Goal: Task Accomplishment & Management: Manage account settings

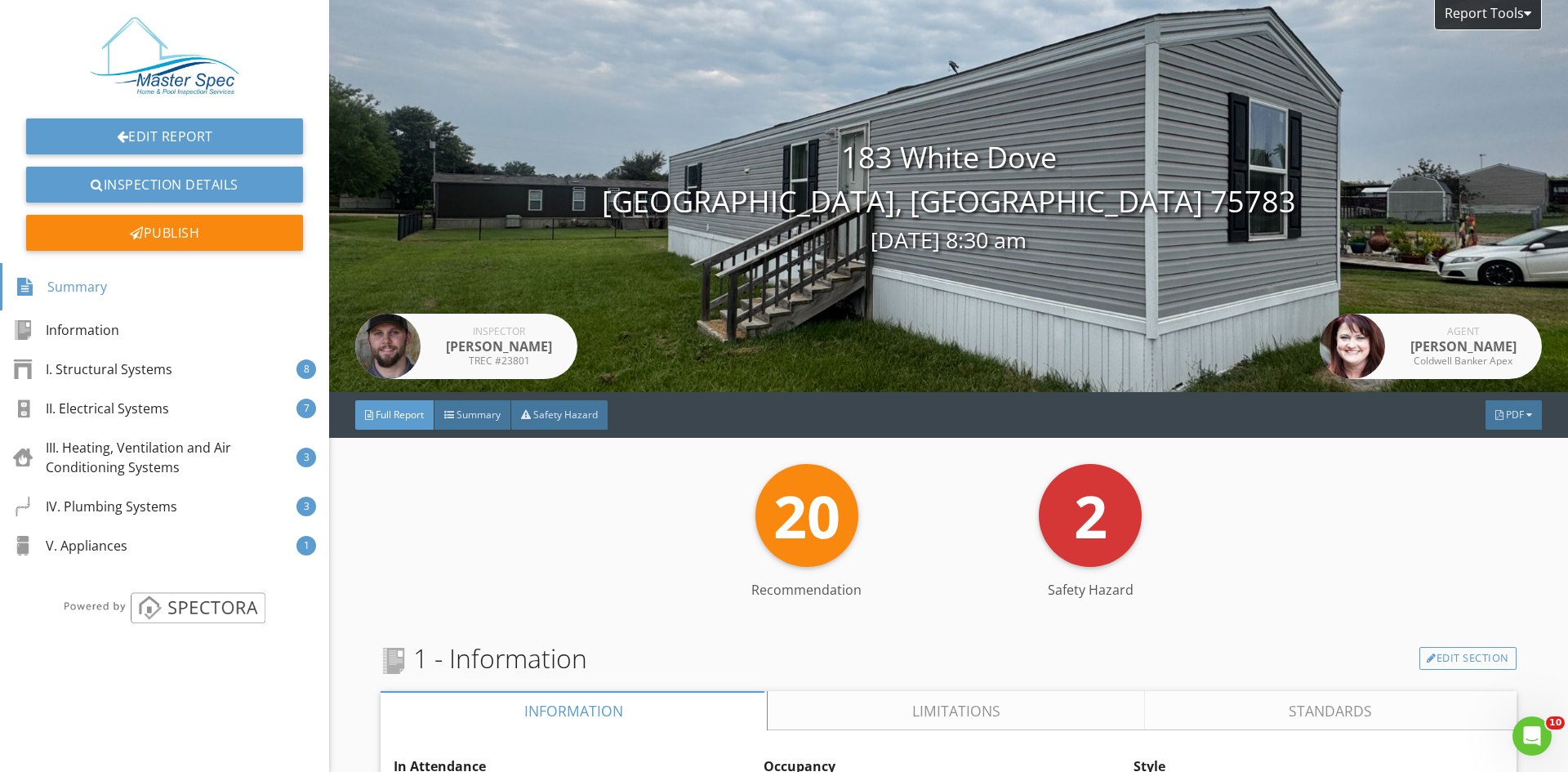
click at [1099, 656] on div "1 - Information Edit Section" at bounding box center [948, 659] width 1135 height 40
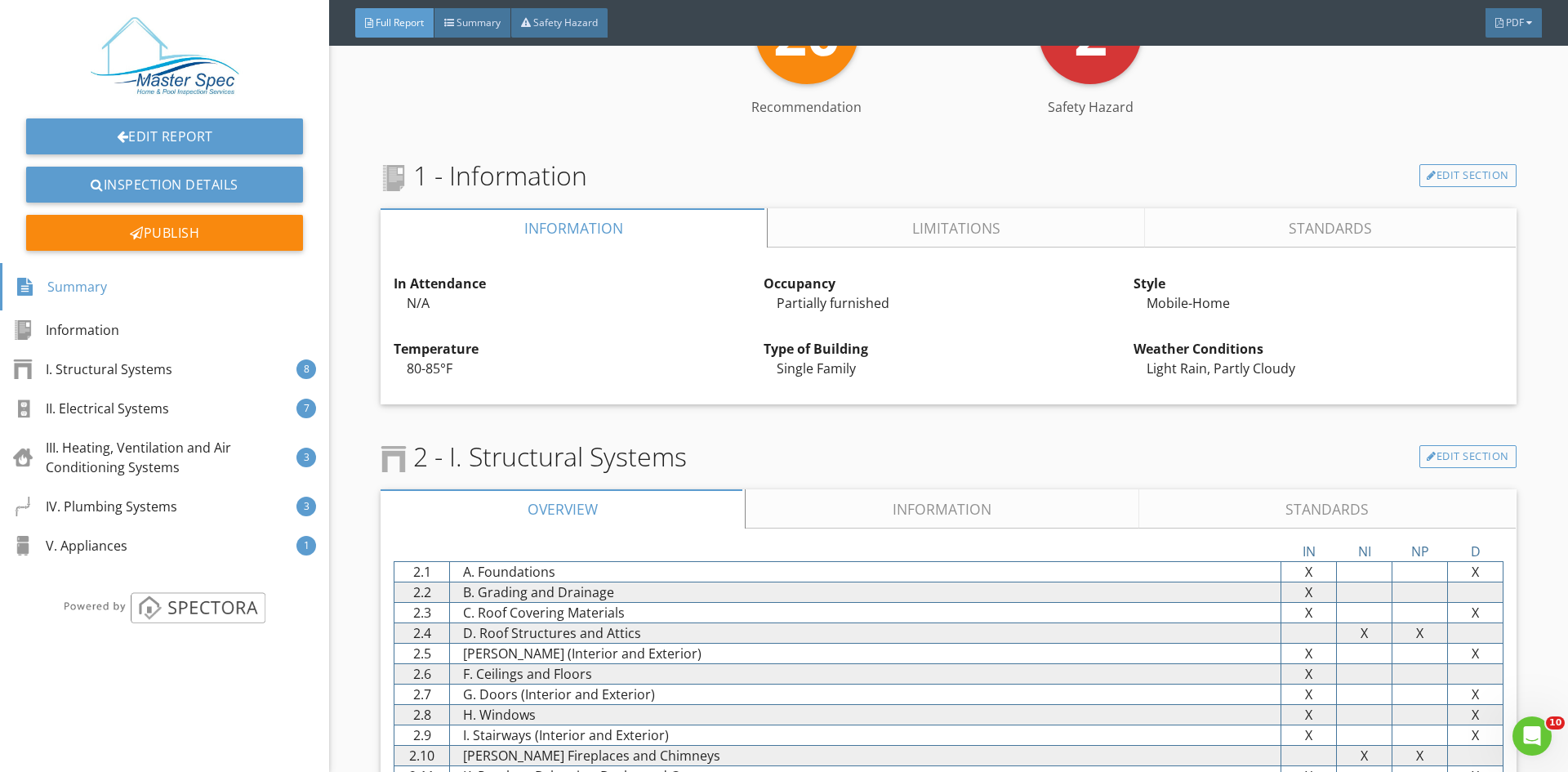
scroll to position [654, 0]
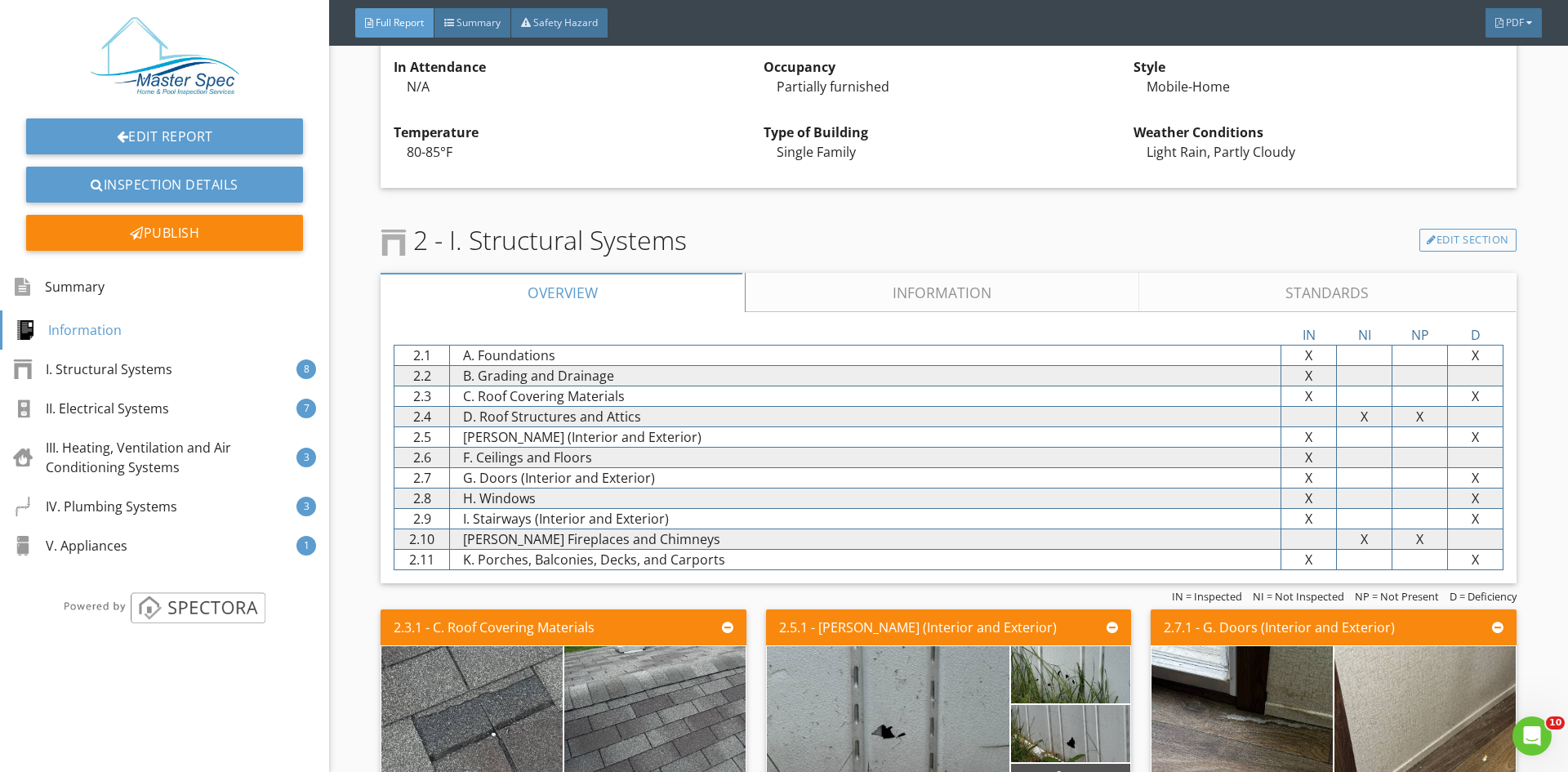
click at [900, 283] on link "Information" at bounding box center [942, 293] width 394 height 40
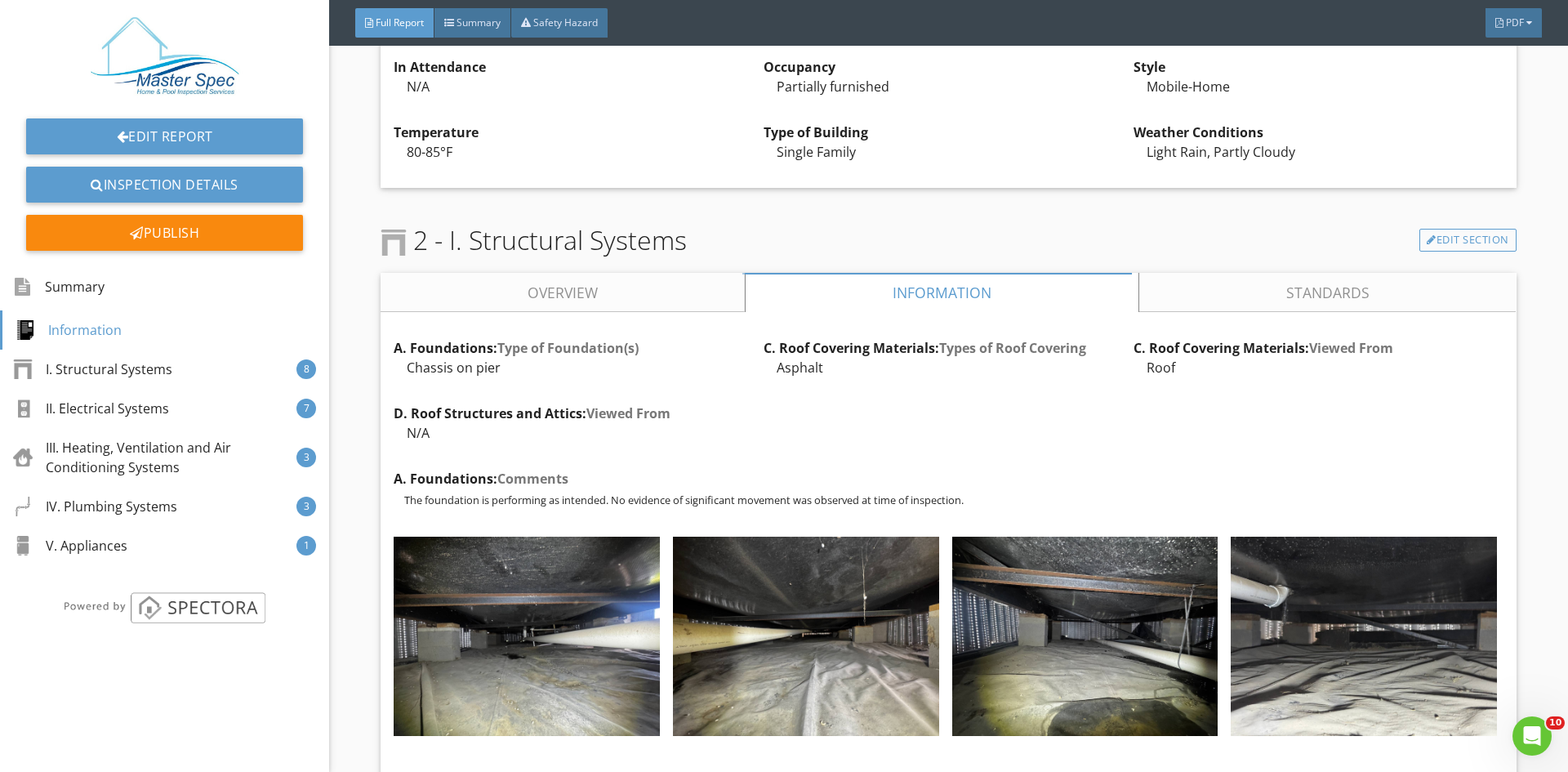
click at [599, 293] on link "Overview" at bounding box center [563, 293] width 365 height 40
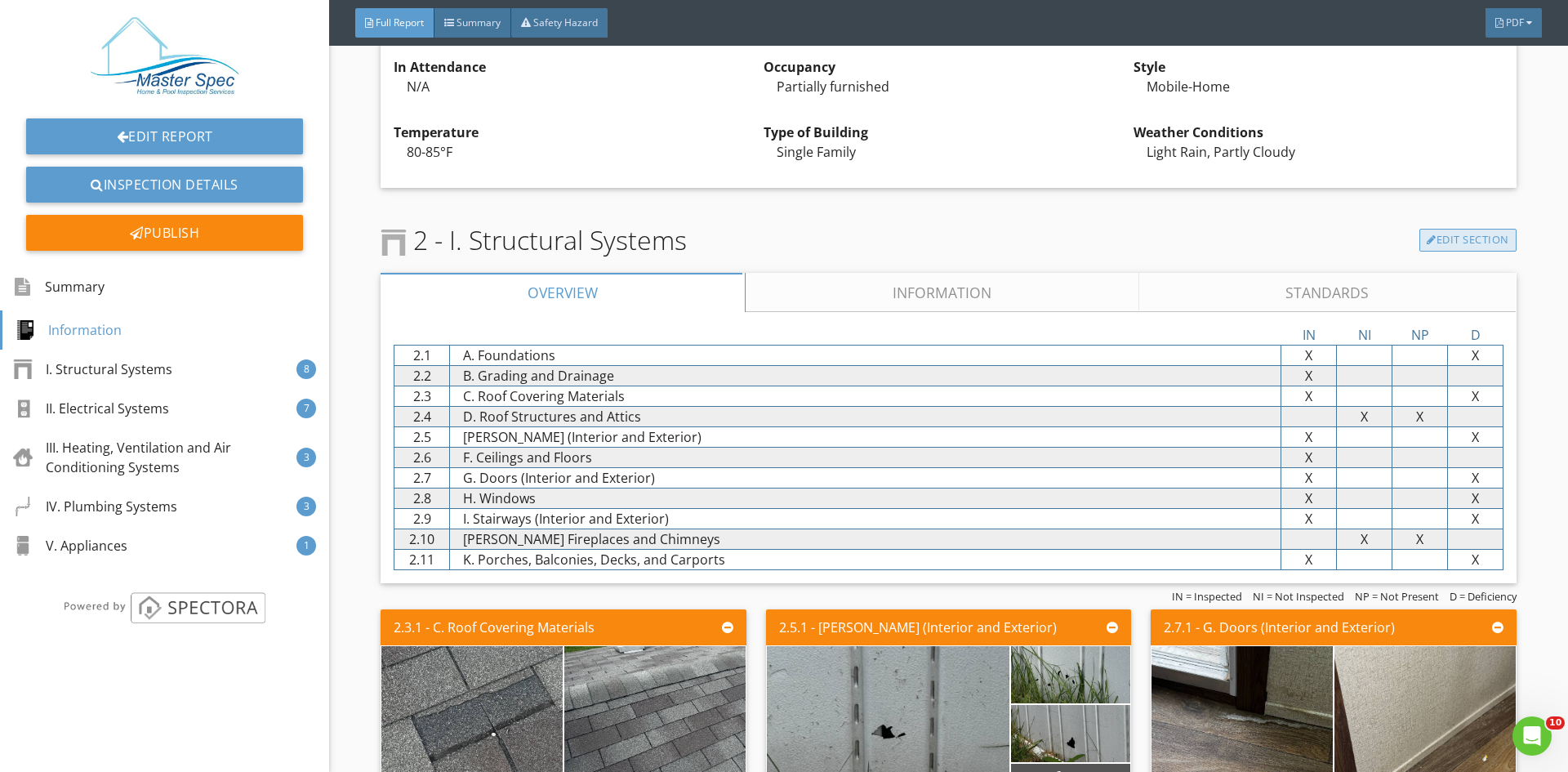
click at [1449, 239] on link "Edit Section" at bounding box center [1468, 240] width 97 height 23
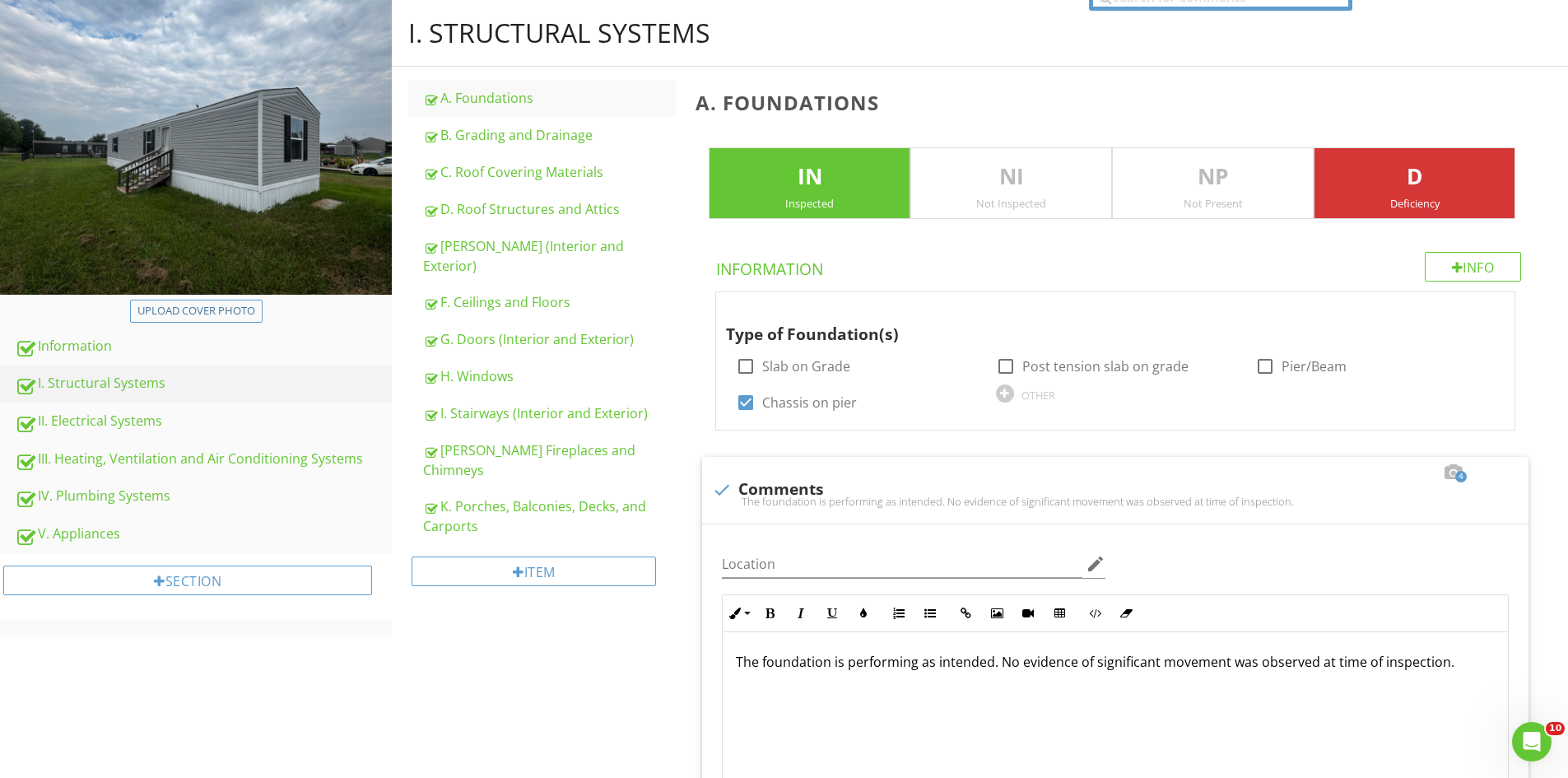
click at [1408, 161] on p "D" at bounding box center [1415, 177] width 200 height 33
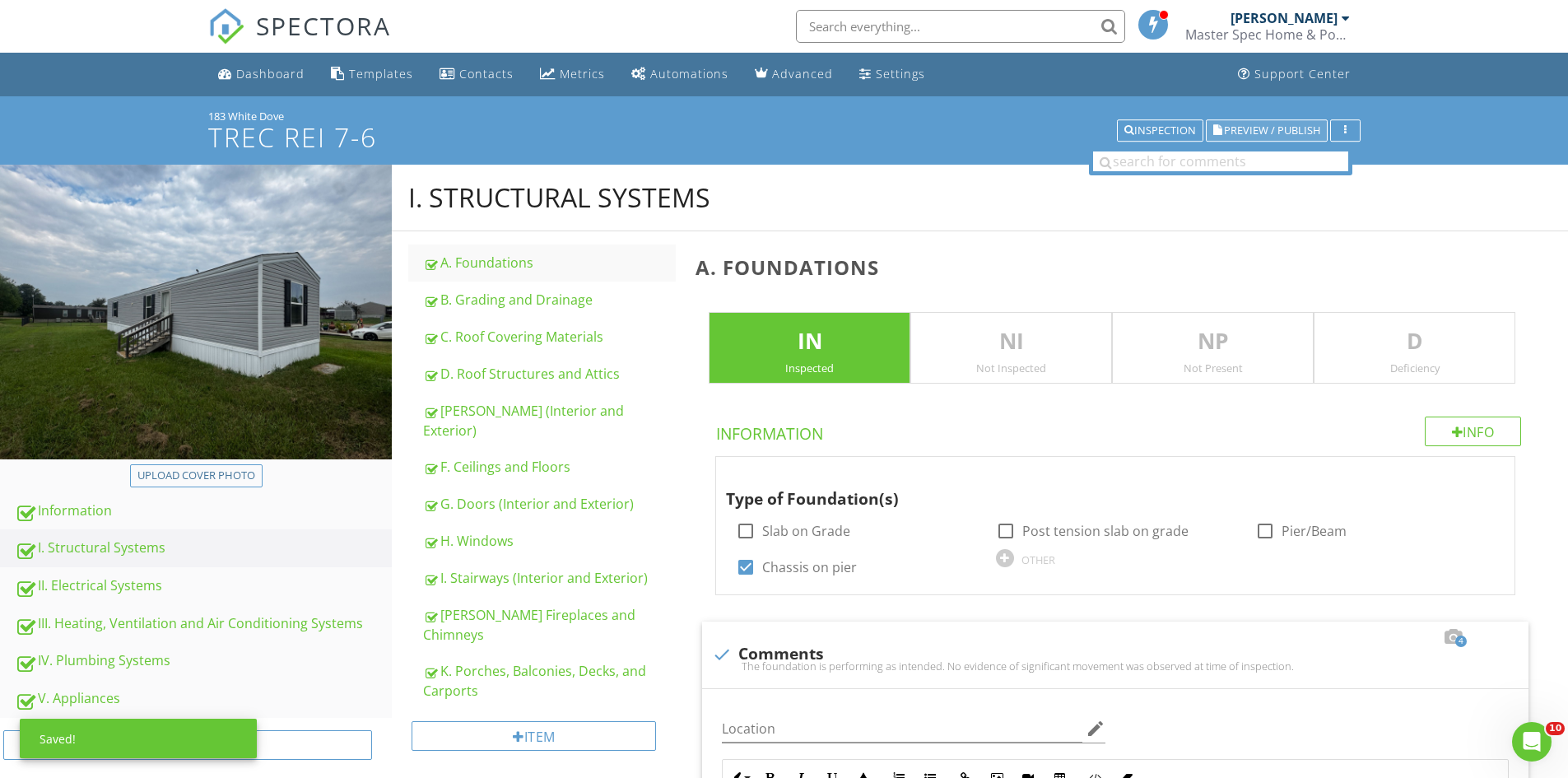
click at [1288, 131] on span "Preview / Publish" at bounding box center [1272, 130] width 96 height 10
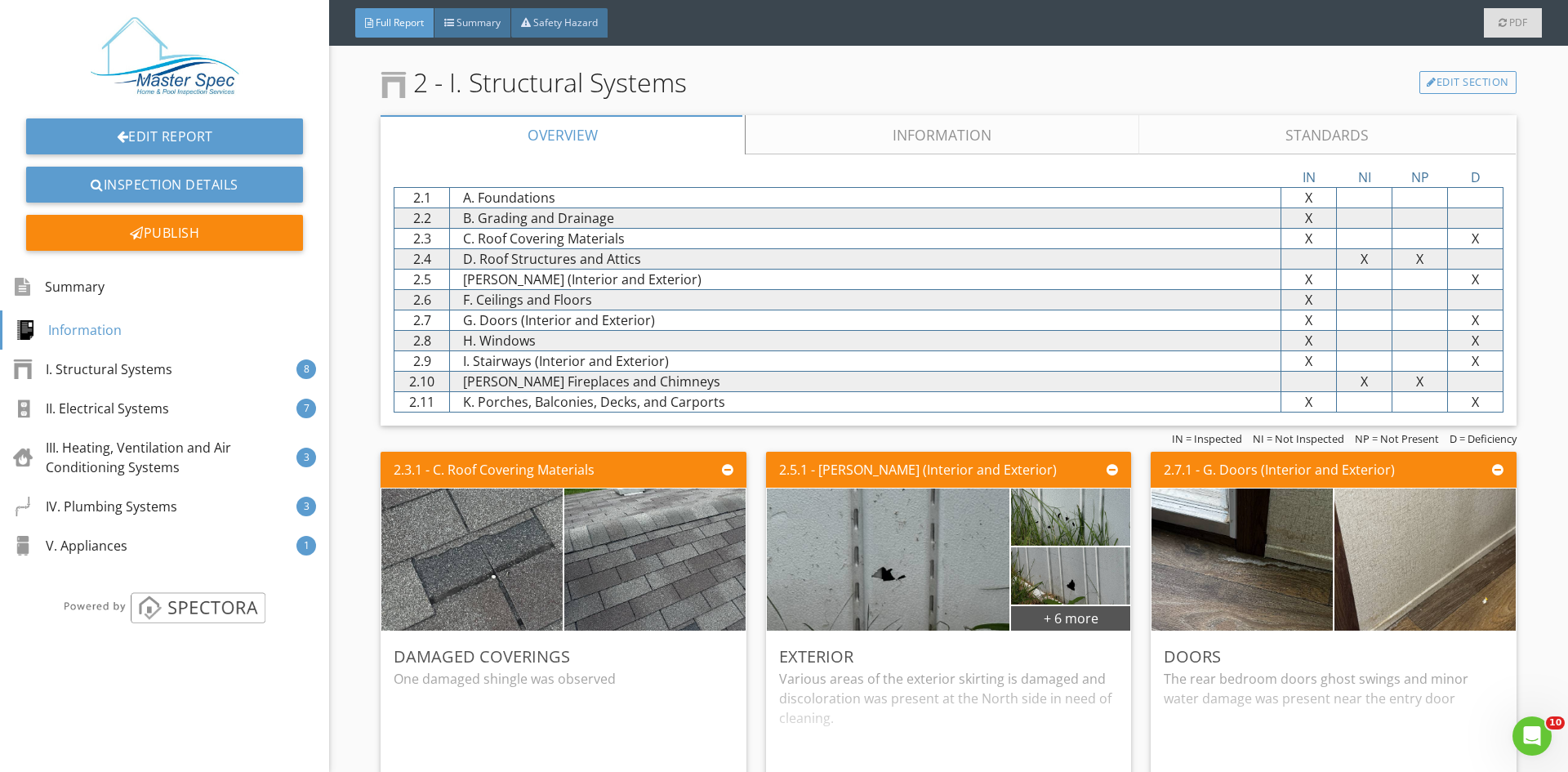
scroll to position [817, 0]
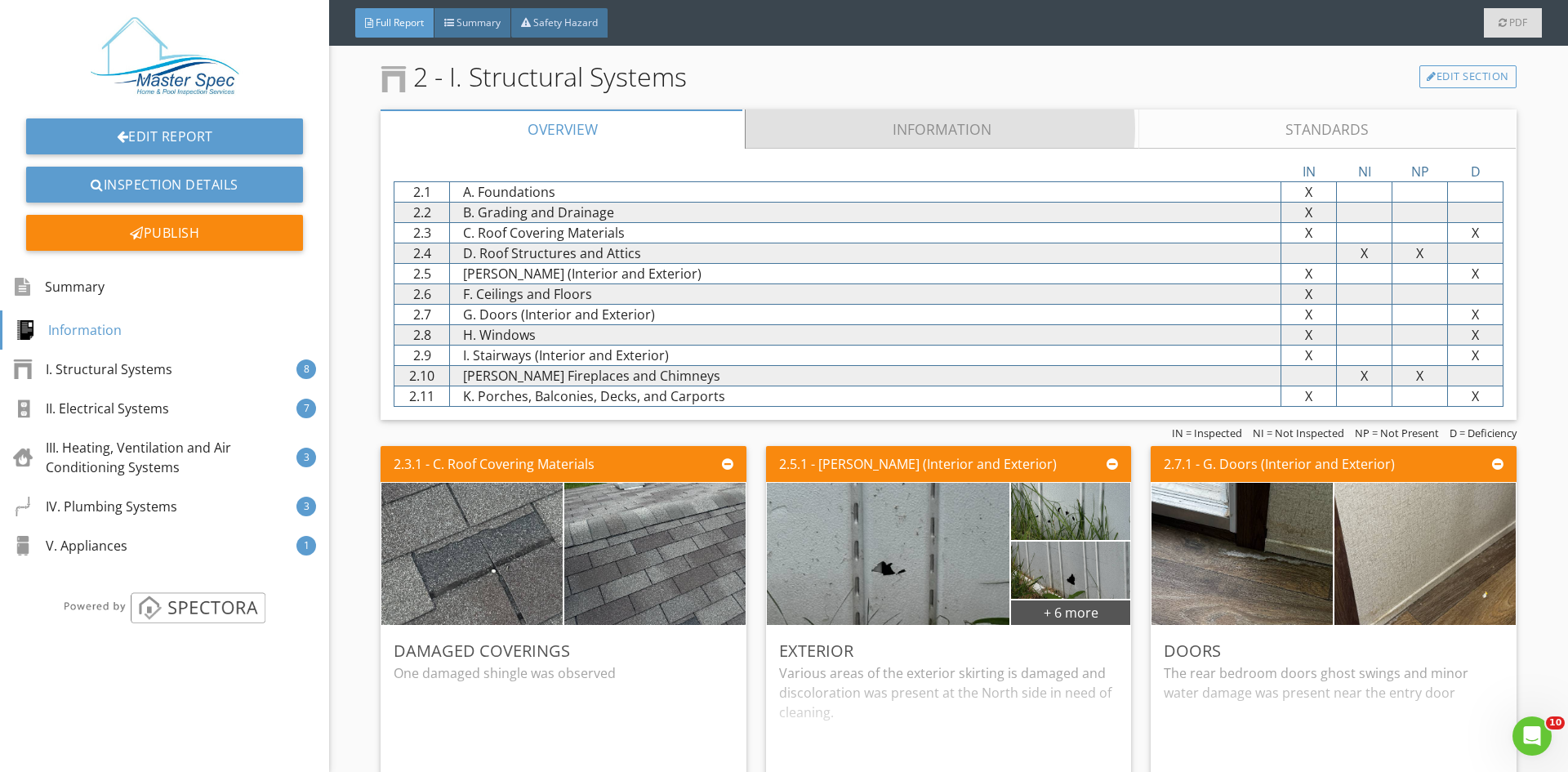
click at [985, 139] on link "Information" at bounding box center [942, 129] width 394 height 40
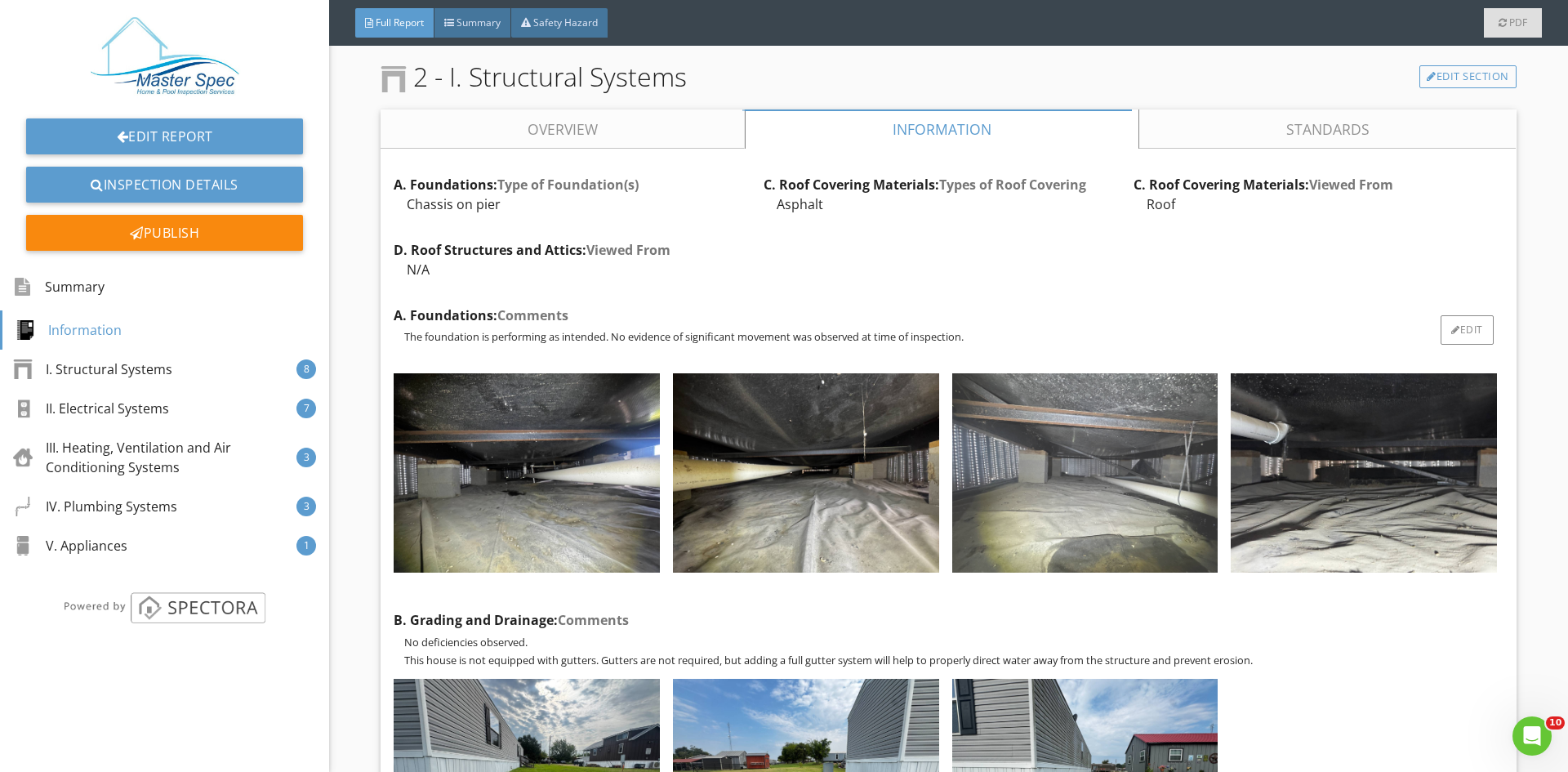
click at [1073, 467] on img at bounding box center [1085, 472] width 266 height 199
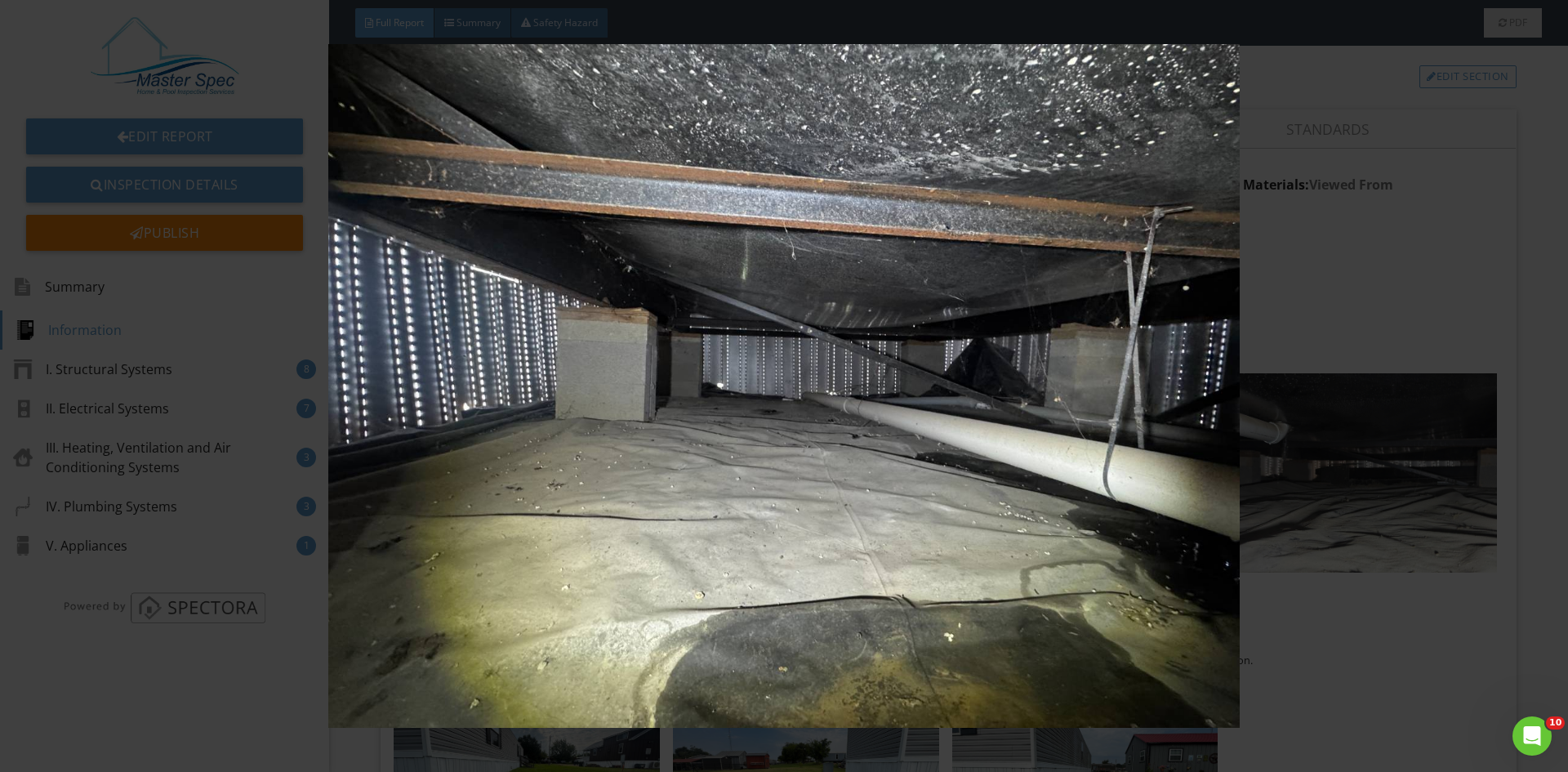
click at [1048, 426] on img at bounding box center [783, 386] width 1440 height 684
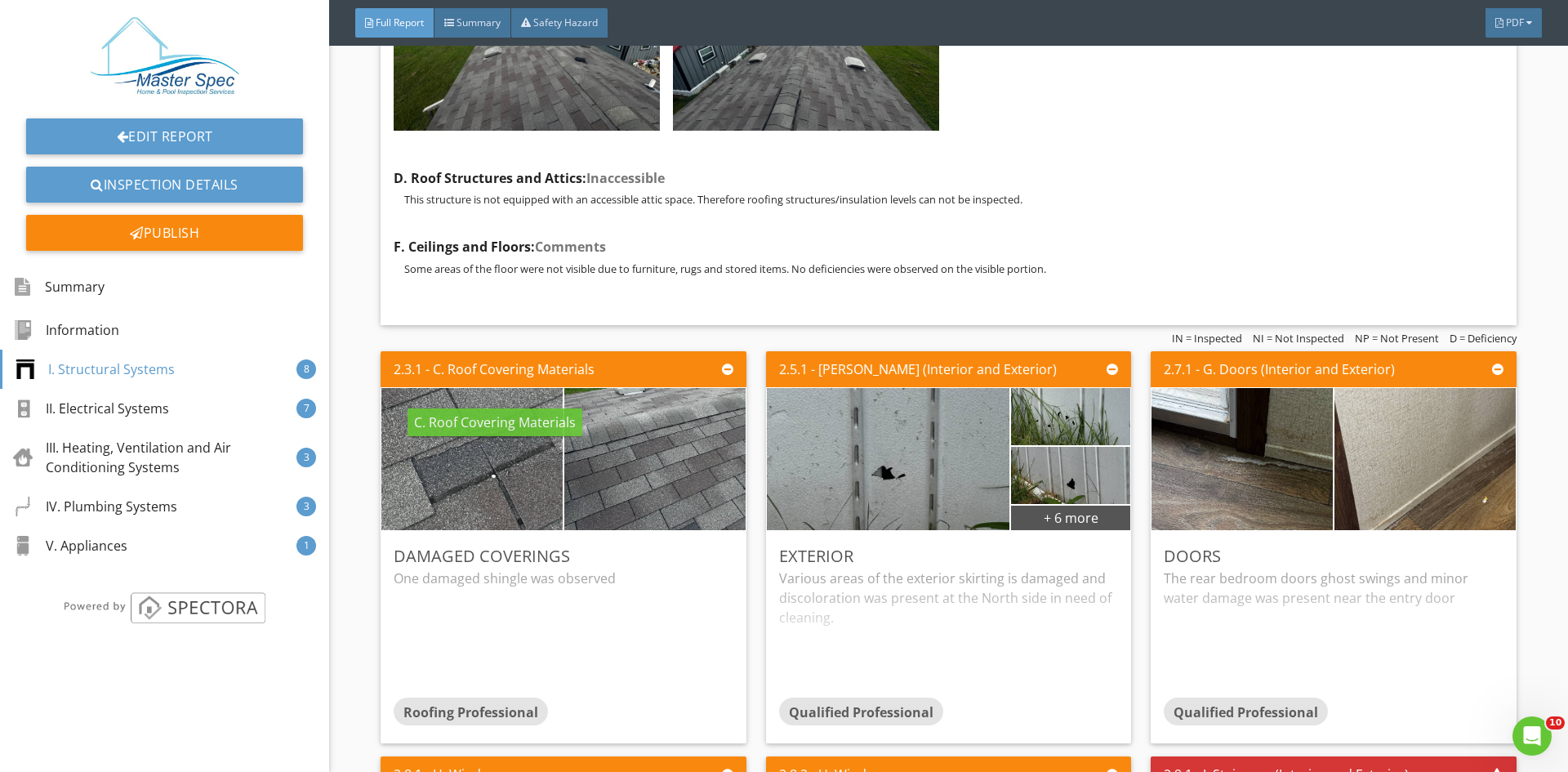
scroll to position [1879, 0]
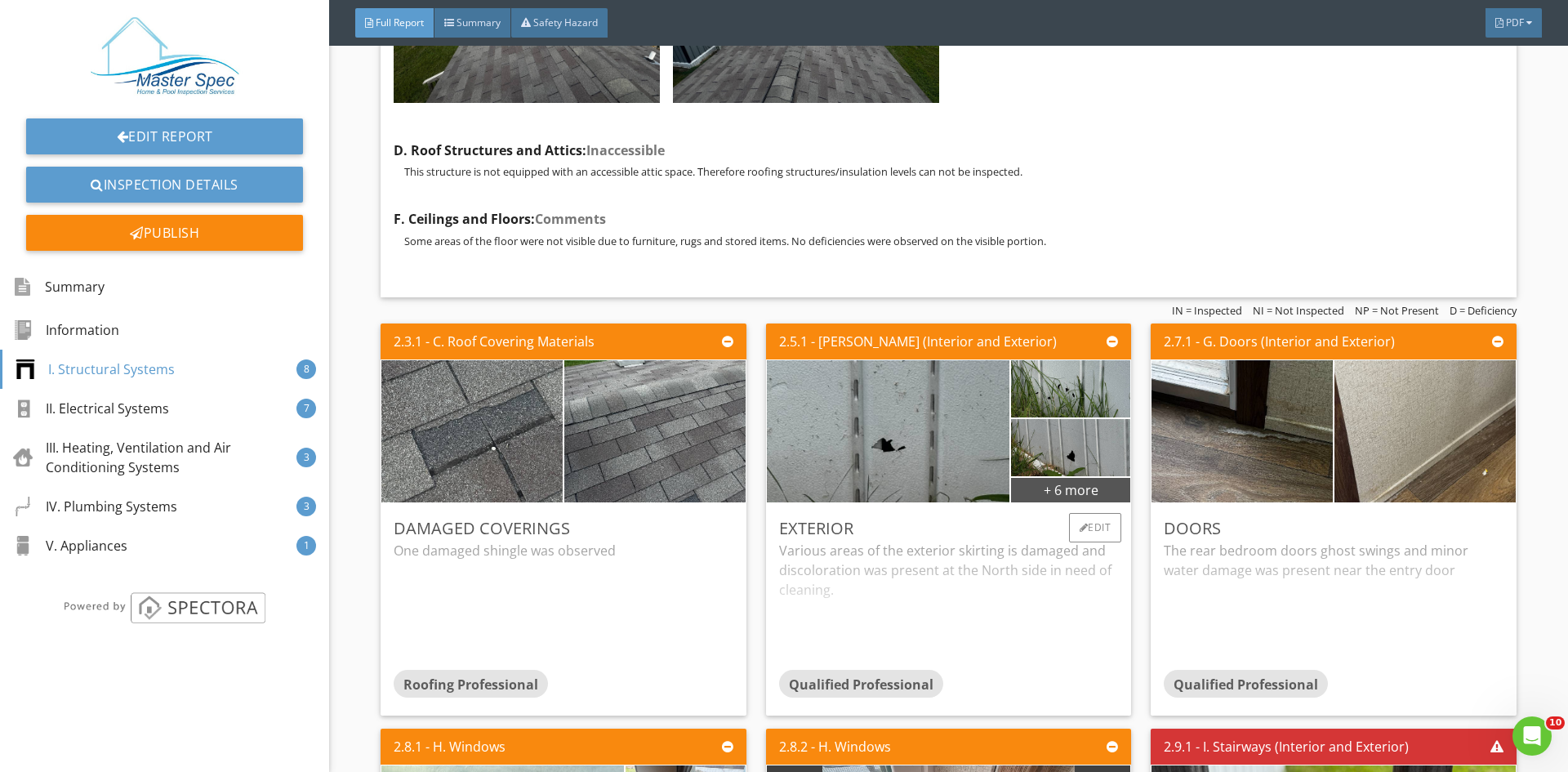
click at [844, 557] on div "Various areas of the exterior skirting is damaged and discoloration was present…" at bounding box center [948, 605] width 339 height 129
click at [1235, 561] on div "The rear bedroom doors ghost swings and minor water damage was present near the…" at bounding box center [1333, 605] width 339 height 129
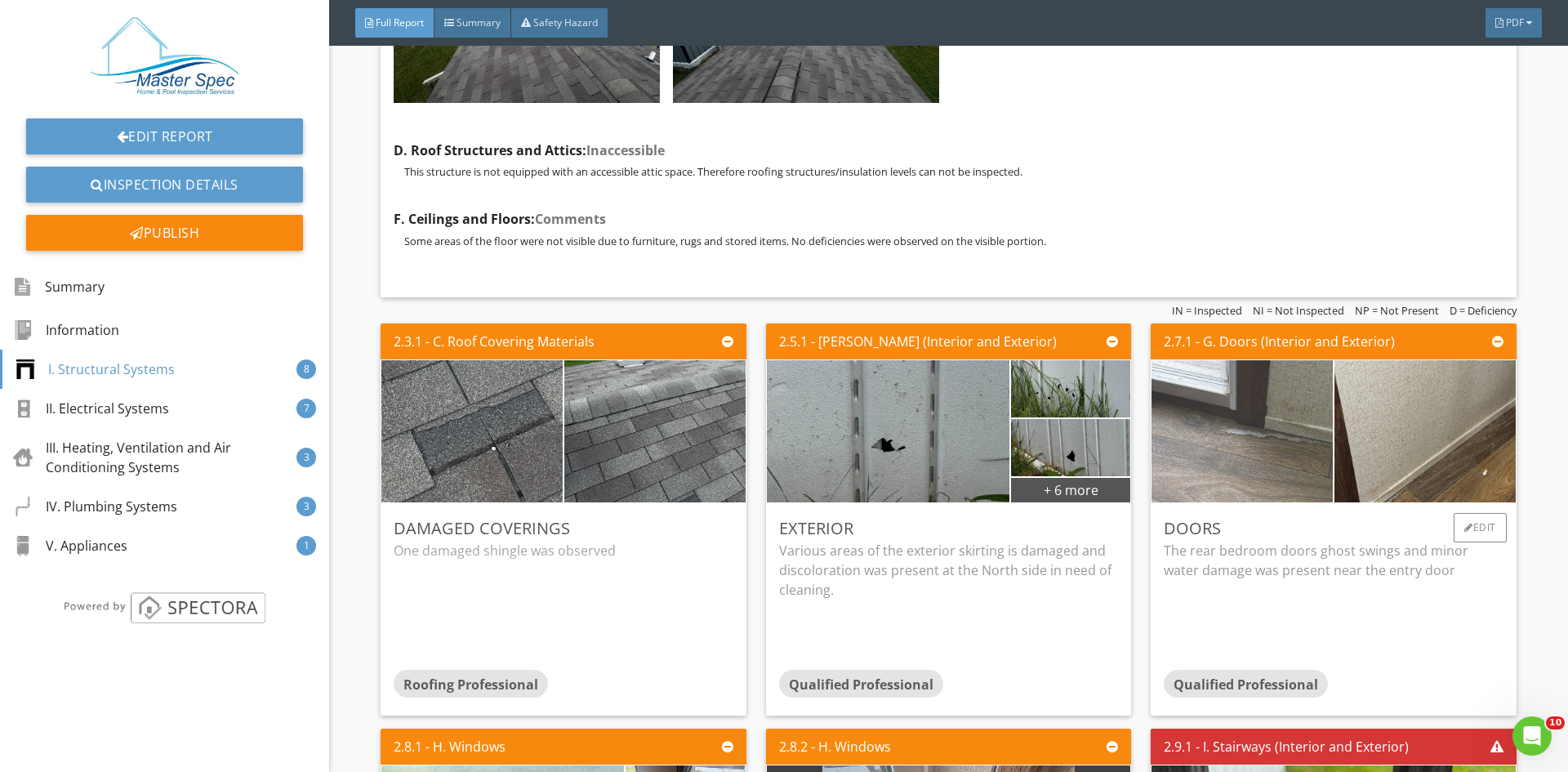
click at [1264, 433] on img at bounding box center [1242, 432] width 452 height 340
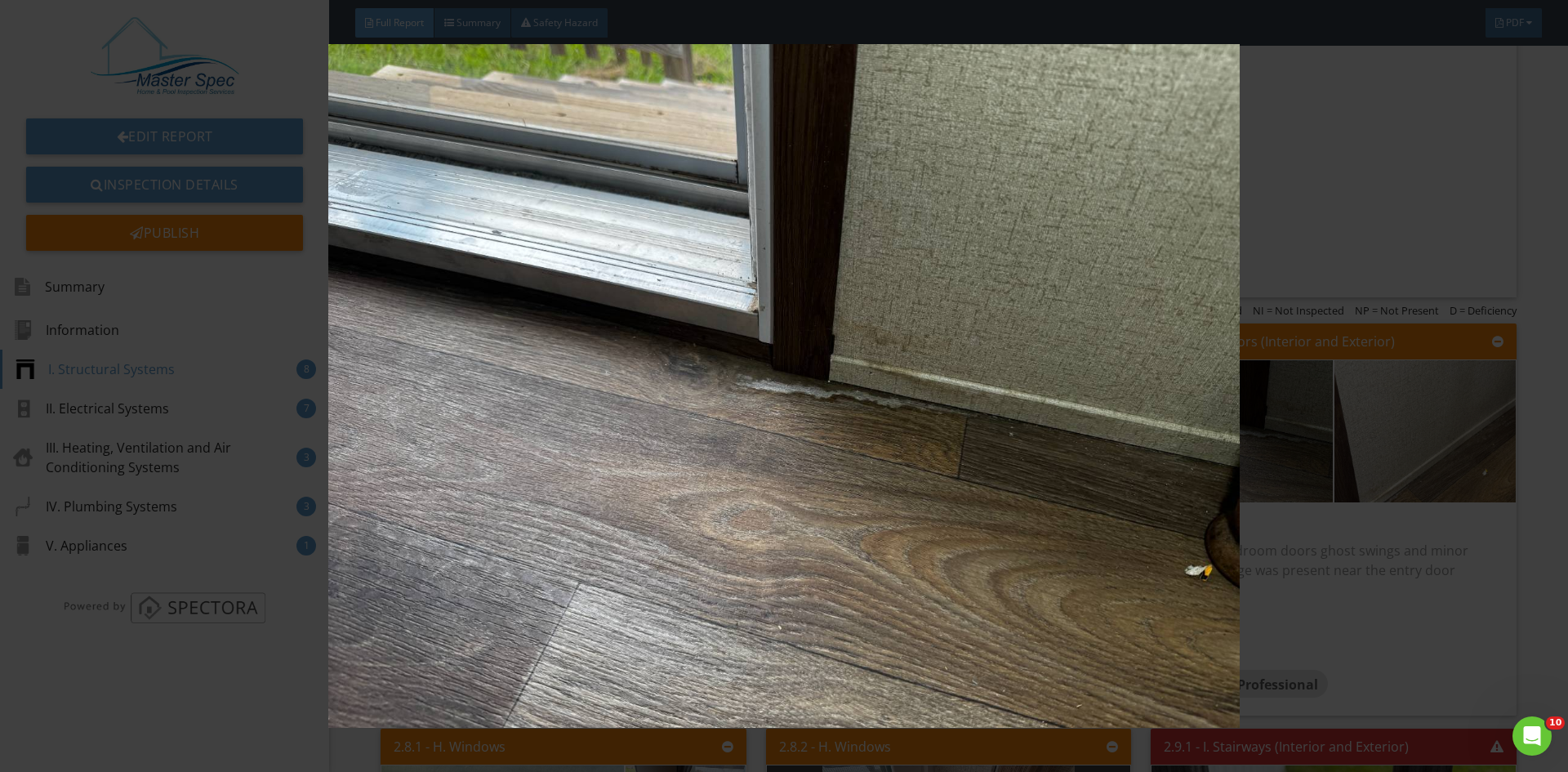
click at [1230, 433] on img at bounding box center [783, 386] width 1440 height 684
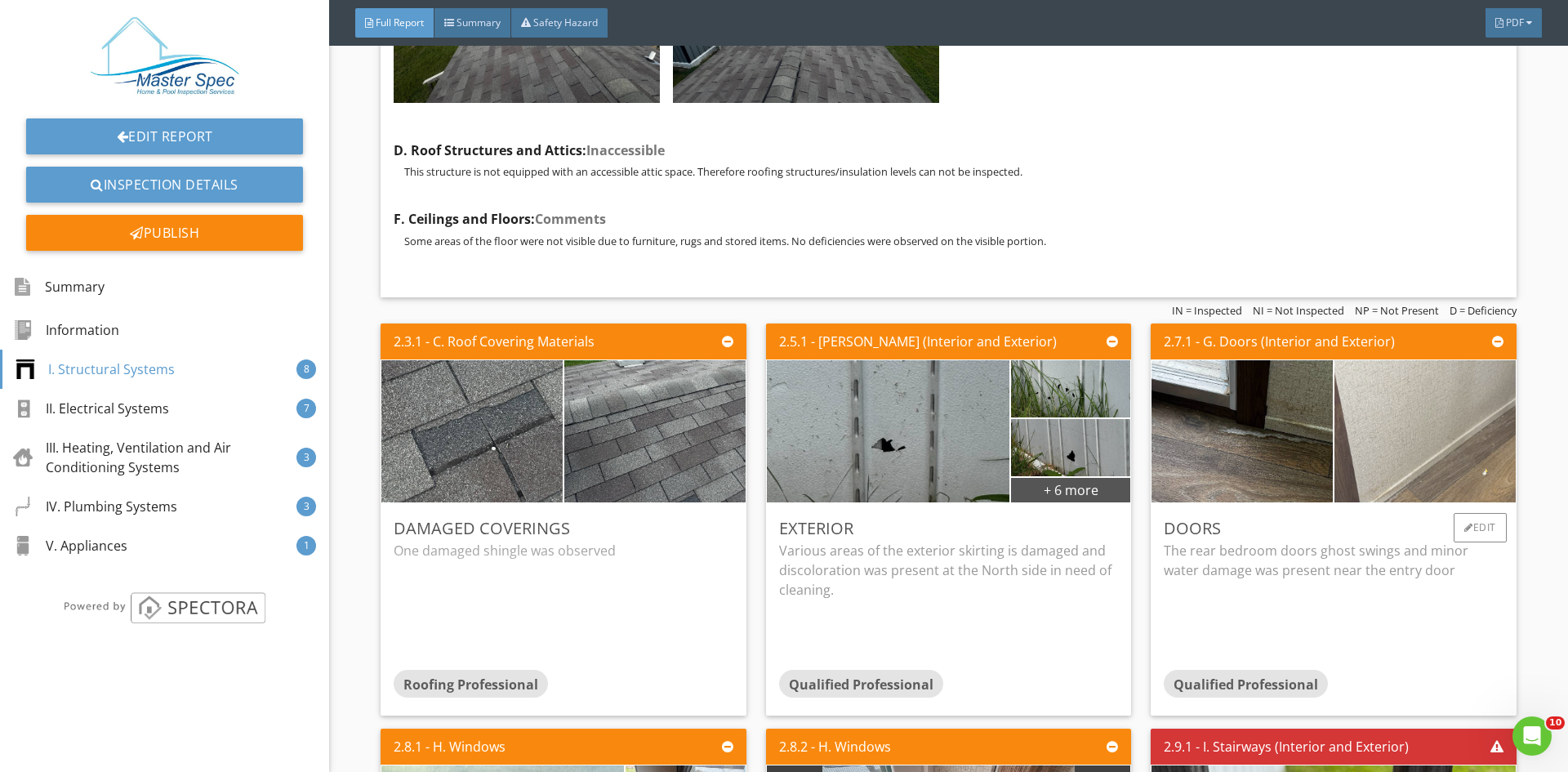
click at [1397, 428] on img at bounding box center [1424, 432] width 452 height 340
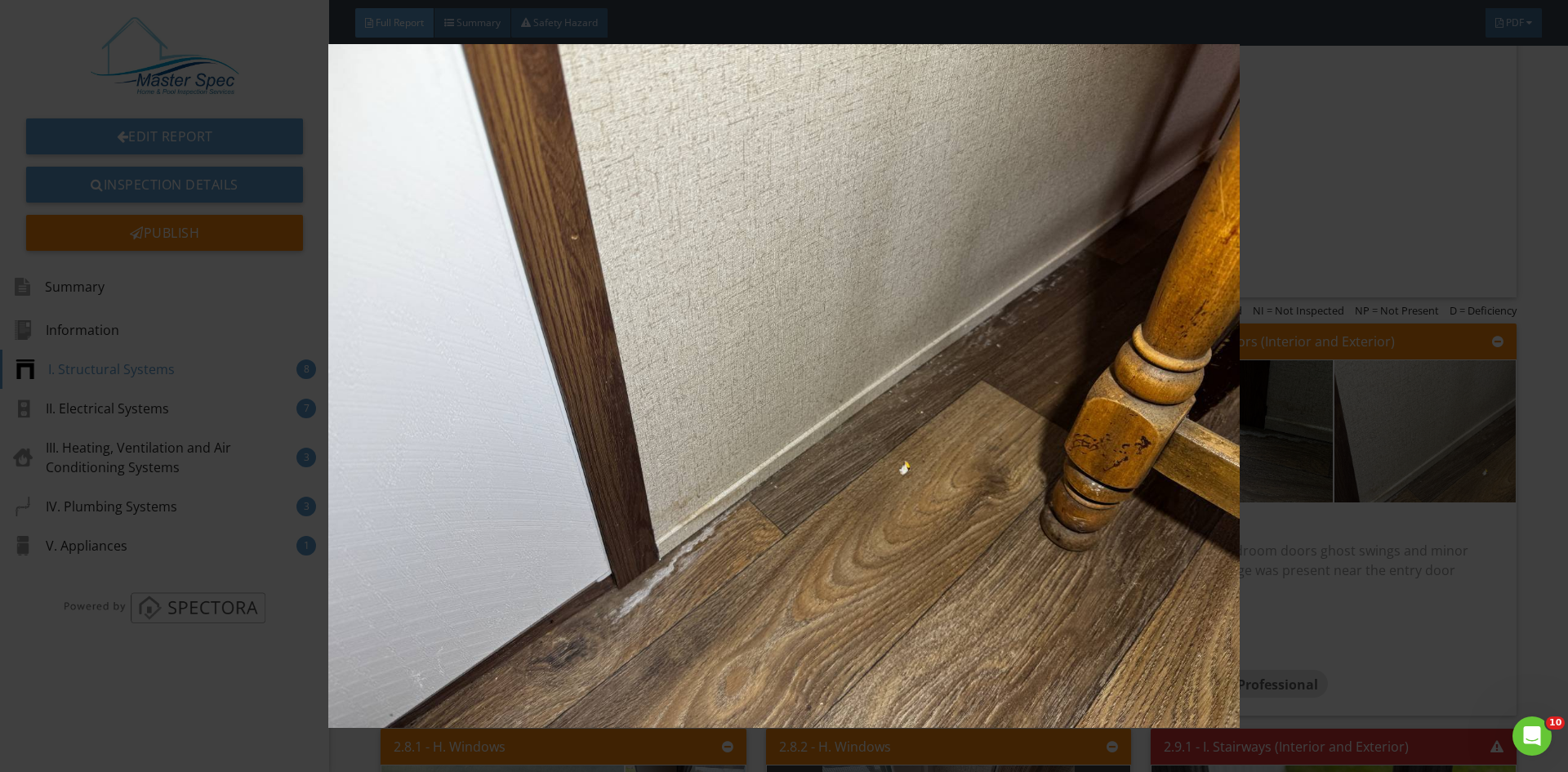
click at [1397, 426] on img at bounding box center [783, 386] width 1440 height 684
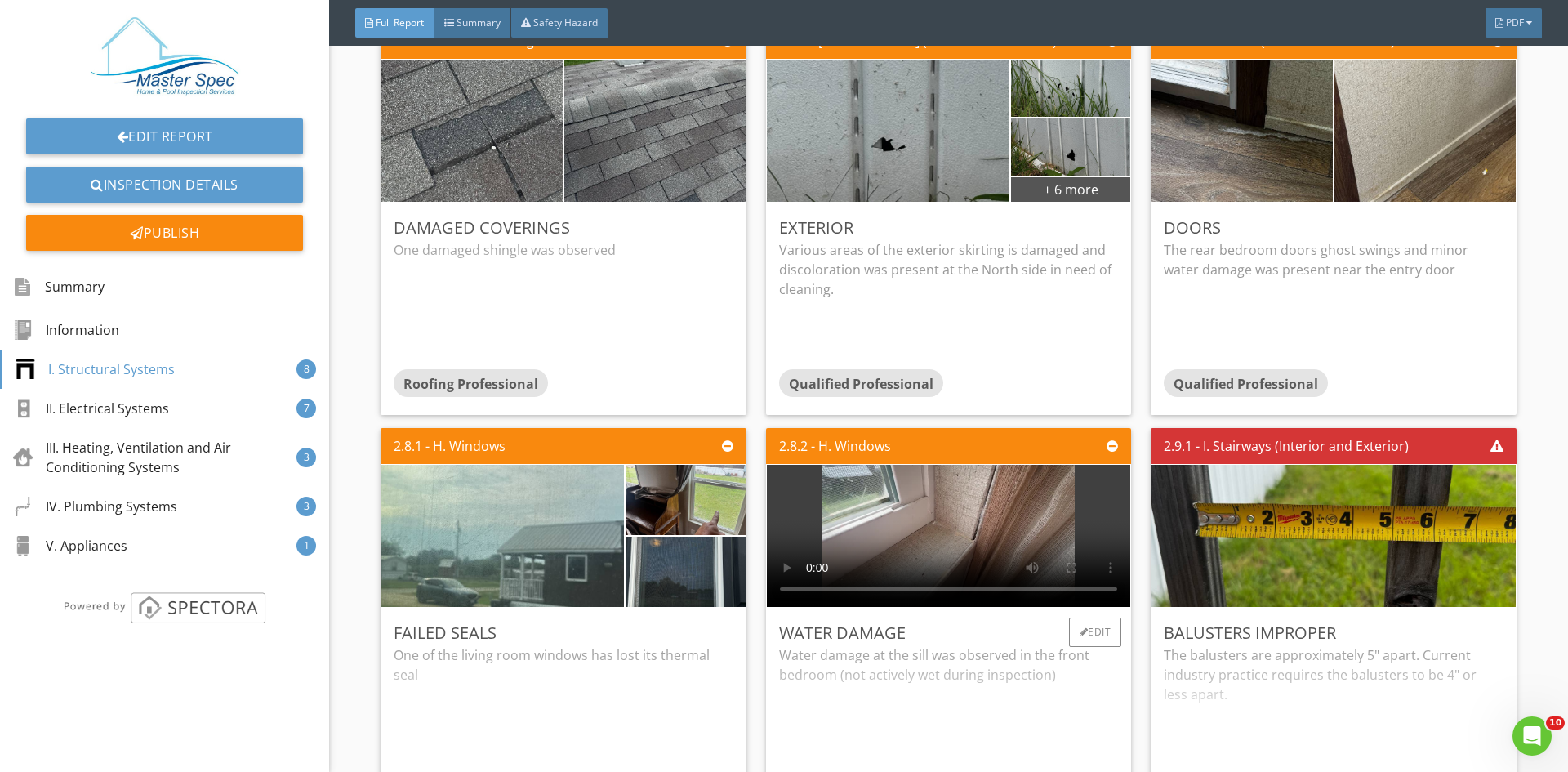
scroll to position [2206, 0]
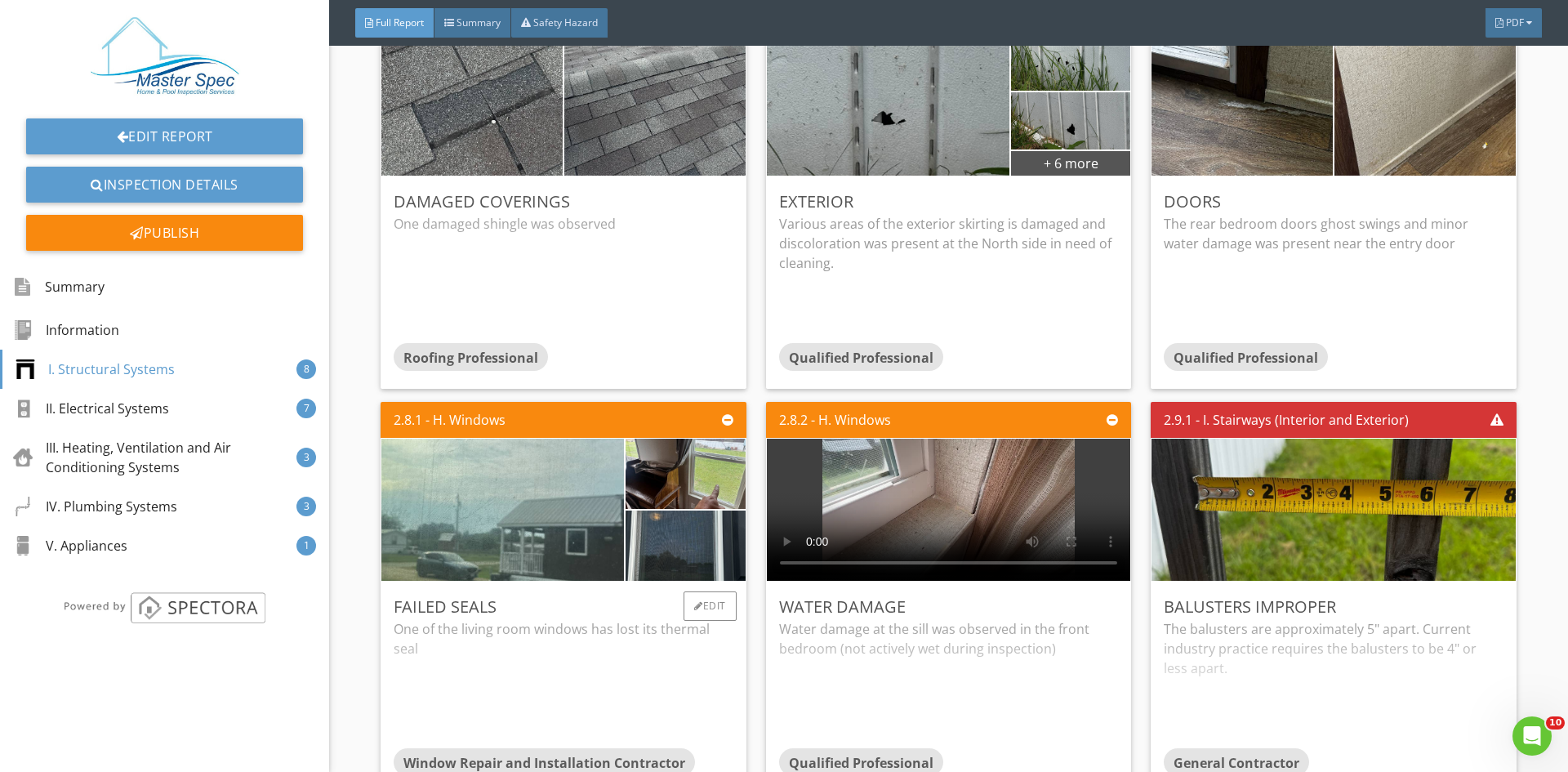
click at [576, 619] on div "One of the living room windows has lost its thermal seal" at bounding box center [563, 683] width 339 height 129
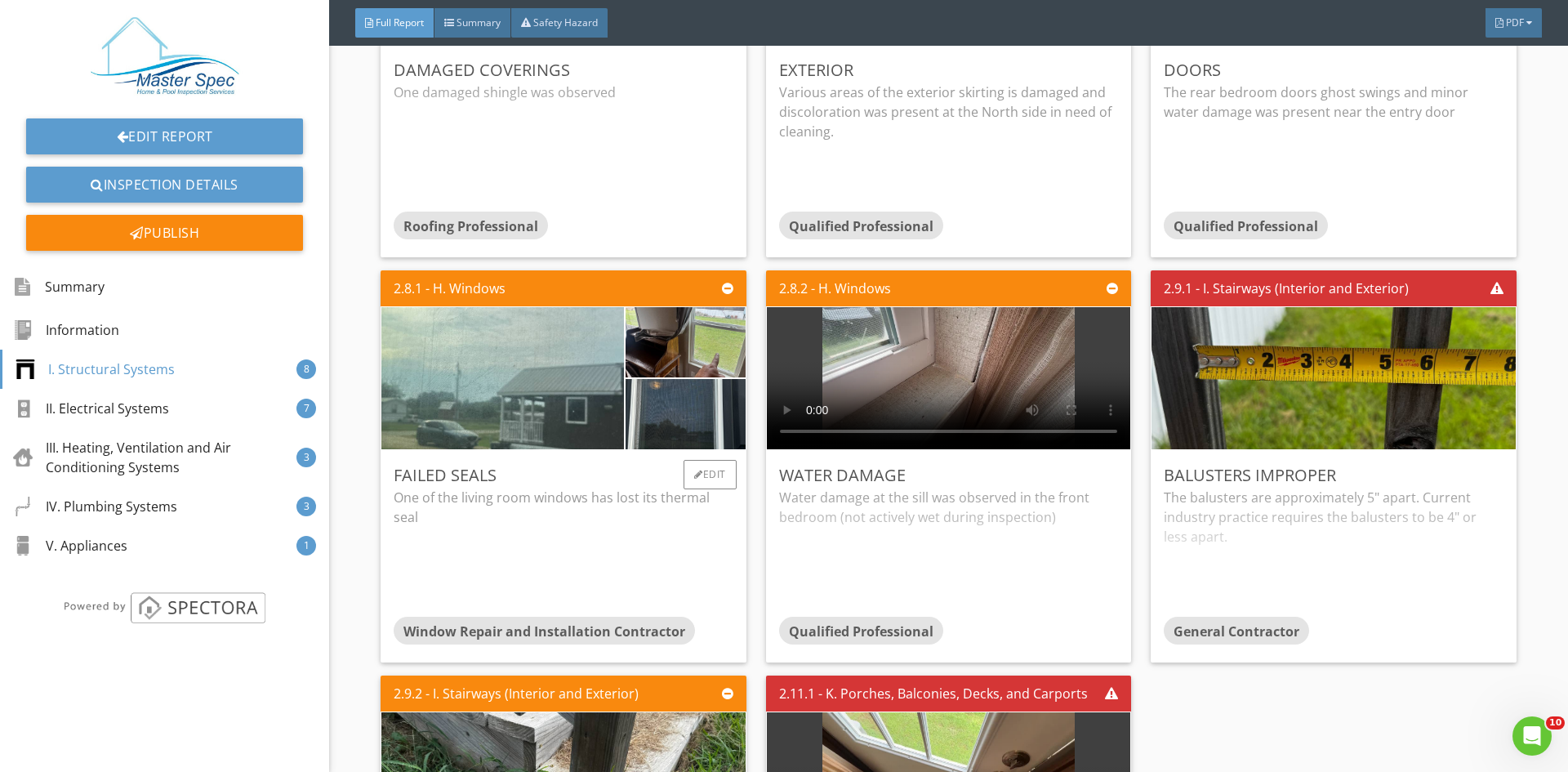
scroll to position [2370, 0]
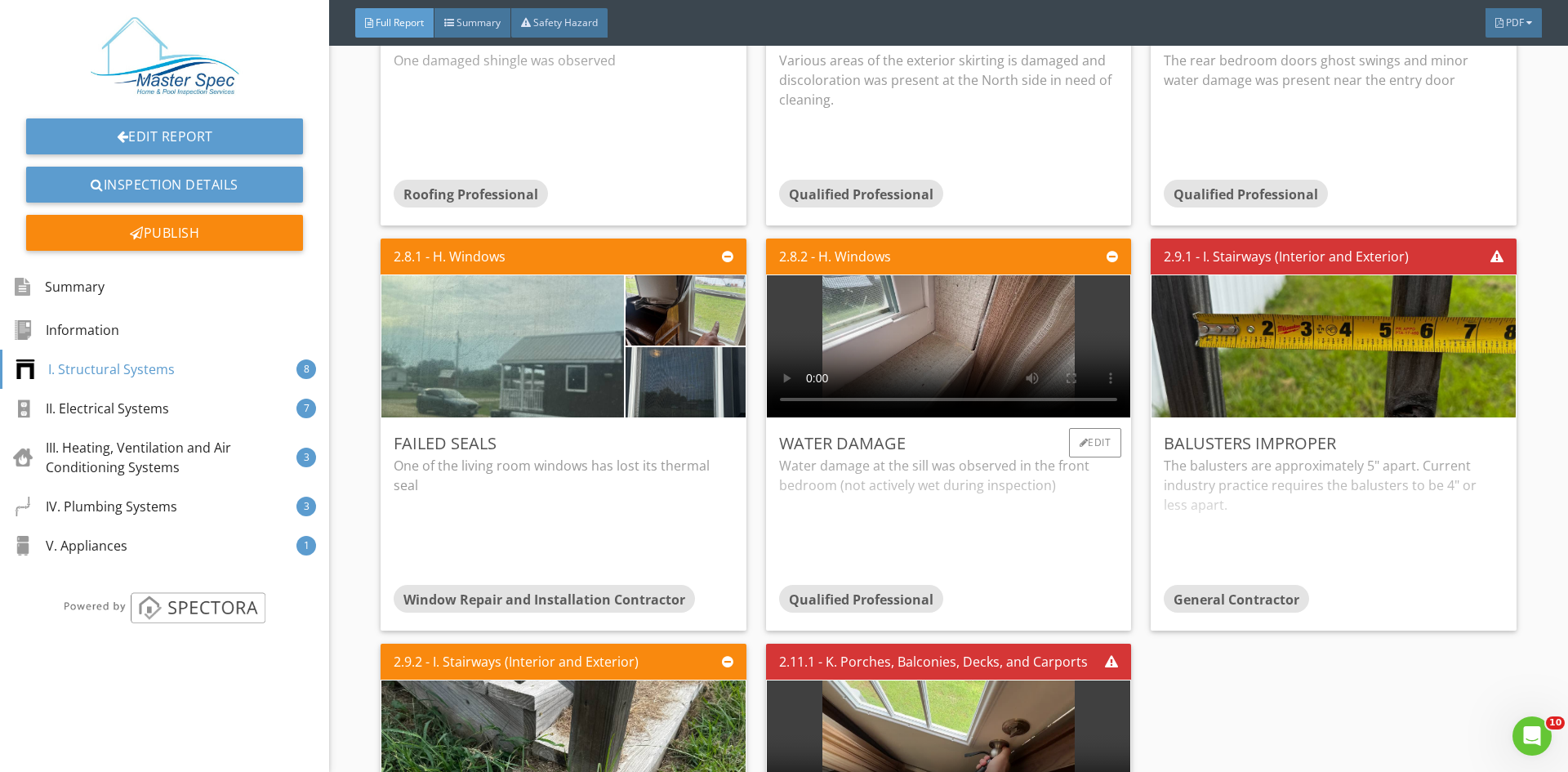
click at [889, 487] on div "Water damage at the sill was observed in the front bedroom (not actively wet du…" at bounding box center [948, 521] width 339 height 129
click at [1255, 483] on div "The balusters are approximately 5" apart. Current industry practice requires th…" at bounding box center [1333, 521] width 339 height 129
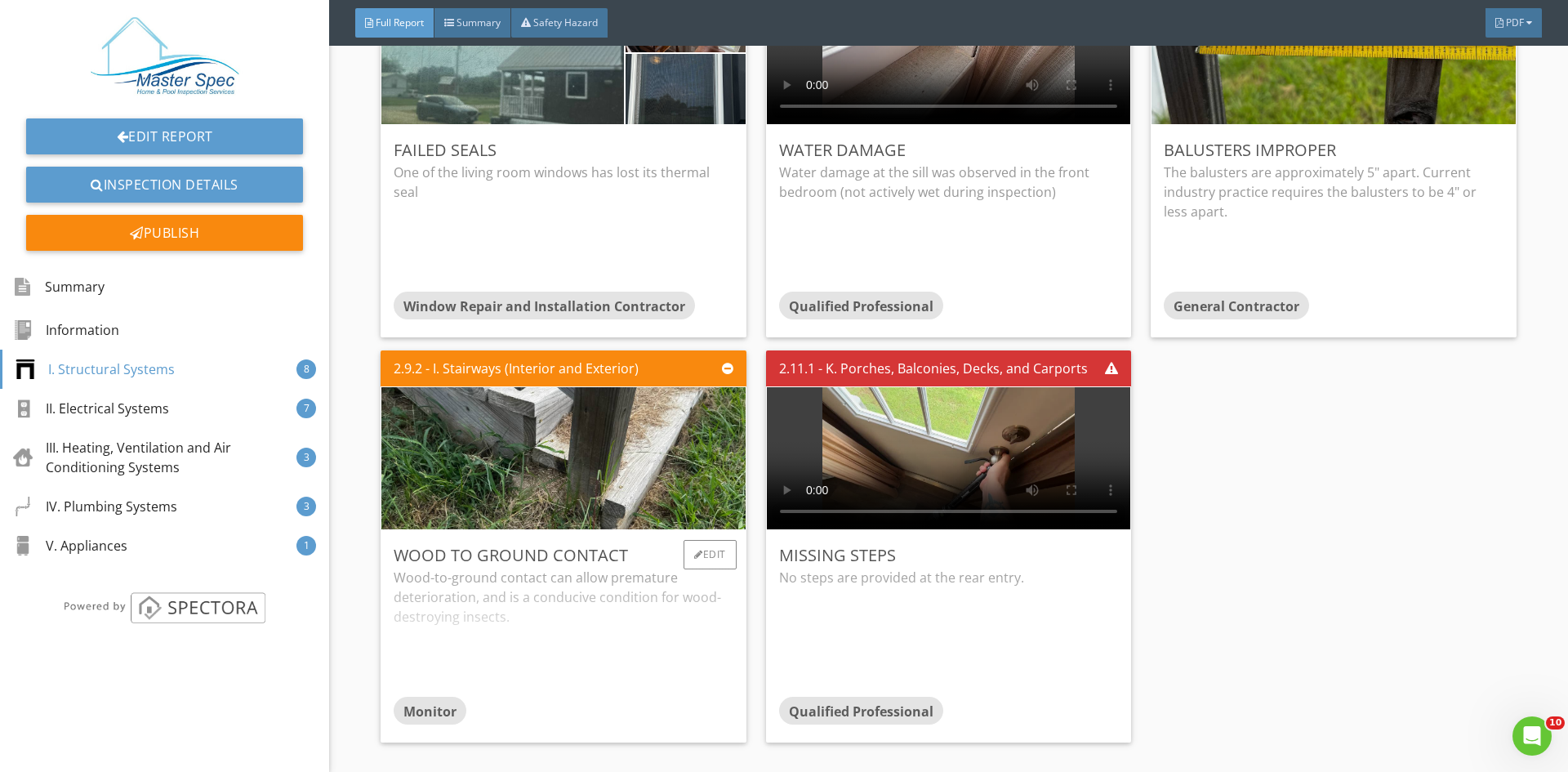
scroll to position [2697, 0]
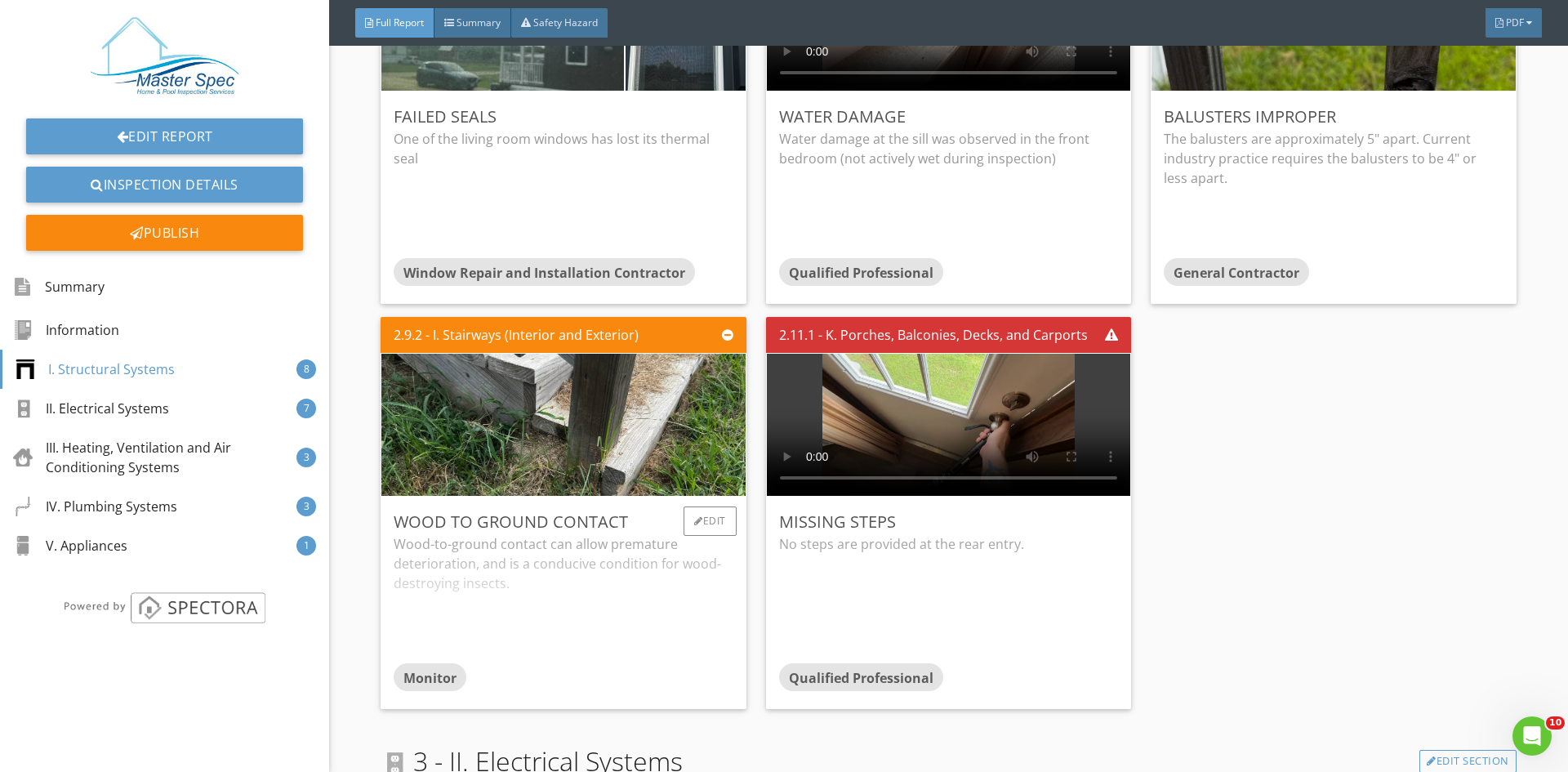
click at [576, 537] on div "Wood-to-ground contact can allow premature deterioration, and is a conducive co…" at bounding box center [563, 599] width 339 height 129
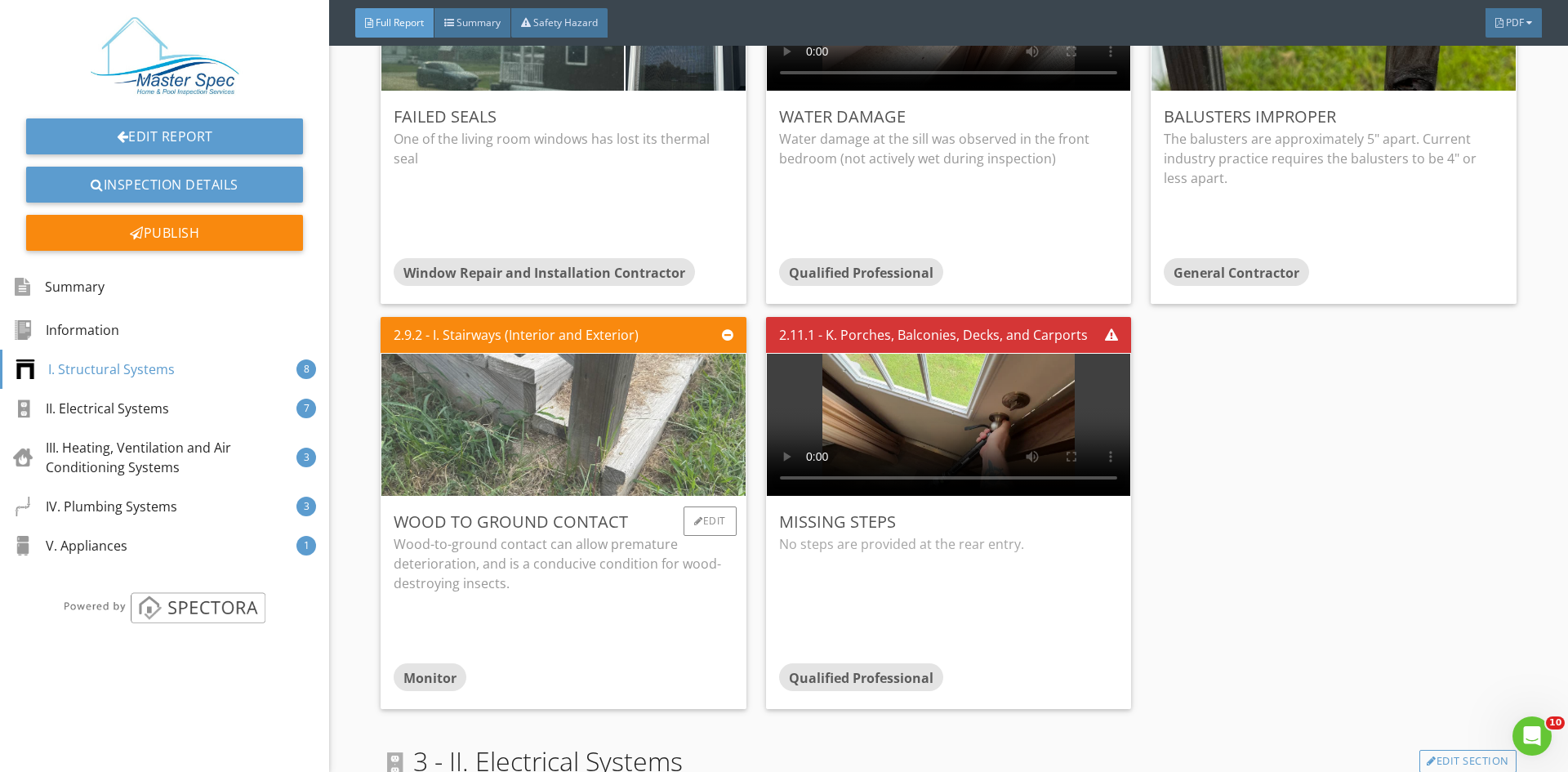
click at [595, 437] on img at bounding box center [564, 424] width 474 height 355
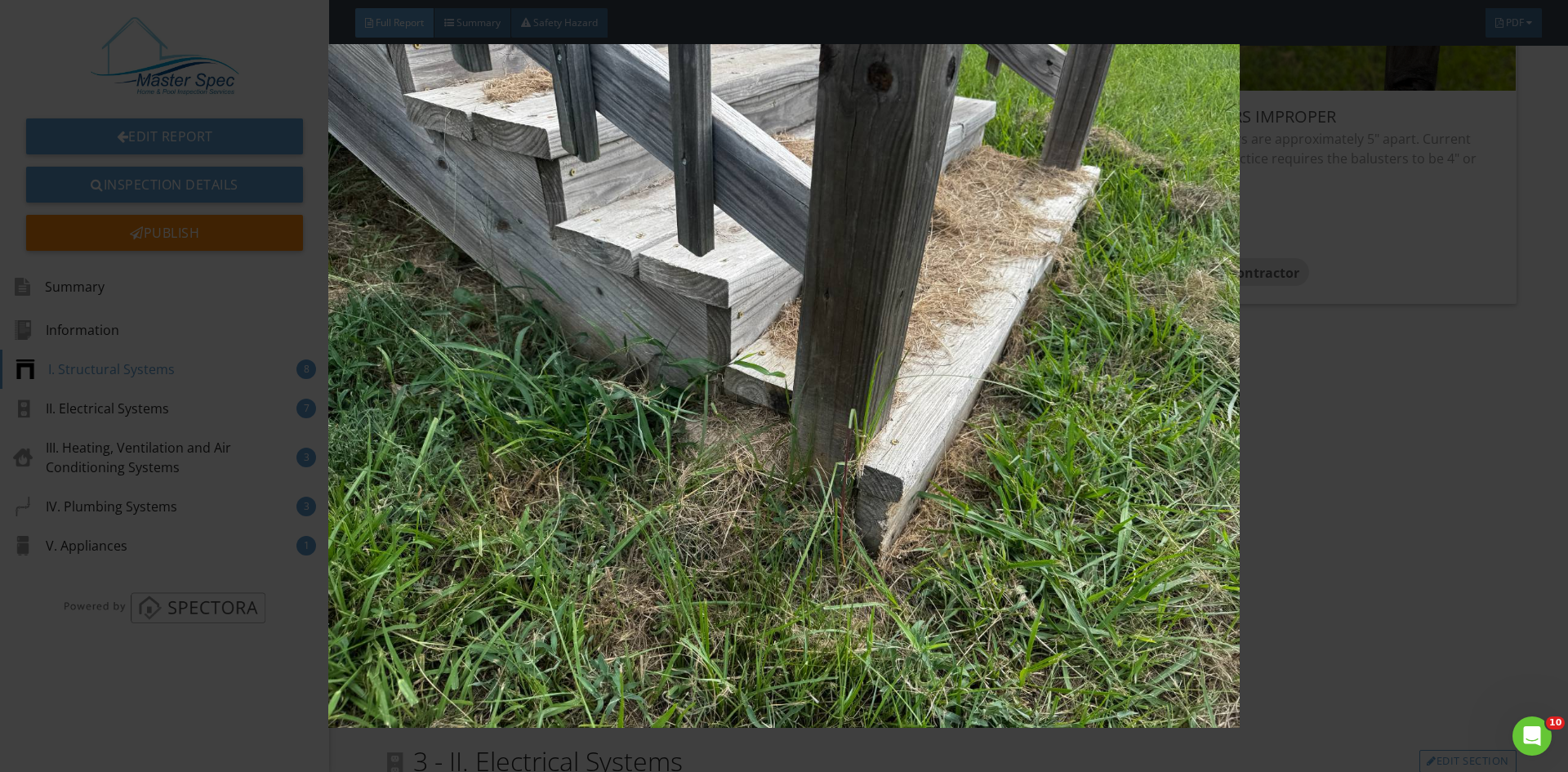
click at [595, 437] on img at bounding box center [783, 386] width 1440 height 684
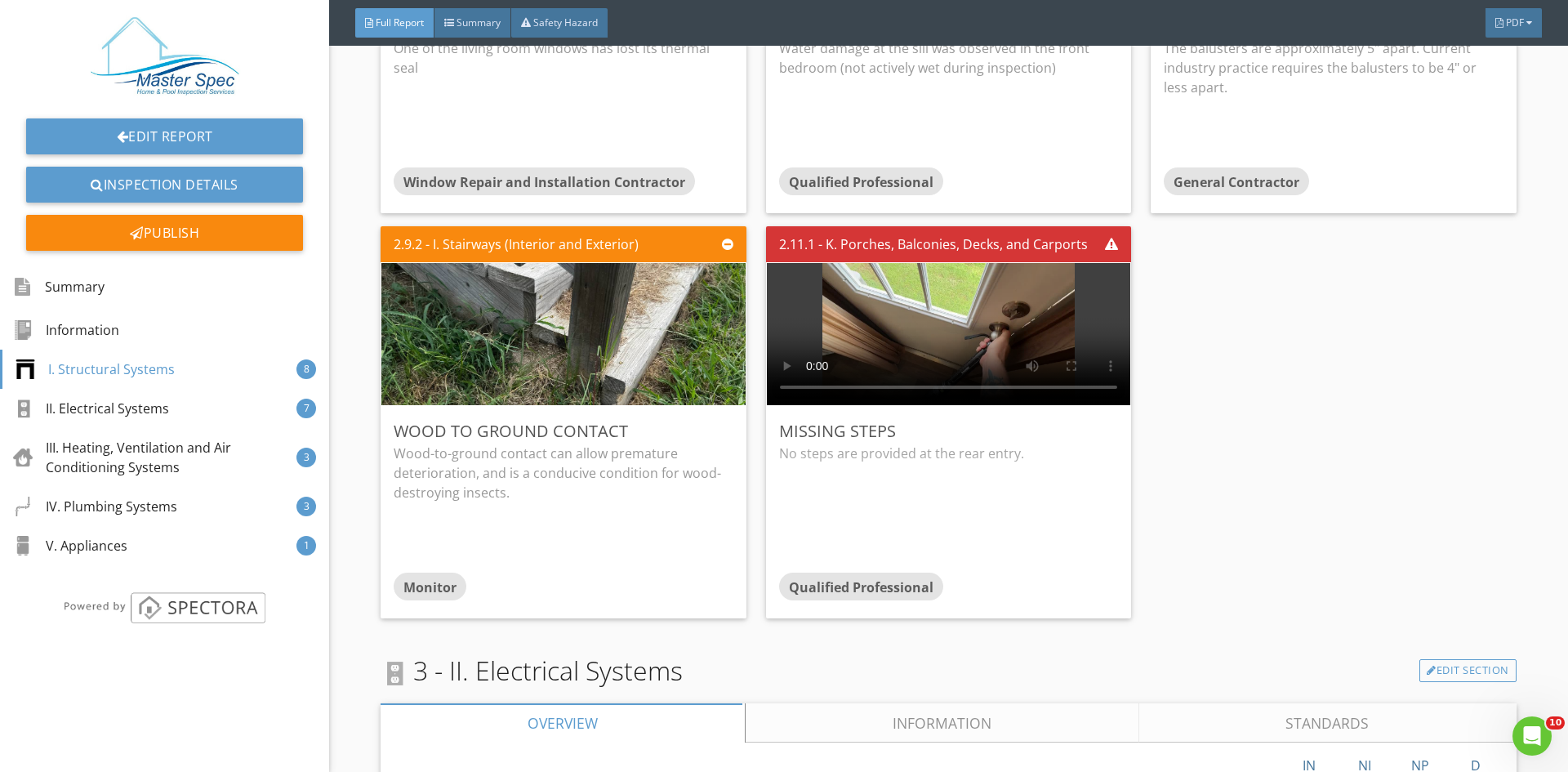
scroll to position [3186, 0]
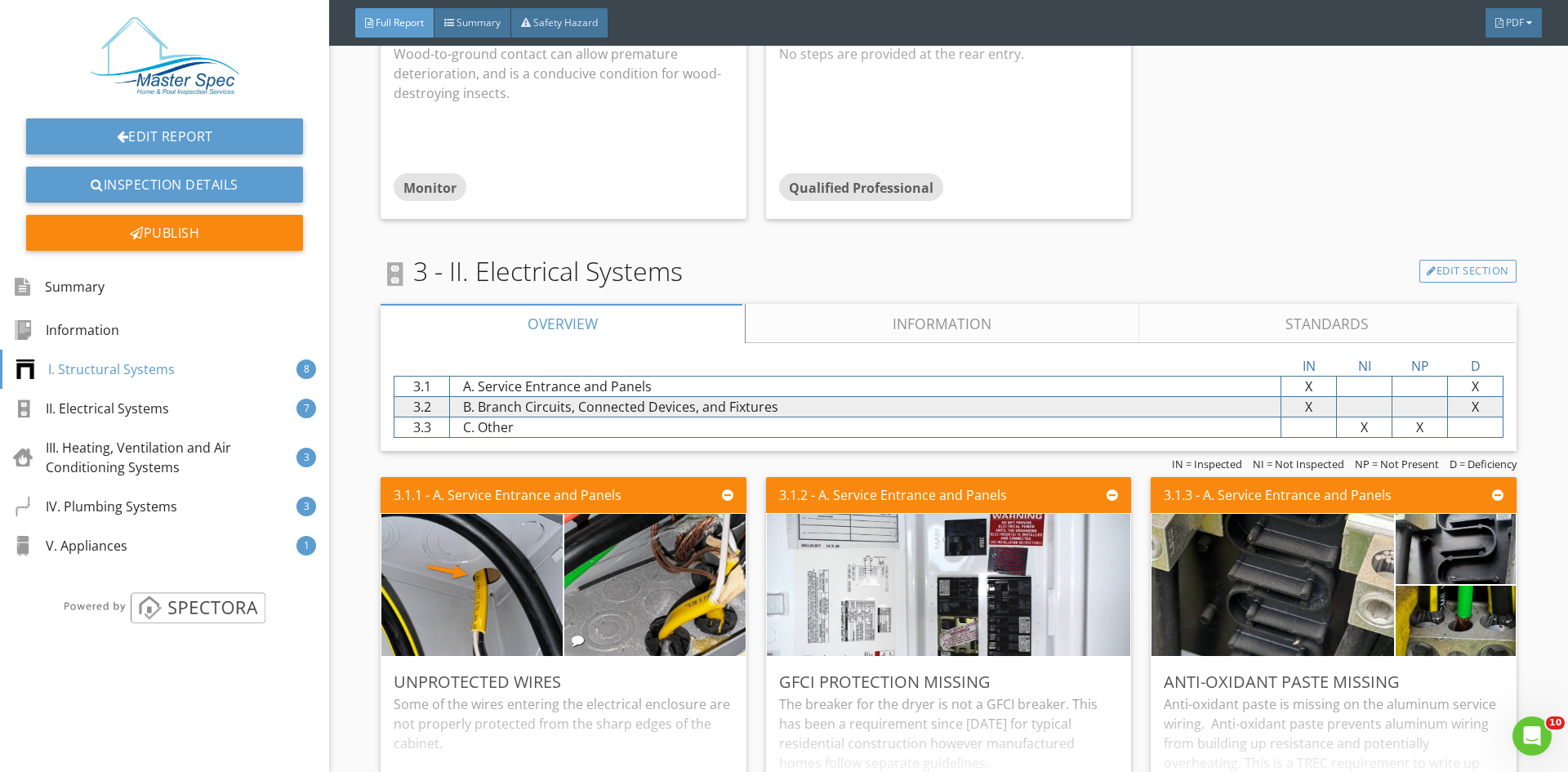
click at [907, 312] on link "Information" at bounding box center [942, 324] width 394 height 40
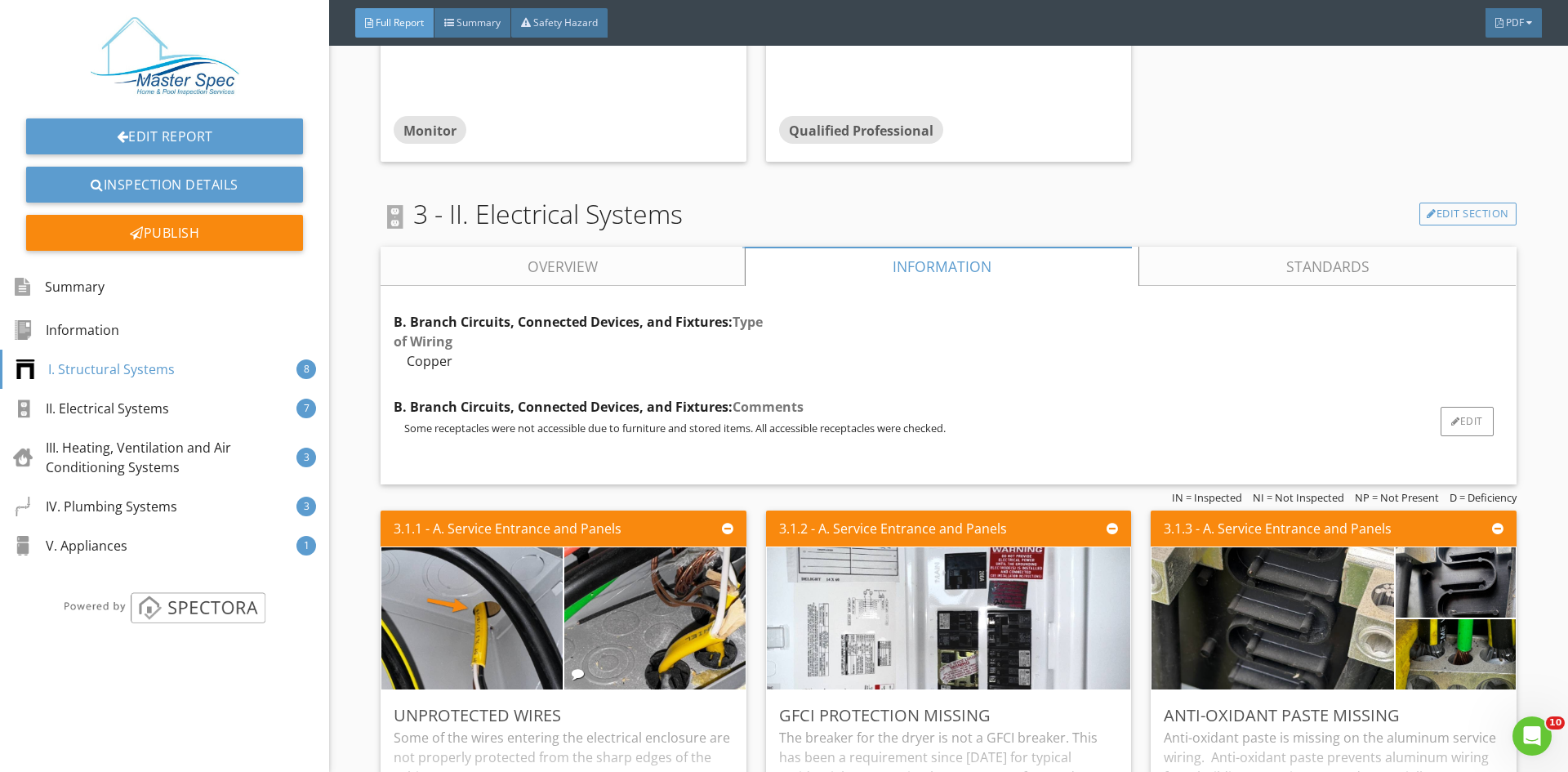
scroll to position [3513, 0]
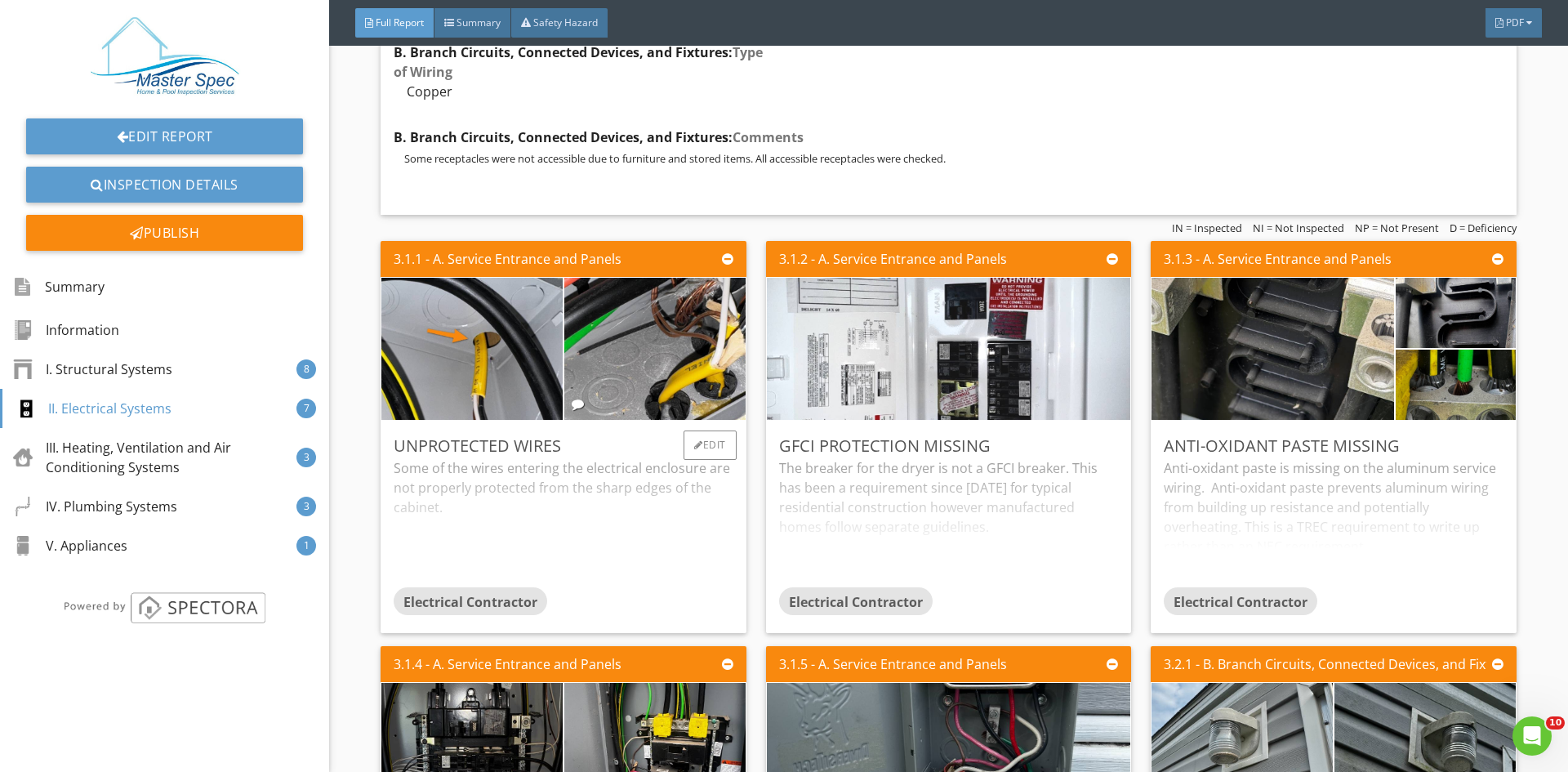
click at [577, 484] on div "Some of the wires entering the electrical enclosure are not properly protected …" at bounding box center [563, 523] width 339 height 129
click at [897, 497] on div "The breaker for the dryer is not a GFCI breaker. This has been a requirement si…" at bounding box center [948, 523] width 339 height 129
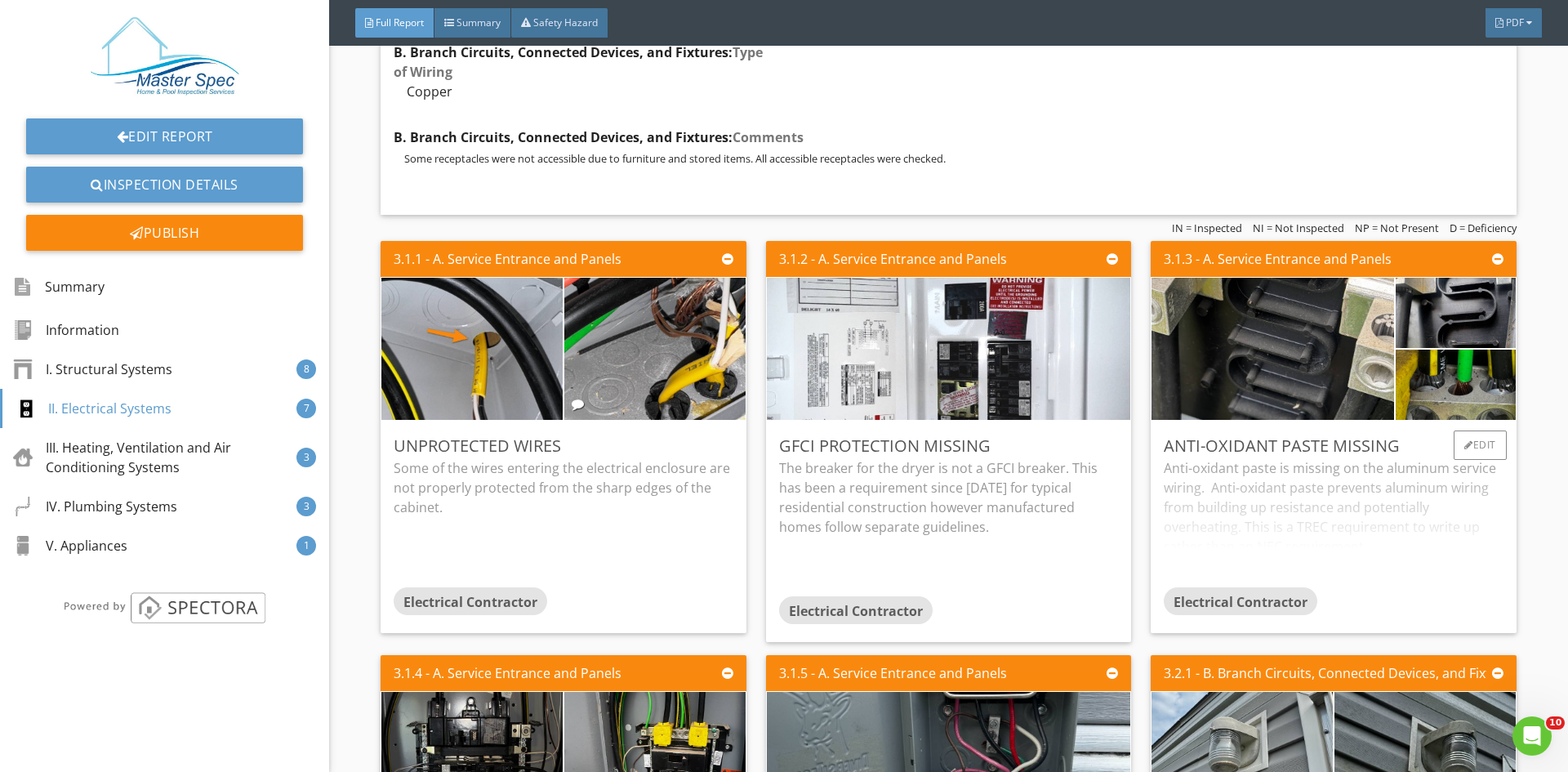
click at [1222, 512] on div "Anti-oxidant paste is missing on the aluminum service wiring. Anti-oxidant past…" at bounding box center [1333, 523] width 339 height 129
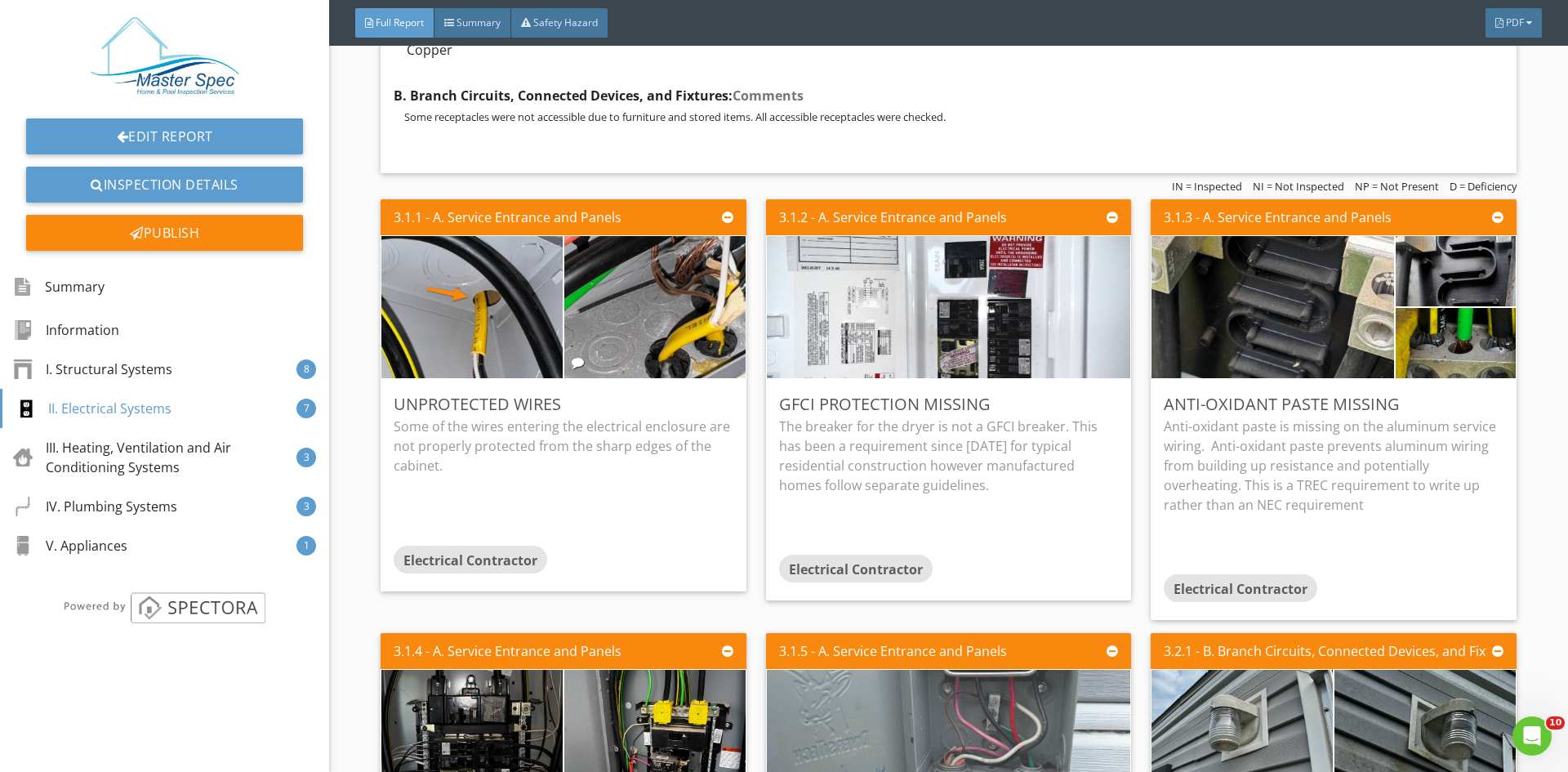
scroll to position [3840, 0]
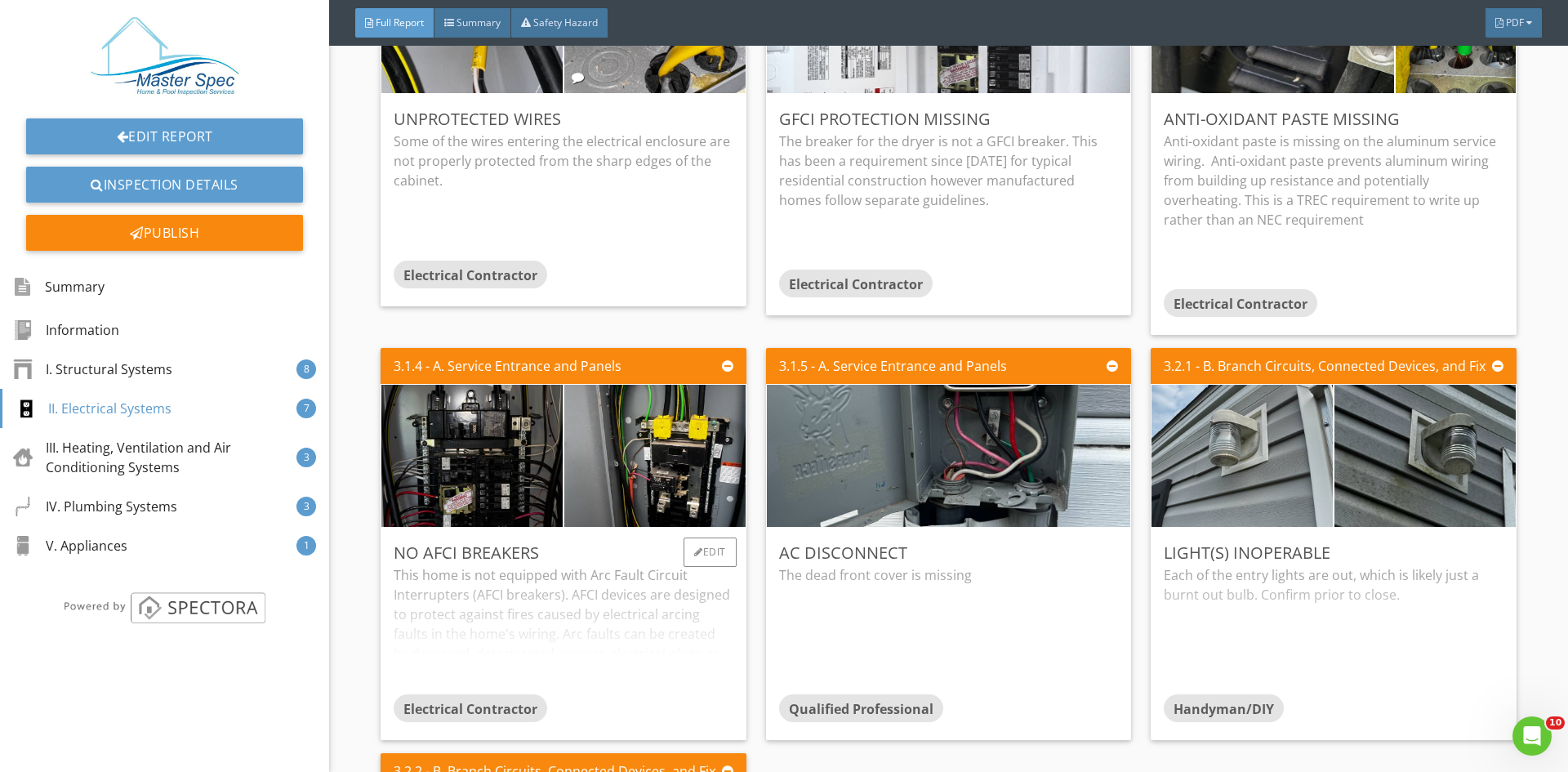
click at [562, 567] on div "This home is not equipped with Arc Fault Circuit Interrupters (AFCI breakers). …" at bounding box center [563, 629] width 339 height 129
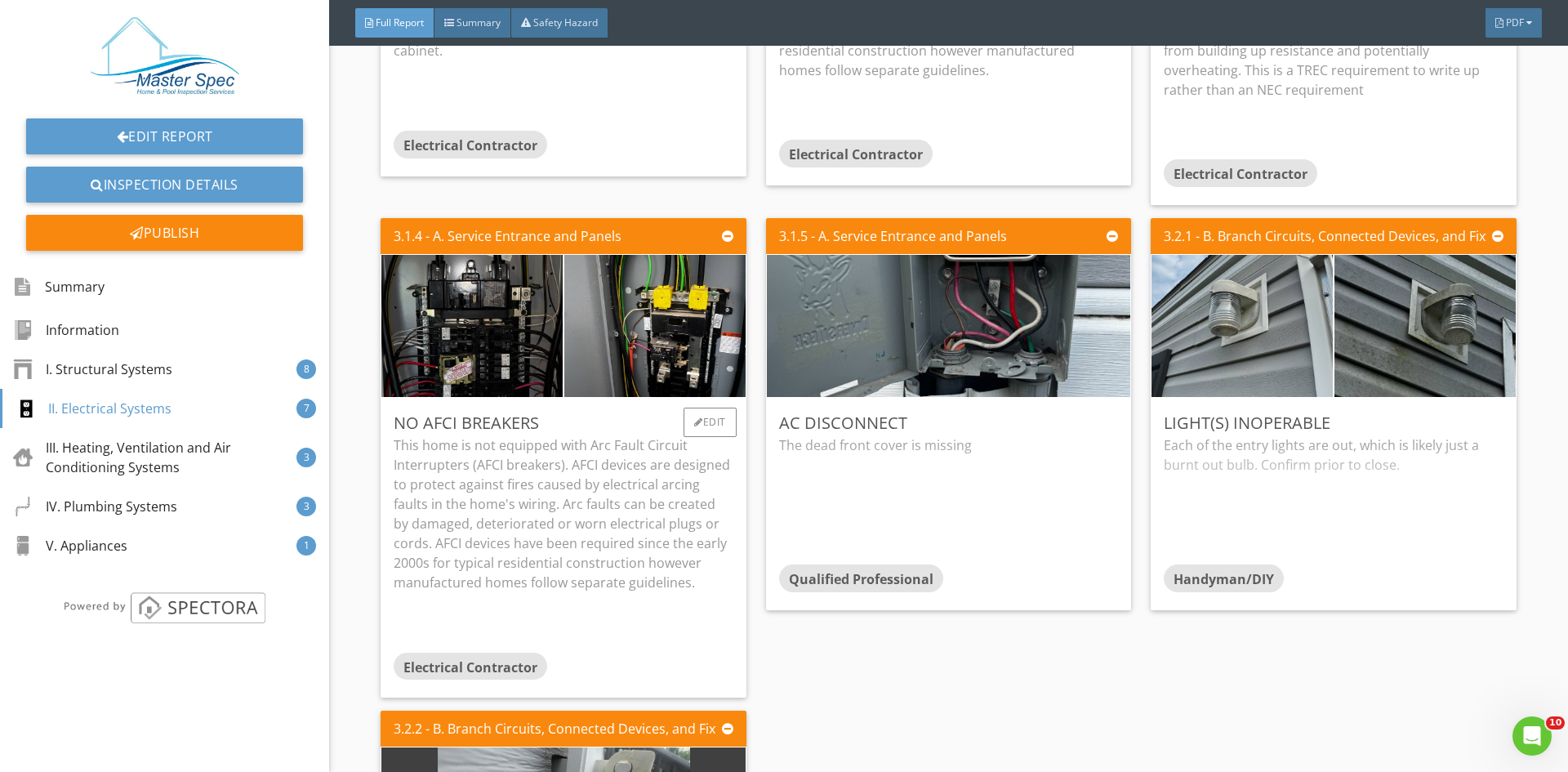
scroll to position [4004, 0]
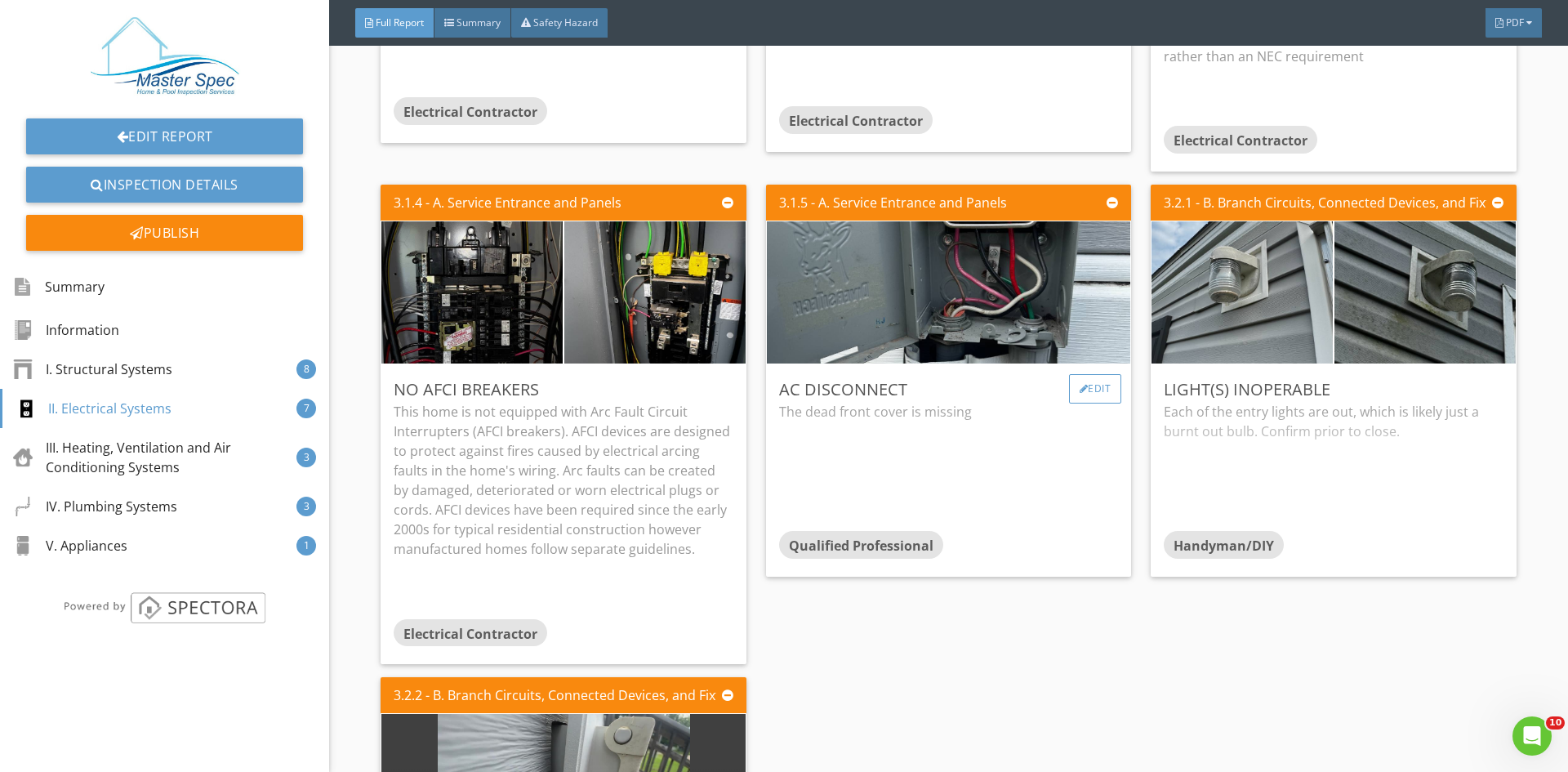
click at [1088, 388] on div "Edit" at bounding box center [1096, 388] width 53 height 29
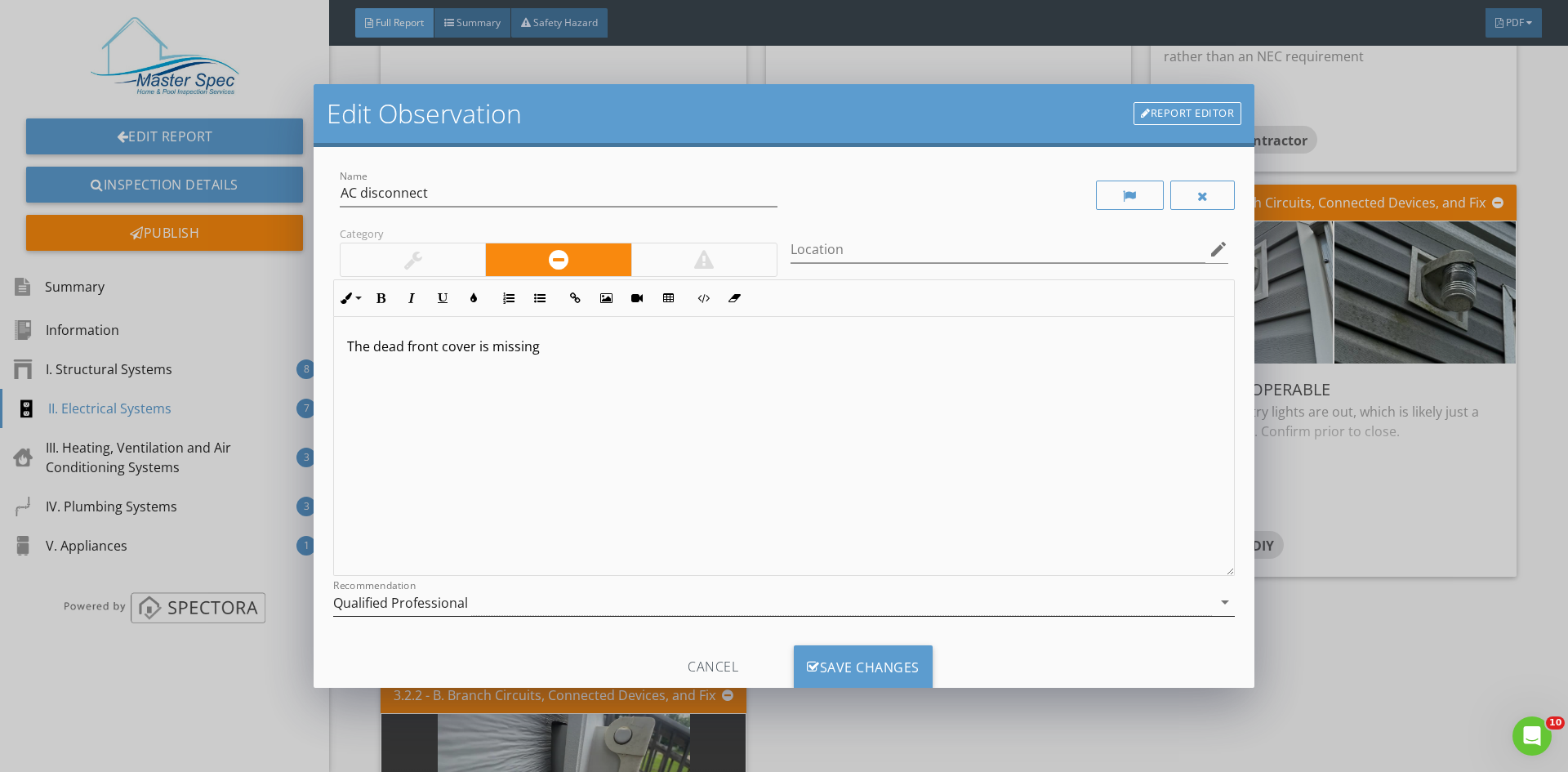
click at [600, 622] on div "Recommendation Qualified Professional arrow_drop_down" at bounding box center [784, 610] width 902 height 43
click at [602, 604] on div "Qualified Professional" at bounding box center [773, 602] width 878 height 27
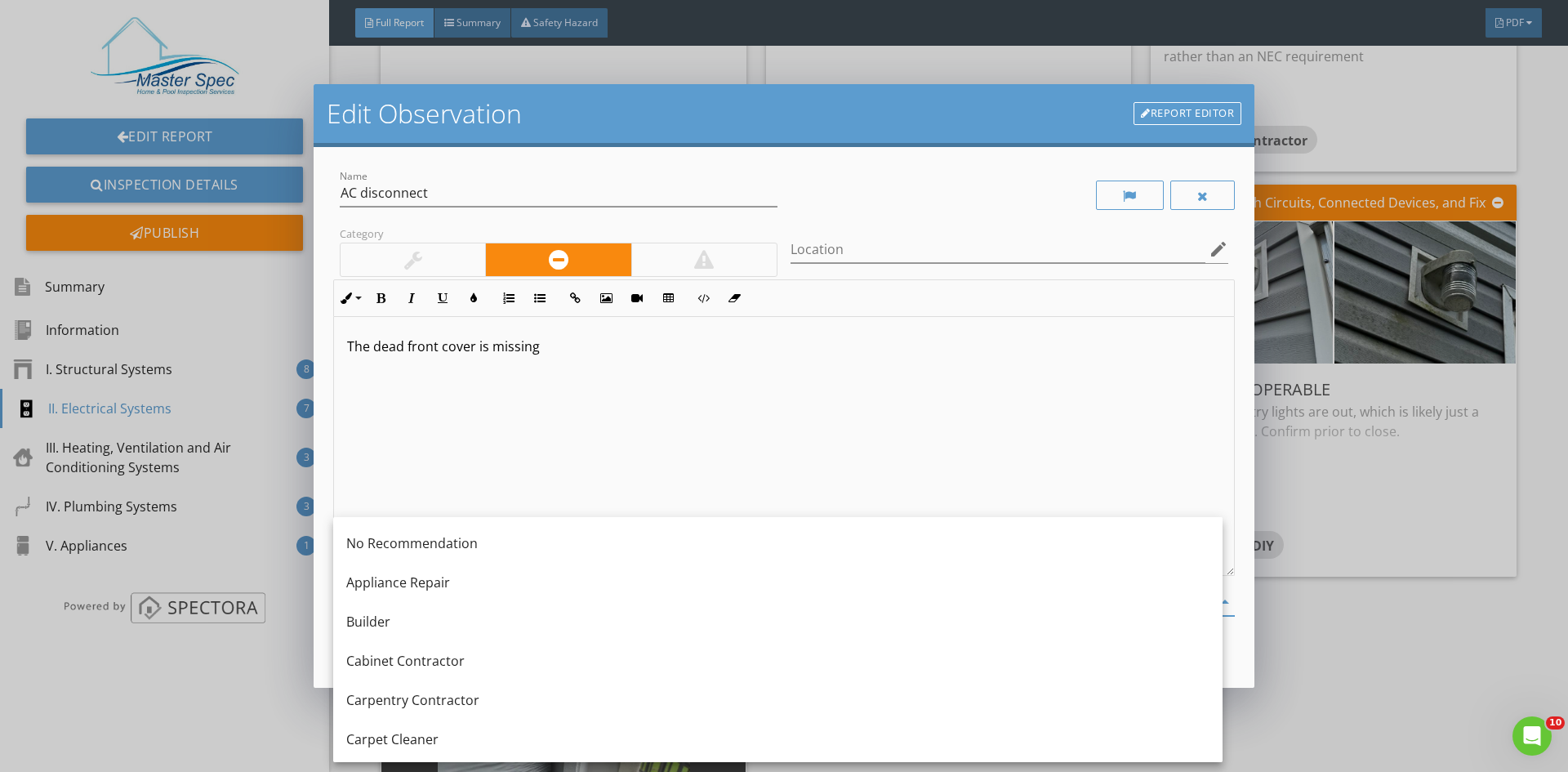
scroll to position [490, 0]
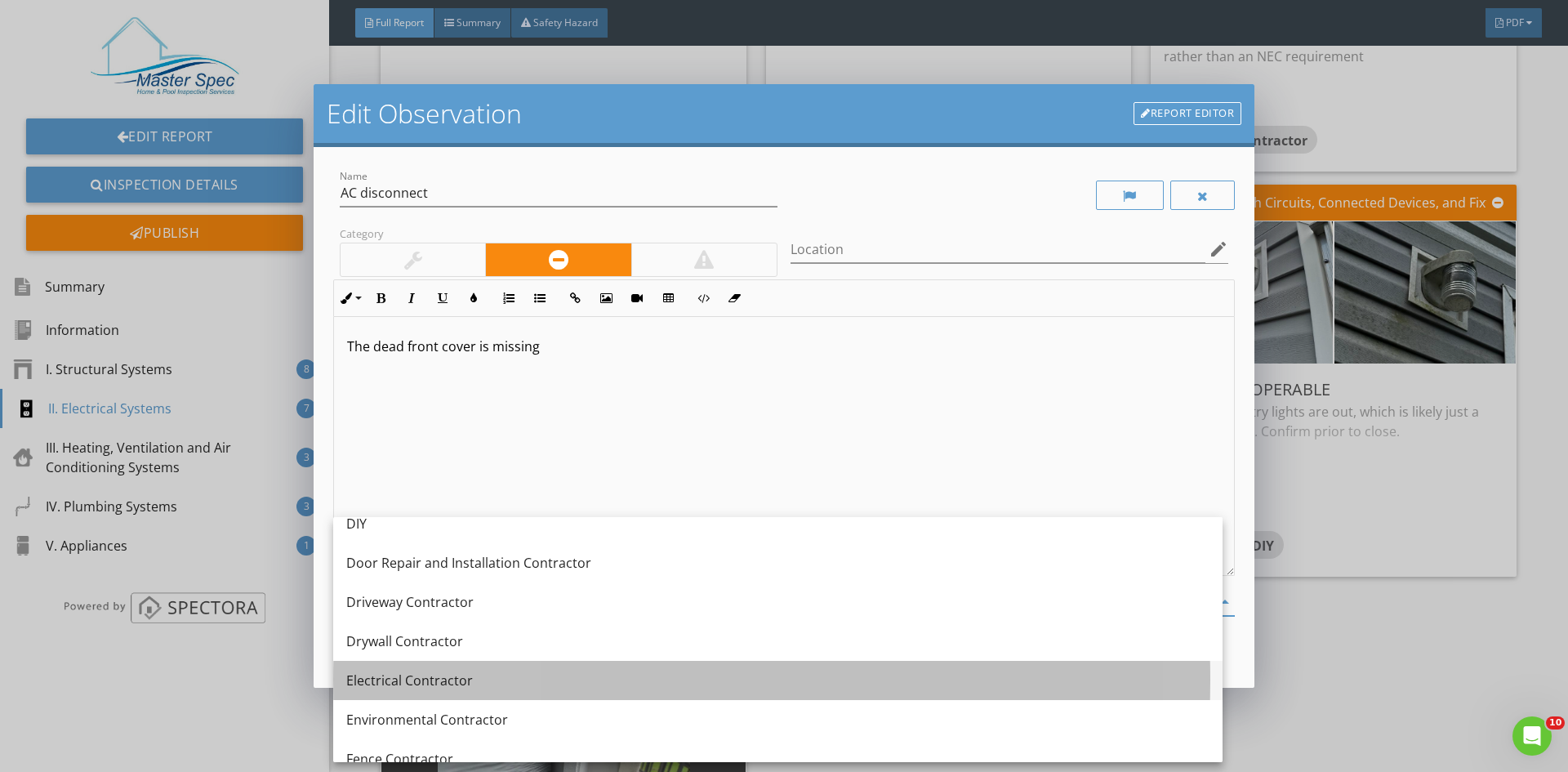
click at [419, 674] on div "Electrical Contractor" at bounding box center [778, 680] width 863 height 20
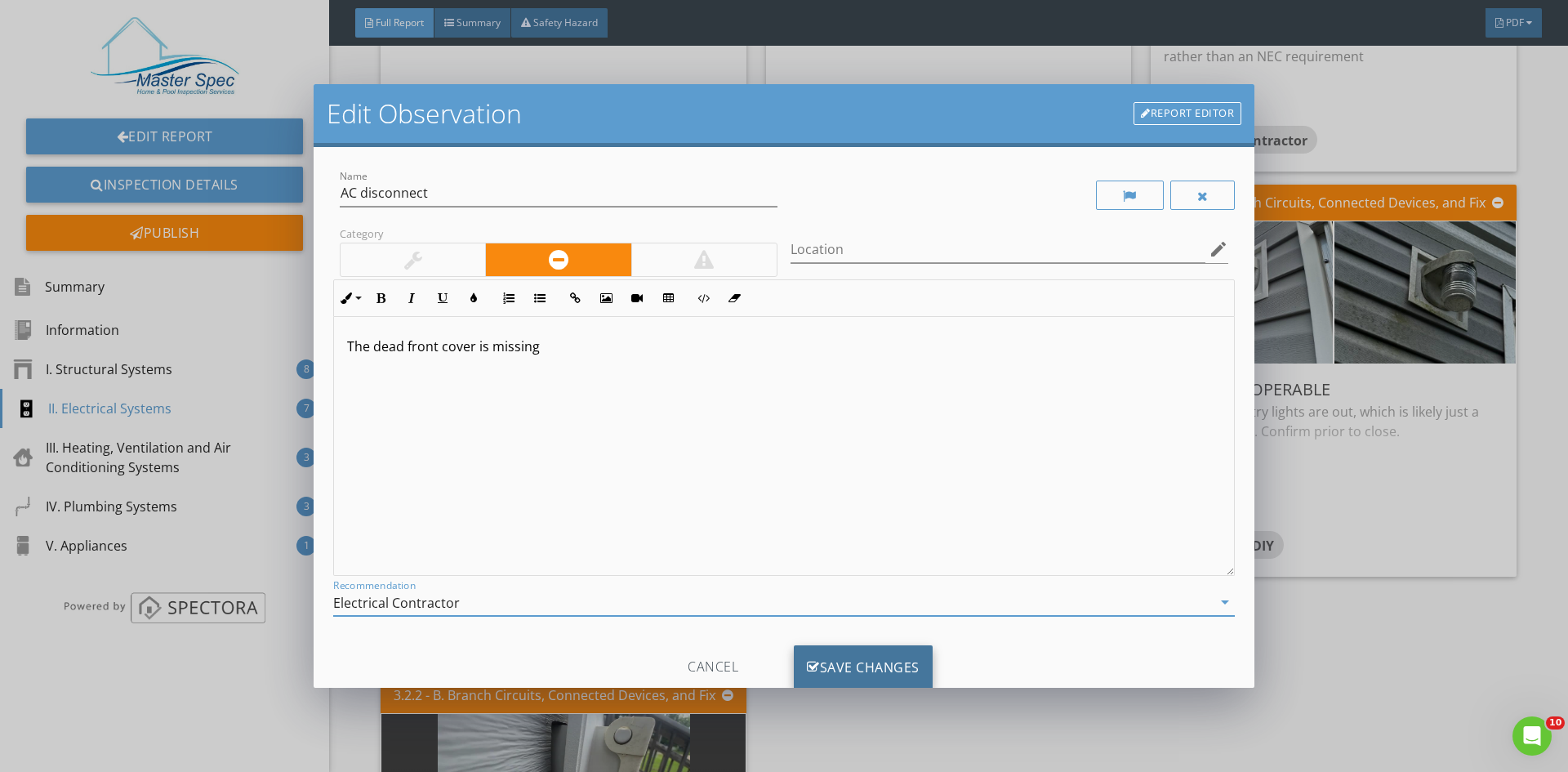
click at [850, 682] on div "Save Changes" at bounding box center [863, 667] width 139 height 44
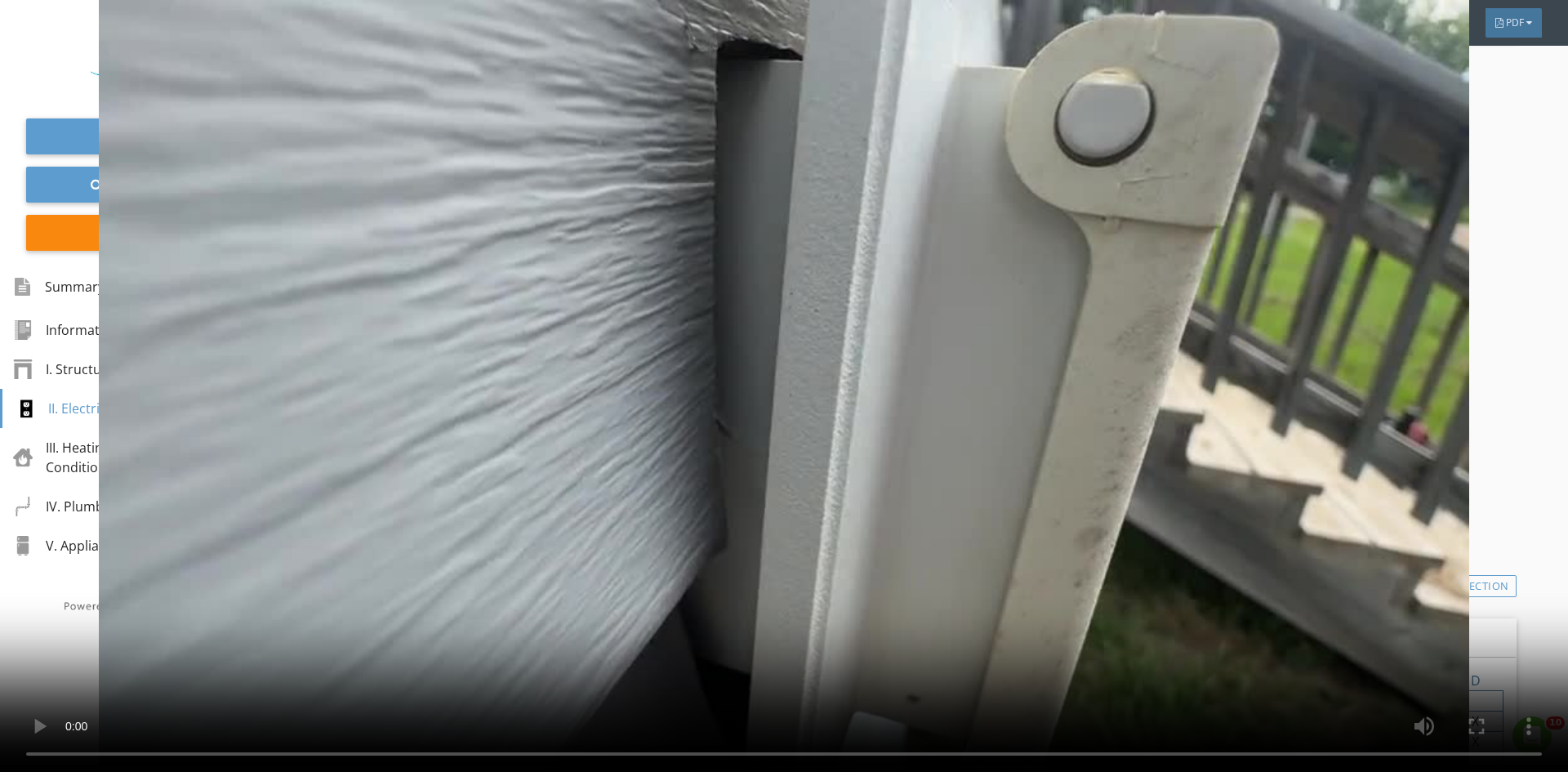
scroll to position [4821, 0]
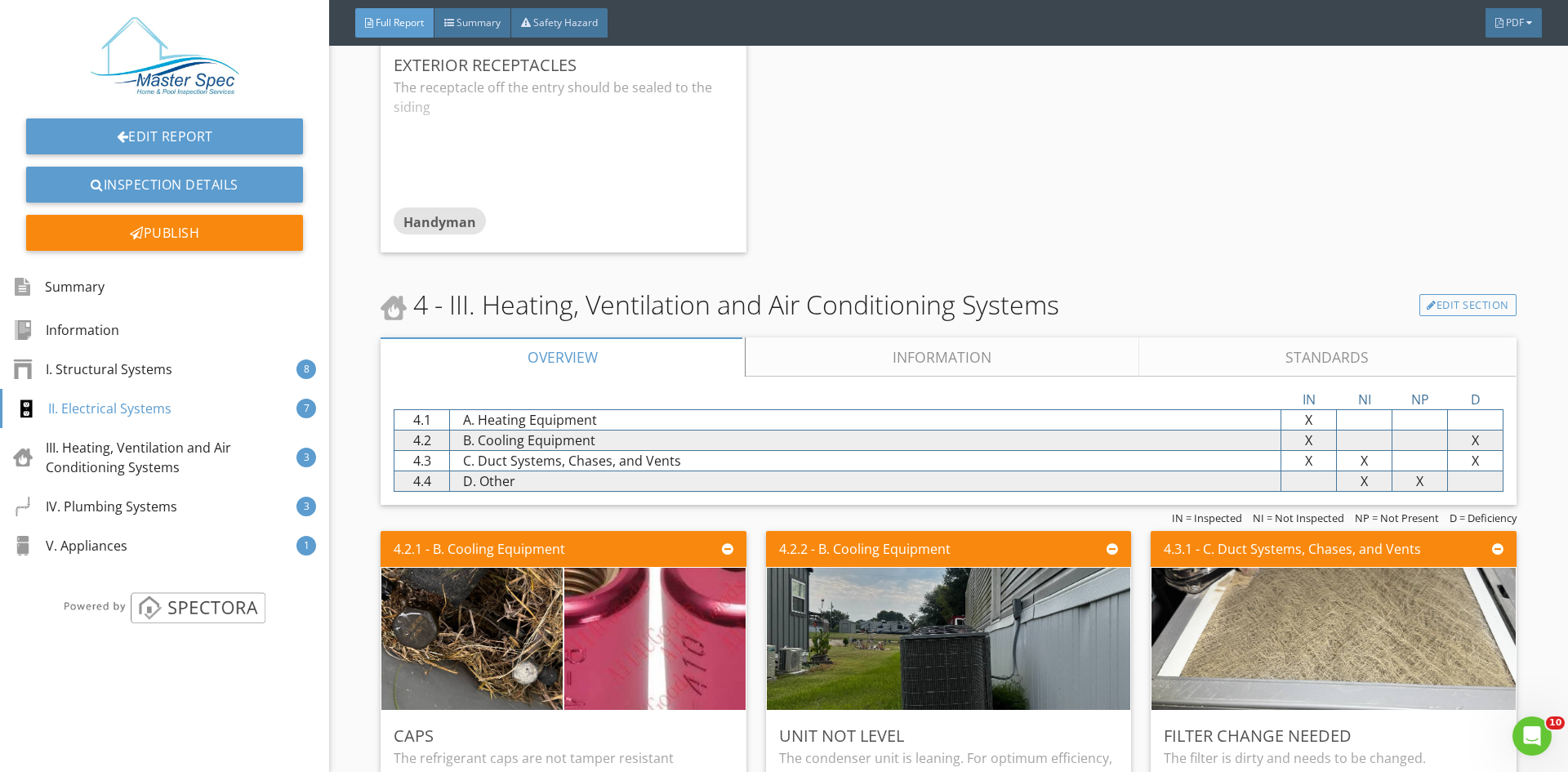
click at [940, 349] on link "Information" at bounding box center [942, 357] width 394 height 40
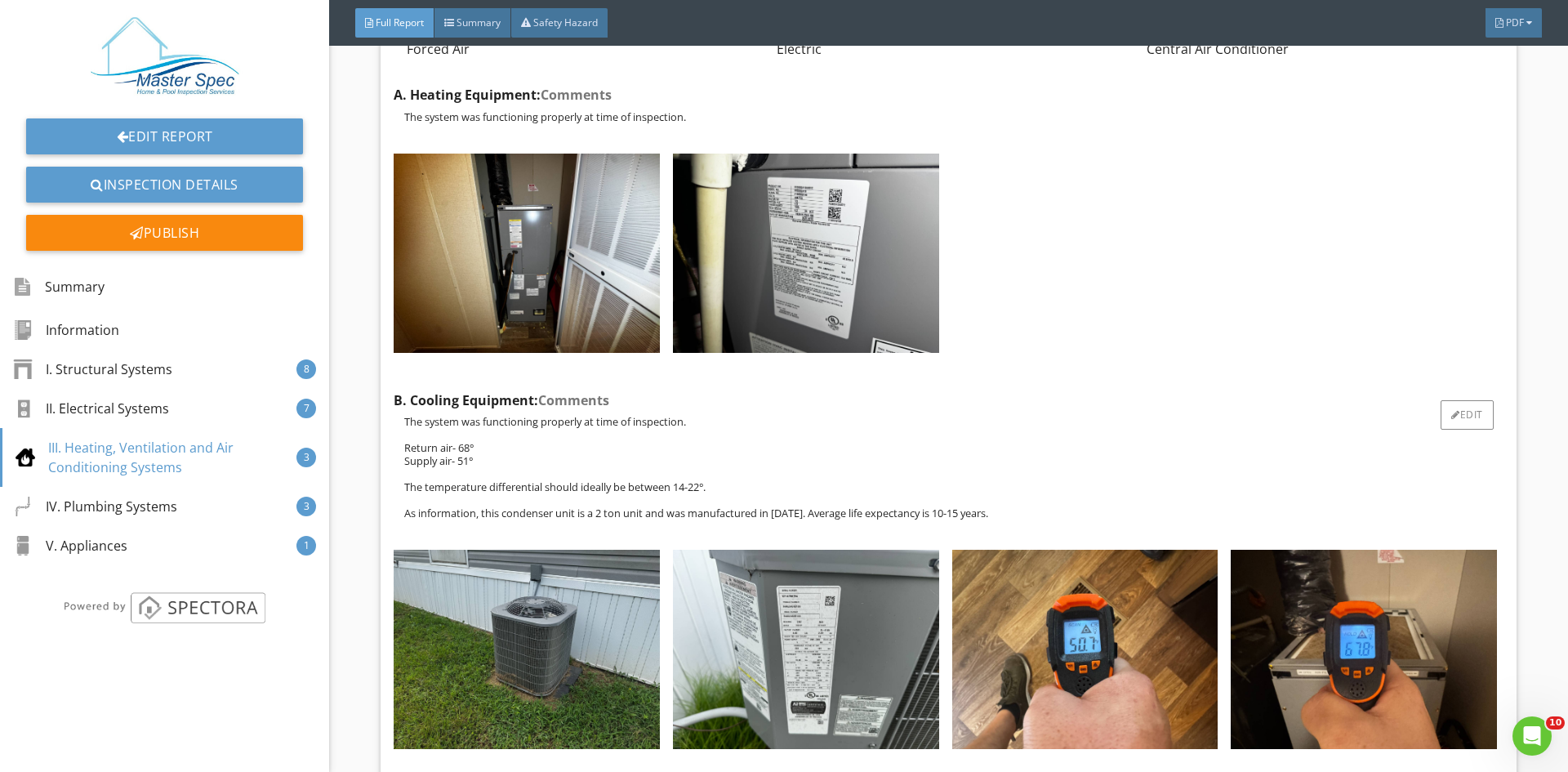
scroll to position [5229, 0]
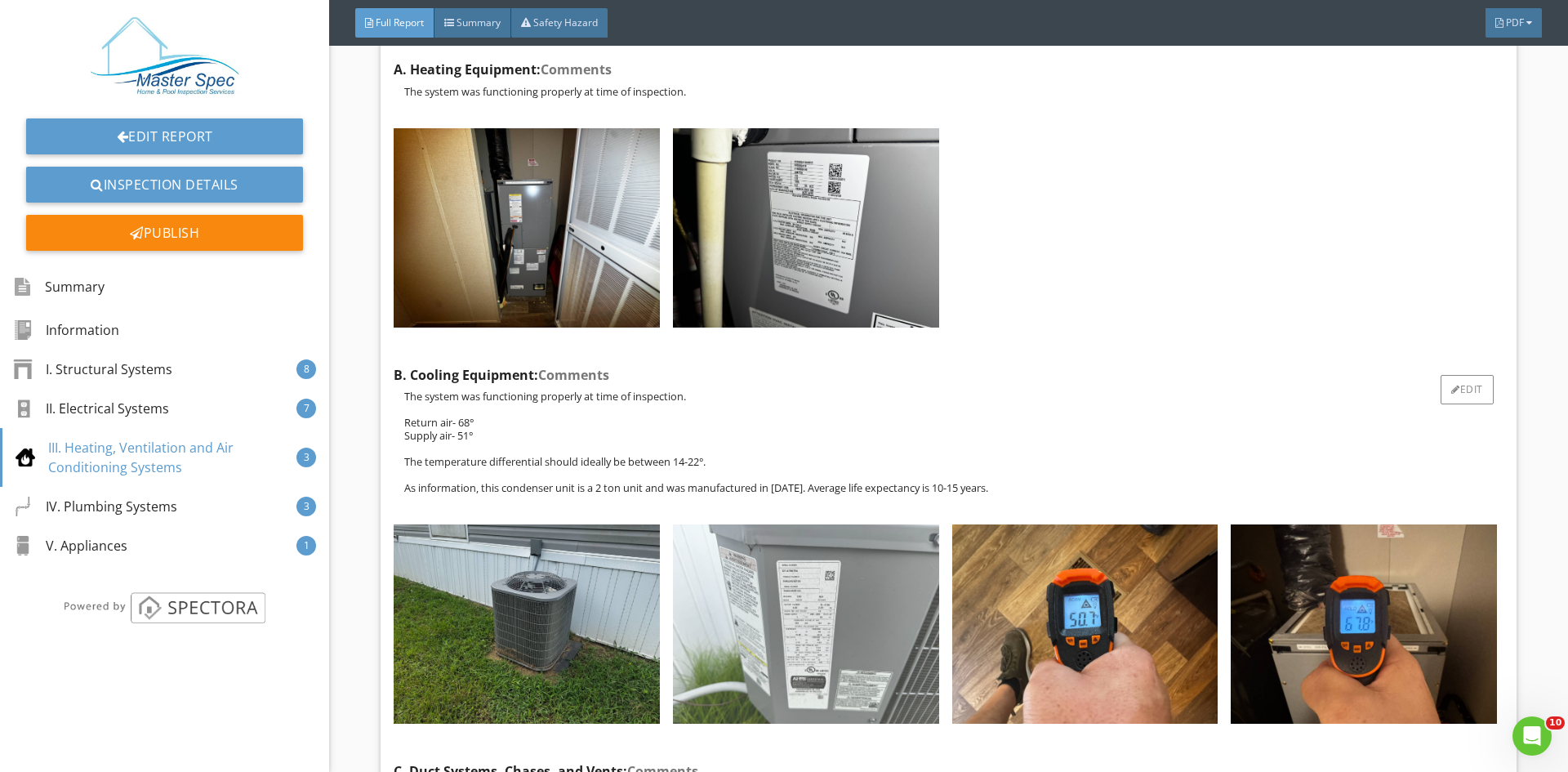
click at [809, 583] on img at bounding box center [807, 624] width 266 height 199
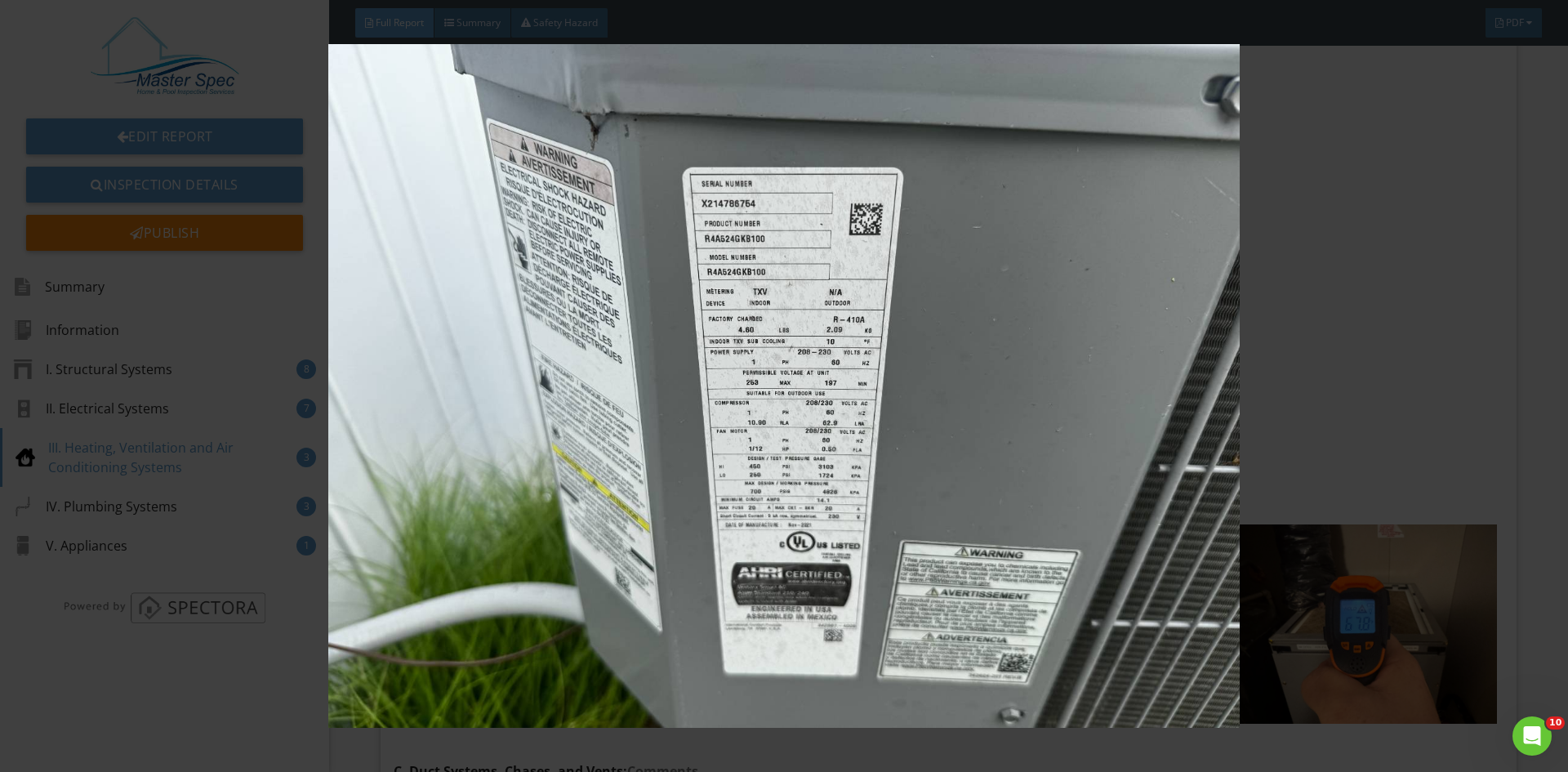
click at [812, 521] on img at bounding box center [783, 386] width 1440 height 684
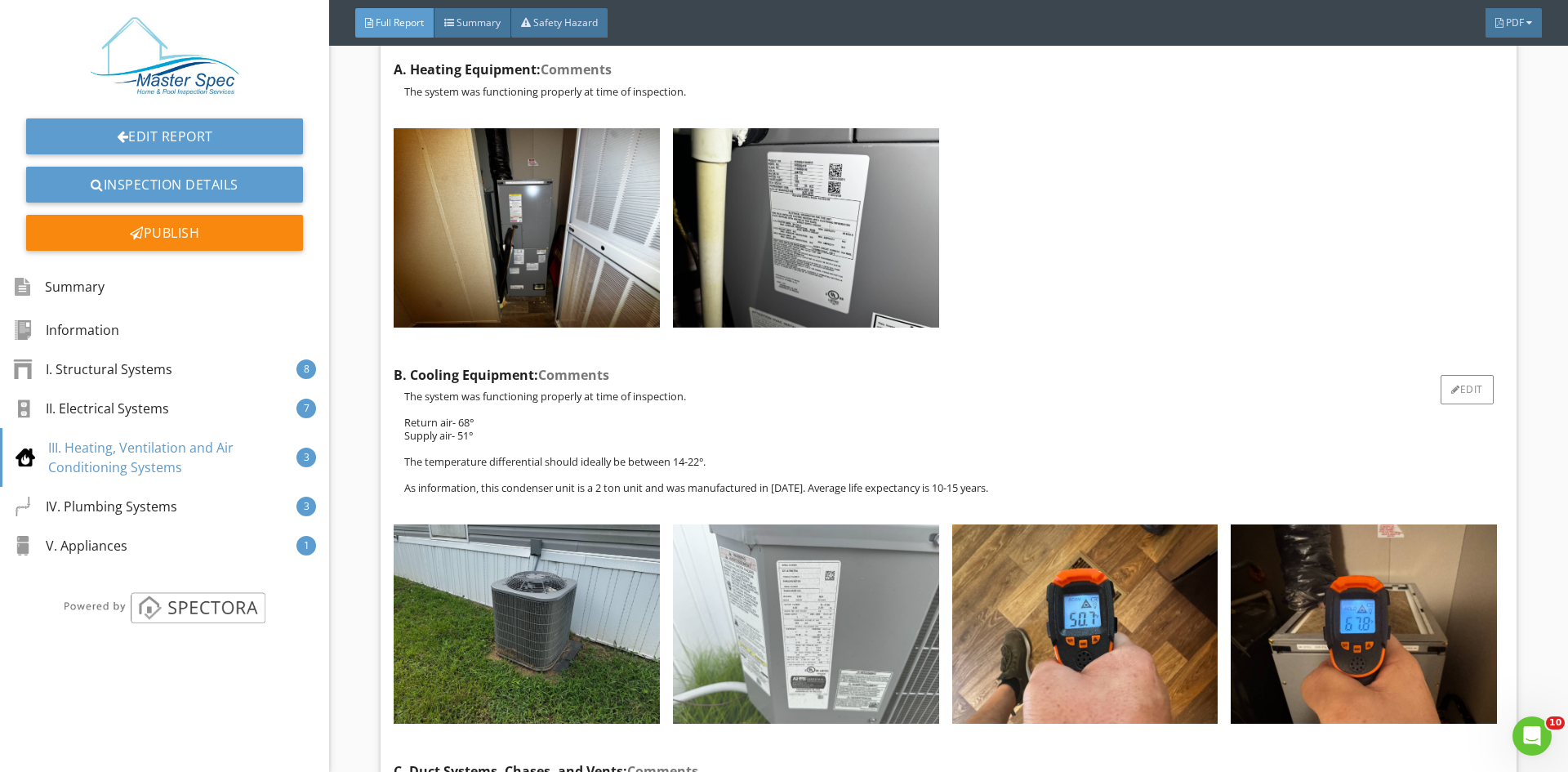
click at [801, 595] on img at bounding box center [807, 624] width 266 height 199
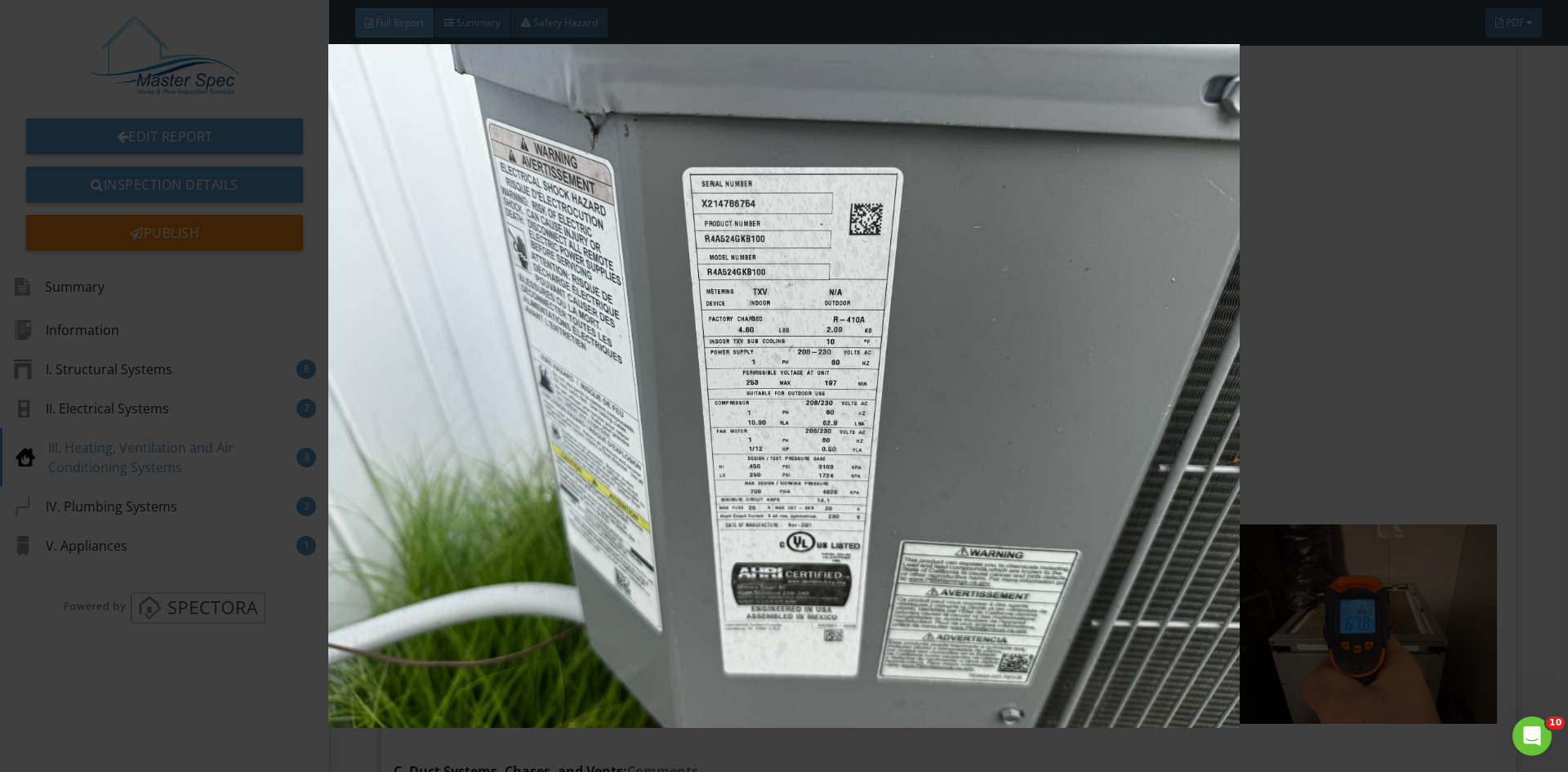
click at [797, 589] on img at bounding box center [783, 386] width 1440 height 684
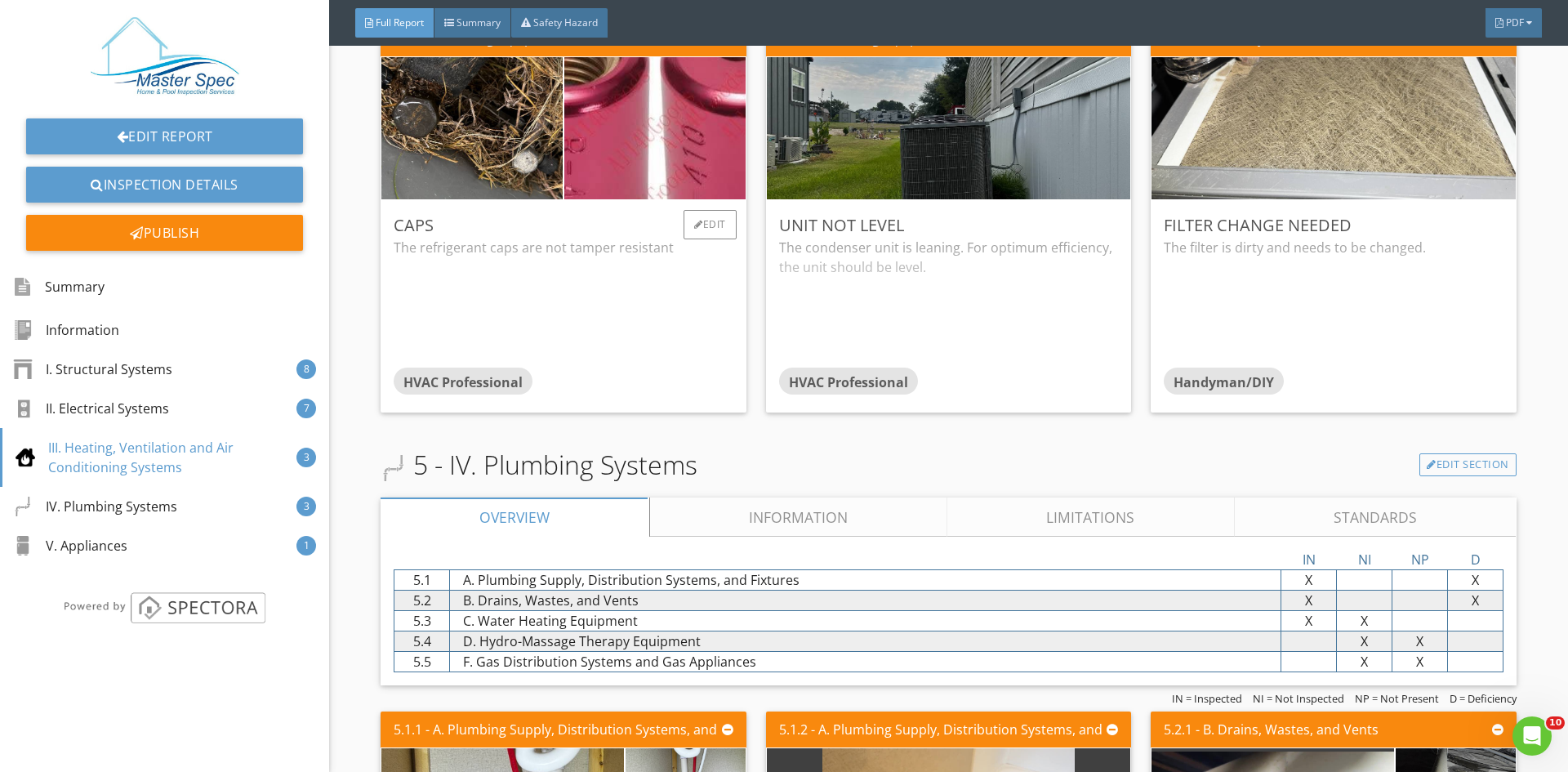
scroll to position [6291, 0]
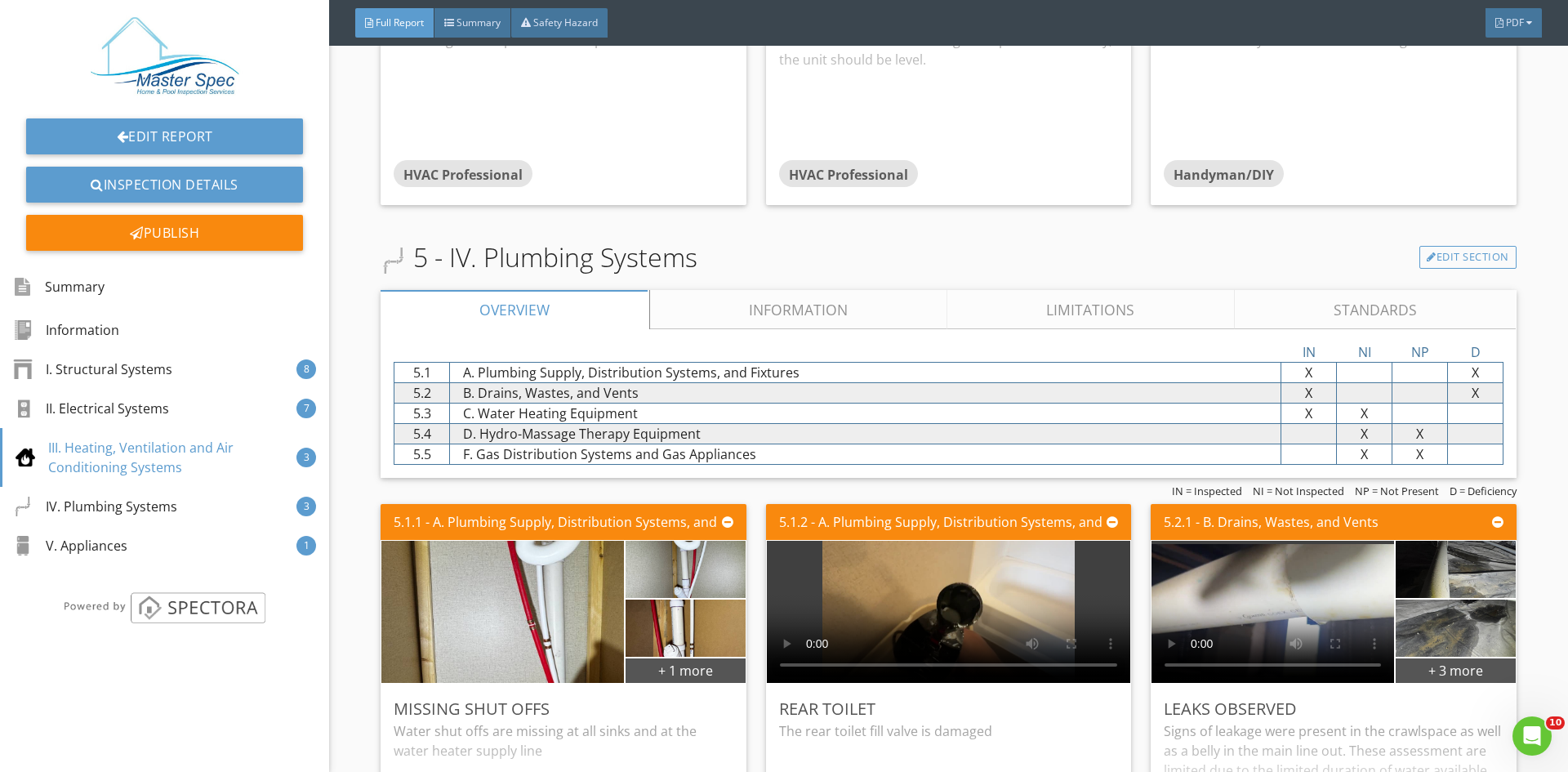
click at [846, 295] on link "Information" at bounding box center [799, 310] width 298 height 40
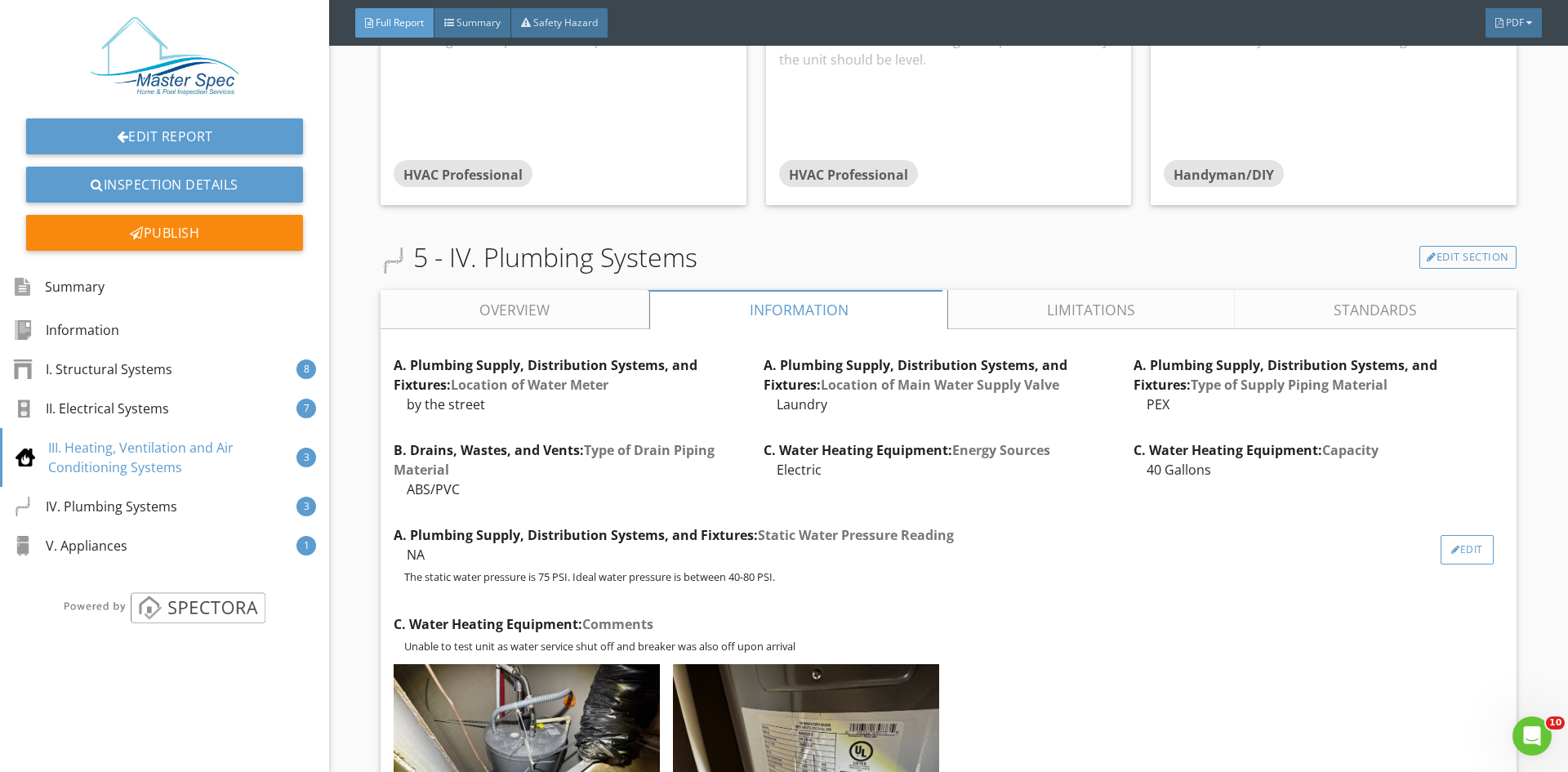
click at [1440, 541] on div "Edit" at bounding box center [1467, 549] width 53 height 29
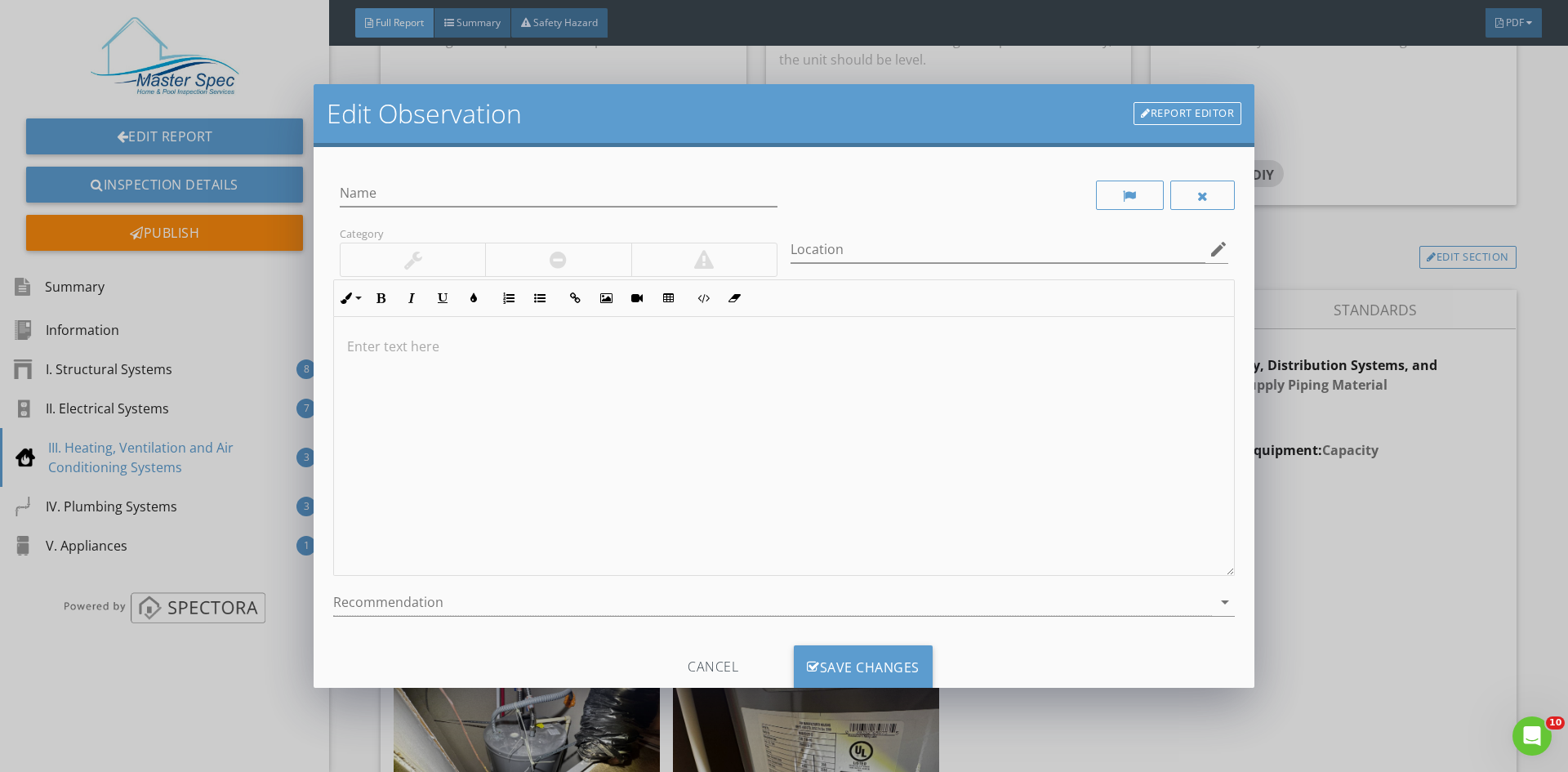
click at [1307, 234] on div "Edit Observation Report Editor Name Category Location edit Inline Style XLarge …" at bounding box center [784, 386] width 1568 height 772
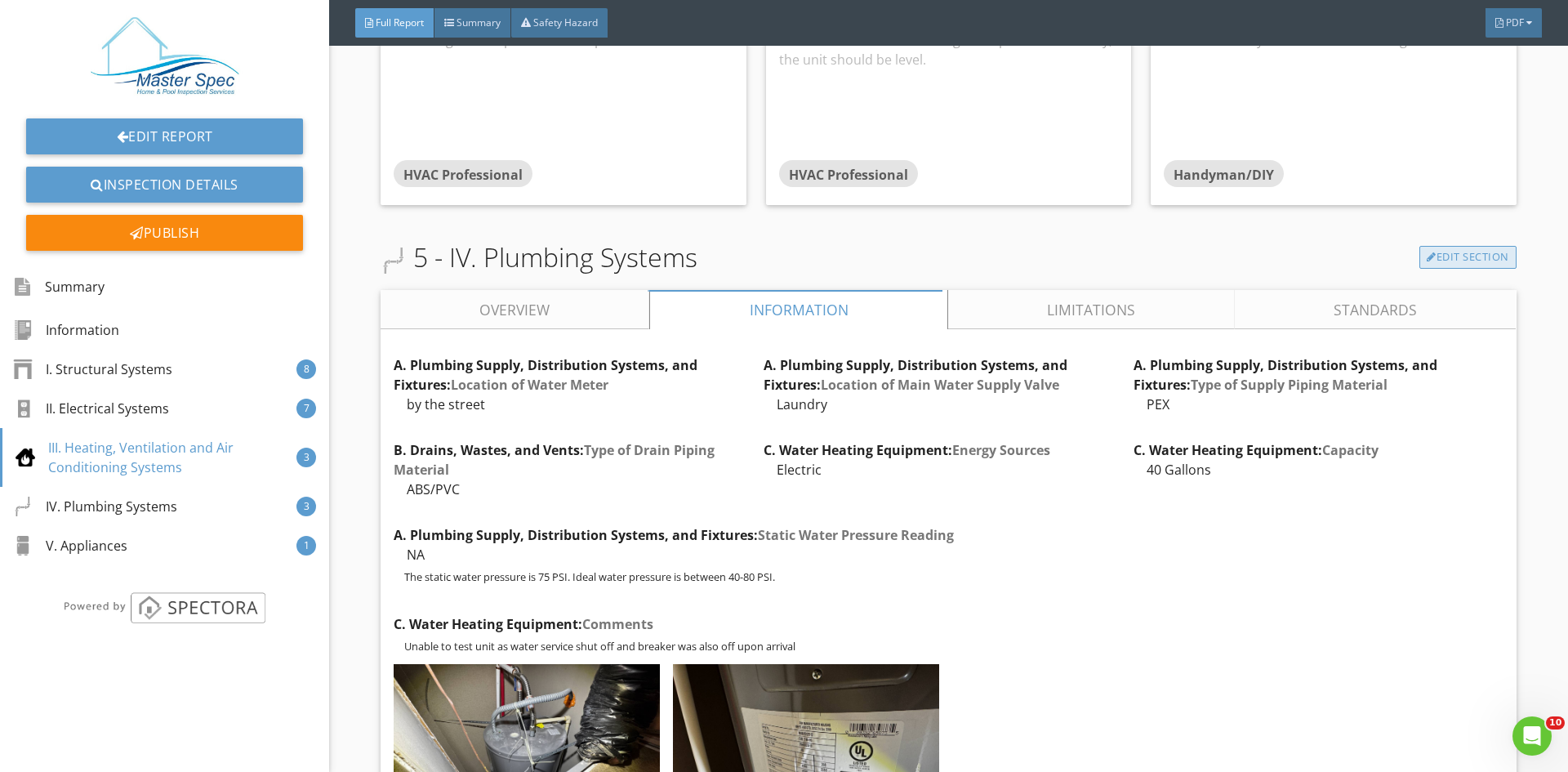
click at [1446, 250] on link "Edit Section" at bounding box center [1468, 257] width 97 height 23
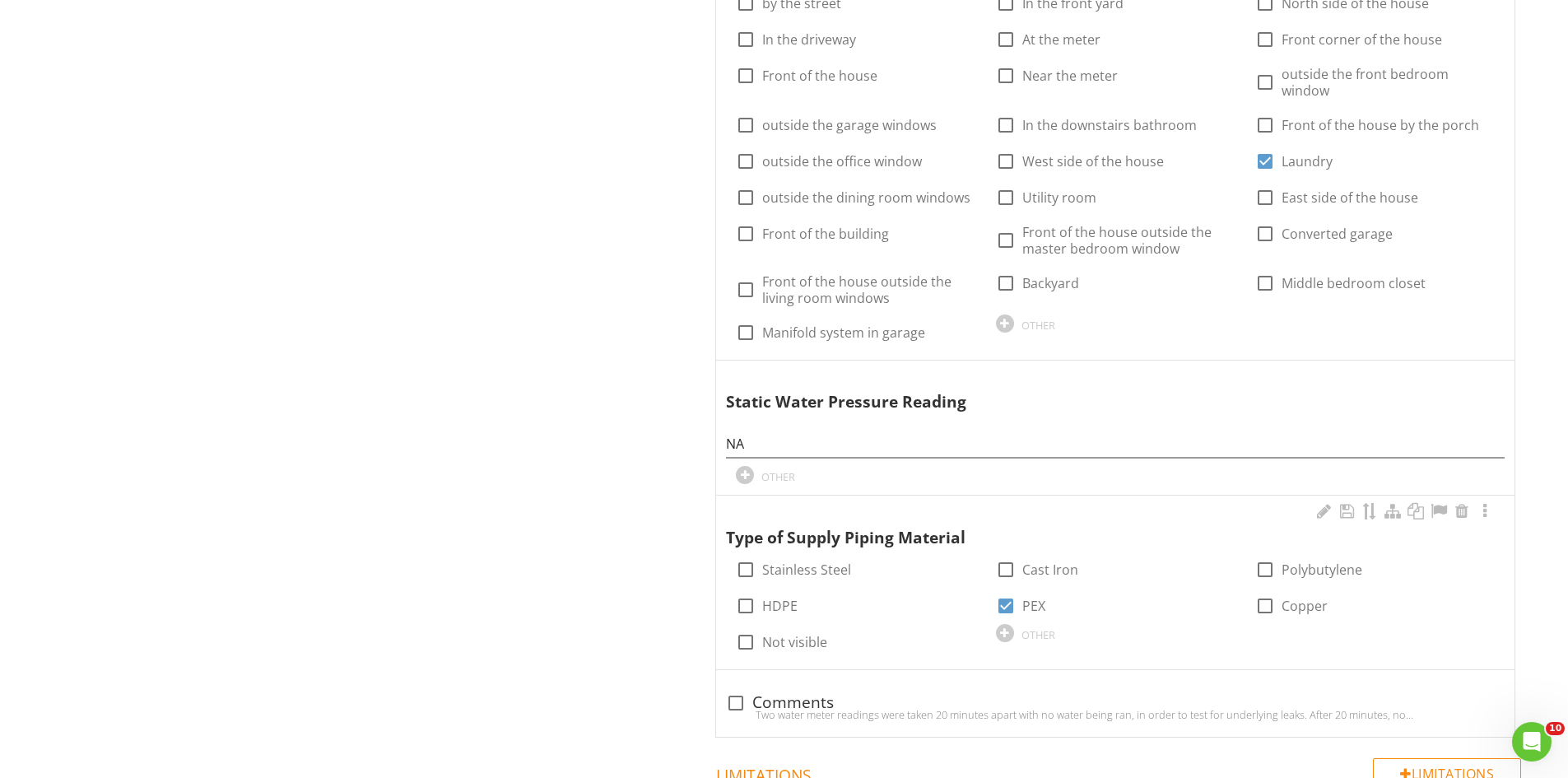
scroll to position [1070, 0]
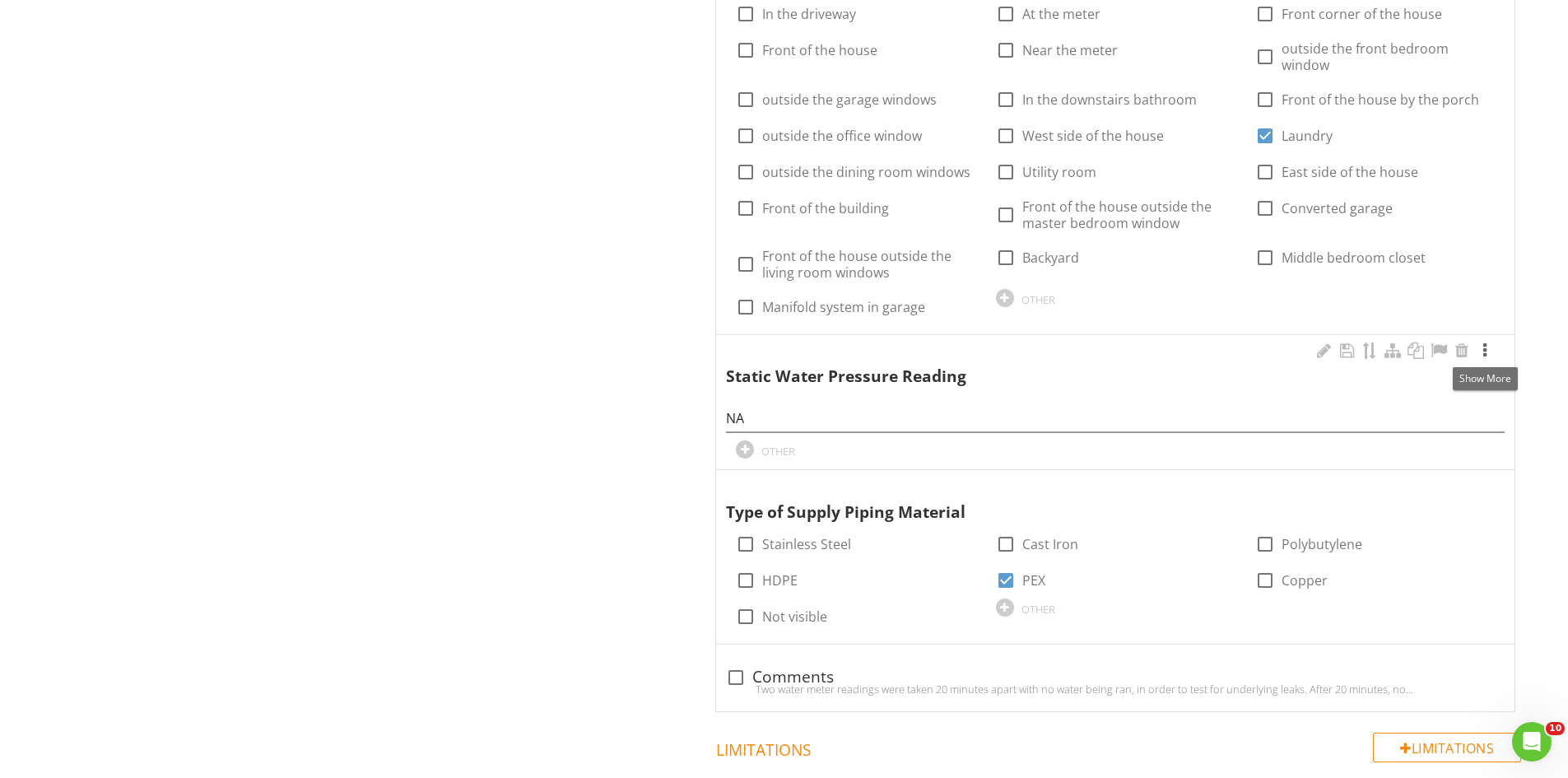
click at [1482, 351] on div at bounding box center [1485, 350] width 20 height 16
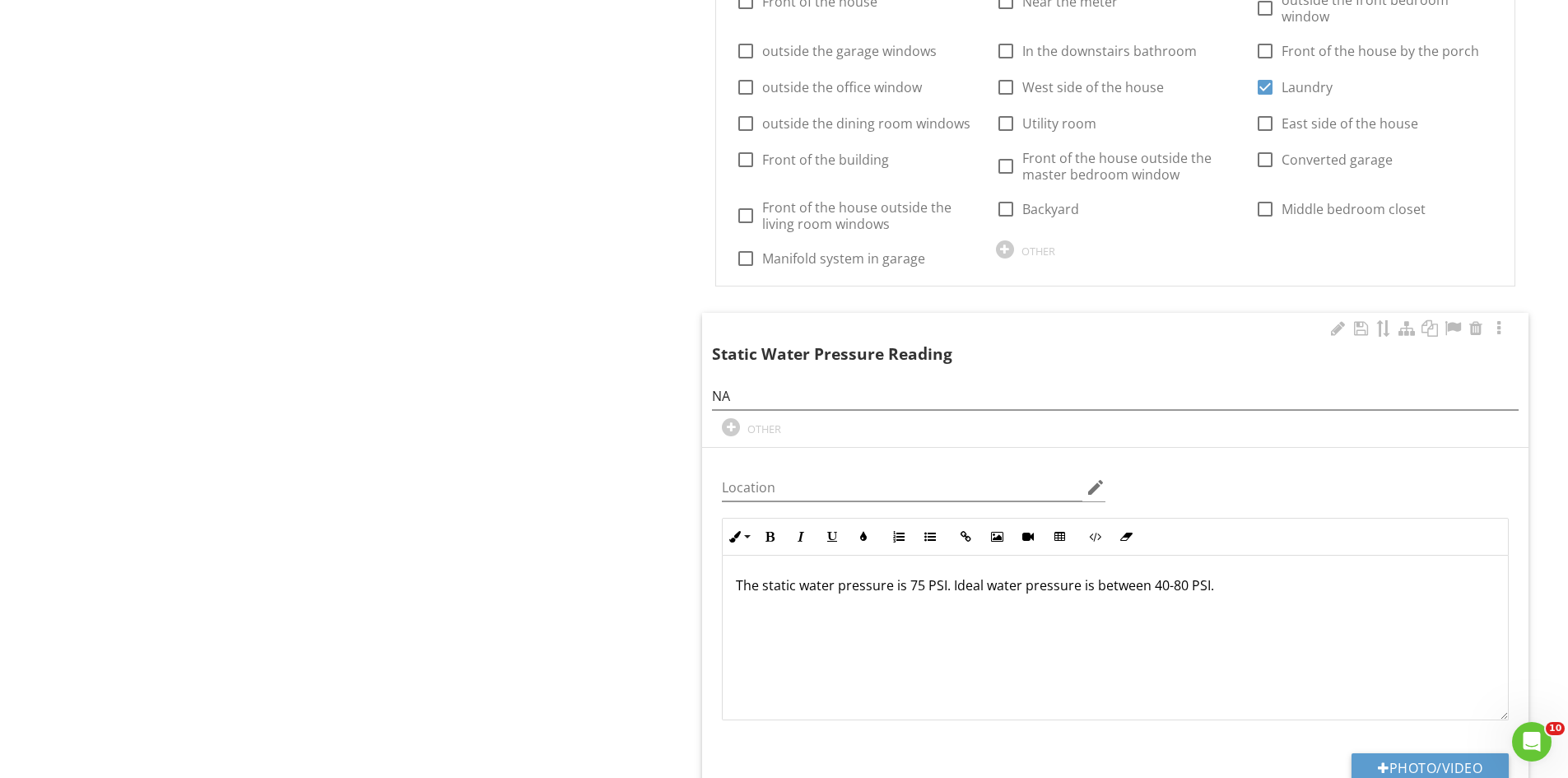
scroll to position [1235, 0]
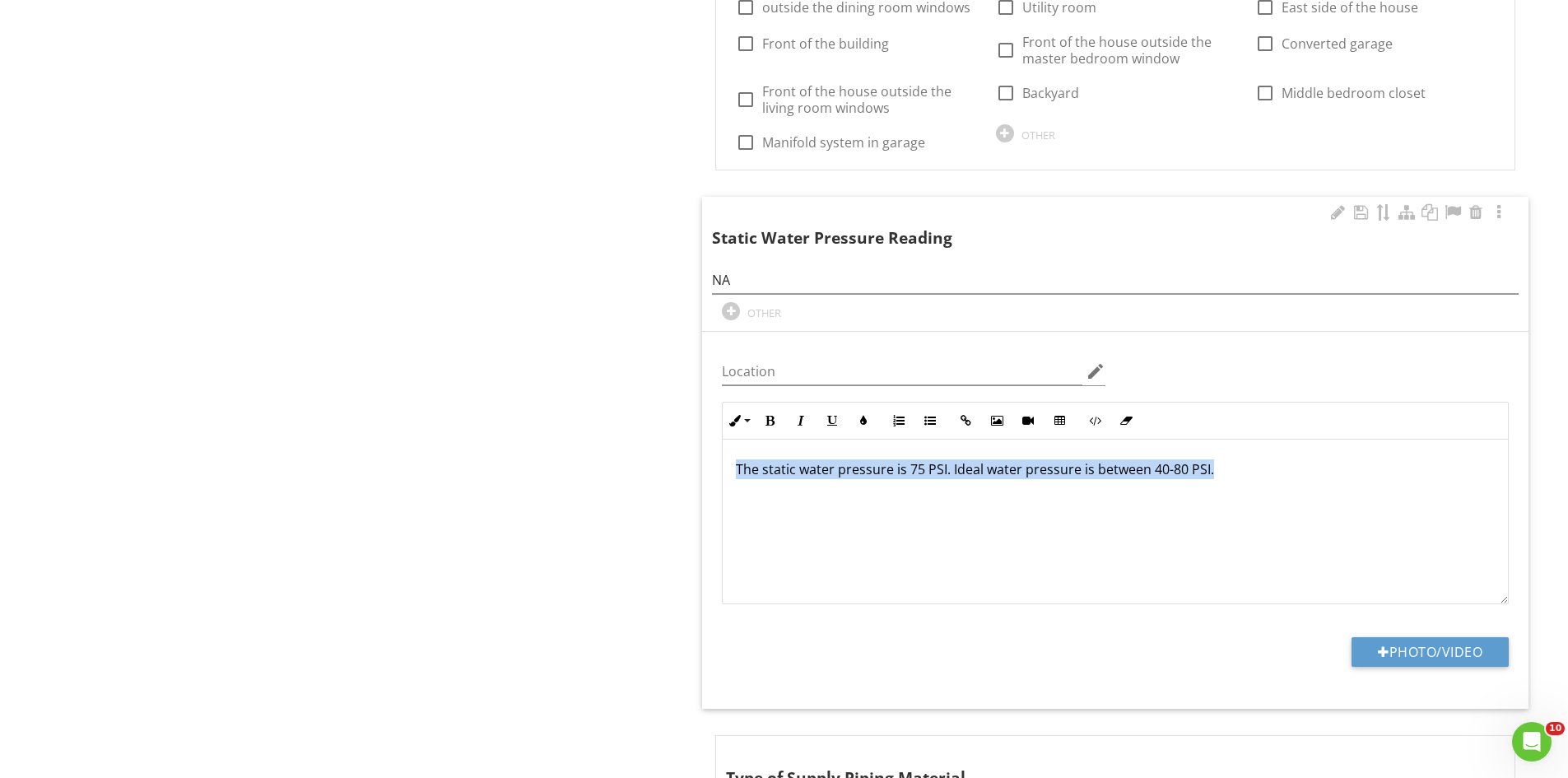
drag, startPoint x: 1222, startPoint y: 466, endPoint x: 724, endPoint y: 490, distance: 498.6
click at [725, 490] on div "The static water pressure is 75 PSI. Ideal water pressure is between 40-80 PSI." at bounding box center [1115, 522] width 785 height 165
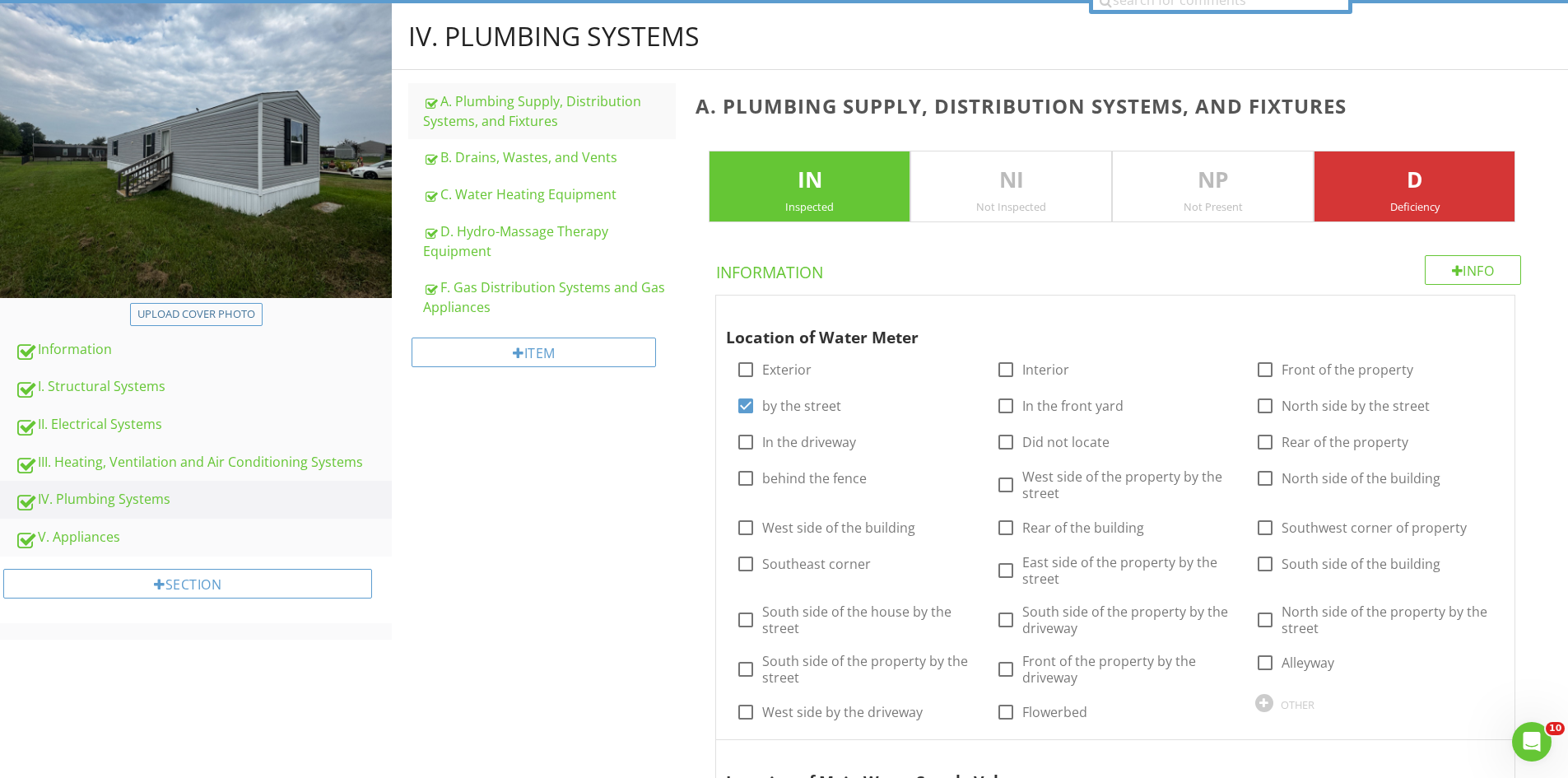
scroll to position [0, 0]
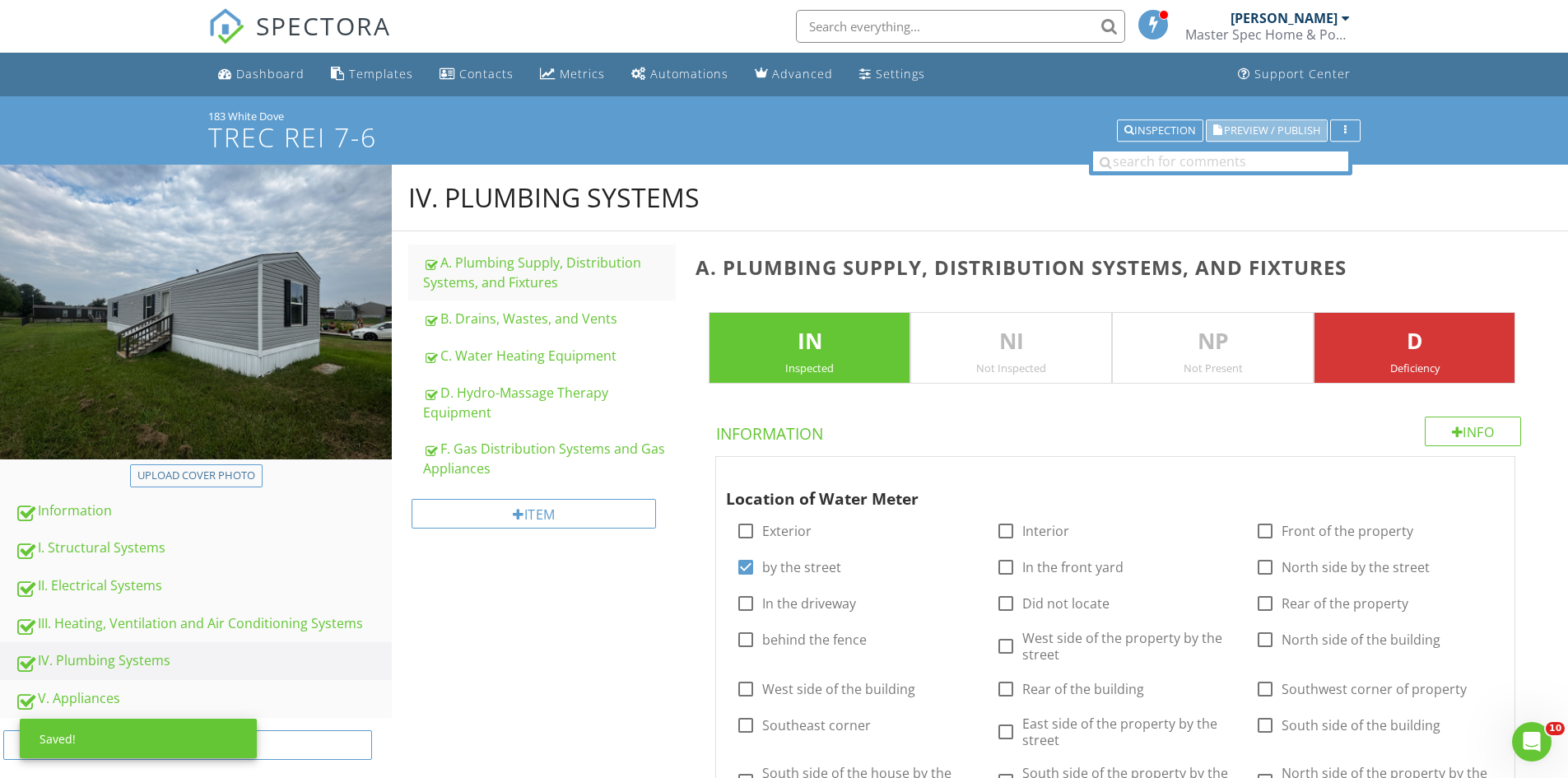
click at [1280, 119] on button "Preview / Publish" at bounding box center [1267, 130] width 122 height 23
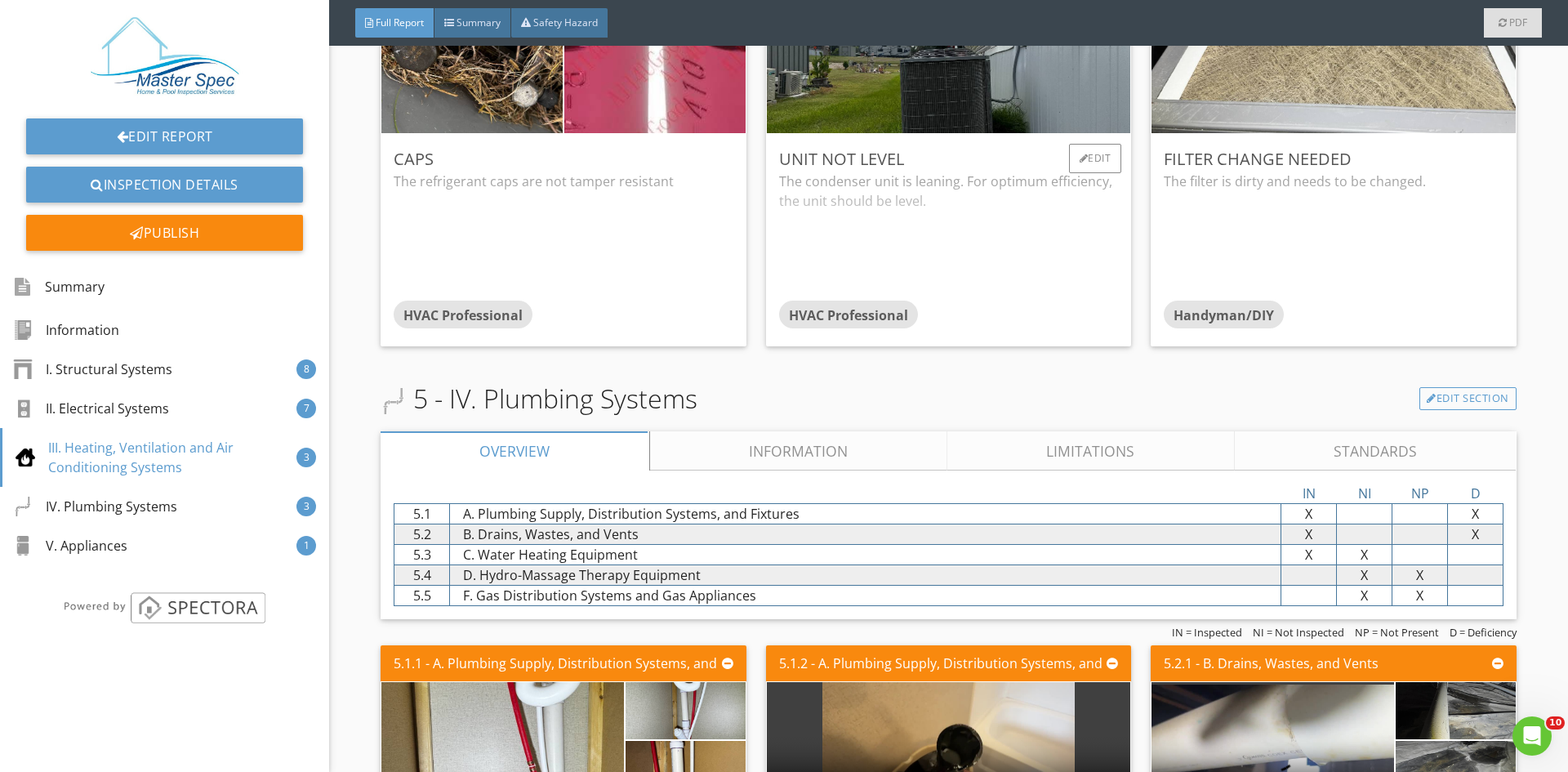
scroll to position [4575, 0]
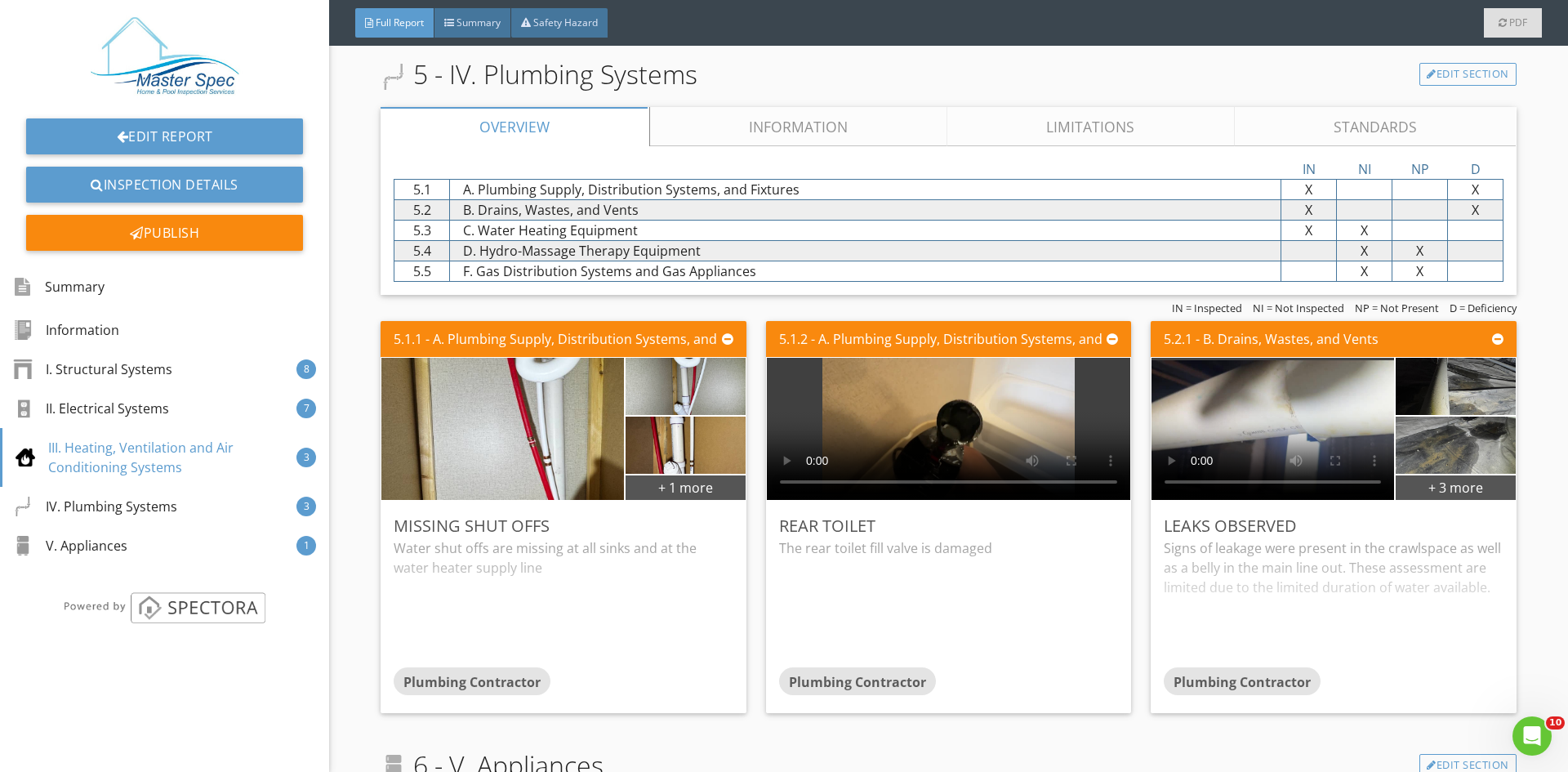
click at [1021, 114] on link "Limitations" at bounding box center [1092, 127] width 287 height 40
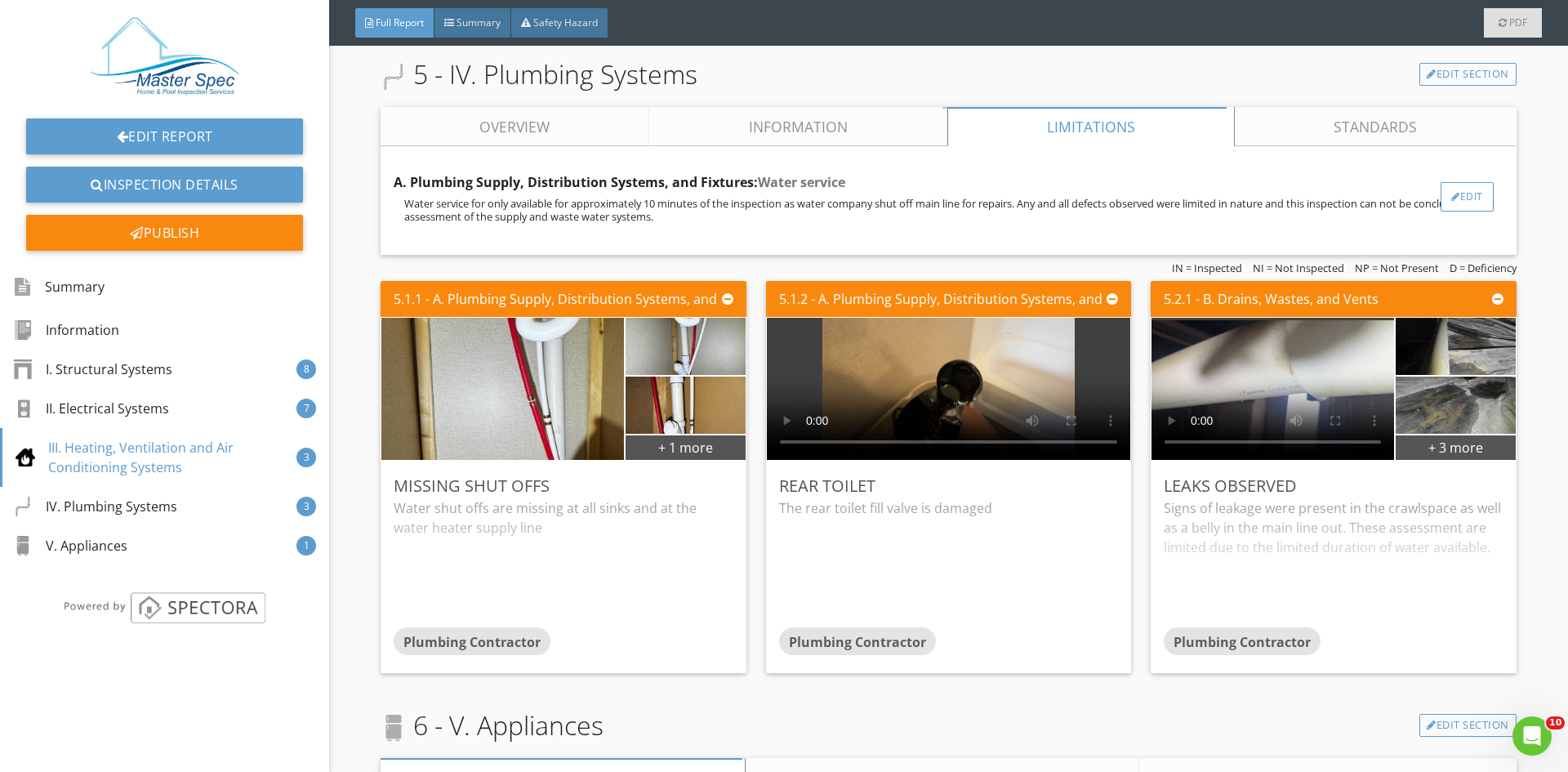
click at [1452, 197] on div at bounding box center [1457, 197] width 9 height 9
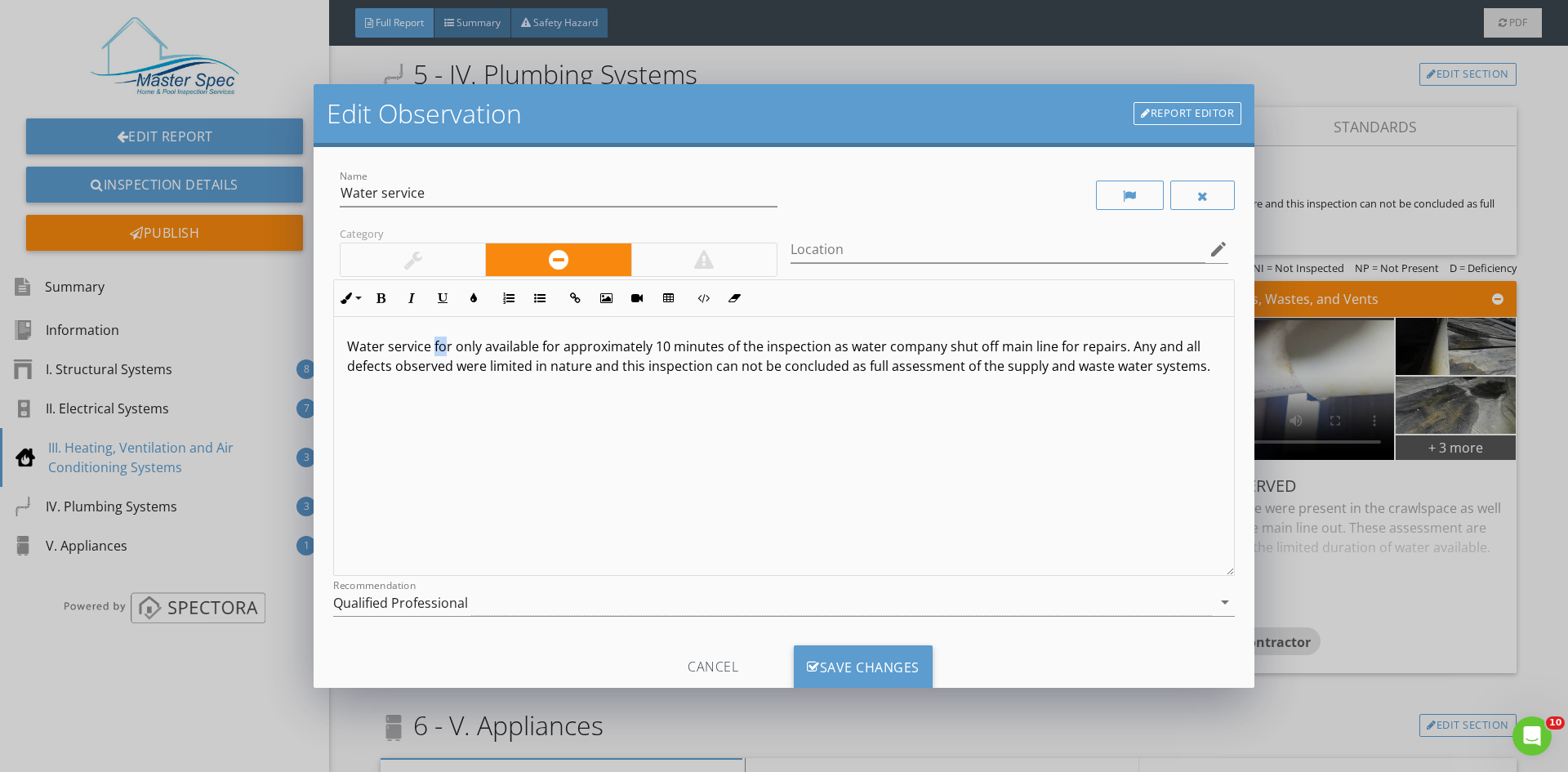
drag, startPoint x: 448, startPoint y: 348, endPoint x: 433, endPoint y: 350, distance: 15.1
click at [433, 350] on p "Water service for only available for approximately 10 minutes of the inspection…" at bounding box center [784, 356] width 874 height 40
click at [871, 661] on div "Save Changes" at bounding box center [863, 667] width 139 height 44
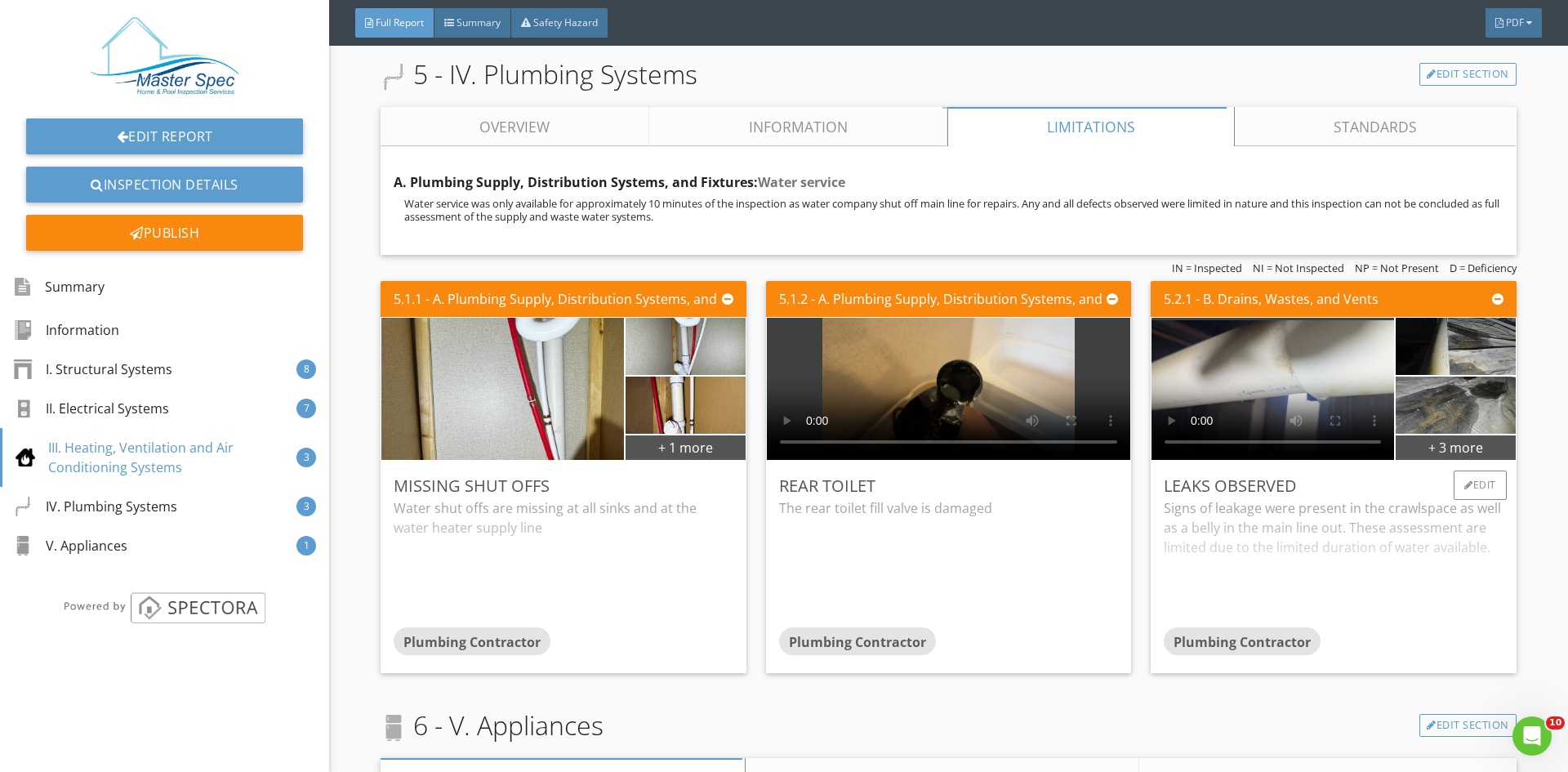
click at [1257, 519] on div "Signs of leakage were present in the crawlspace as well as a belly in the main …" at bounding box center [1333, 562] width 339 height 129
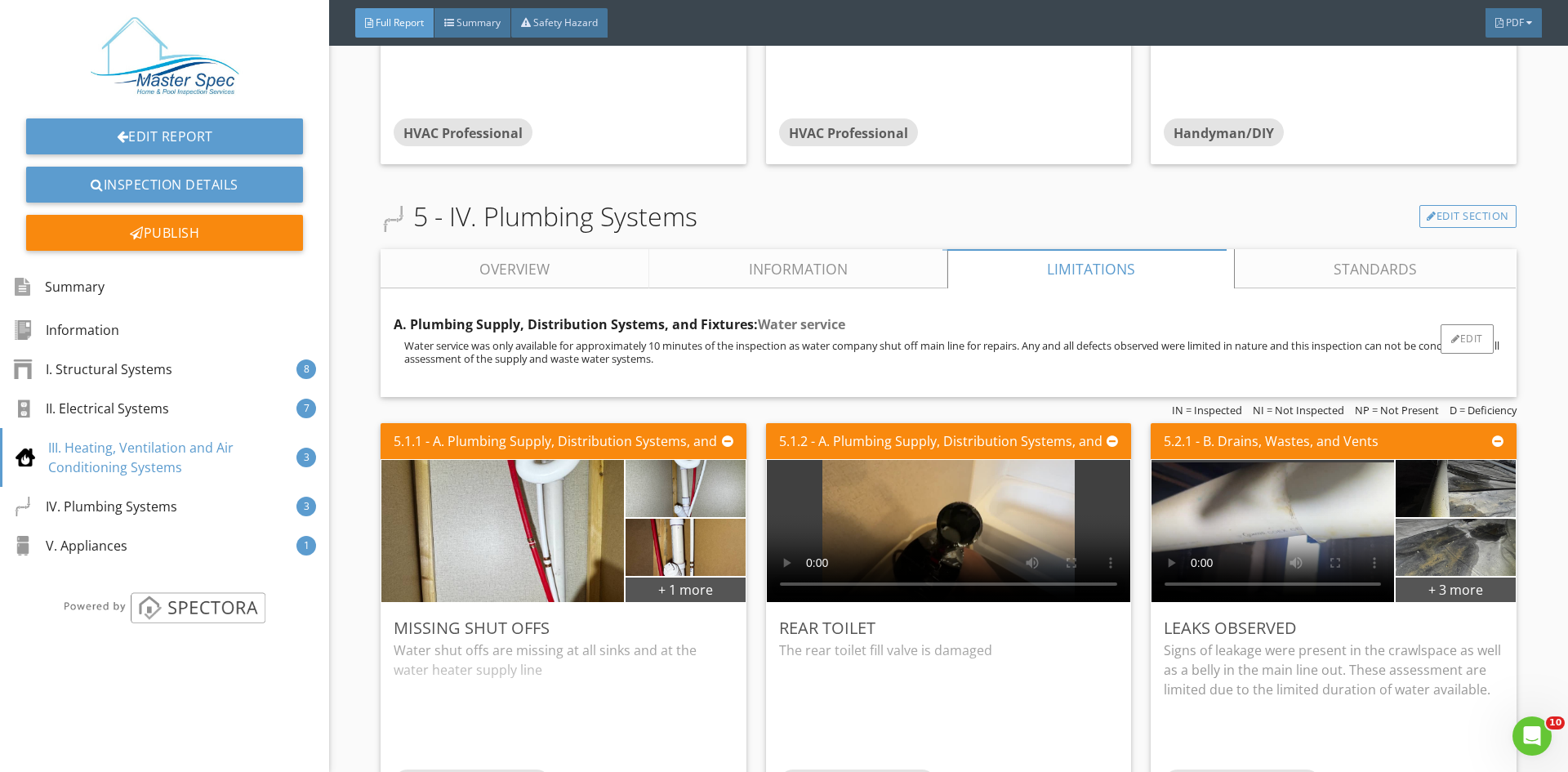
scroll to position [4413, 0]
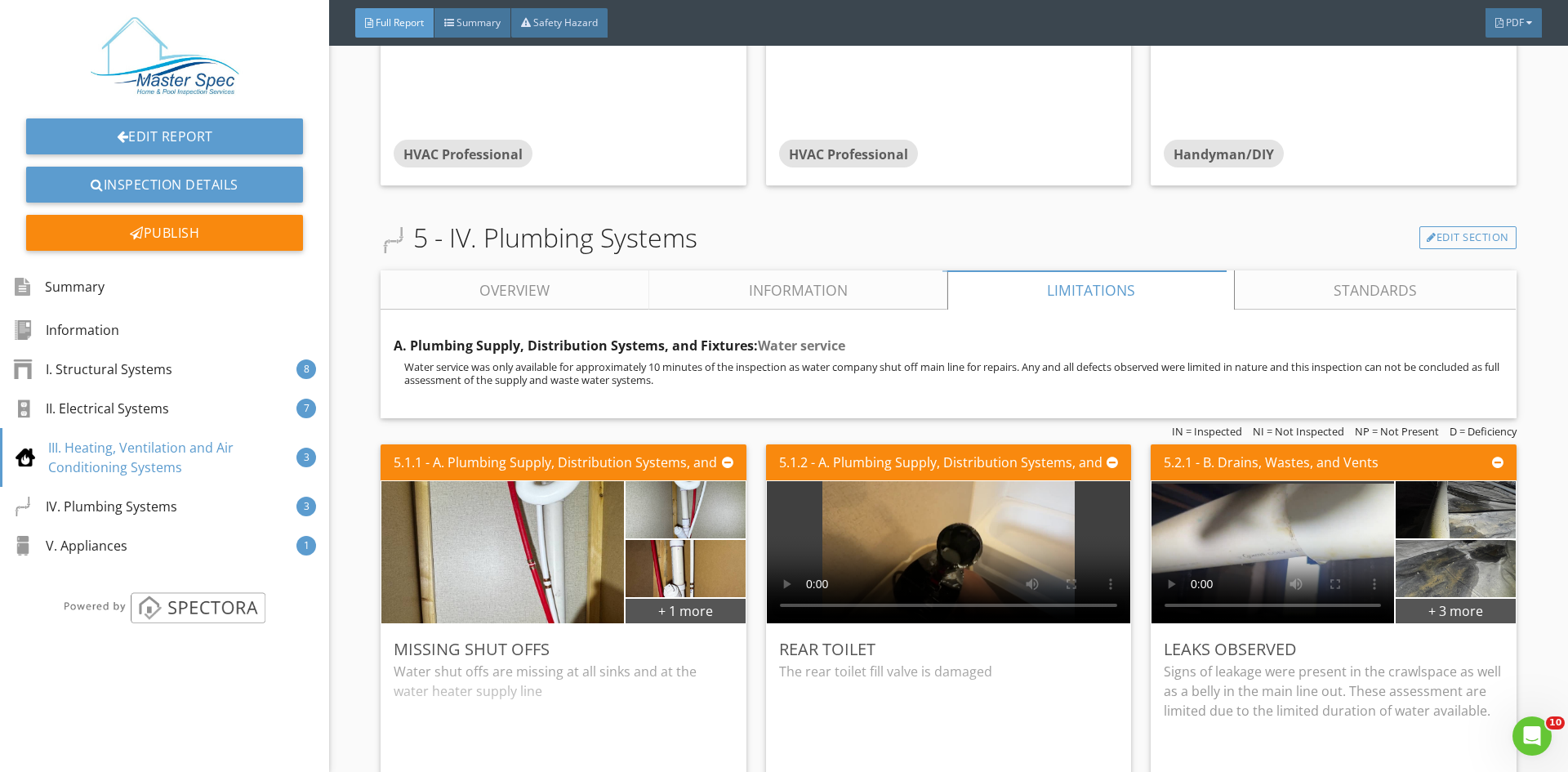
click at [590, 287] on link "Overview" at bounding box center [515, 290] width 268 height 40
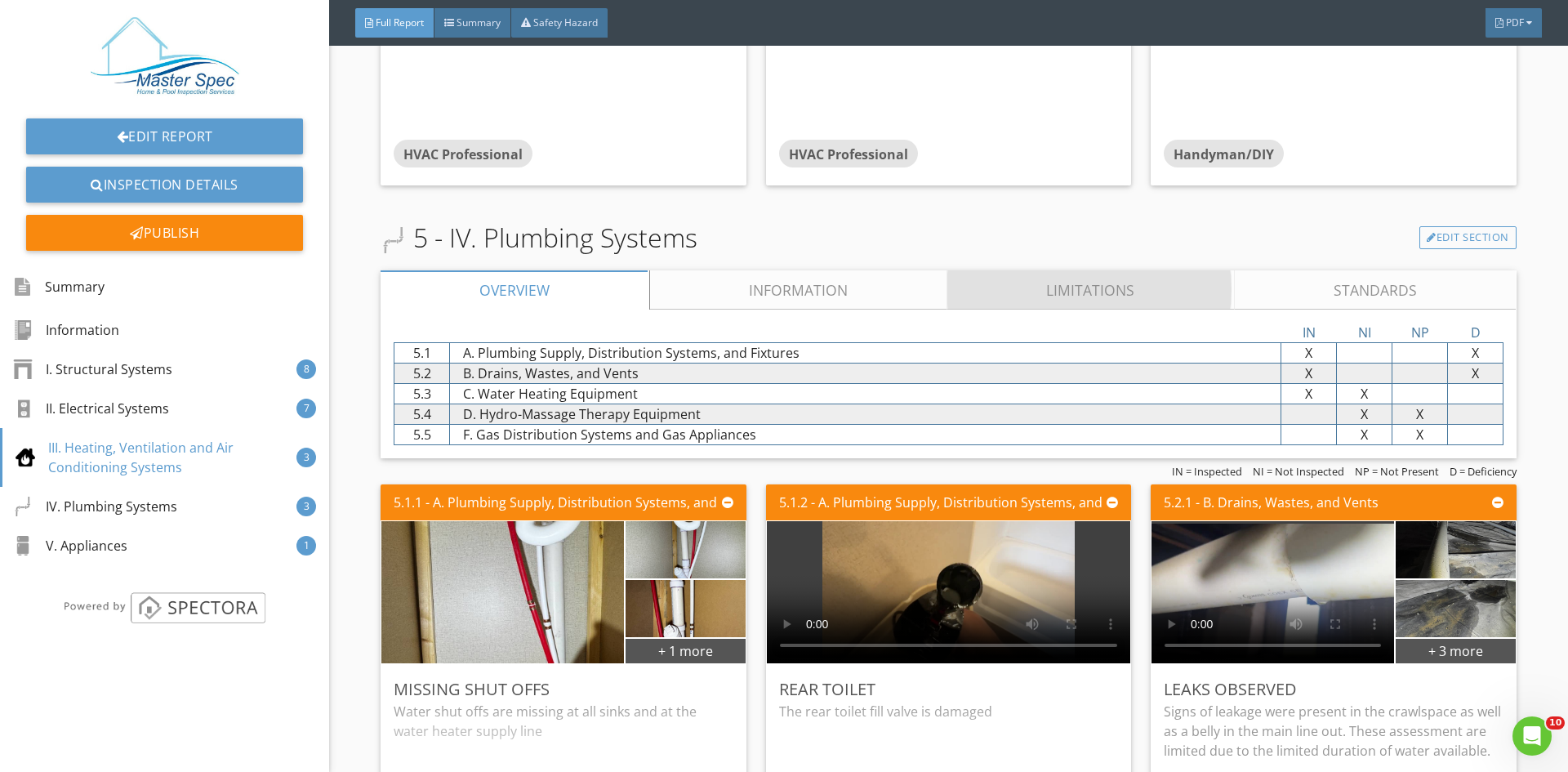
click at [1084, 286] on link "Limitations" at bounding box center [1092, 290] width 287 height 40
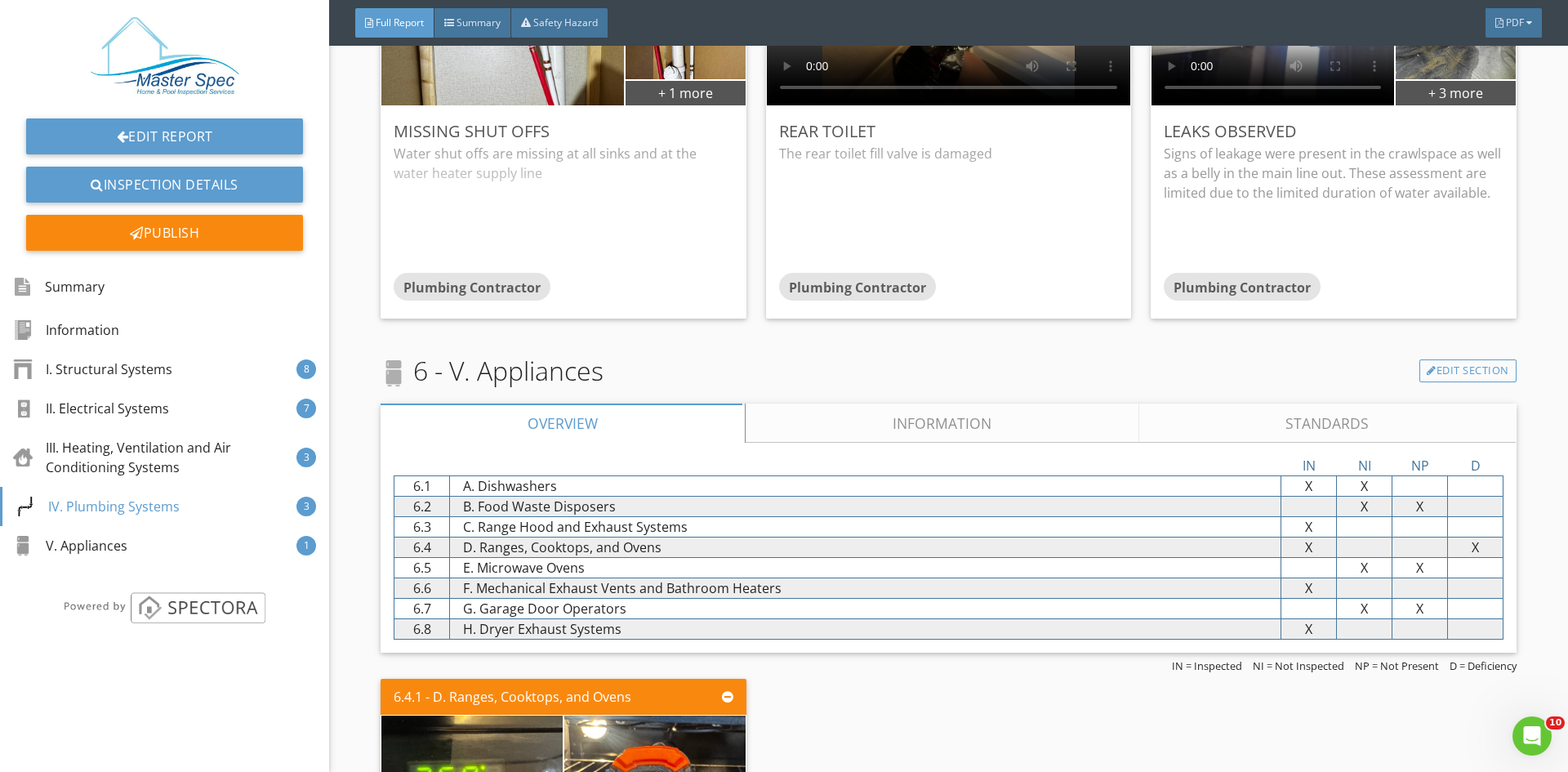
scroll to position [4984, 0]
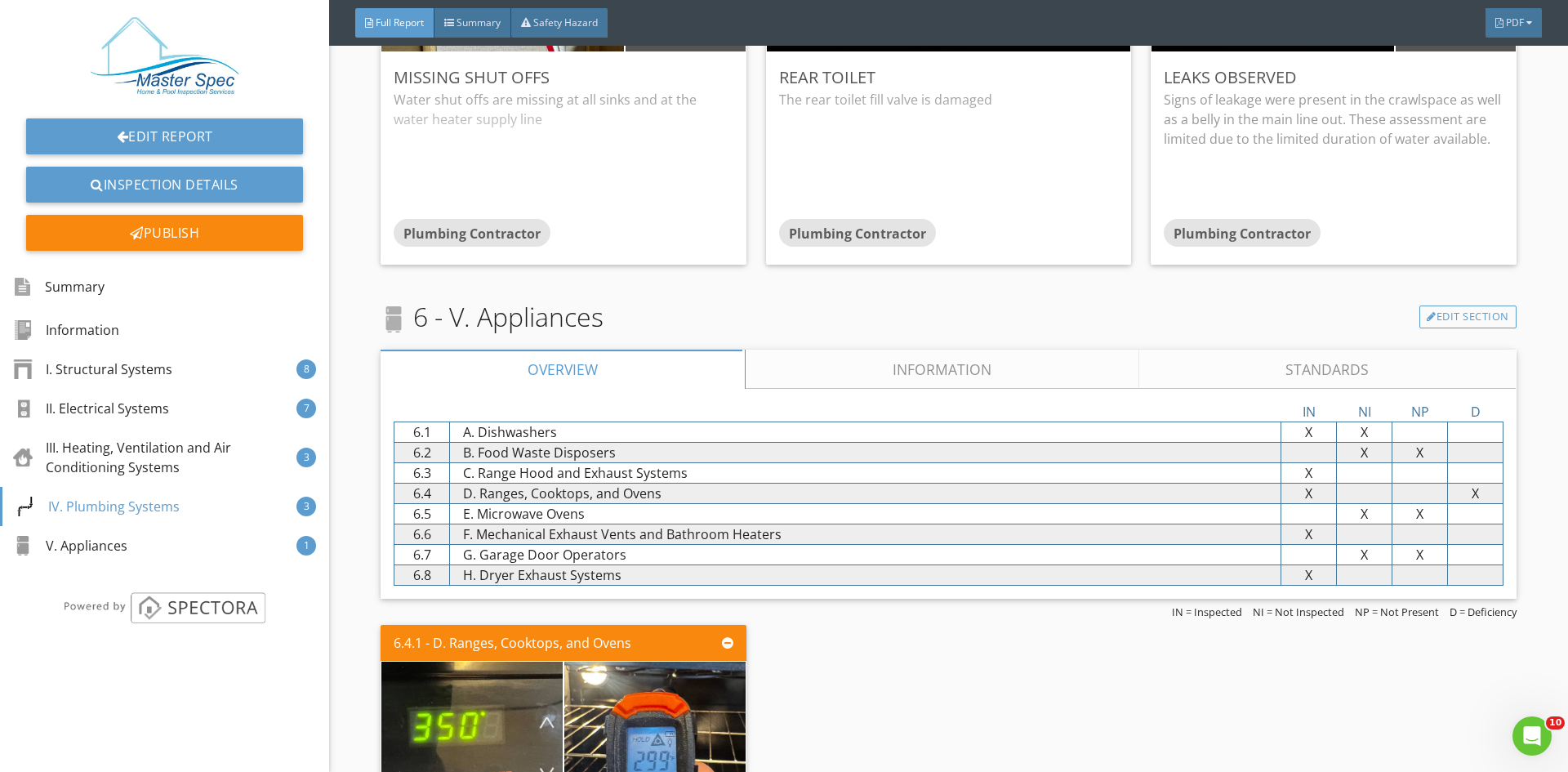
click at [898, 370] on link "Information" at bounding box center [942, 369] width 394 height 40
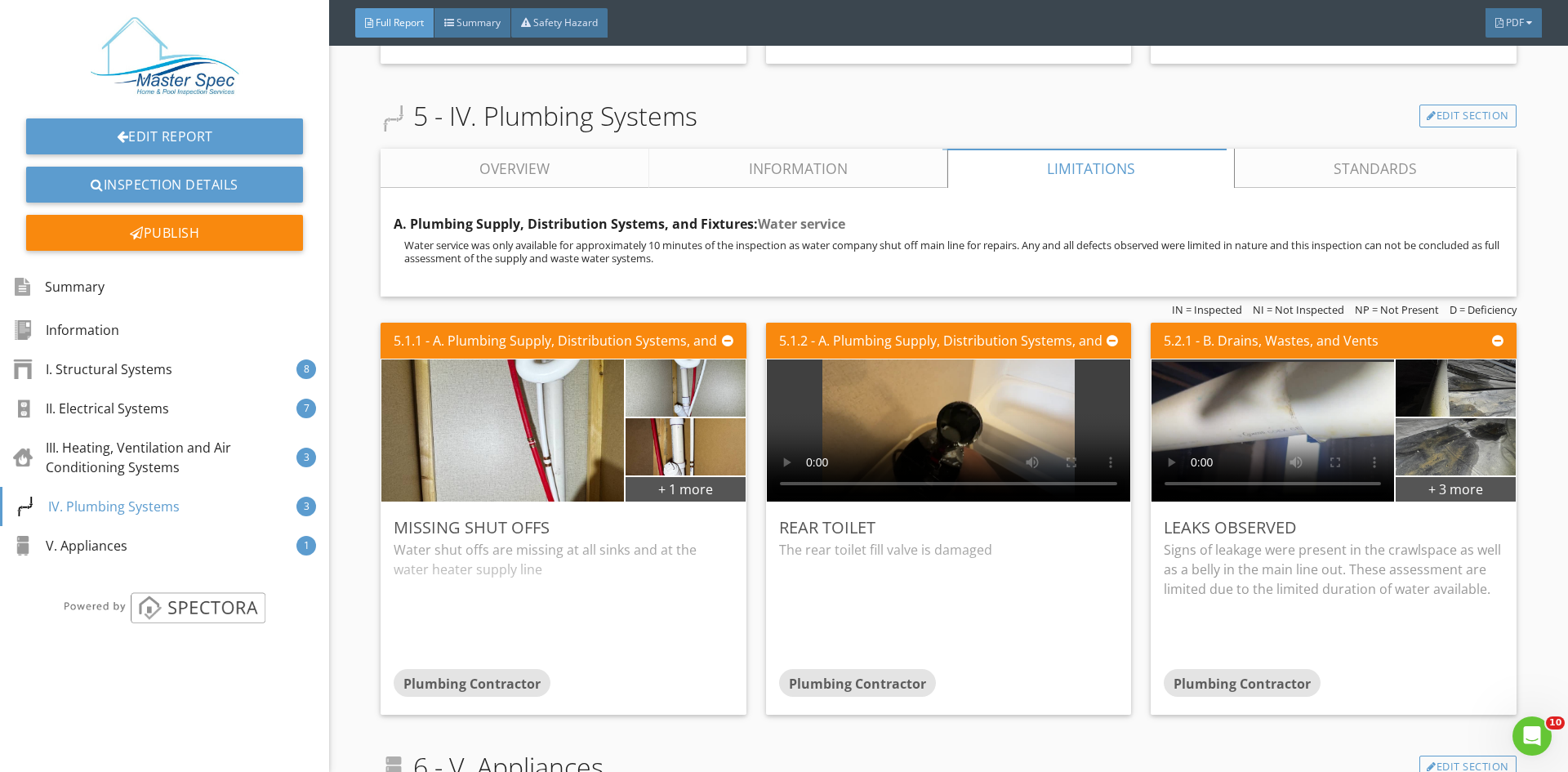
scroll to position [4485, 0]
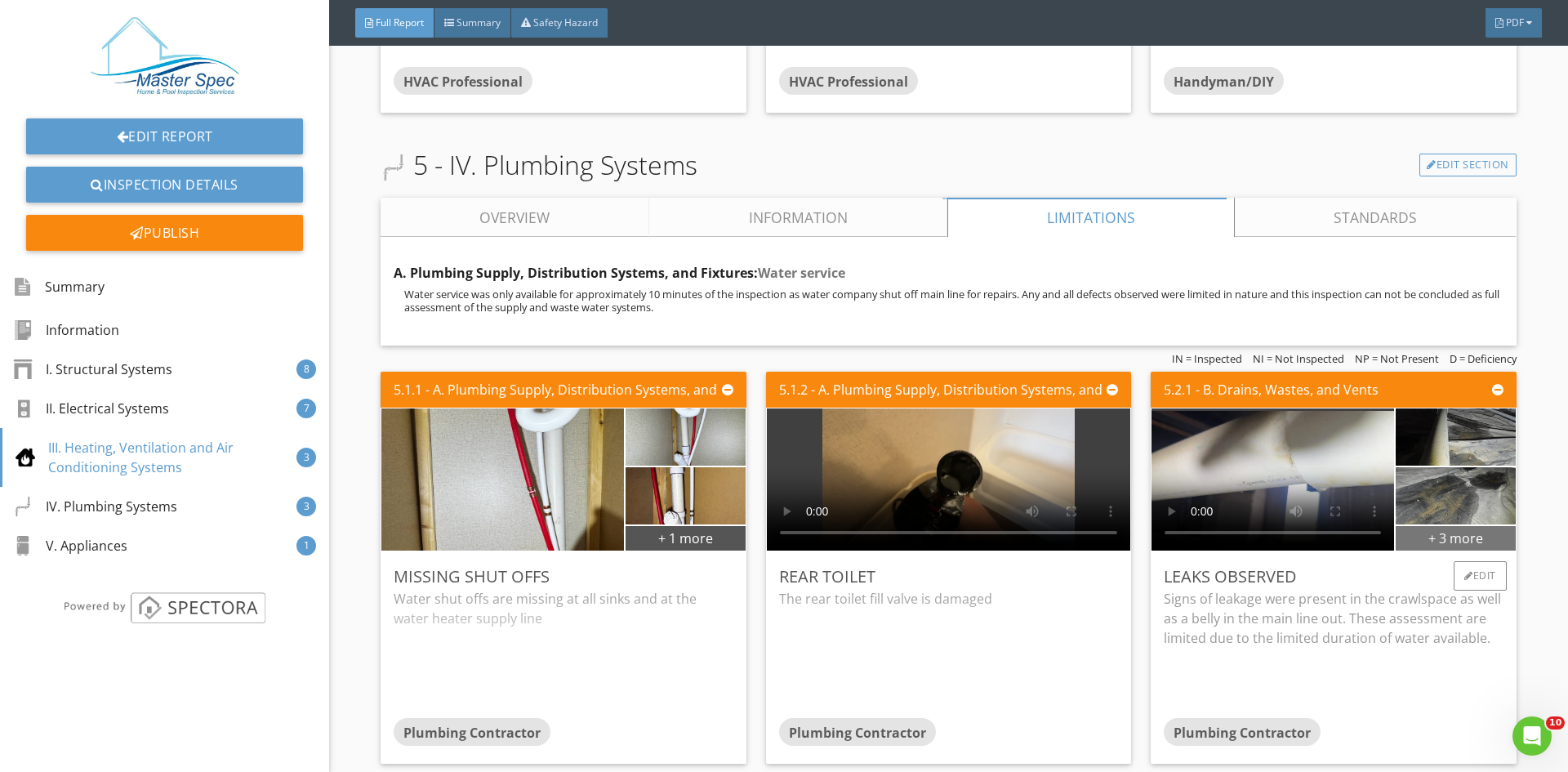
click at [1426, 541] on div "+ 3 more" at bounding box center [1456, 538] width 119 height 26
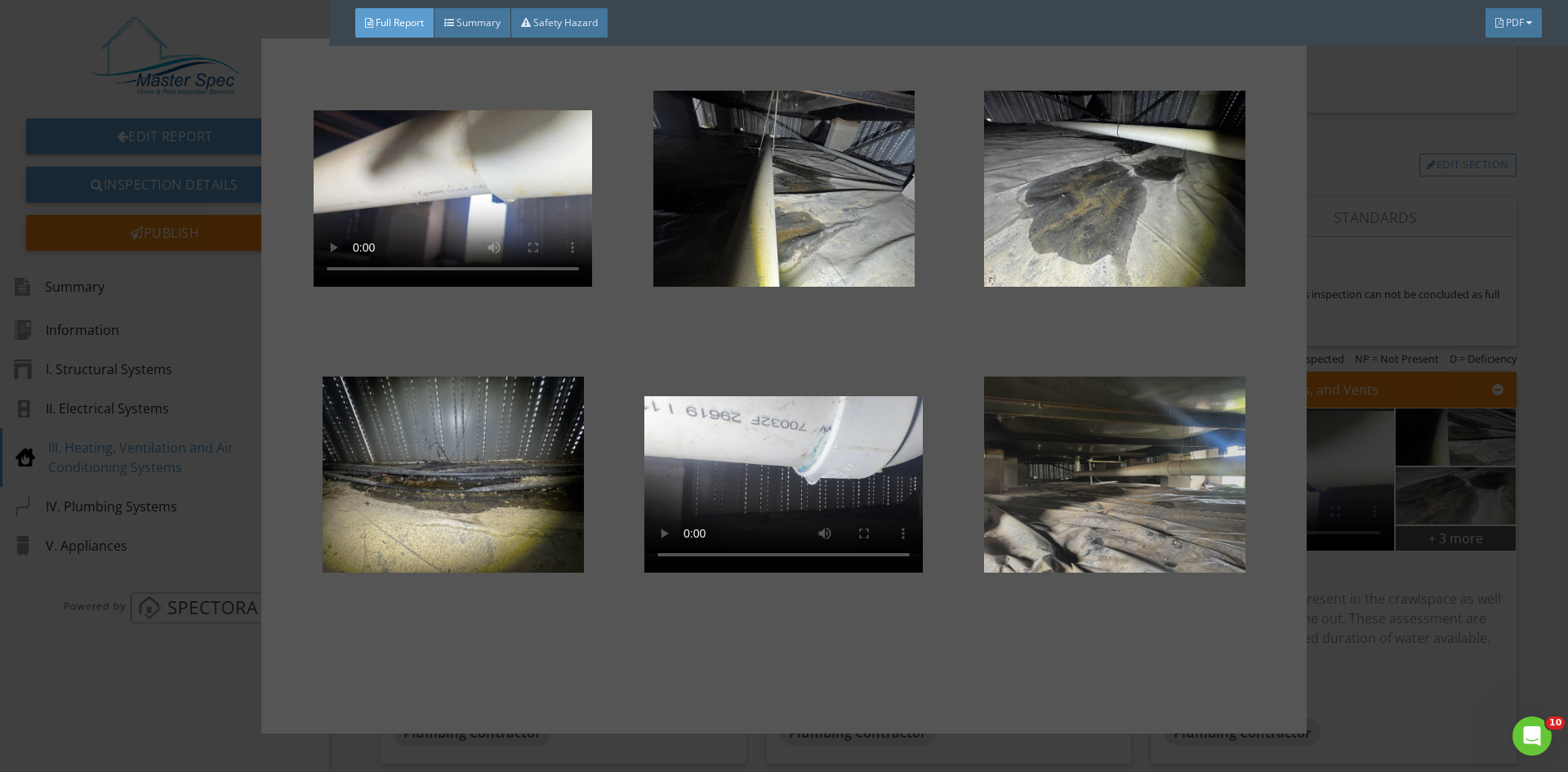
click at [1094, 498] on div at bounding box center [1115, 475] width 279 height 197
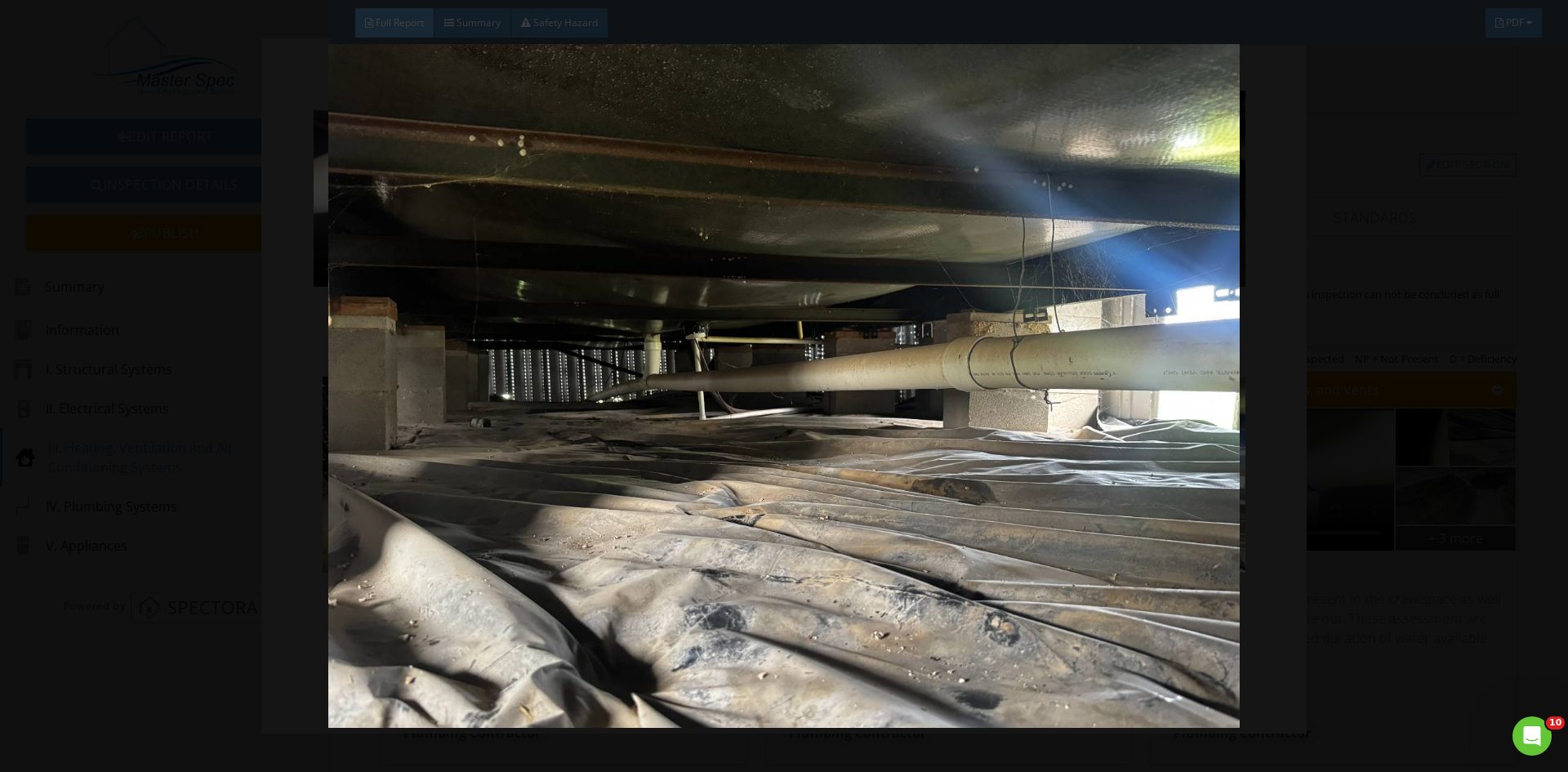
click at [1448, 209] on img at bounding box center [783, 386] width 1440 height 684
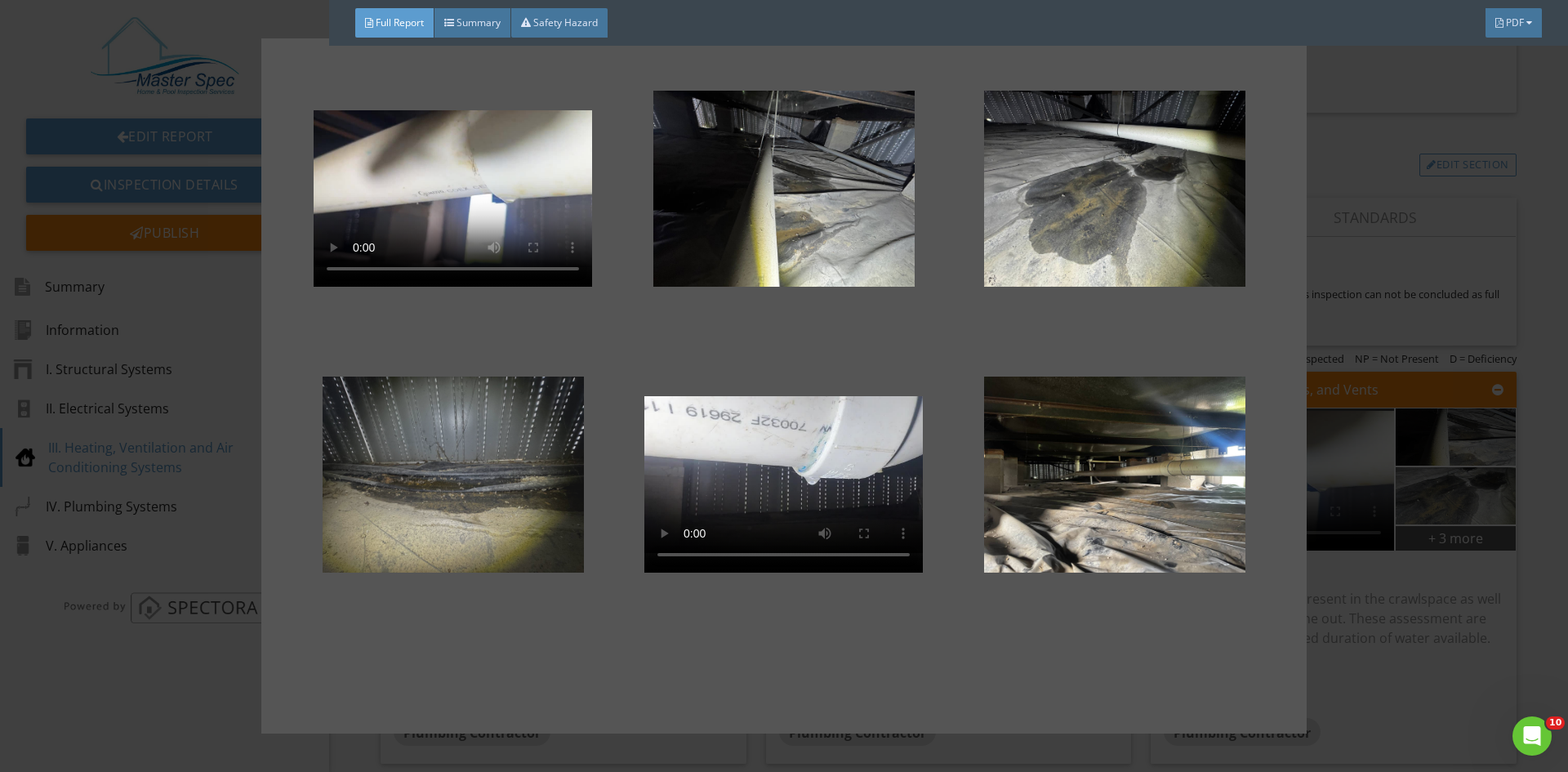
click at [564, 486] on div at bounding box center [452, 475] width 279 height 197
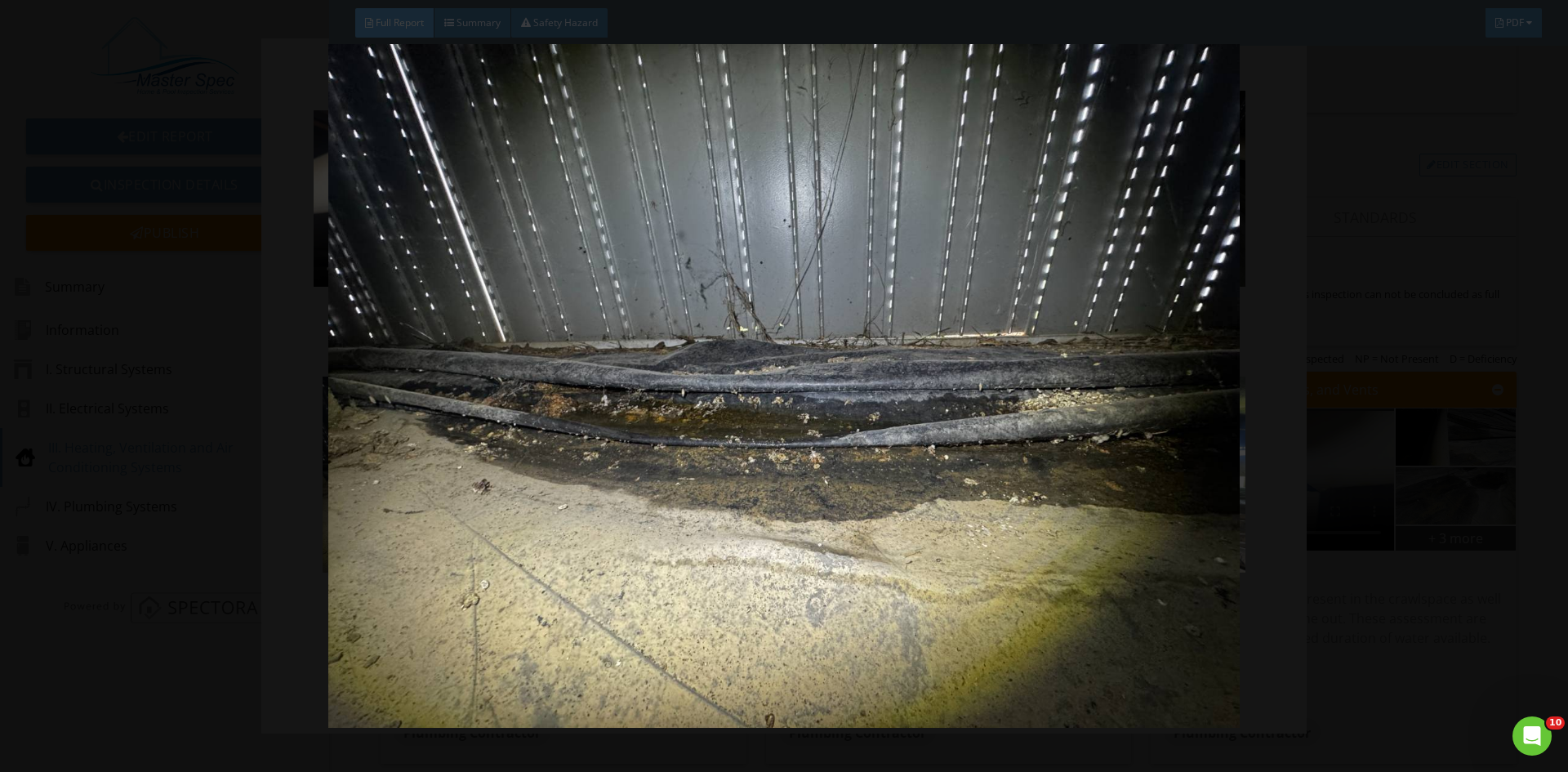
click at [621, 474] on img at bounding box center [783, 386] width 1440 height 684
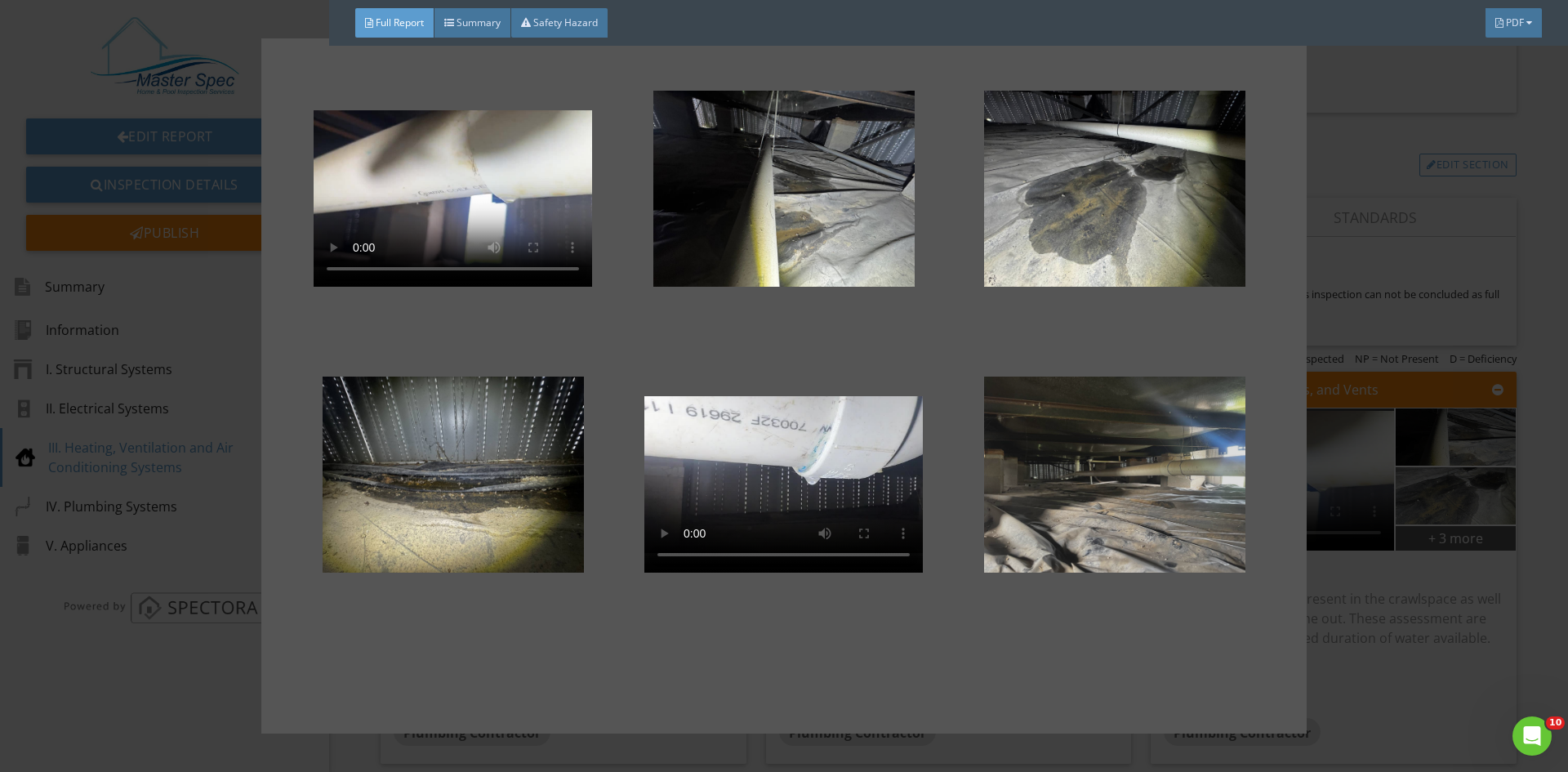
click at [1052, 477] on div at bounding box center [1115, 475] width 279 height 197
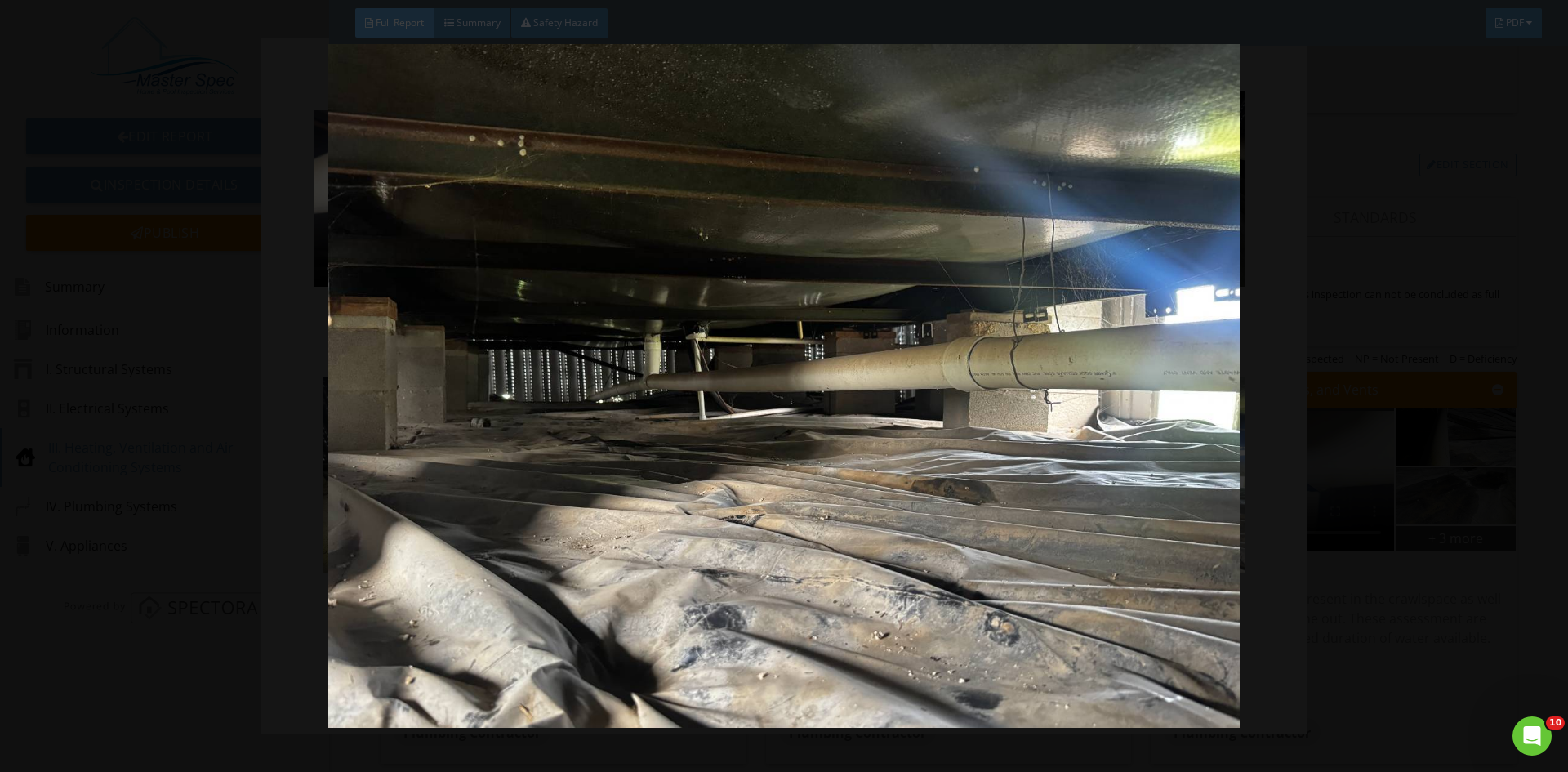
click at [1052, 477] on img at bounding box center [783, 386] width 1440 height 684
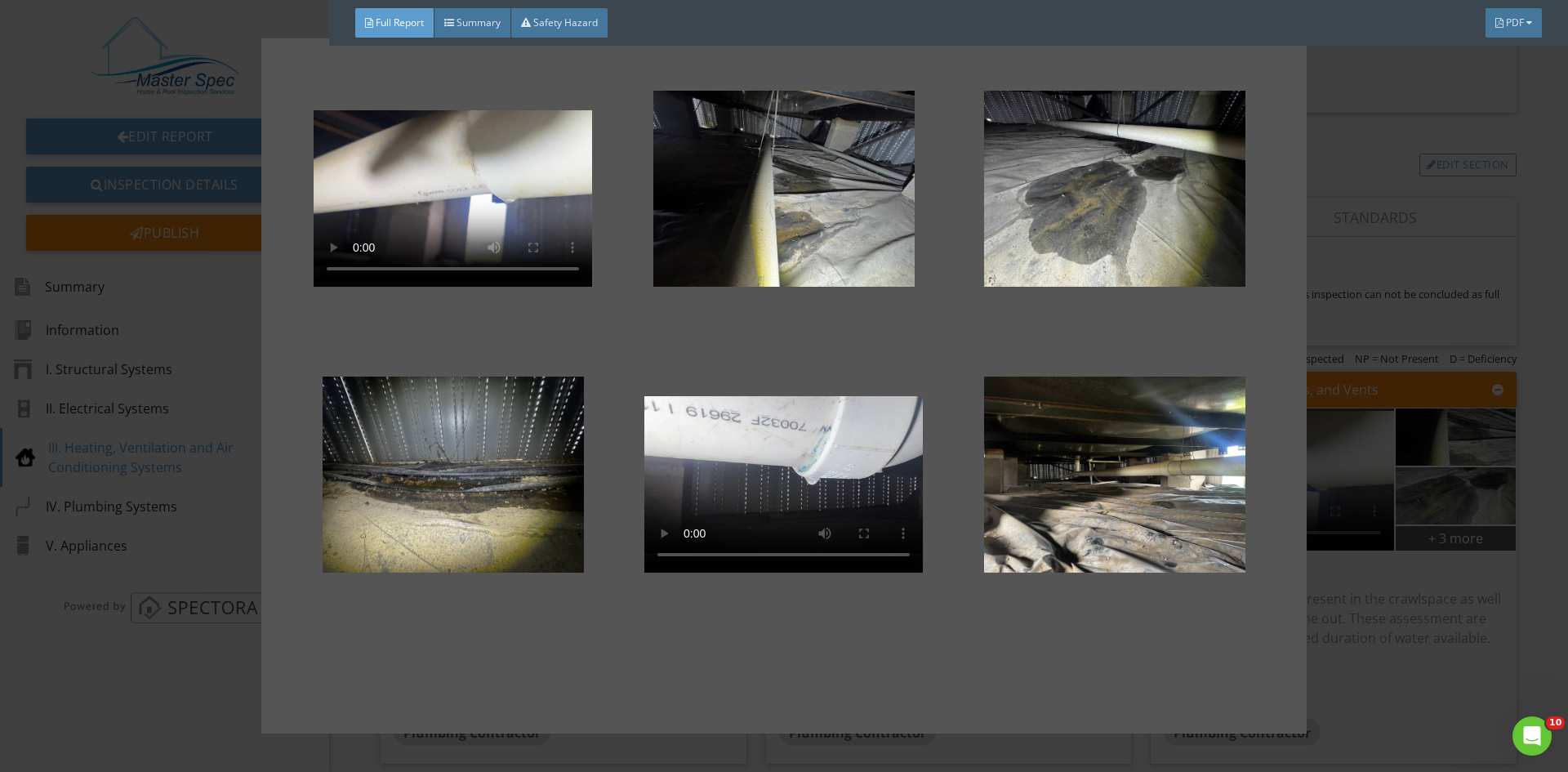
click at [1393, 329] on div at bounding box center [784, 386] width 1568 height 772
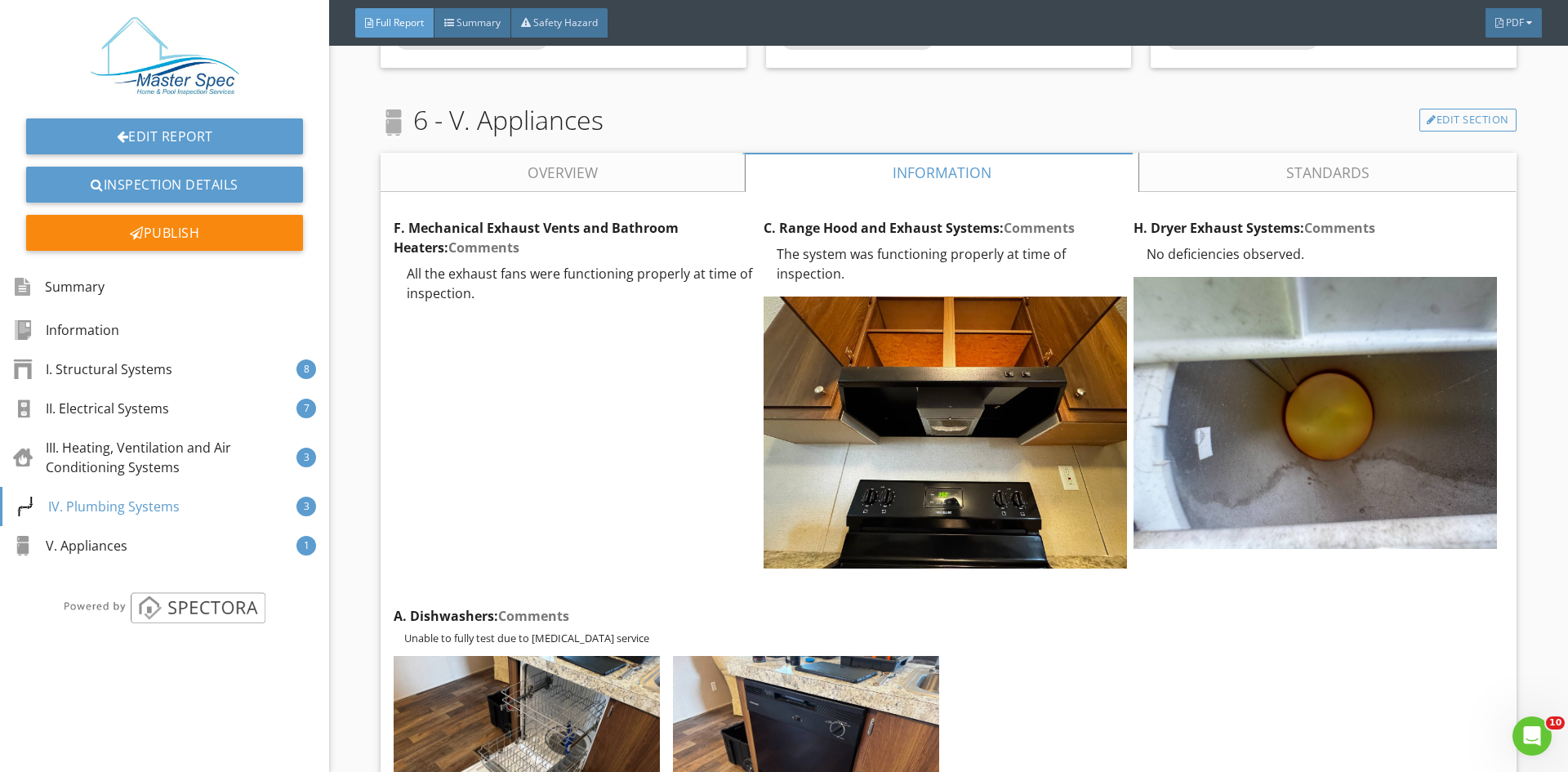
scroll to position [5221, 0]
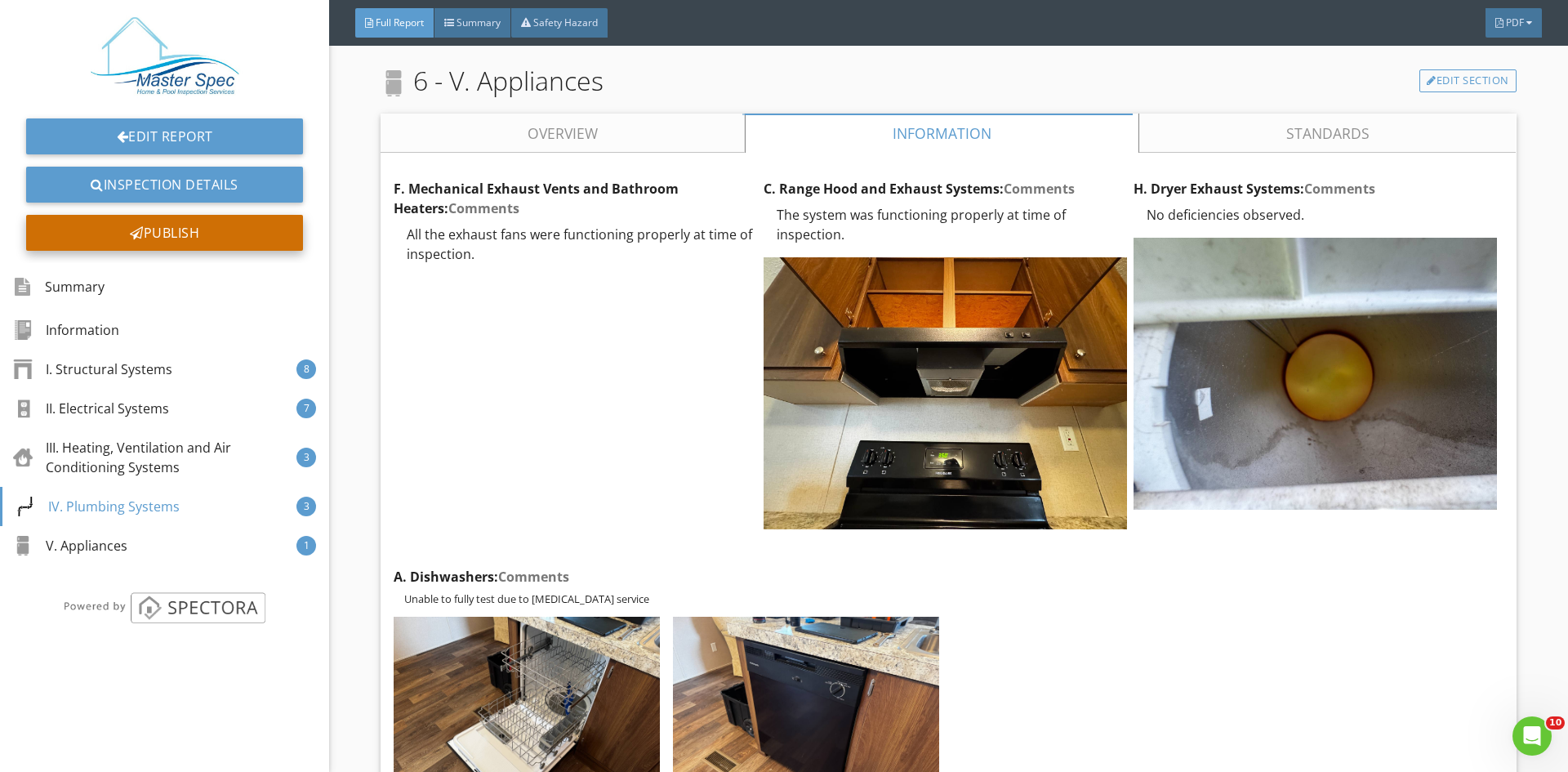
click at [222, 226] on div "Publish" at bounding box center [164, 232] width 277 height 36
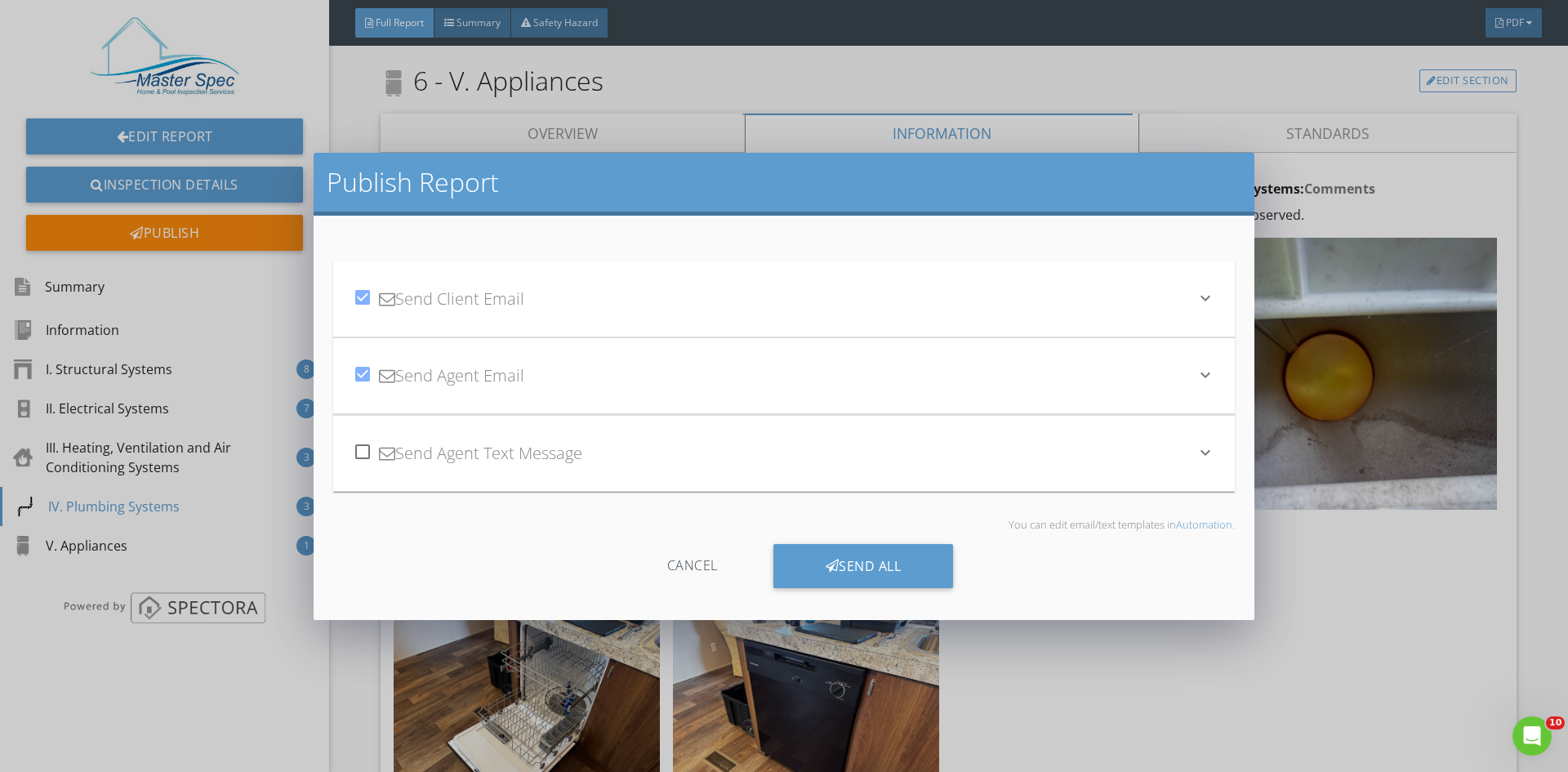
click at [567, 299] on div "check_box Send Client Email" at bounding box center [775, 299] width 843 height 56
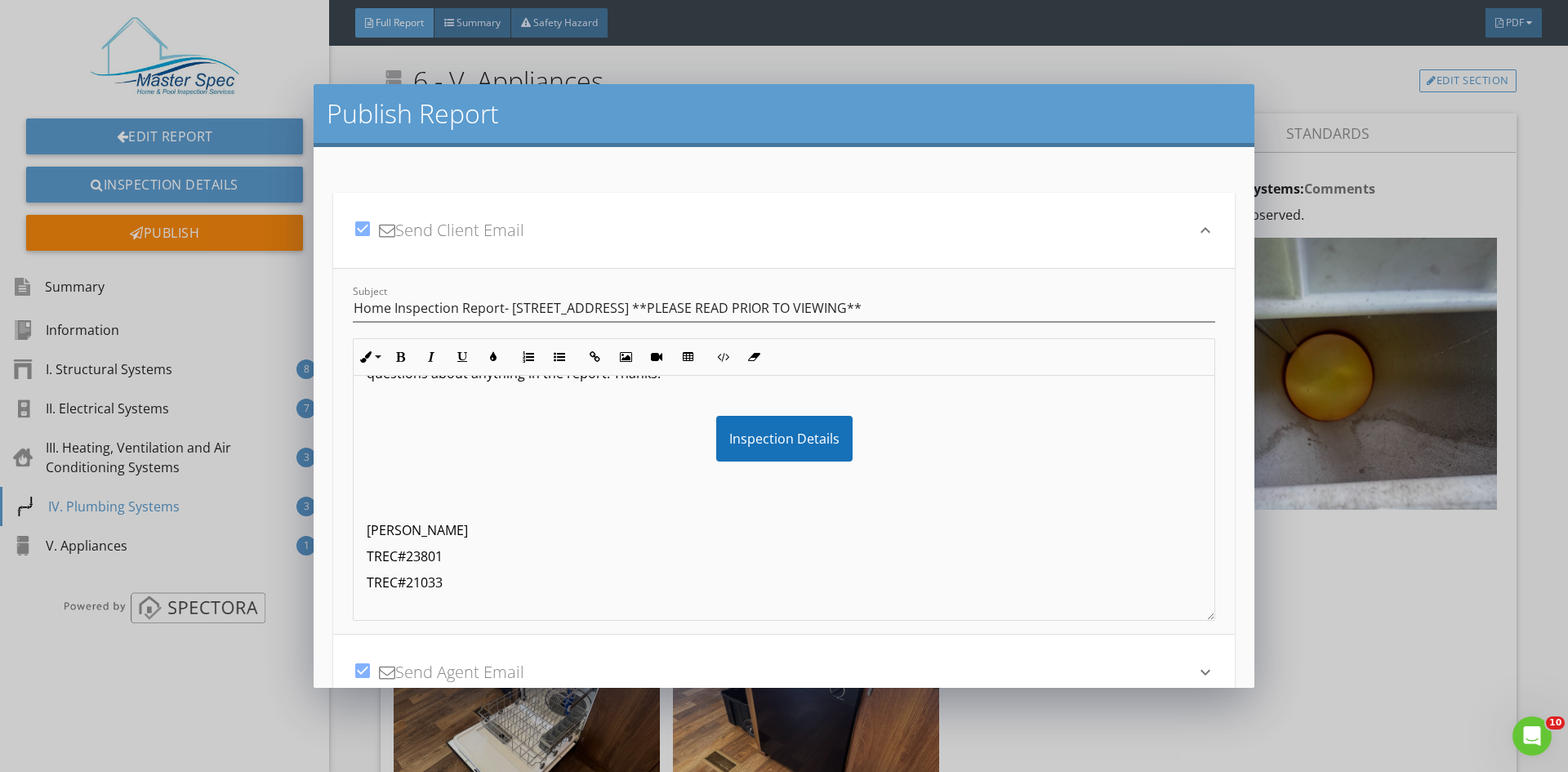
scroll to position [154, 0]
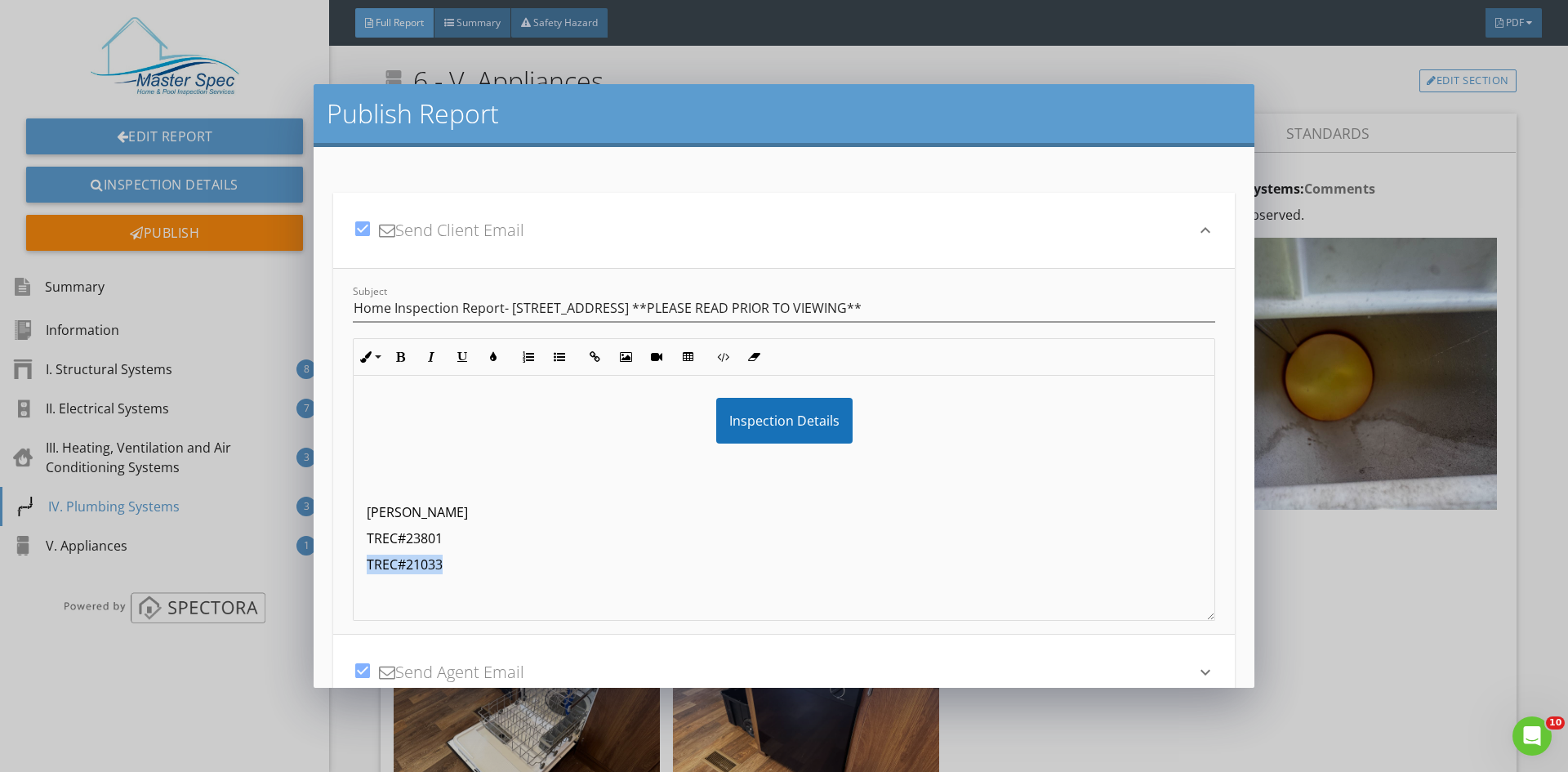
drag, startPoint x: 461, startPoint y: 564, endPoint x: 345, endPoint y: 562, distance: 116.0
click at [345, 562] on div "Subject Home Inspection Report- 183 White Dove, Quitman, TX 75783 **PLEASE READ…" at bounding box center [784, 451] width 902 height 366
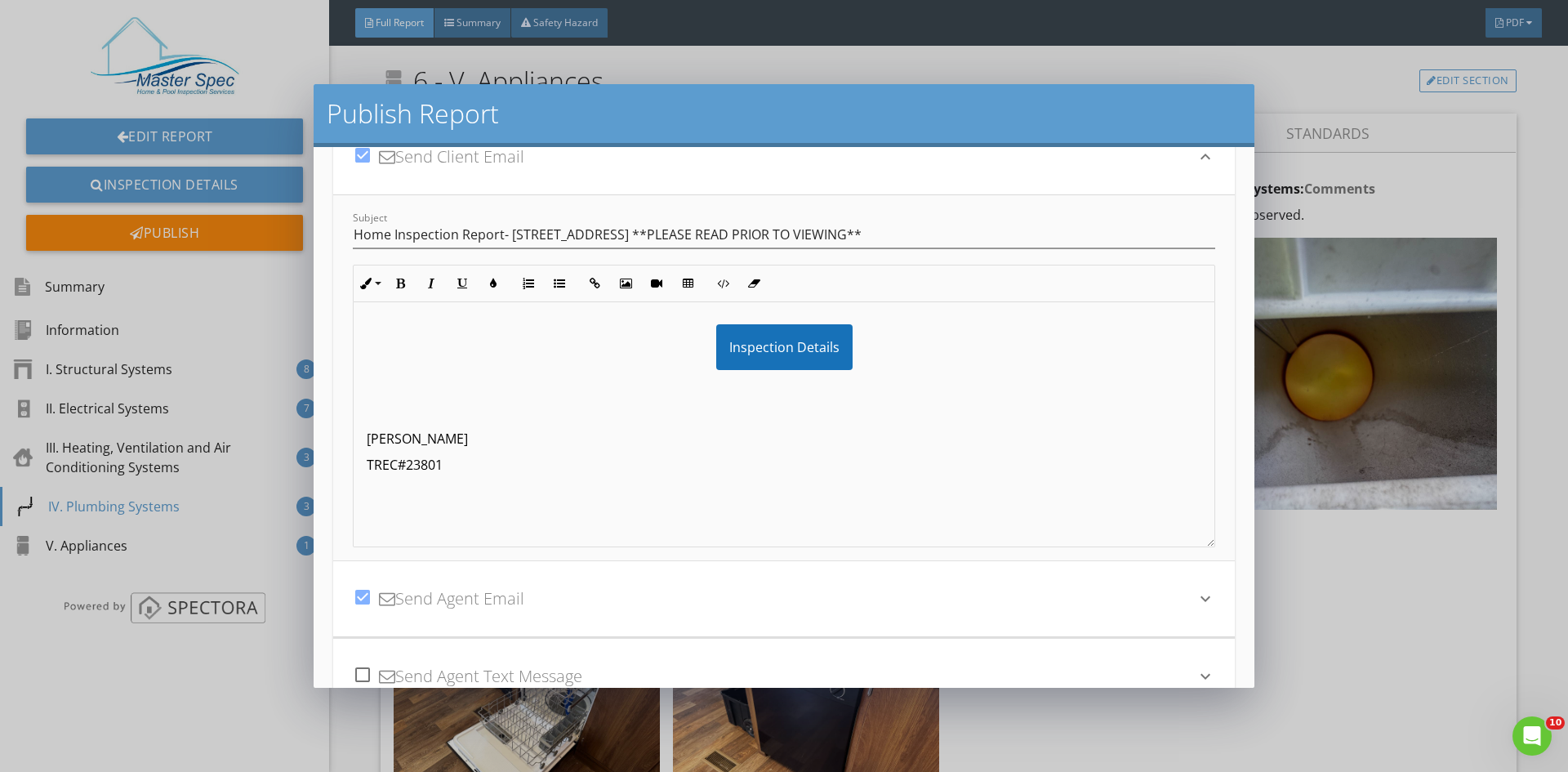
scroll to position [81, 0]
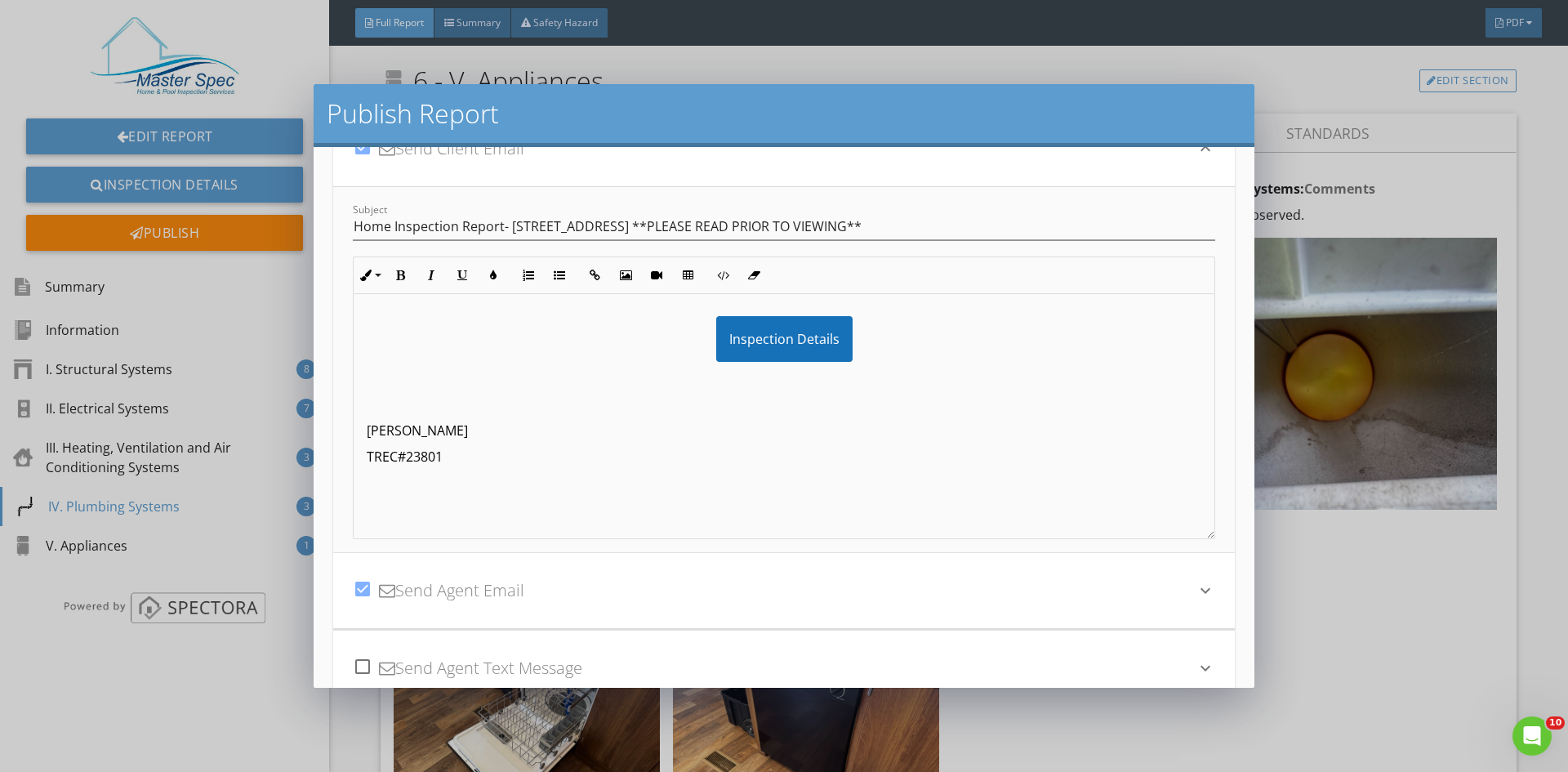
click at [641, 592] on div "check_box Send Agent Email" at bounding box center [775, 591] width 843 height 56
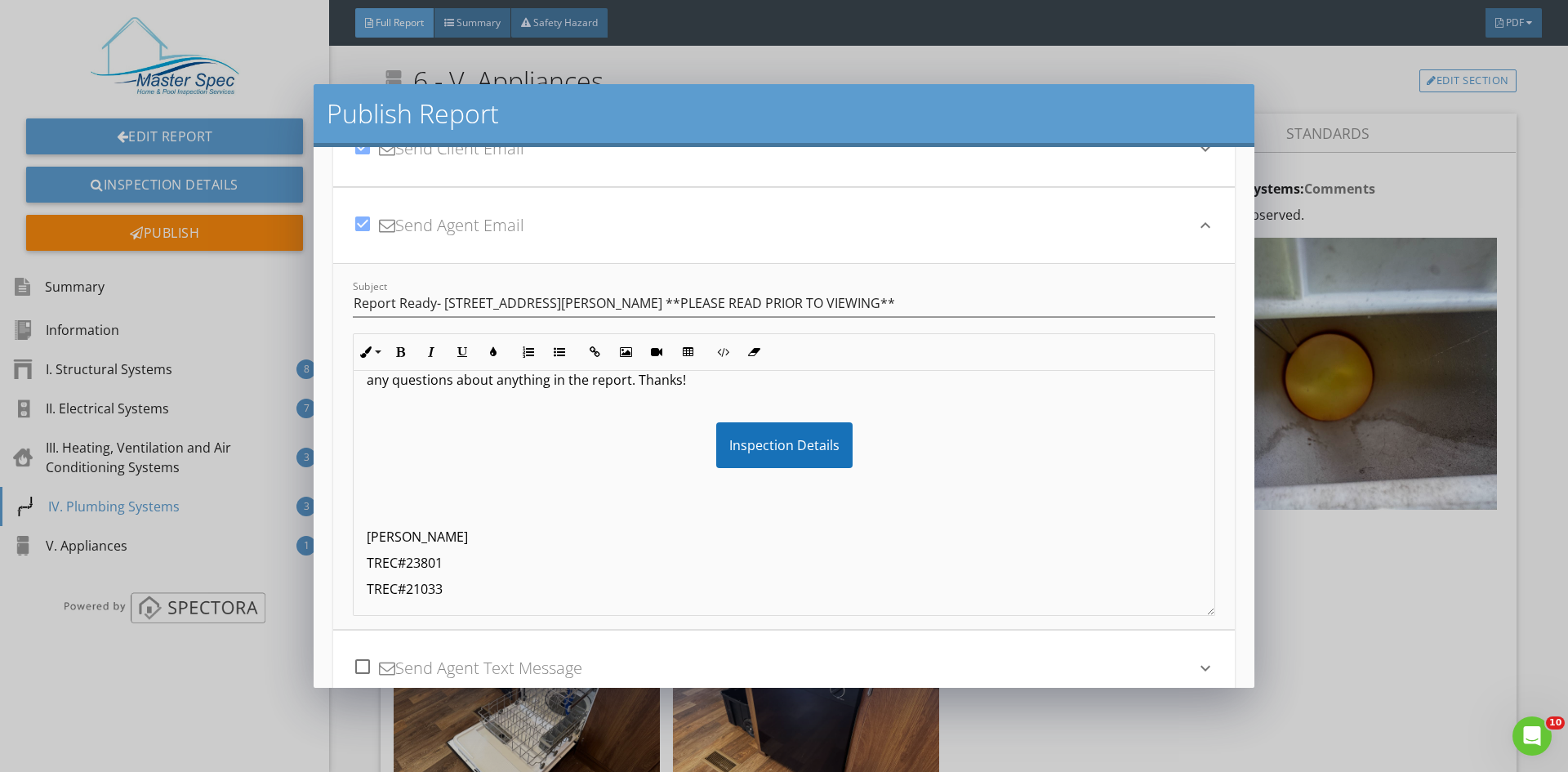
scroll to position [154, 0]
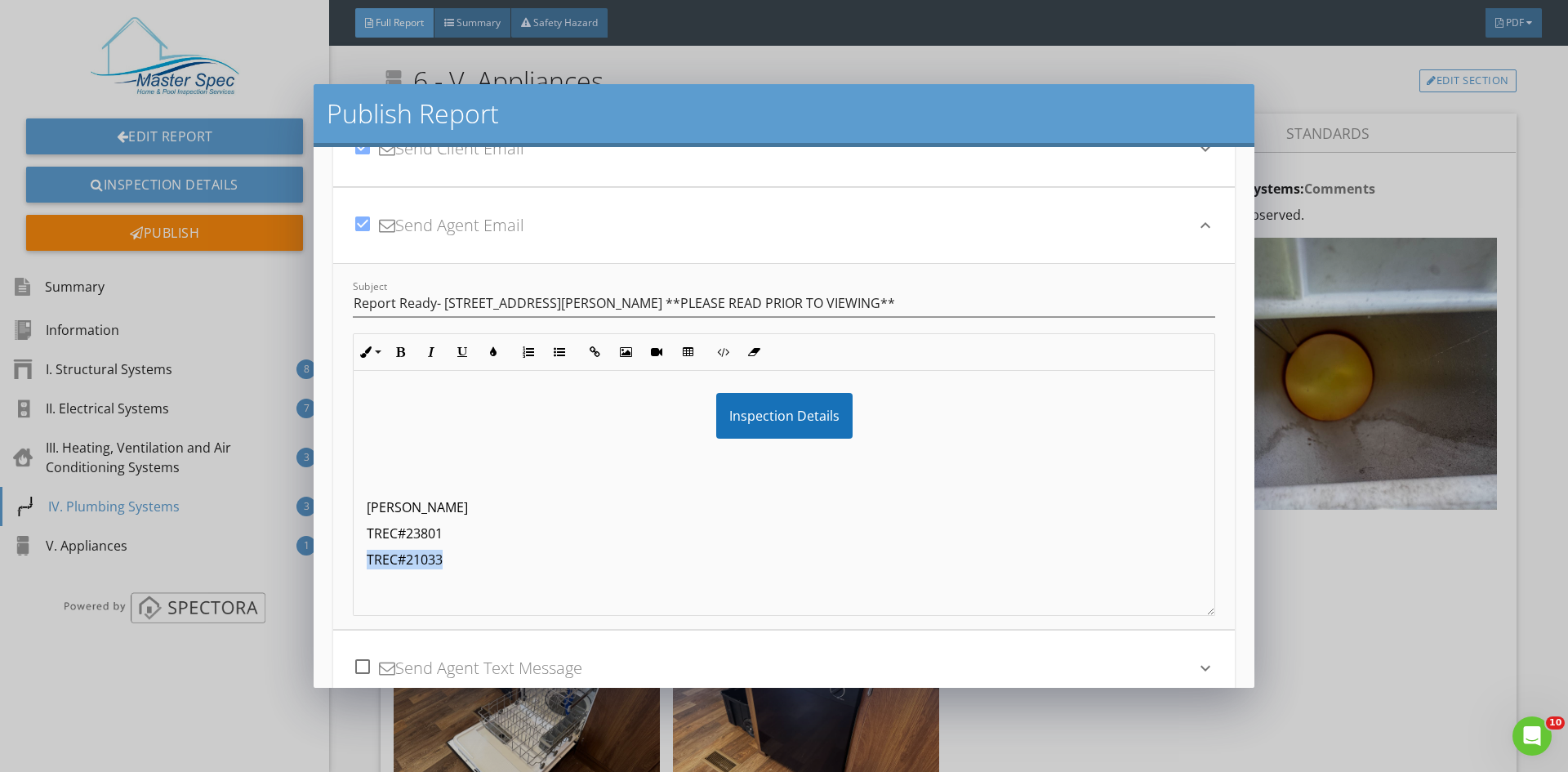
drag, startPoint x: 454, startPoint y: 558, endPoint x: 316, endPoint y: 550, distance: 138.2
click at [316, 550] on div "check_box Send Client Email keyboard_arrow_down Subject Home Inspection Report-…" at bounding box center [784, 418] width 941 height 540
click at [1362, 642] on div "Publish Report check_box Send Client Email keyboard_arrow_down Subject Home Ins…" at bounding box center [784, 386] width 1568 height 772
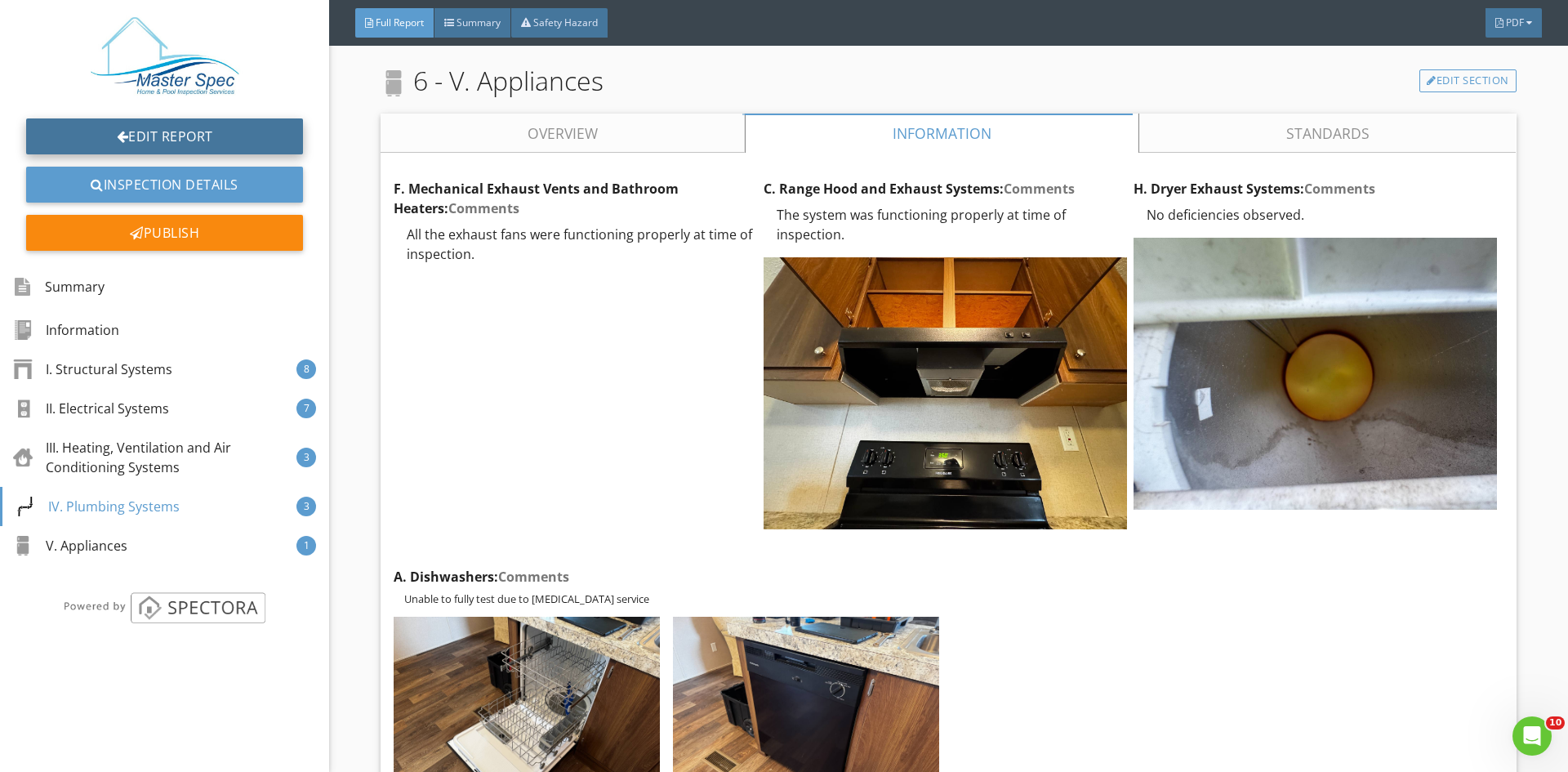
click at [180, 146] on link "Edit Report" at bounding box center [164, 136] width 277 height 36
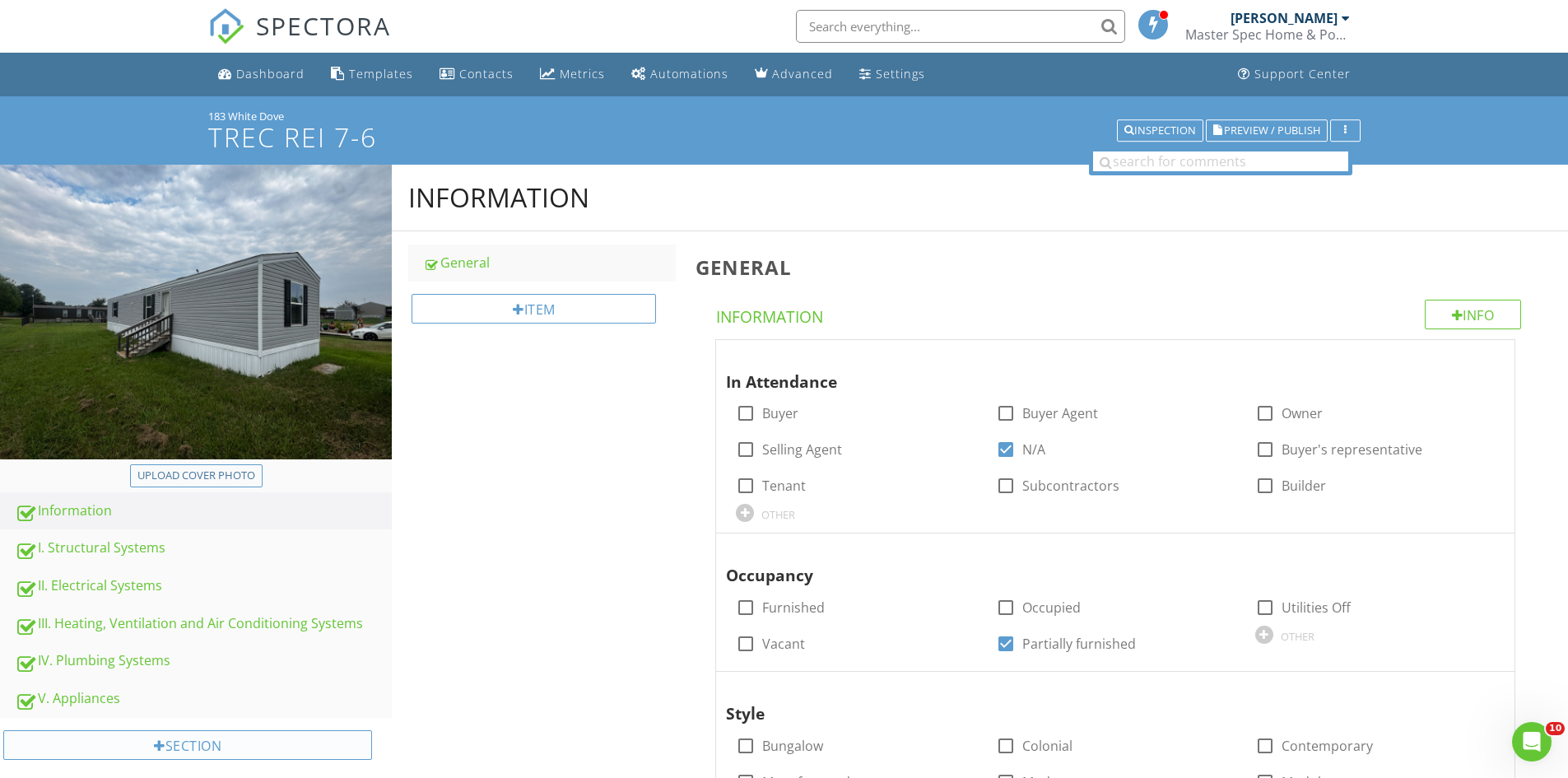
click at [198, 751] on div "Section" at bounding box center [187, 745] width 368 height 30
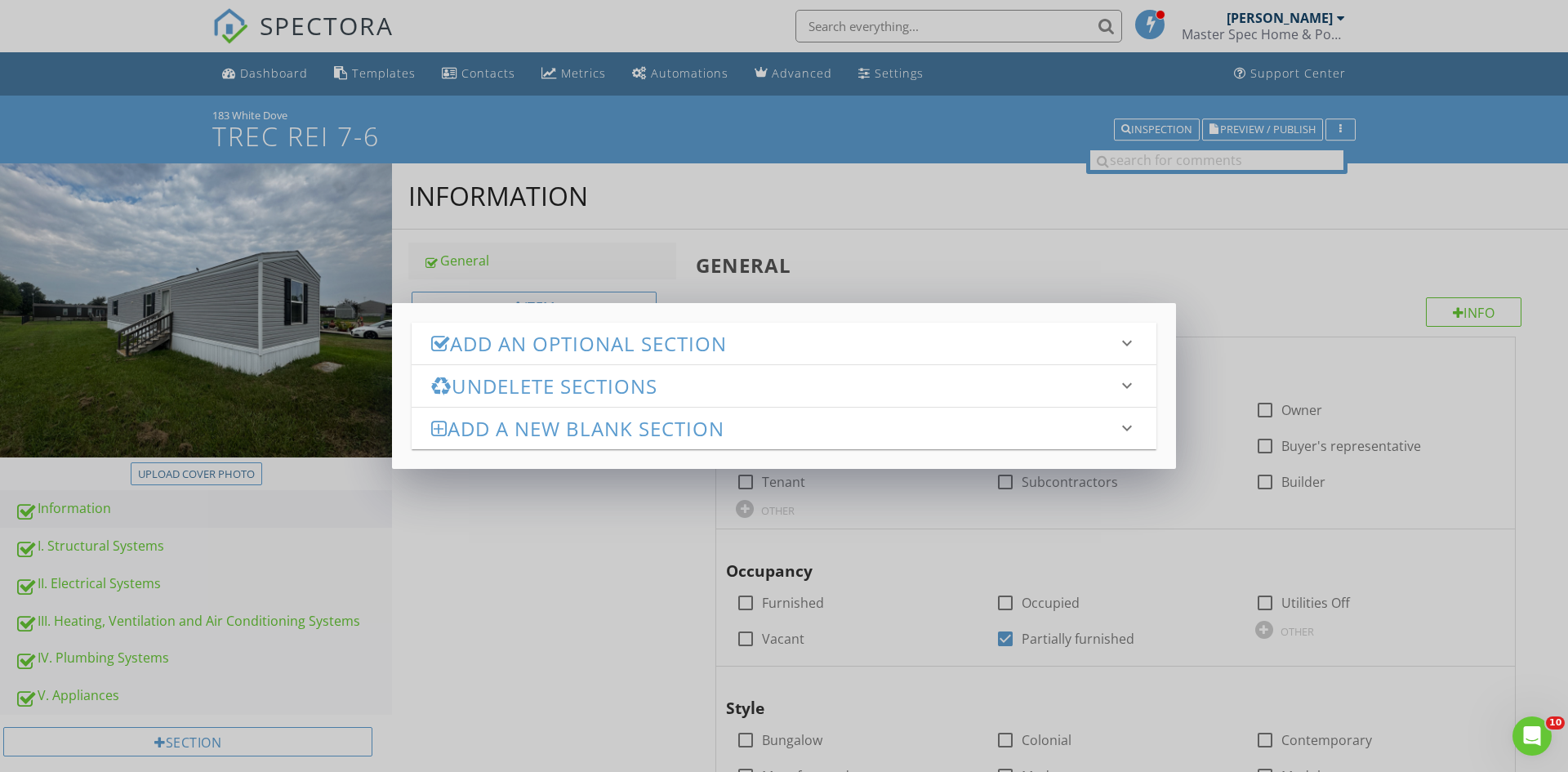
click at [536, 334] on h3 "Add an Optional Section" at bounding box center [775, 343] width 686 height 22
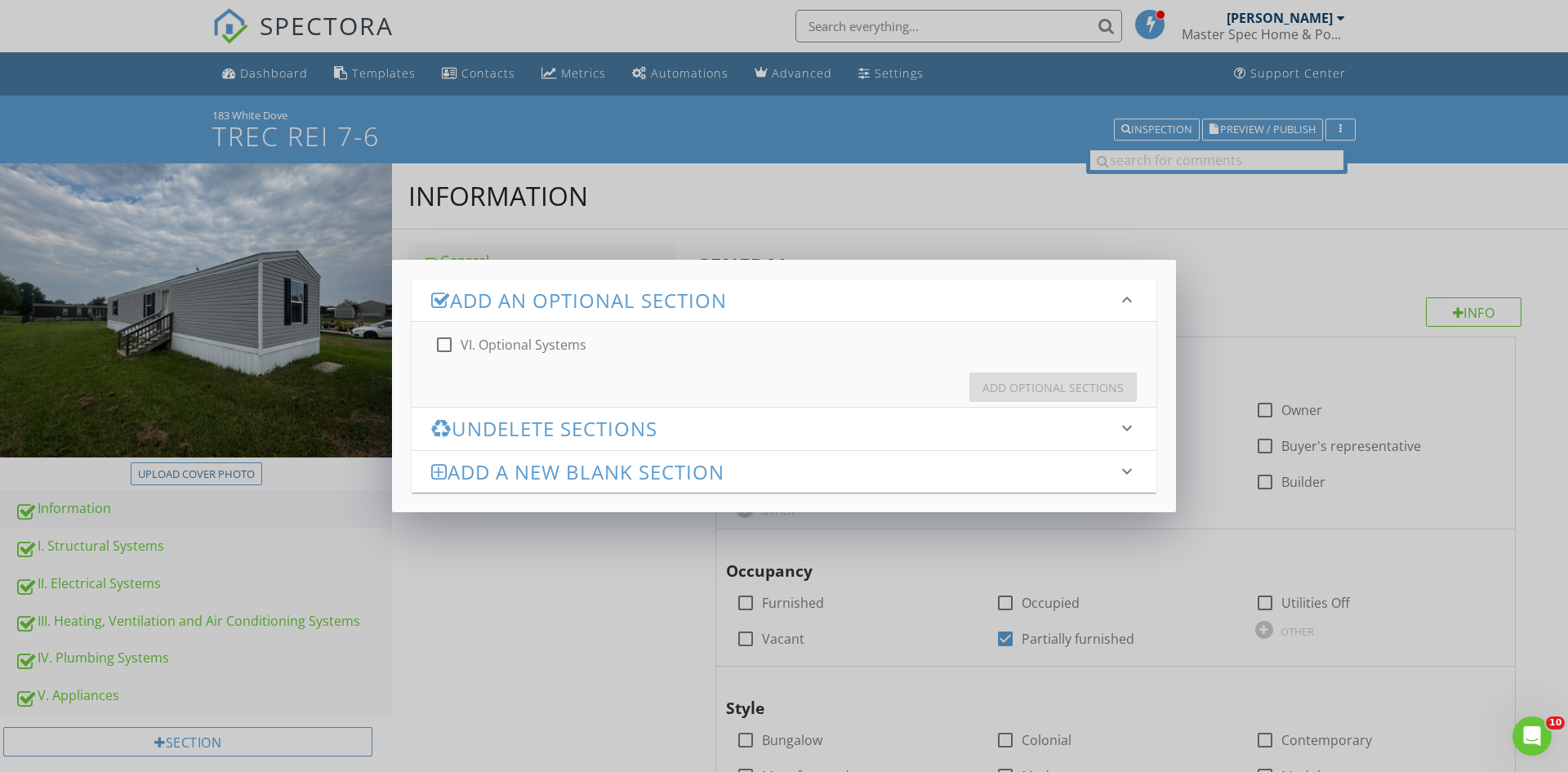
click at [474, 348] on label "VI. Optional Systems" at bounding box center [523, 344] width 126 height 16
checkbox input "true"
click at [1065, 396] on button "Add Optional Sections" at bounding box center [1052, 386] width 167 height 29
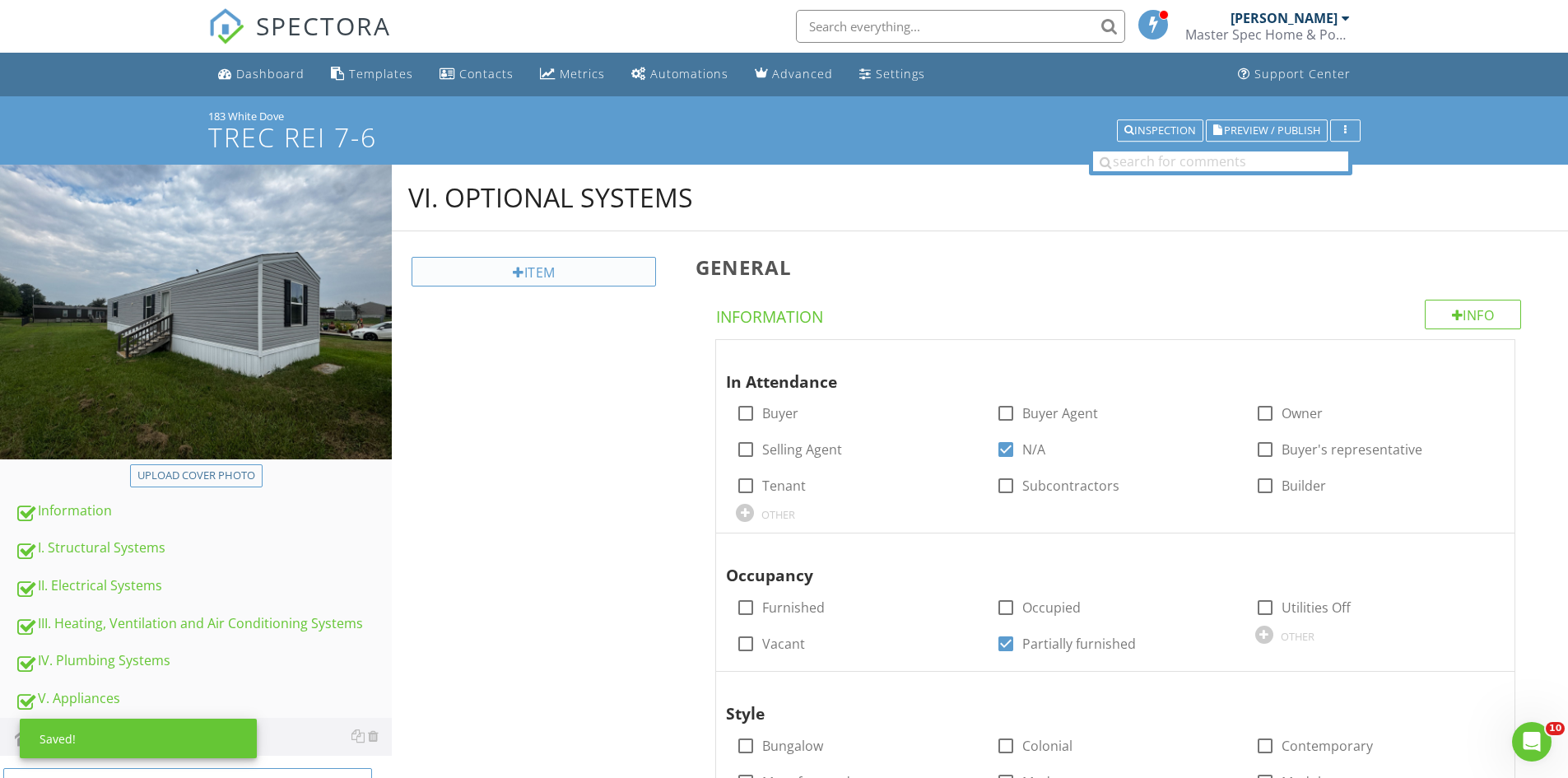
drag, startPoint x: 510, startPoint y: 301, endPoint x: 519, endPoint y: 278, distance: 24.7
click at [510, 300] on div "Item" at bounding box center [542, 278] width 268 height 67
click at [519, 278] on div at bounding box center [519, 272] width 11 height 13
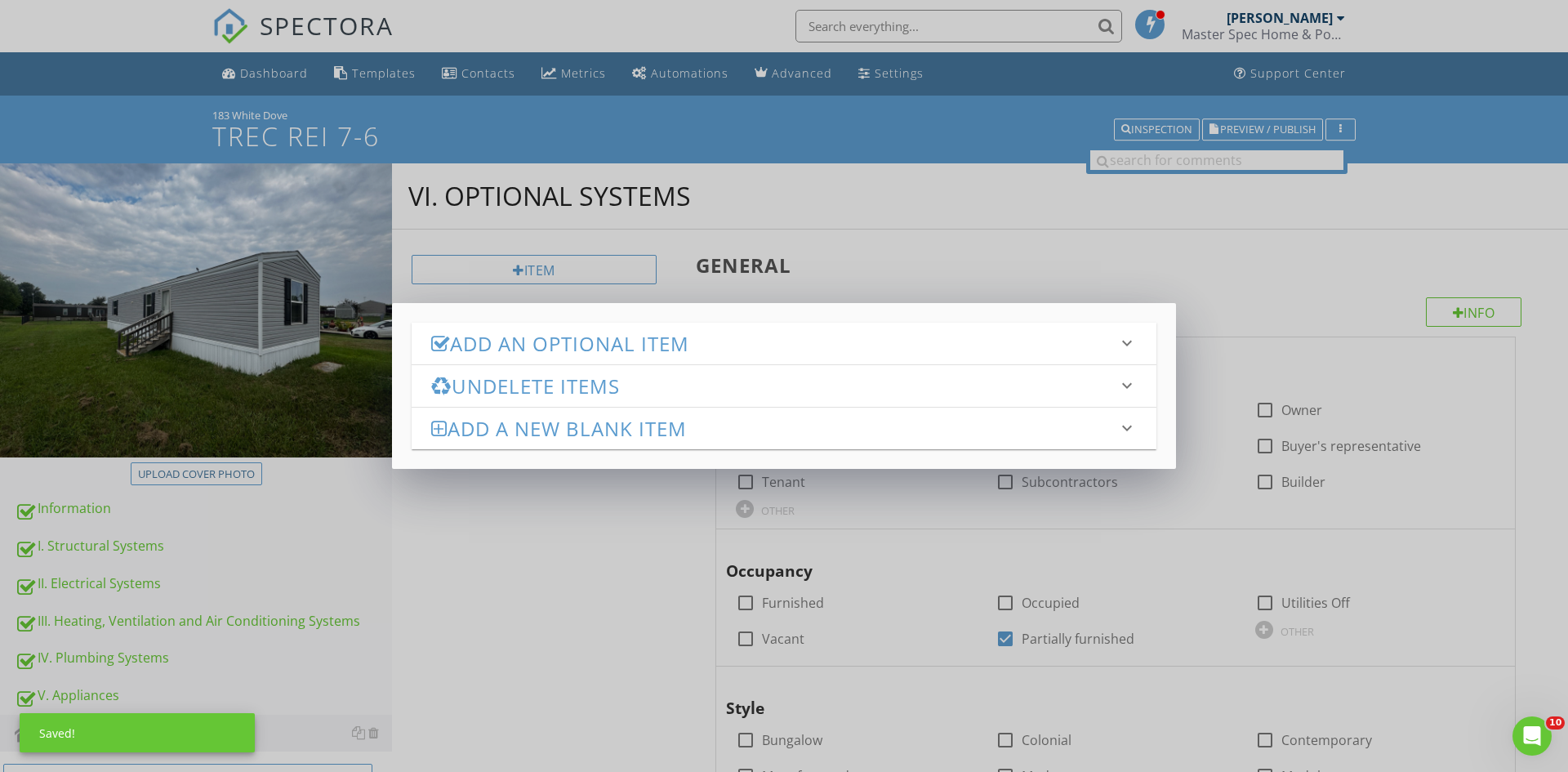
click at [511, 364] on div "Add an Optional Item keyboard_arrow_down" at bounding box center [784, 344] width 745 height 42
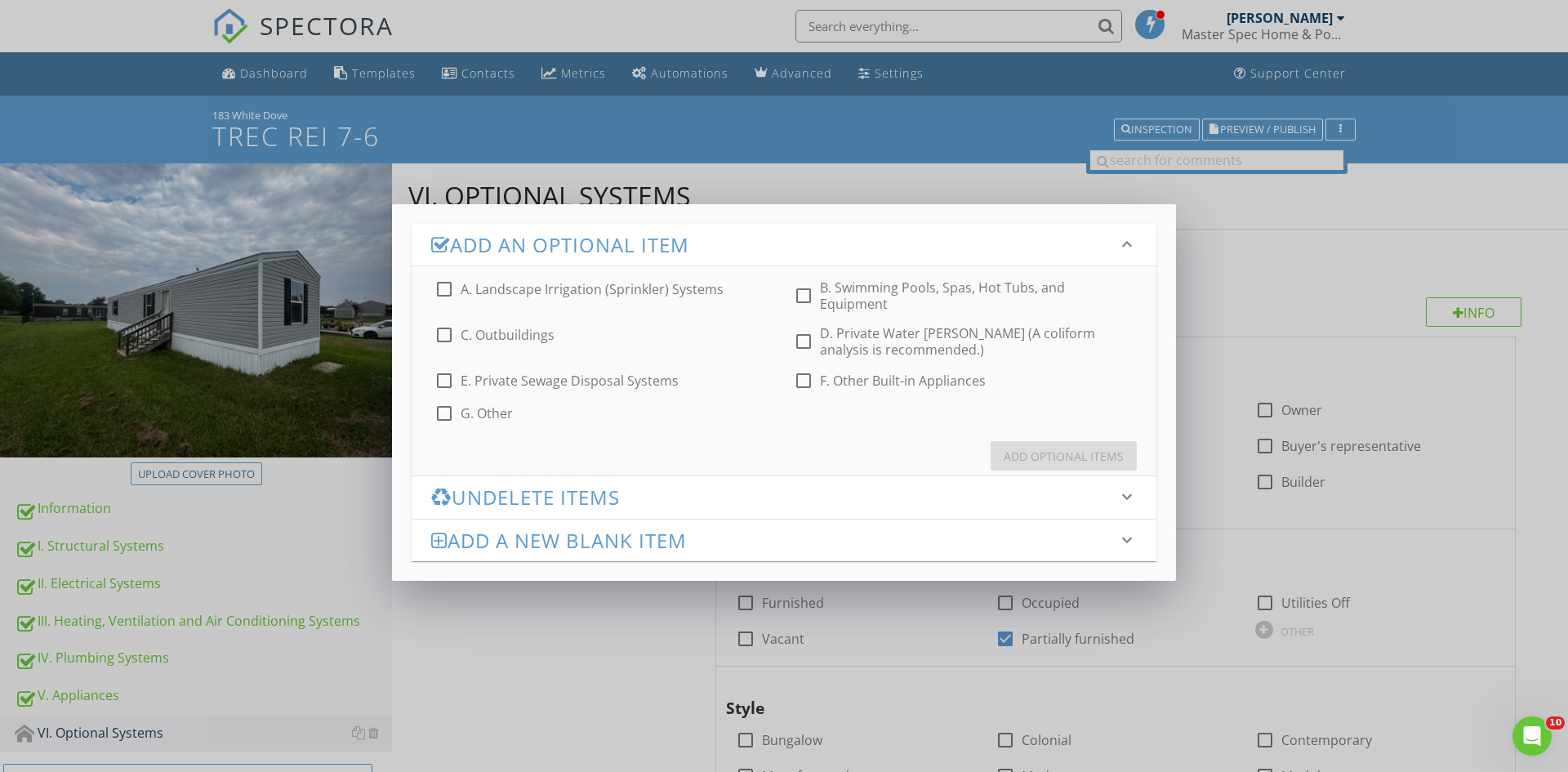
click at [793, 328] on div at bounding box center [803, 341] width 27 height 27
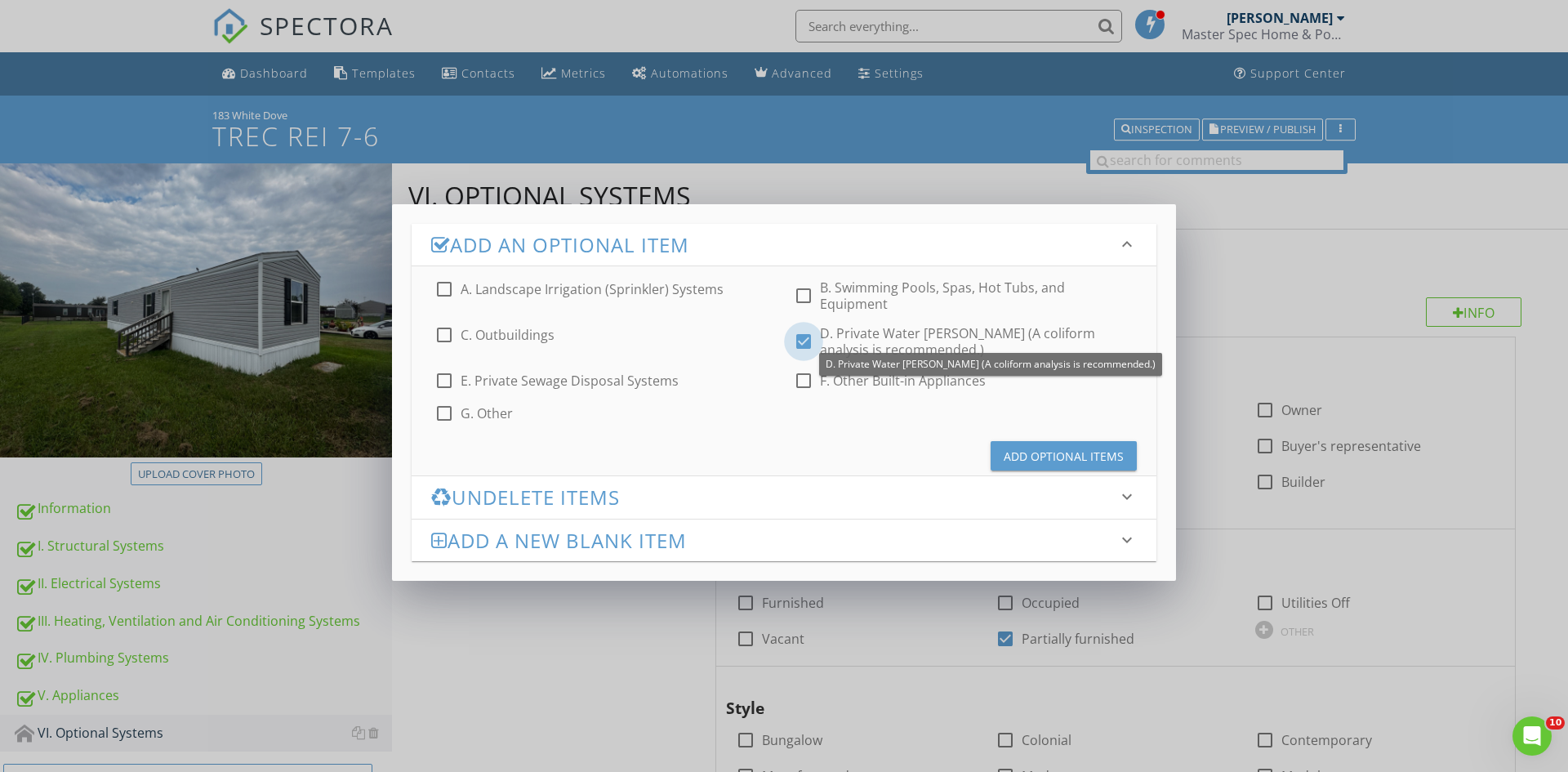
click at [810, 328] on div at bounding box center [803, 341] width 27 height 27
checkbox input "false"
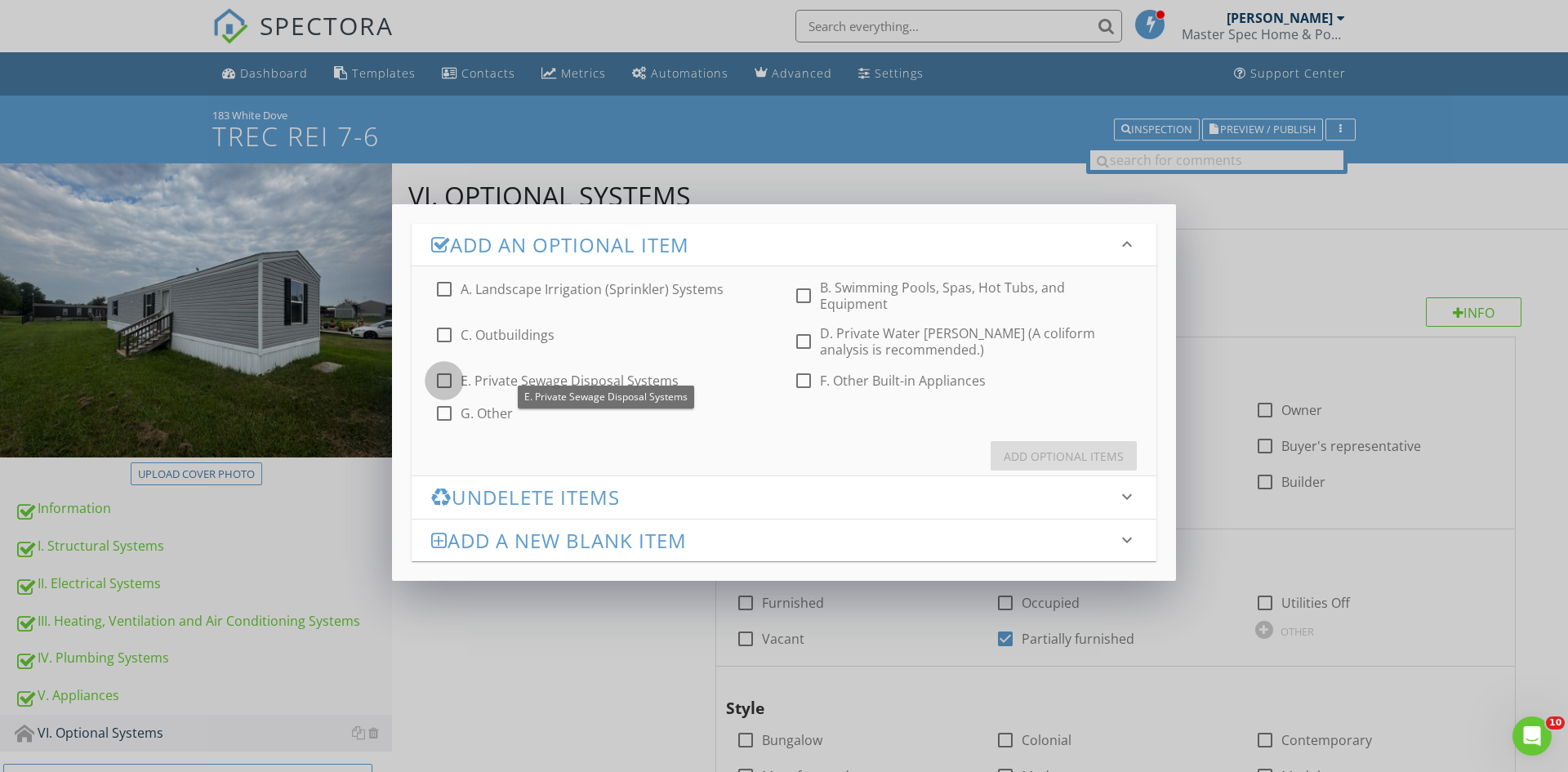
click at [445, 367] on div at bounding box center [444, 380] width 27 height 27
checkbox input "true"
click at [1026, 448] on div "Add Optional Items" at bounding box center [1064, 456] width 120 height 17
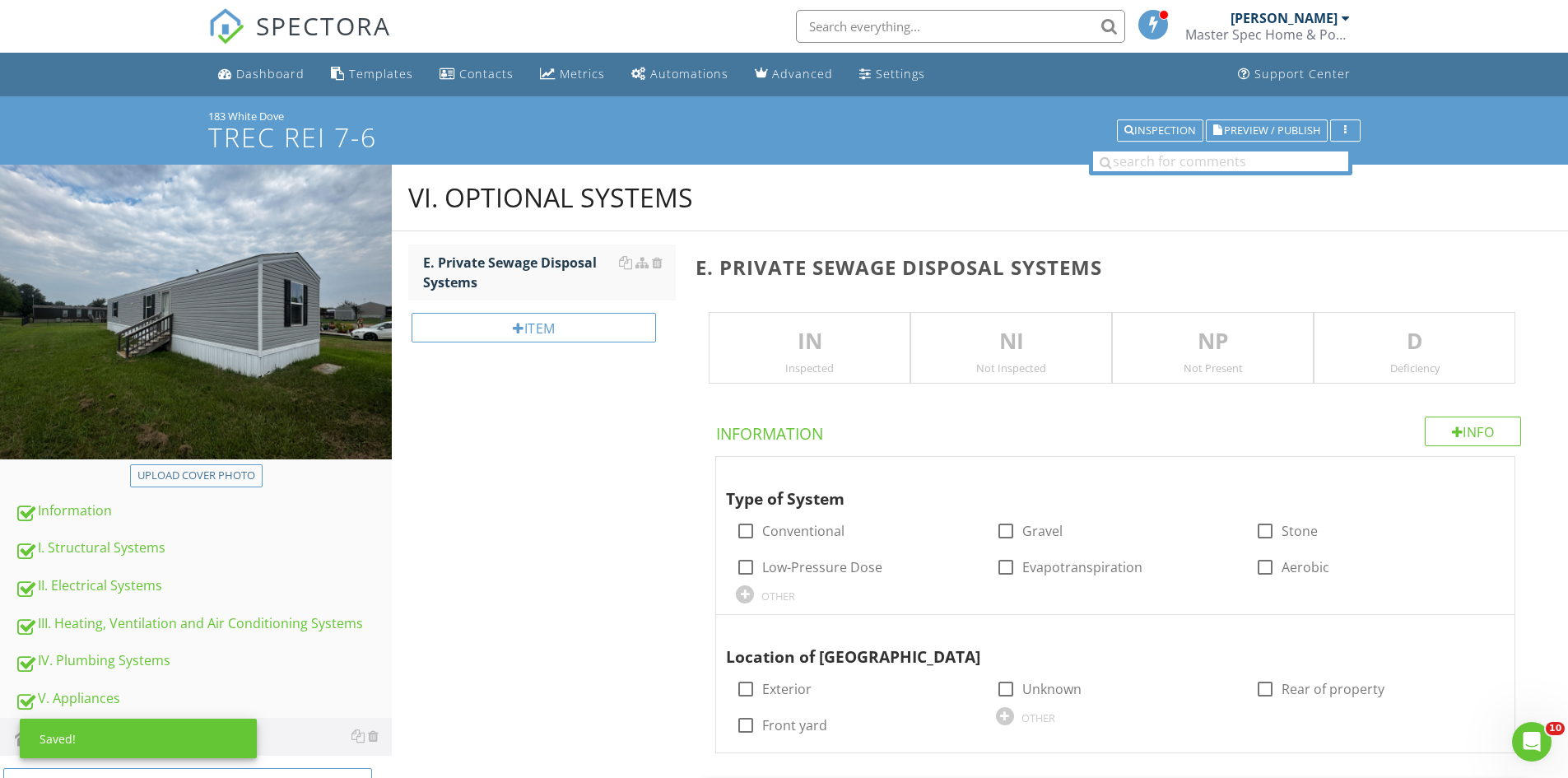
click at [810, 345] on p "IN" at bounding box center [809, 342] width 200 height 33
click at [1050, 350] on p "NI" at bounding box center [1011, 342] width 200 height 33
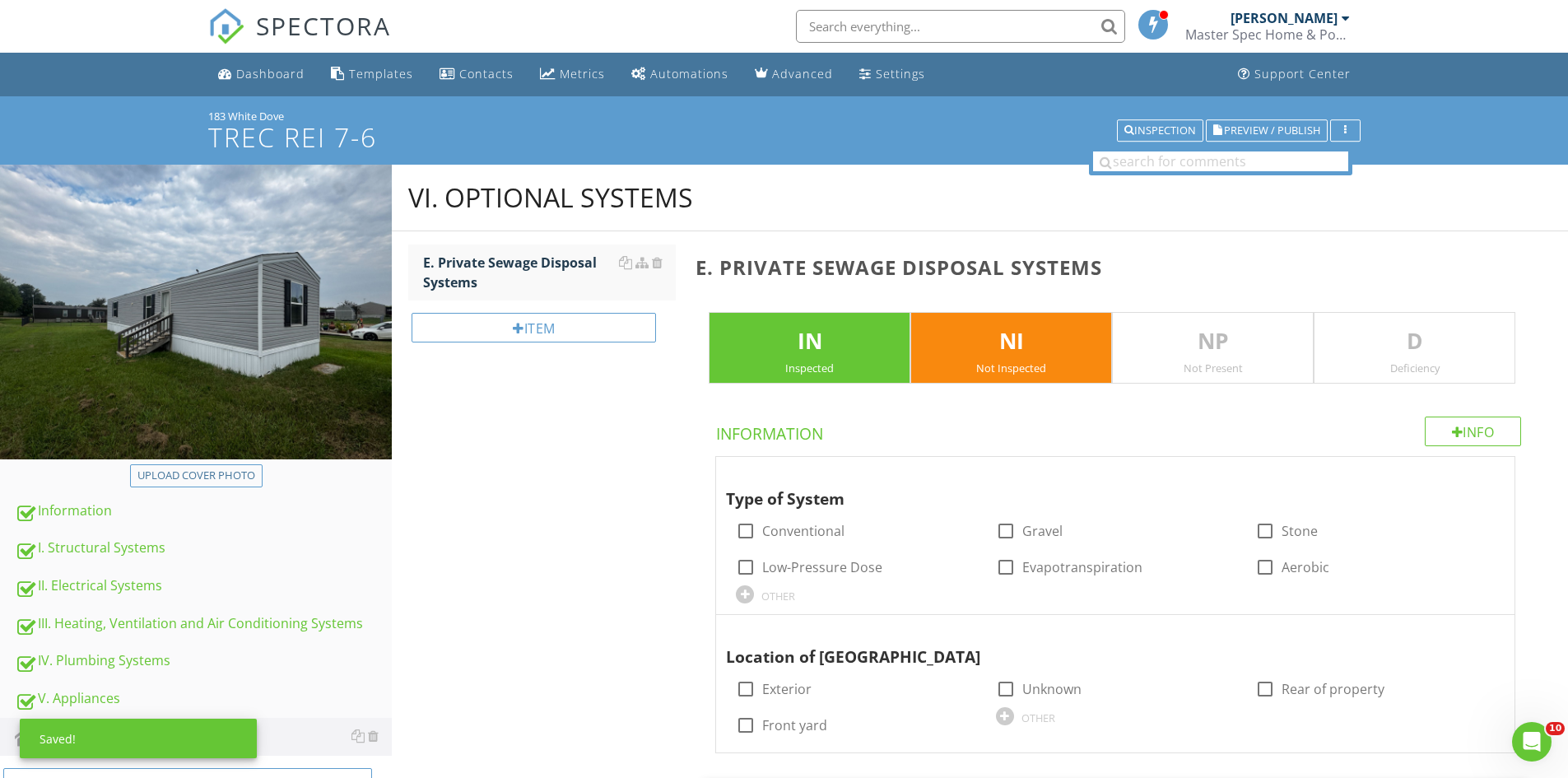
click at [1399, 351] on p "D" at bounding box center [1415, 342] width 200 height 33
click at [831, 359] on div "IN Inspected" at bounding box center [810, 349] width 202 height 72
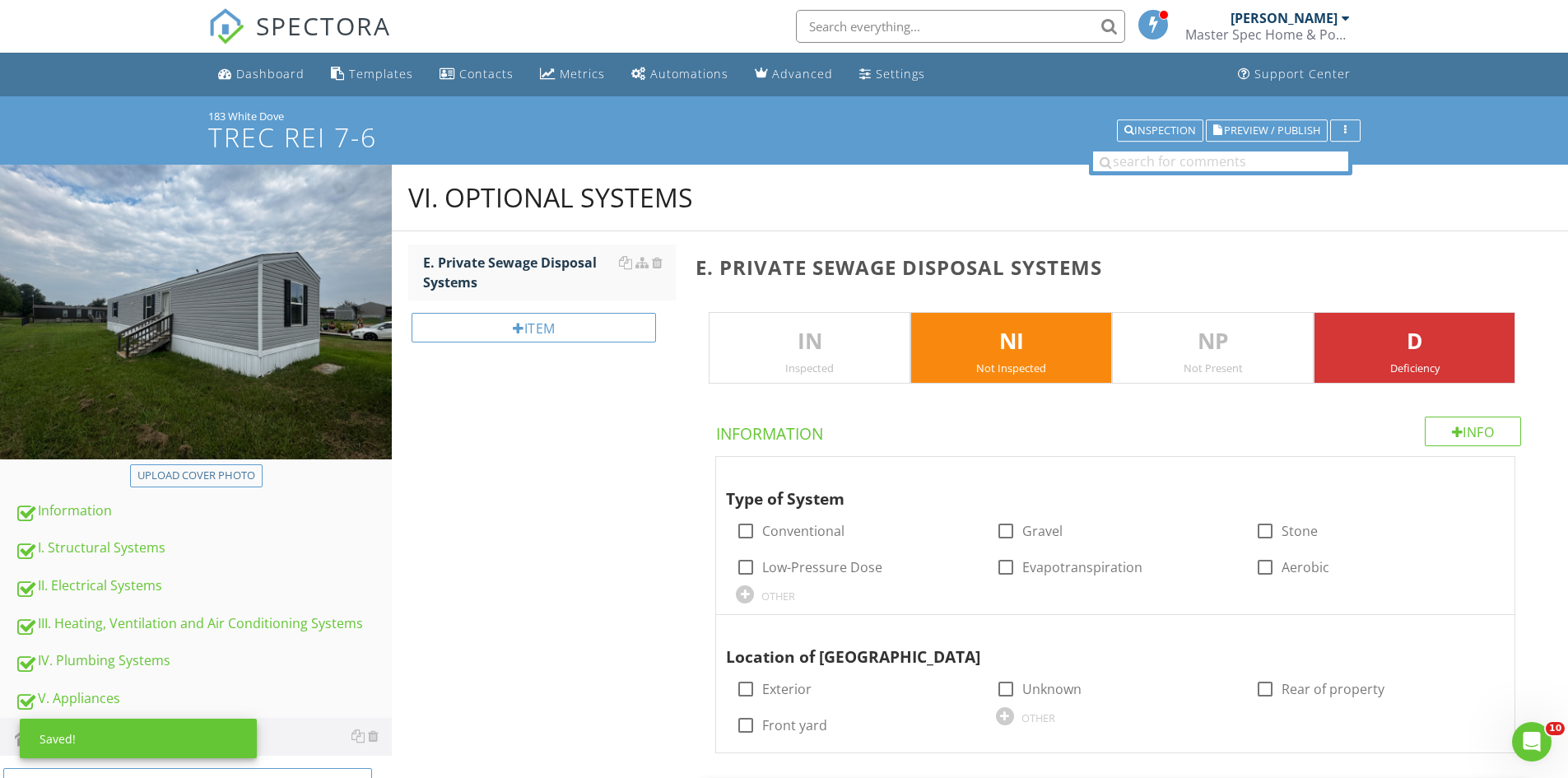
click at [1369, 351] on p "D" at bounding box center [1415, 342] width 200 height 33
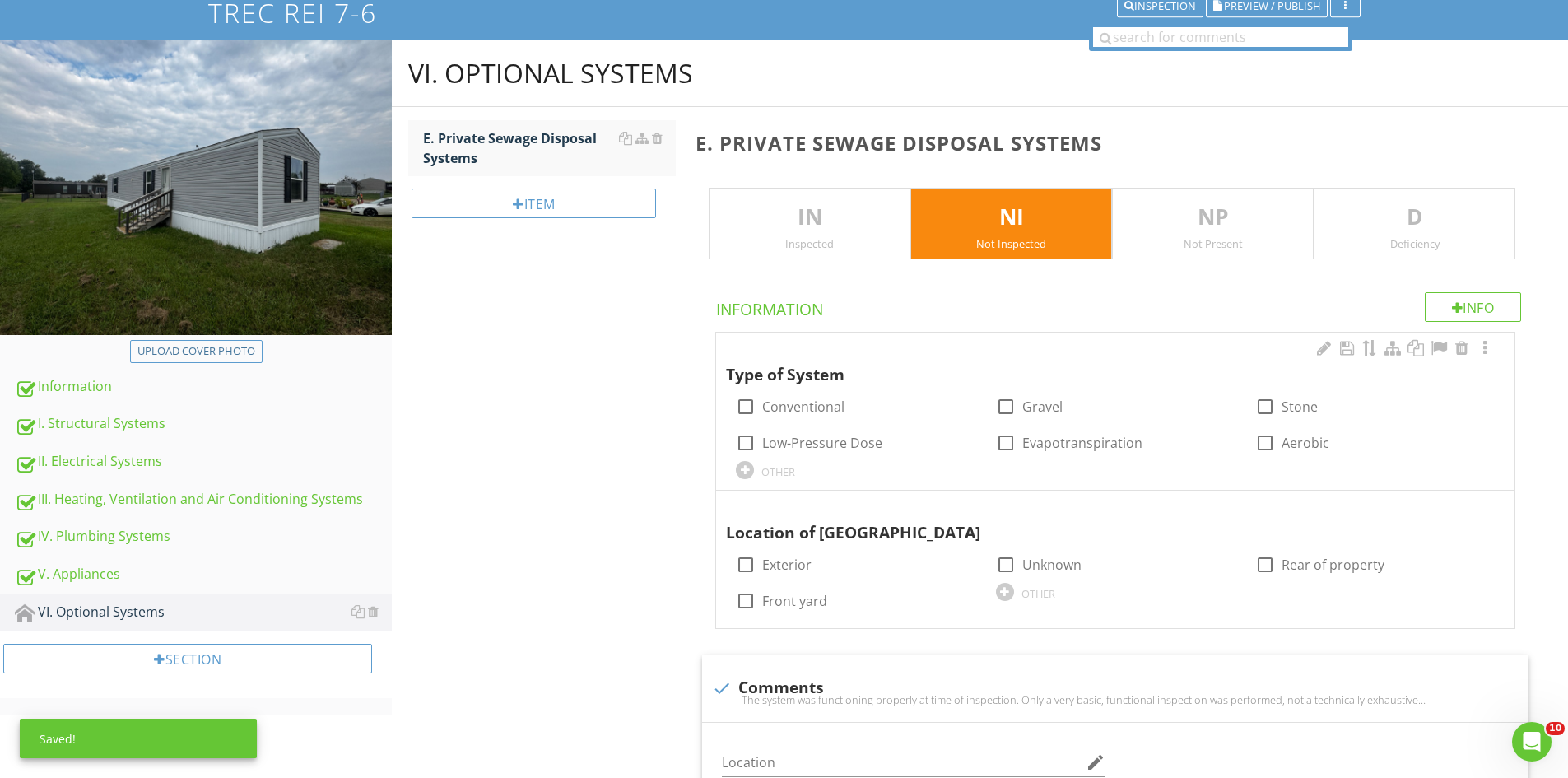
scroll to position [165, 0]
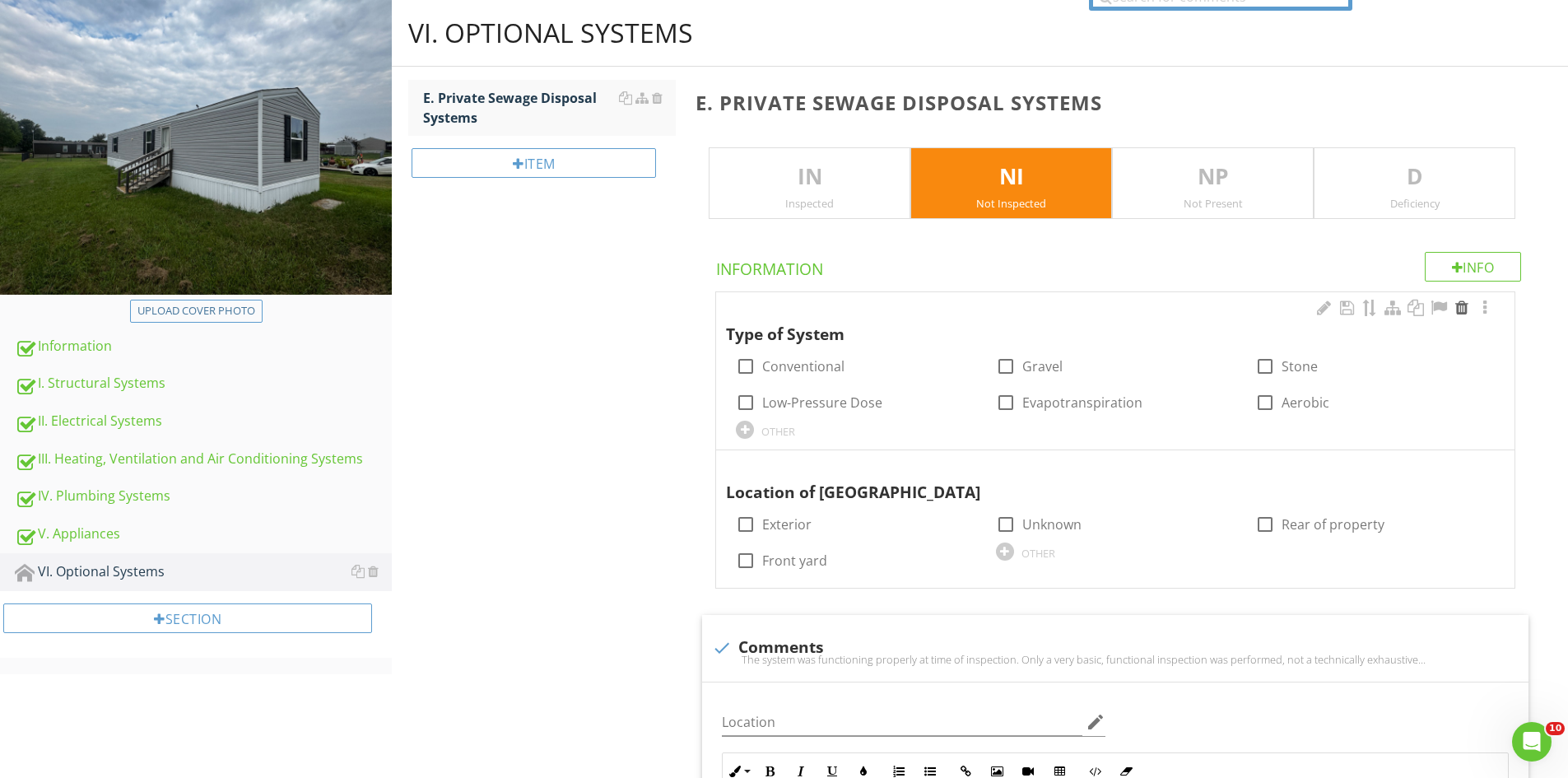
click at [1463, 312] on div at bounding box center [1461, 308] width 20 height 16
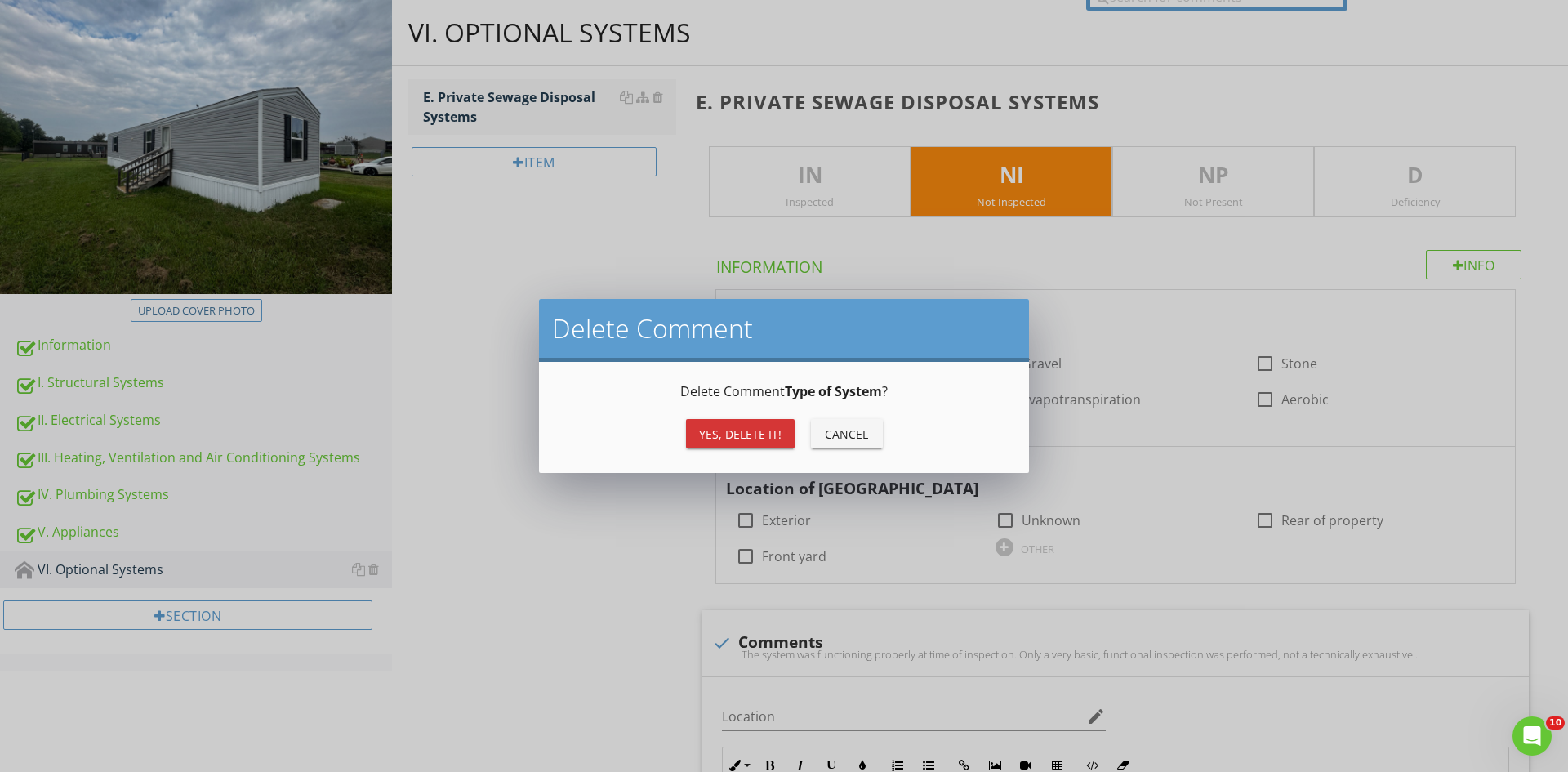
click at [750, 439] on div "Yes, Delete it!" at bounding box center [740, 435] width 82 height 17
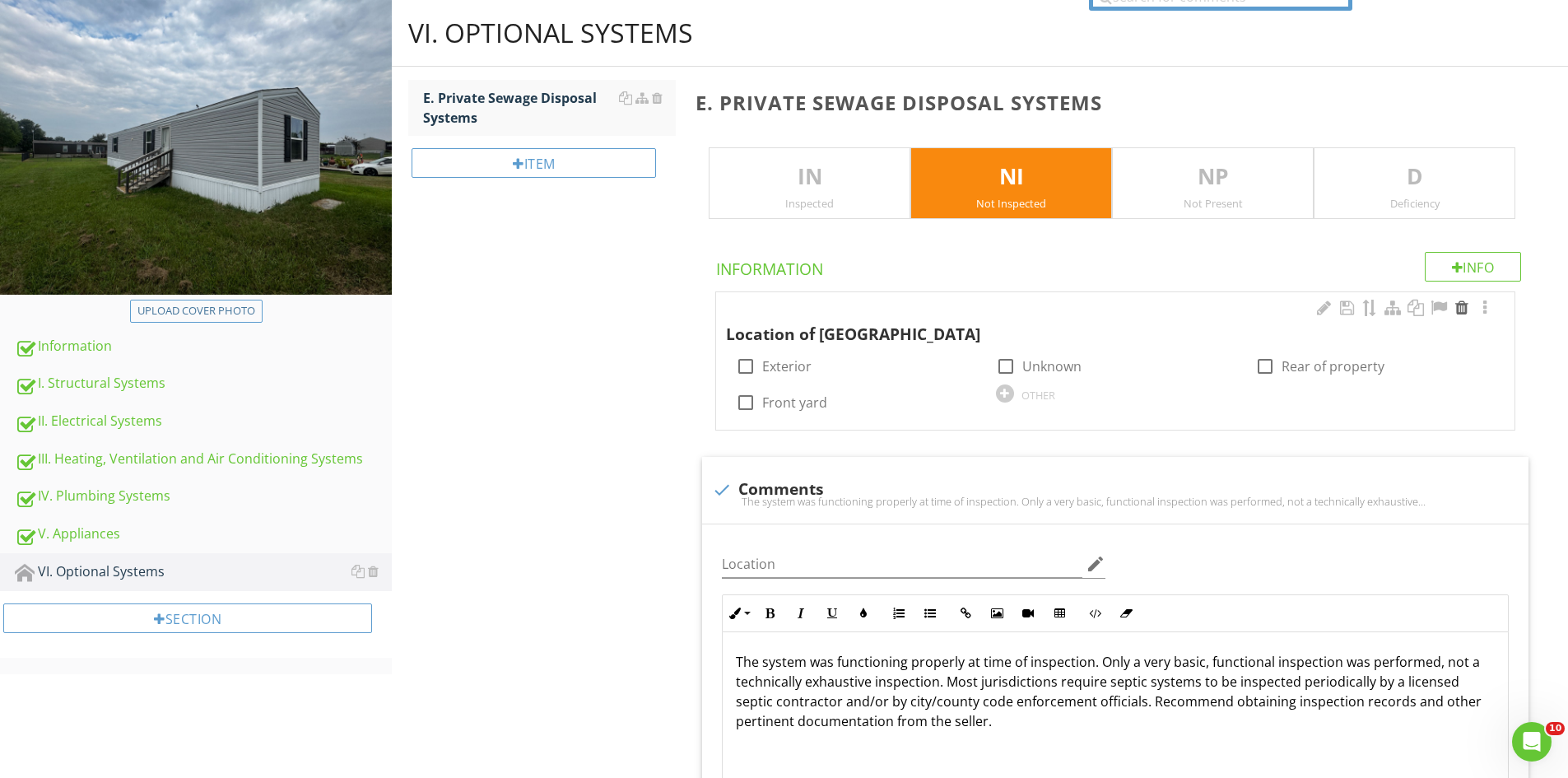
click at [1466, 309] on div at bounding box center [1461, 308] width 20 height 16
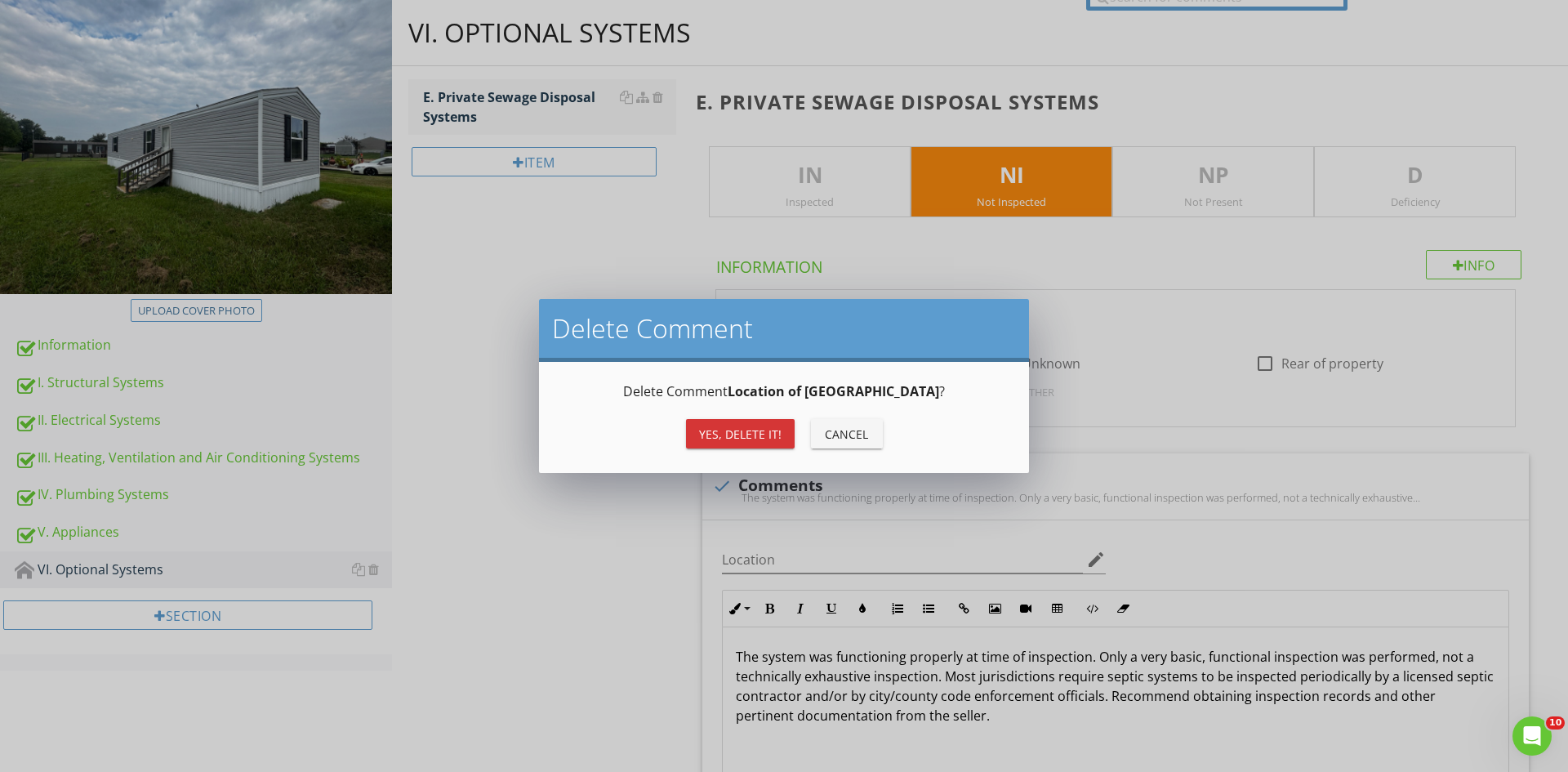
click at [763, 440] on div "Yes, Delete it!" at bounding box center [740, 435] width 82 height 17
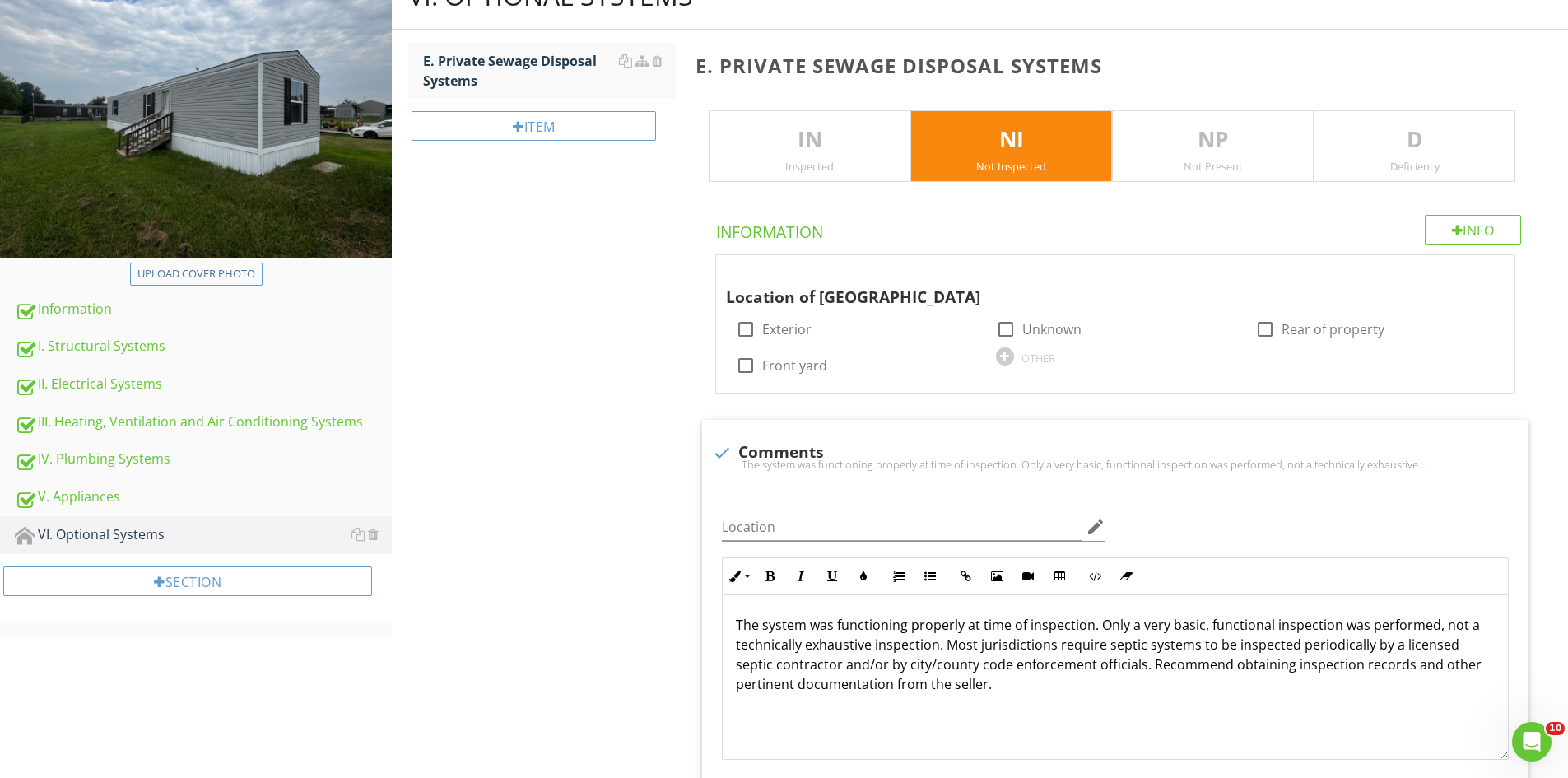
scroll to position [329, 0]
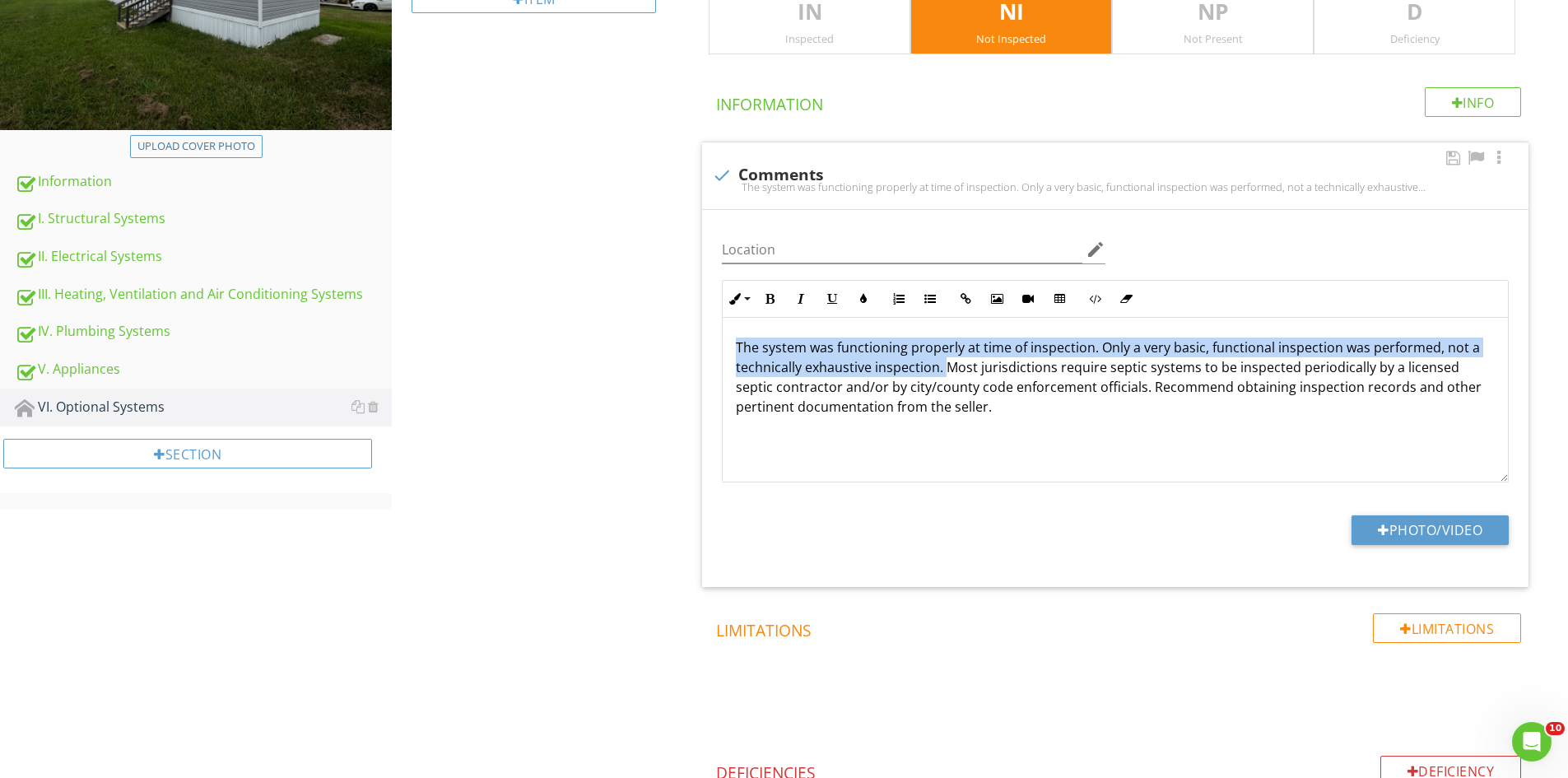
drag, startPoint x: 944, startPoint y: 369, endPoint x: 715, endPoint y: 347, distance: 230.1
click at [715, 347] on div "Inline Style XLarge Large Normal Small Light Small/Light Bold Italic Underline …" at bounding box center [1115, 381] width 806 height 203
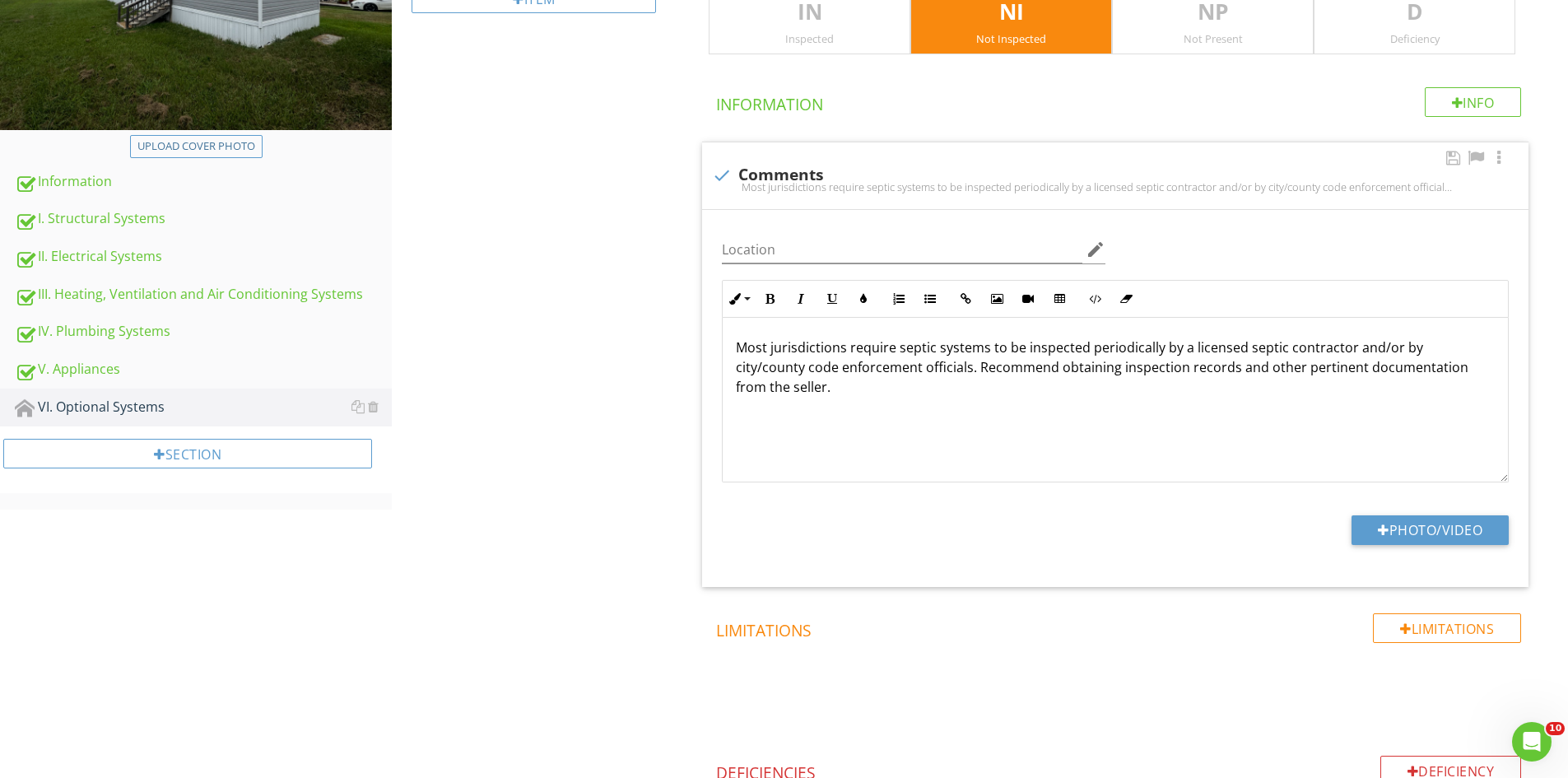
click at [1481, 368] on p "Most jurisdictions require septic systems to be inspected periodically by a lic…" at bounding box center [1115, 368] width 759 height 59
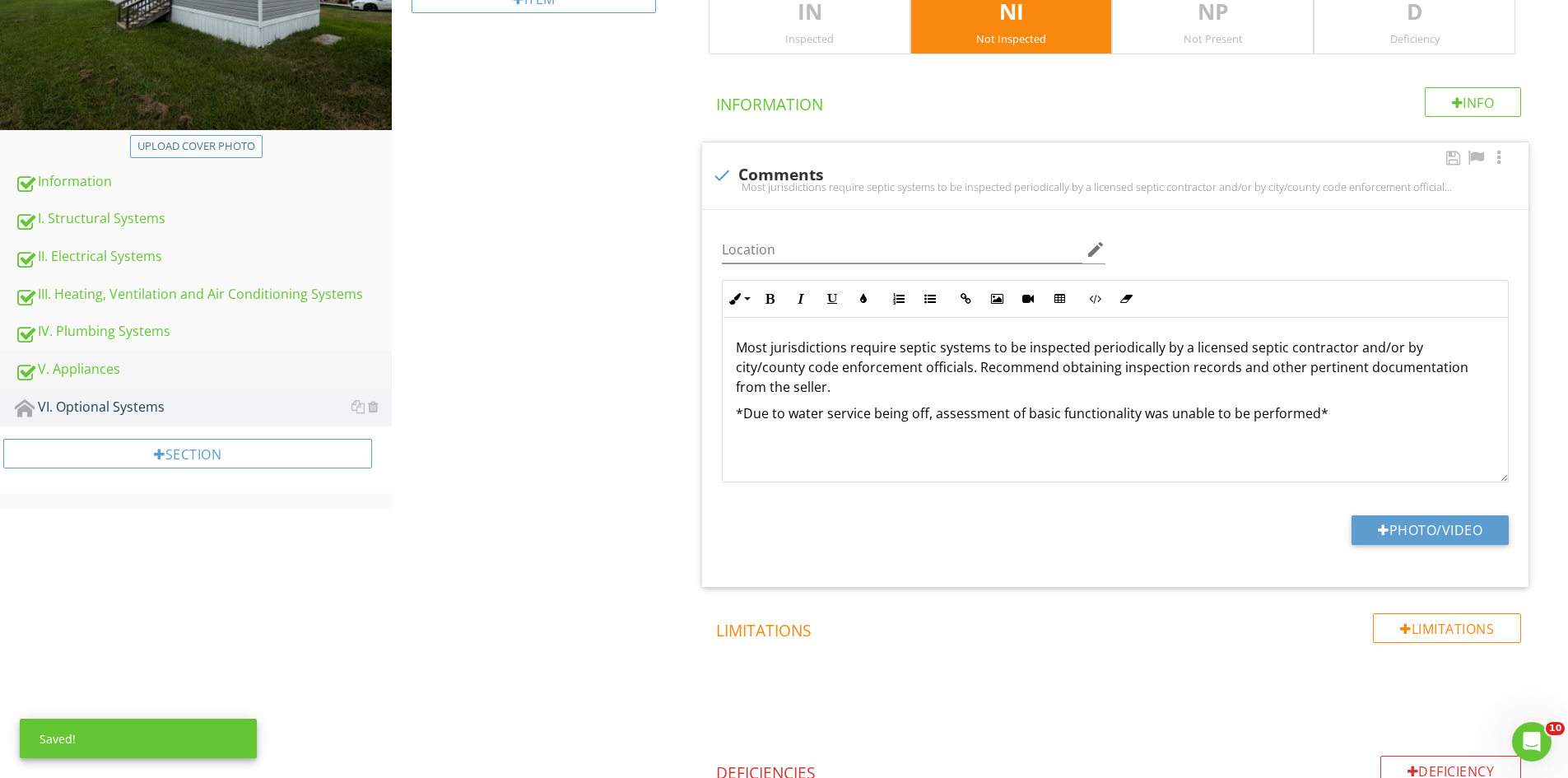
click at [80, 368] on div "V. Appliances" at bounding box center [204, 369] width 377 height 21
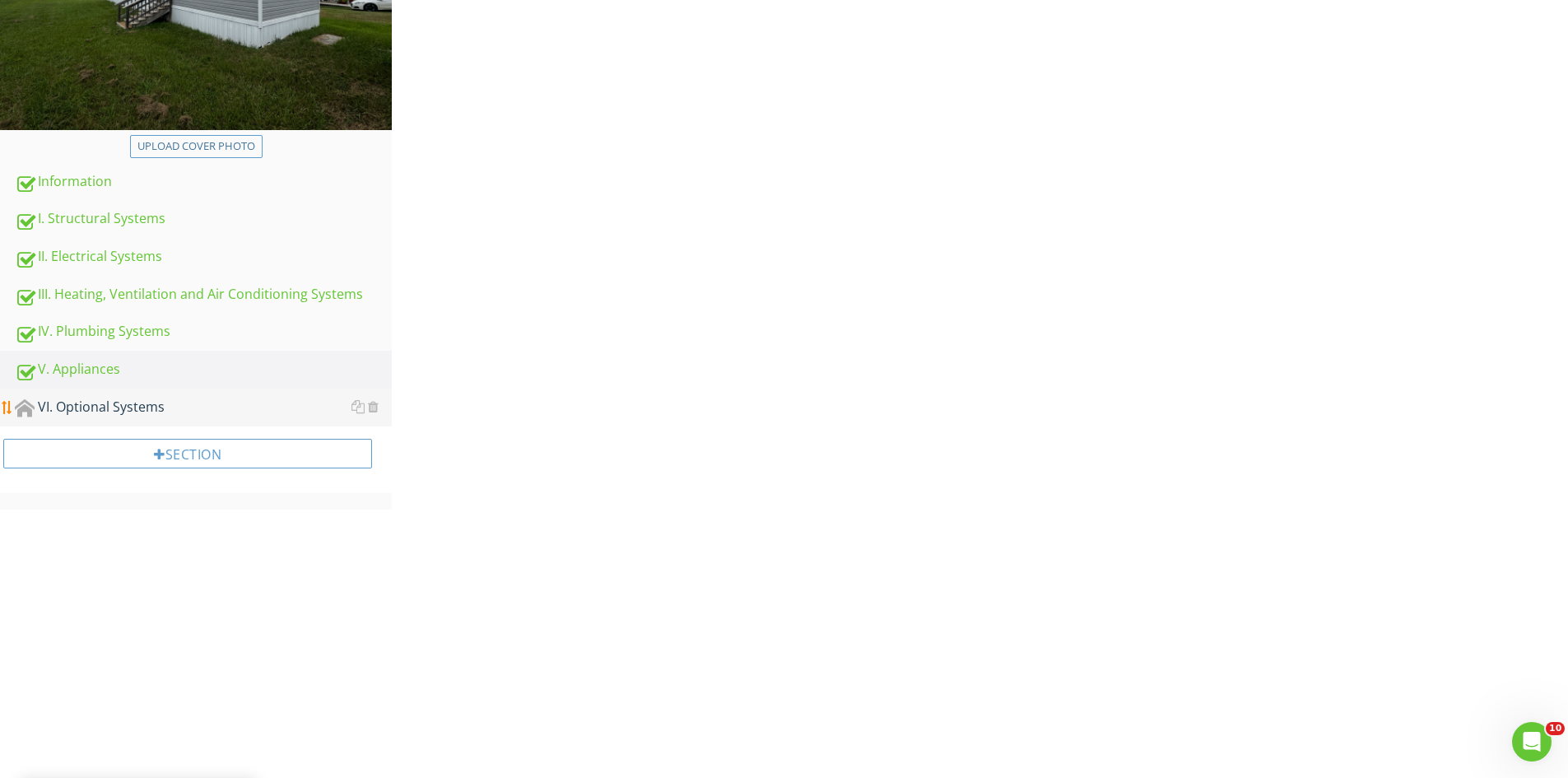
drag, startPoint x: 82, startPoint y: 392, endPoint x: 101, endPoint y: 409, distance: 25.5
click at [85, 394] on link "VI. Optional Systems" at bounding box center [204, 408] width 377 height 38
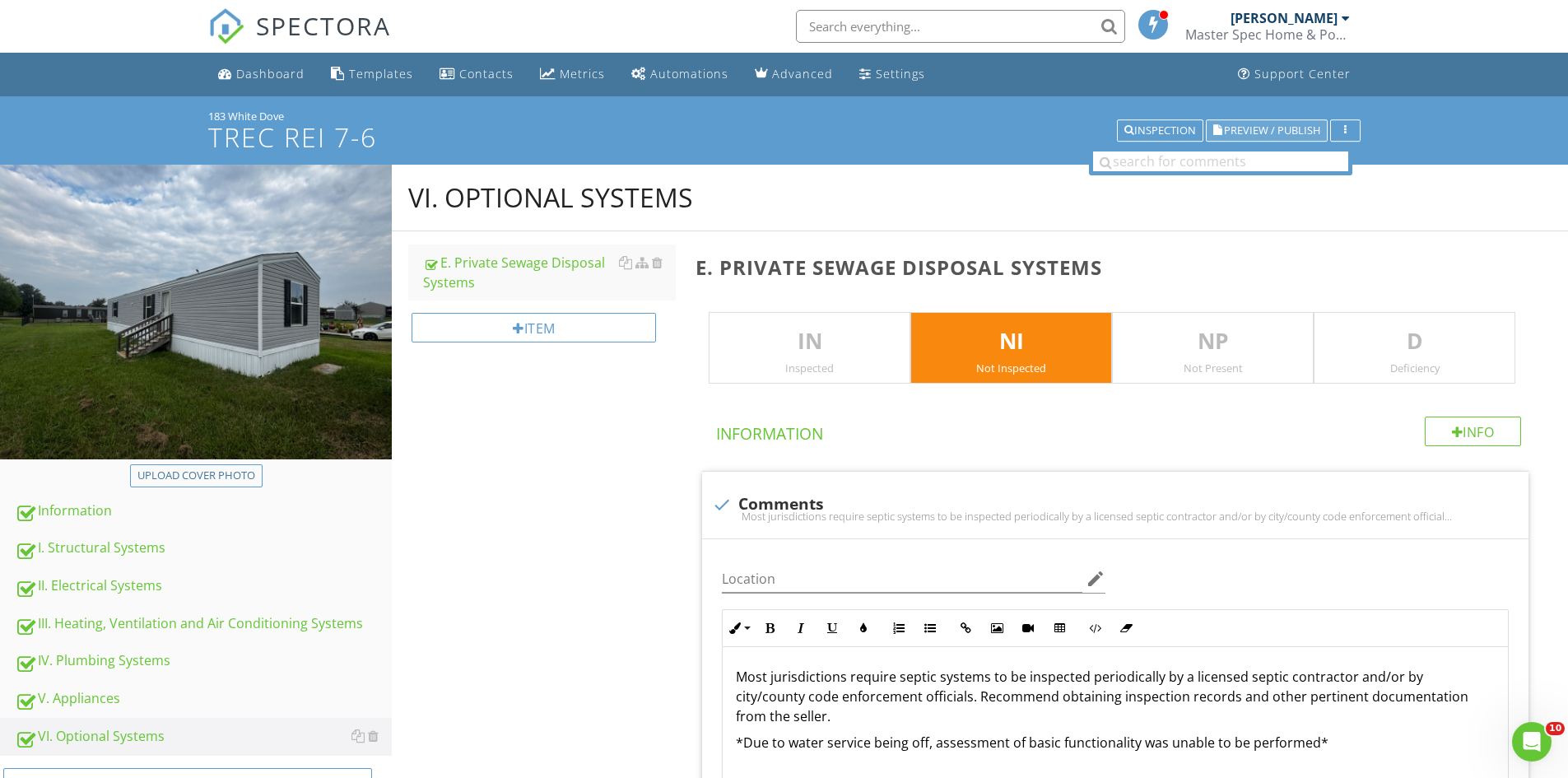
click at [1270, 136] on span "Preview / Publish" at bounding box center [1272, 130] width 96 height 10
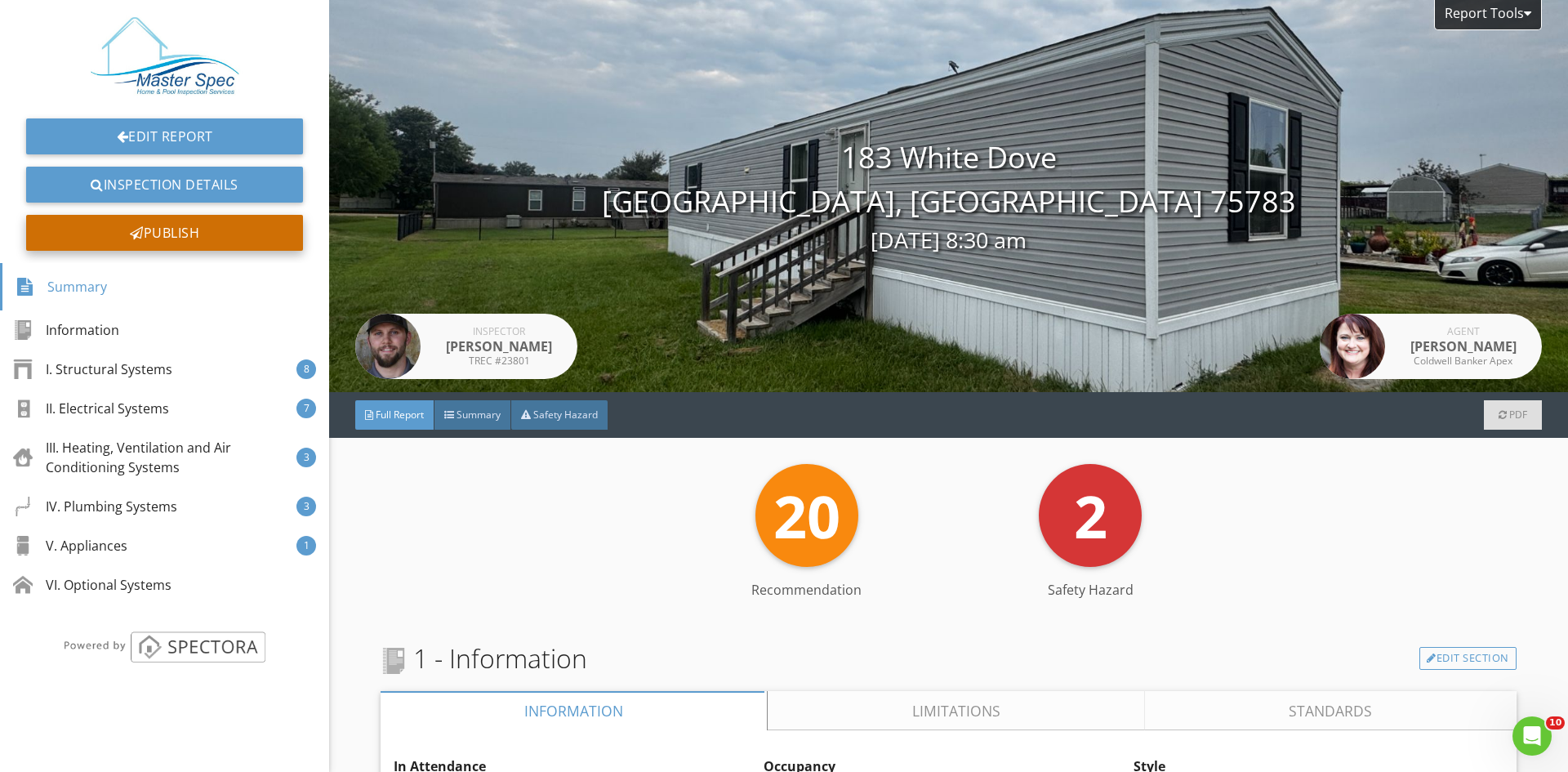
click at [182, 232] on div "Publish" at bounding box center [164, 232] width 277 height 36
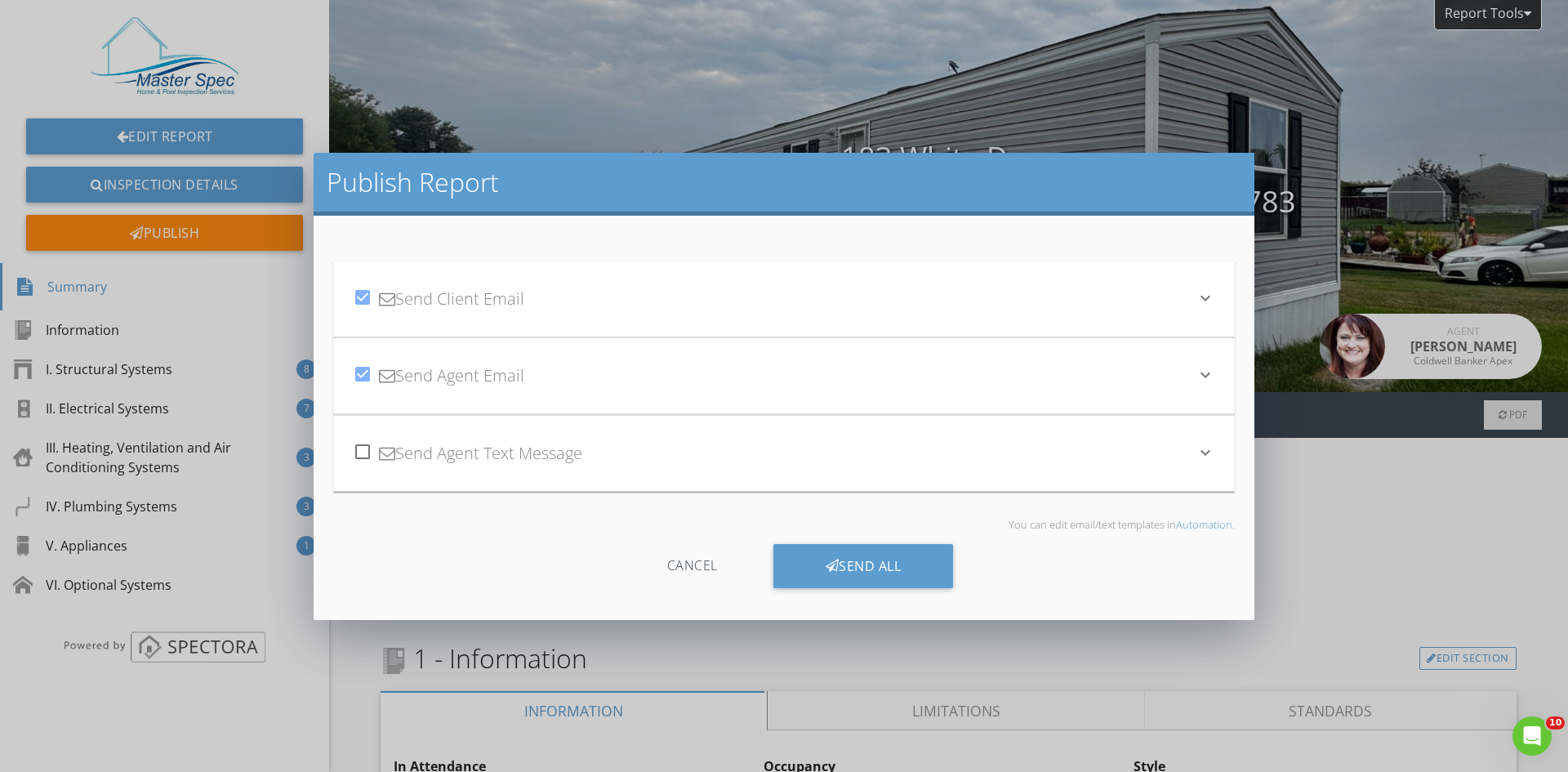
click at [810, 287] on div "check_box Send Client Email" at bounding box center [775, 299] width 843 height 56
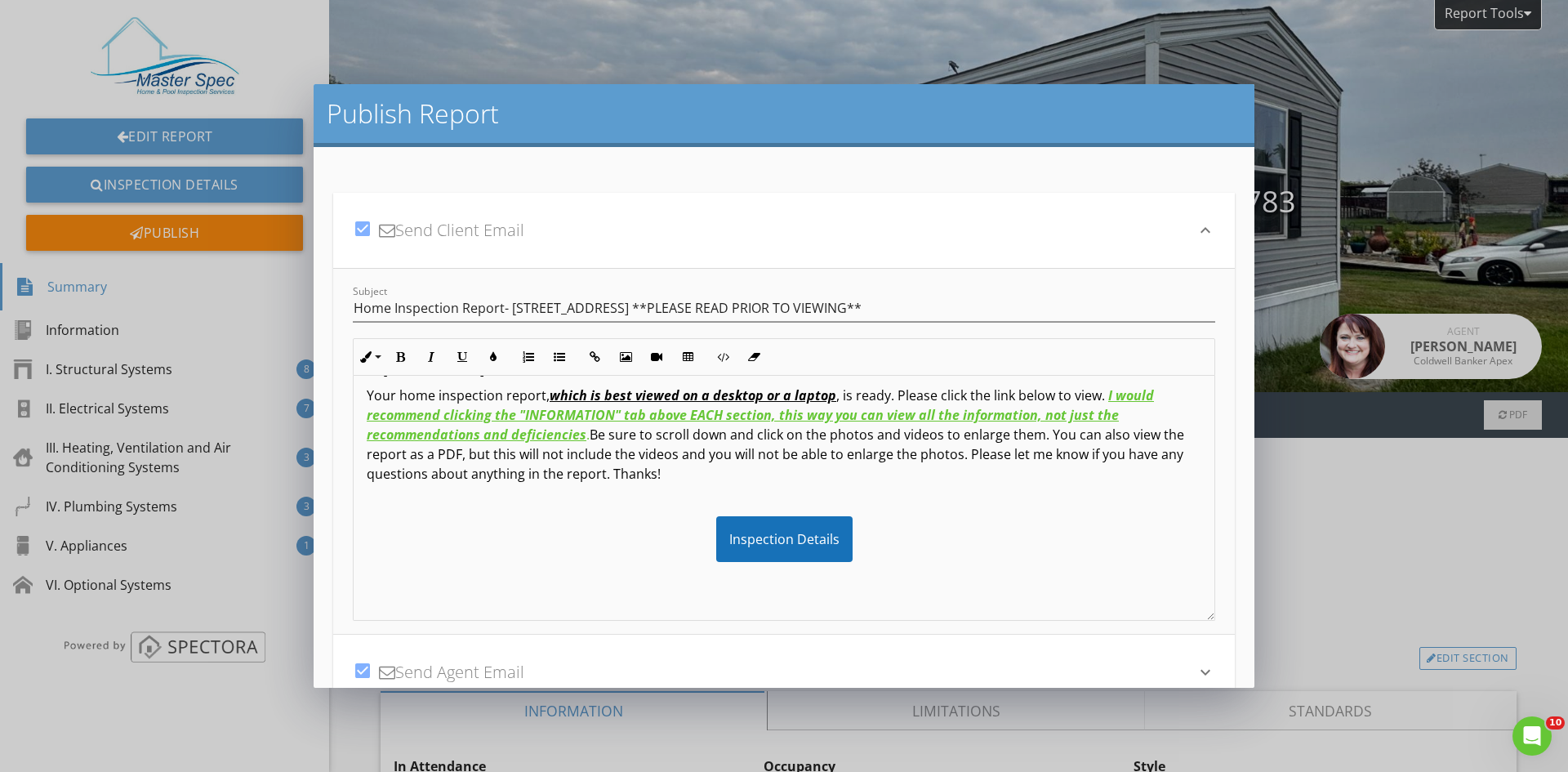
scroll to position [154, 0]
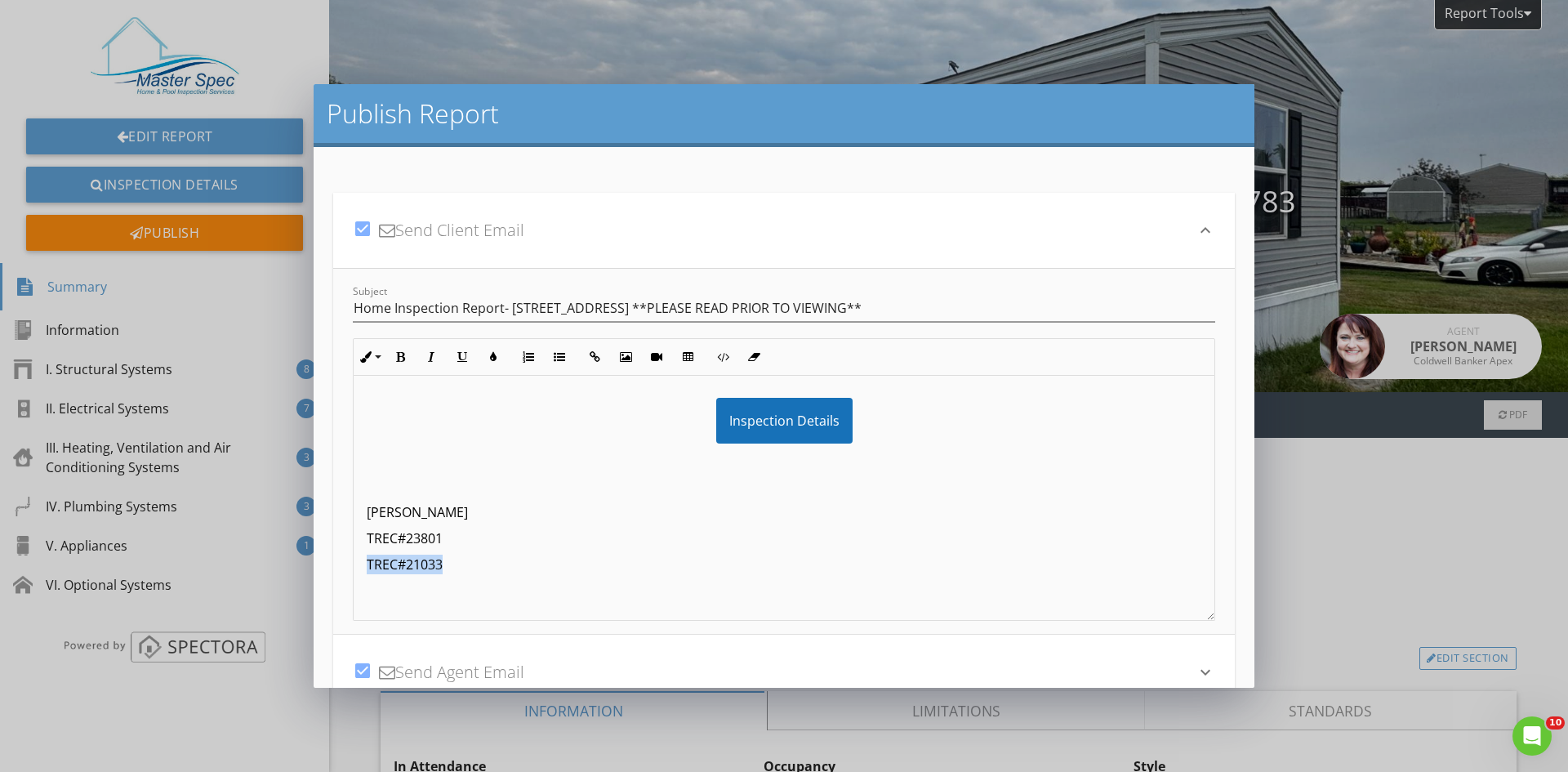
drag, startPoint x: 444, startPoint y: 571, endPoint x: 363, endPoint y: 565, distance: 81.2
click at [363, 565] on div "Hi [PERSON_NAME], Your home inspection report, which is best viewed on a deskto…" at bounding box center [783, 420] width 861 height 399
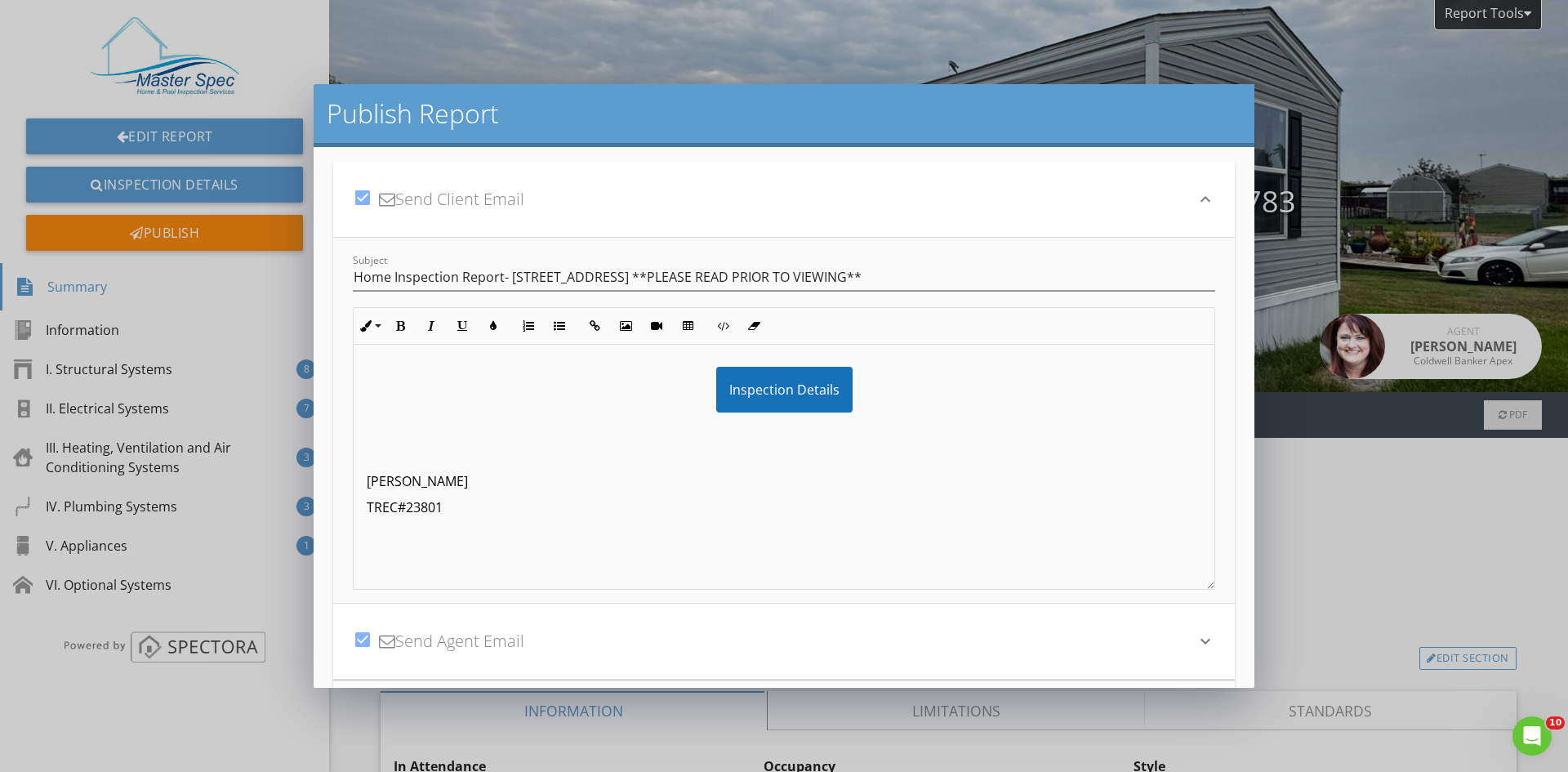
scroll to position [81, 0]
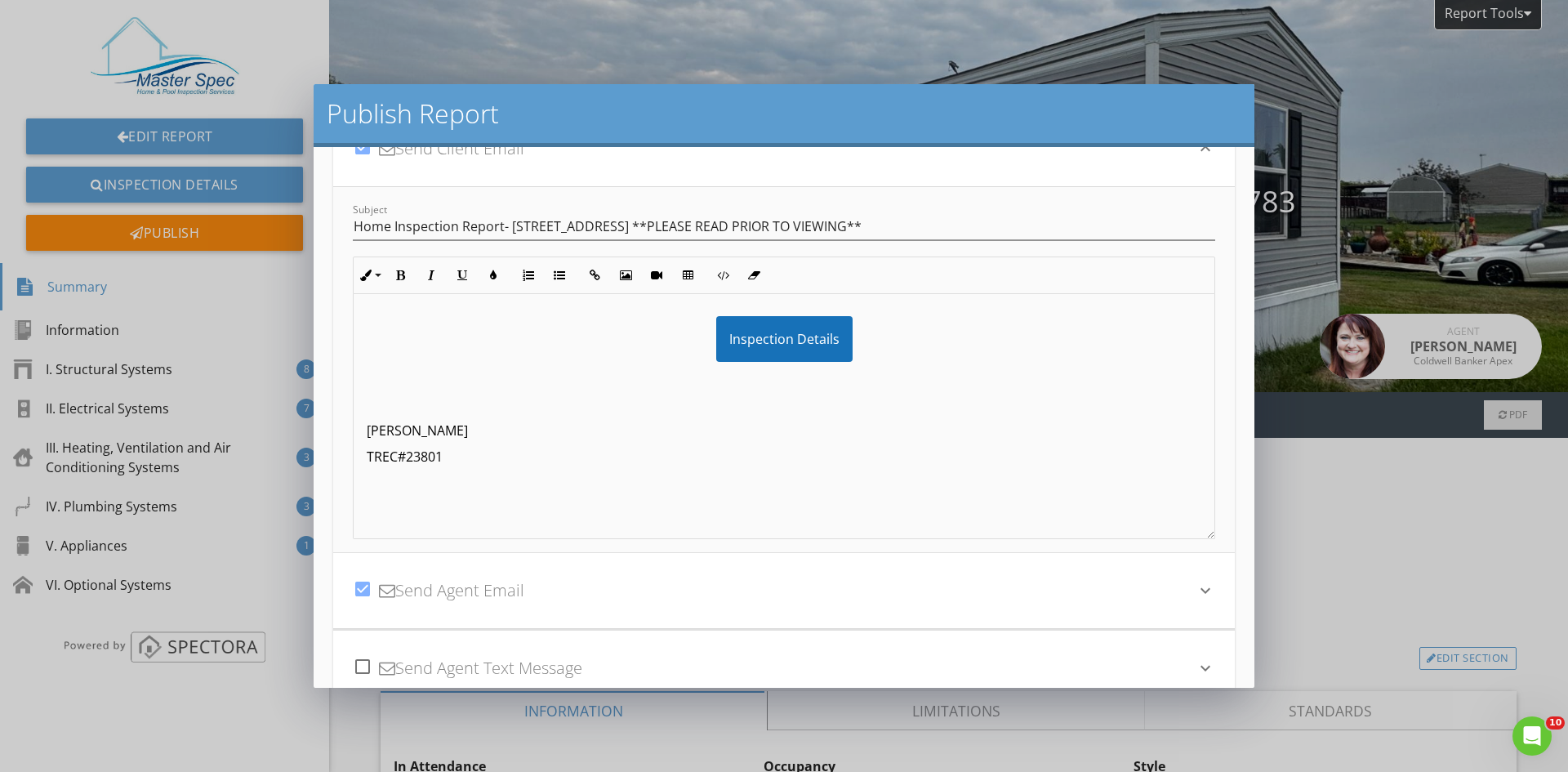
click at [576, 566] on div "check_box Send Agent Email" at bounding box center [775, 591] width 843 height 56
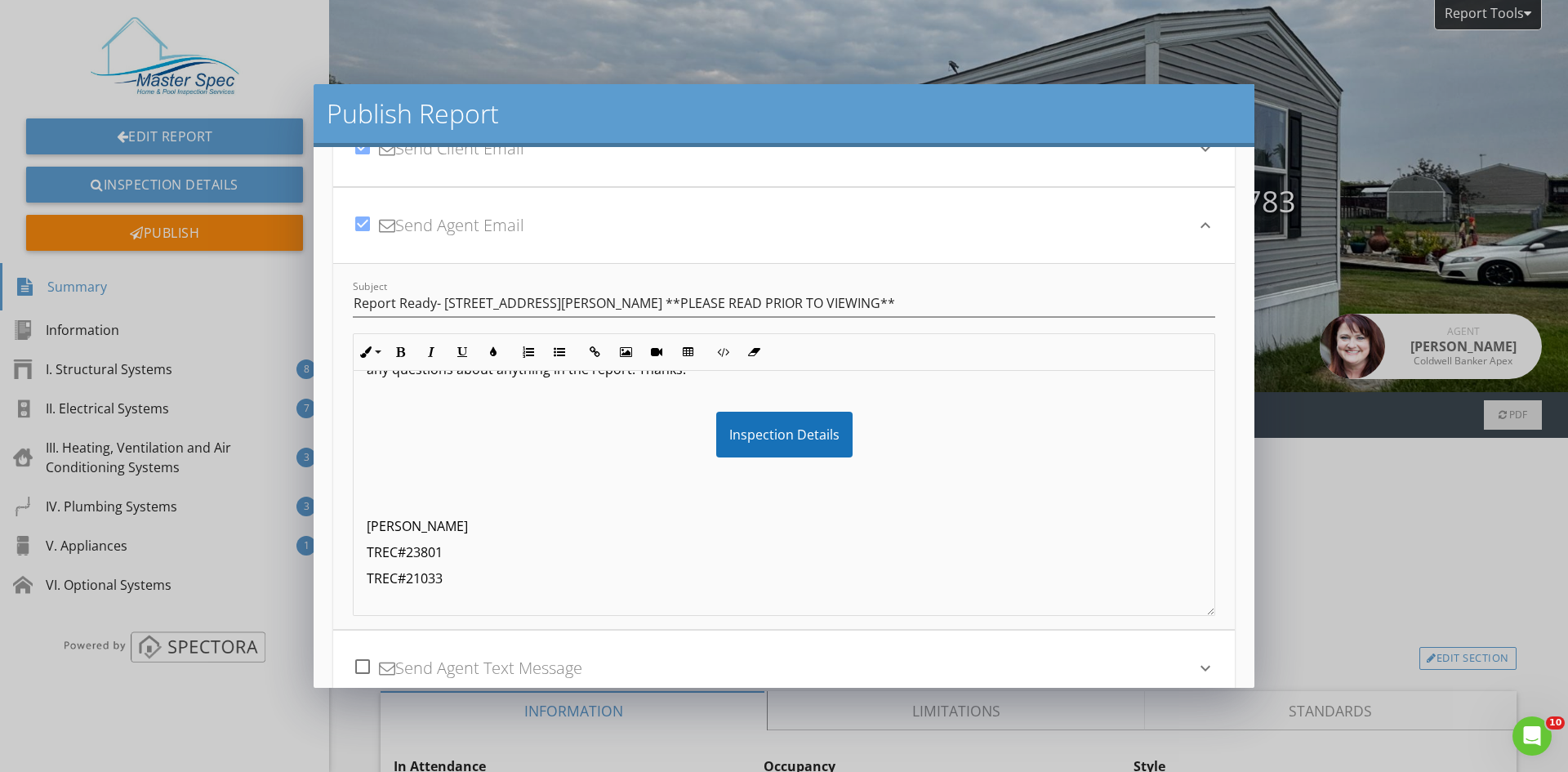
scroll to position [154, 0]
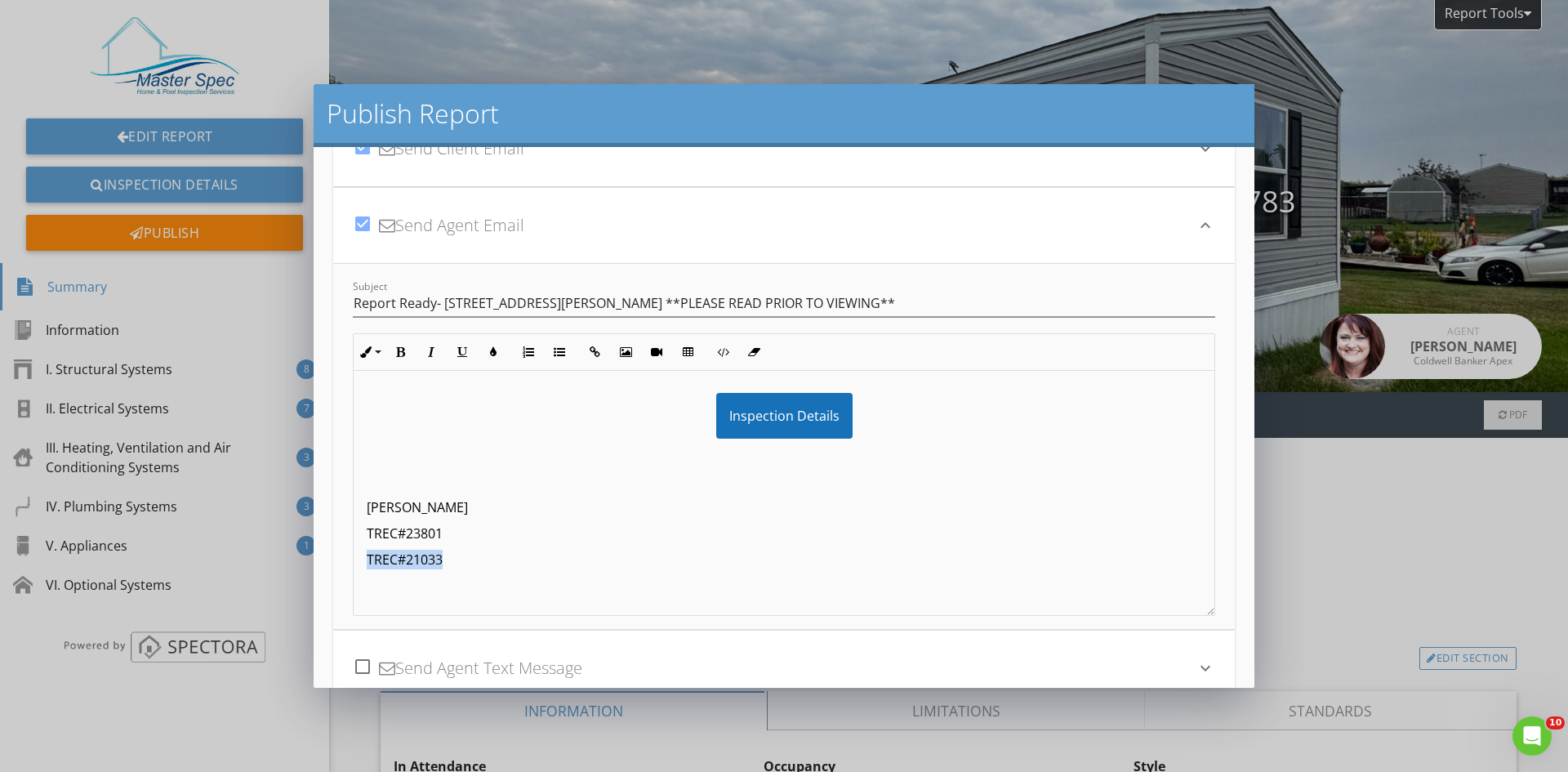
drag, startPoint x: 456, startPoint y: 558, endPoint x: 366, endPoint y: 568, distance: 90.6
click at [366, 568] on p "TREC#21033" at bounding box center [784, 559] width 835 height 20
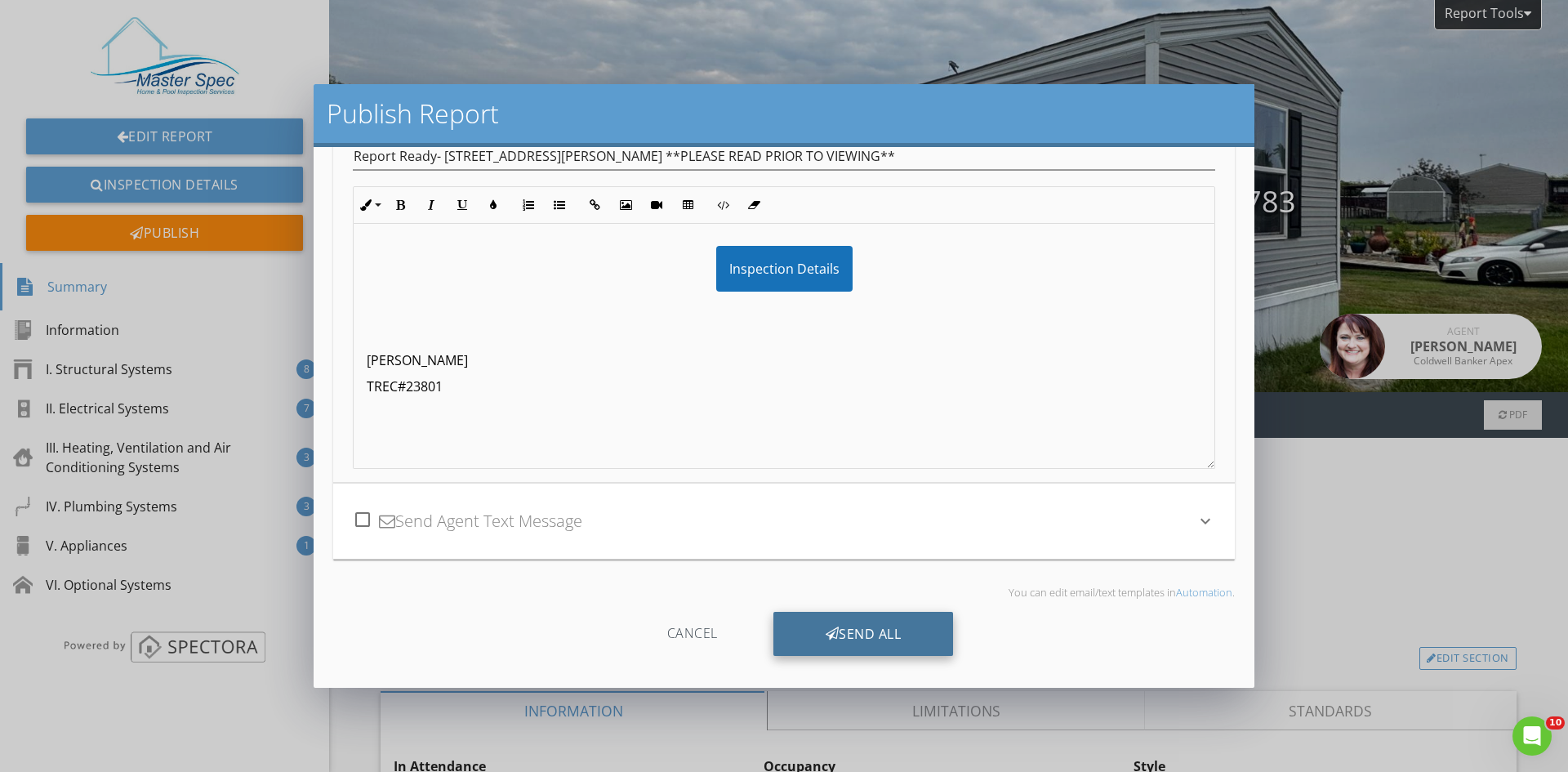
click at [864, 638] on div "Send All" at bounding box center [863, 634] width 180 height 44
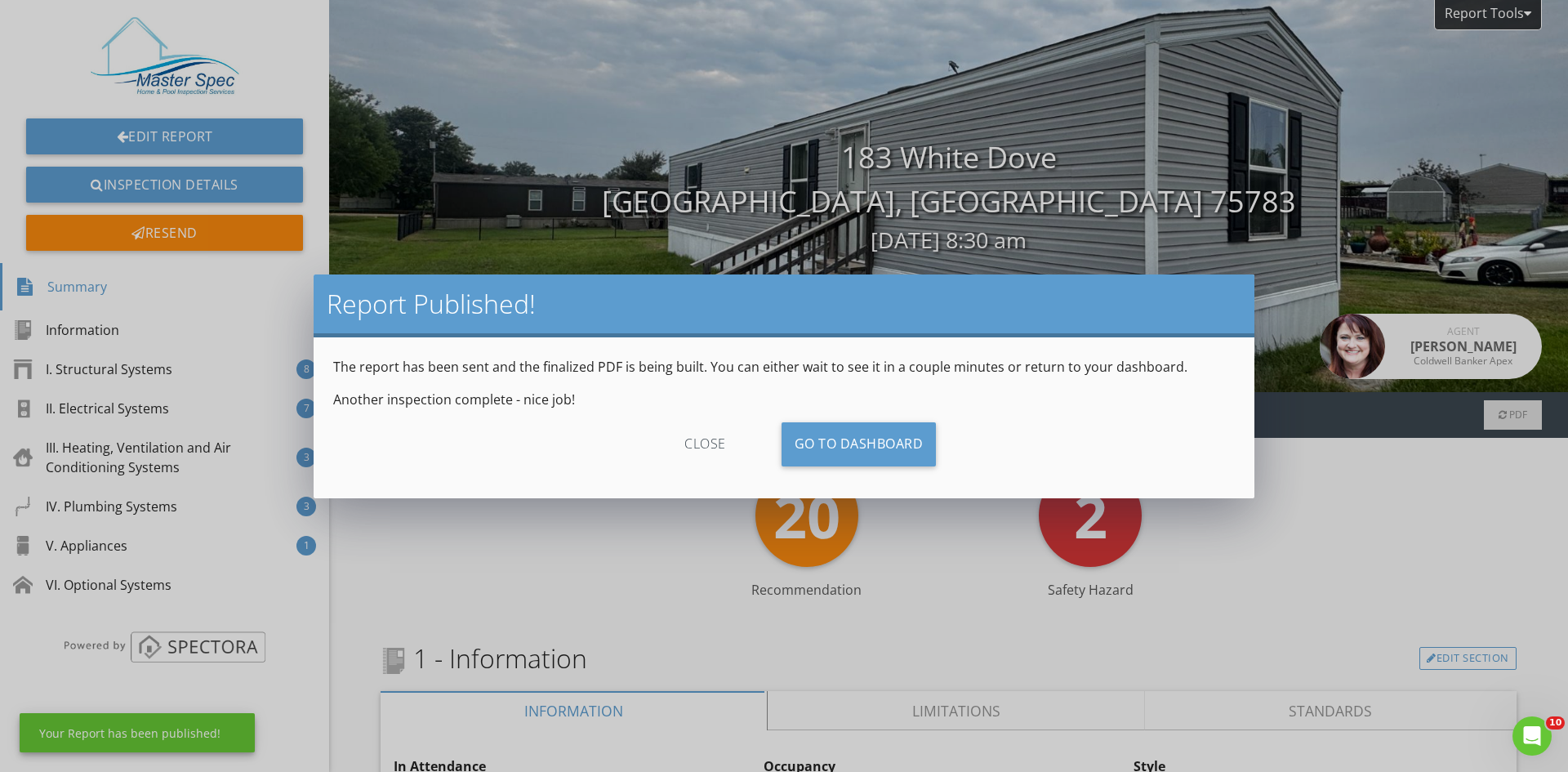
scroll to position [49, 0]
click at [861, 437] on link "Go To Dashboard" at bounding box center [860, 444] width 155 height 44
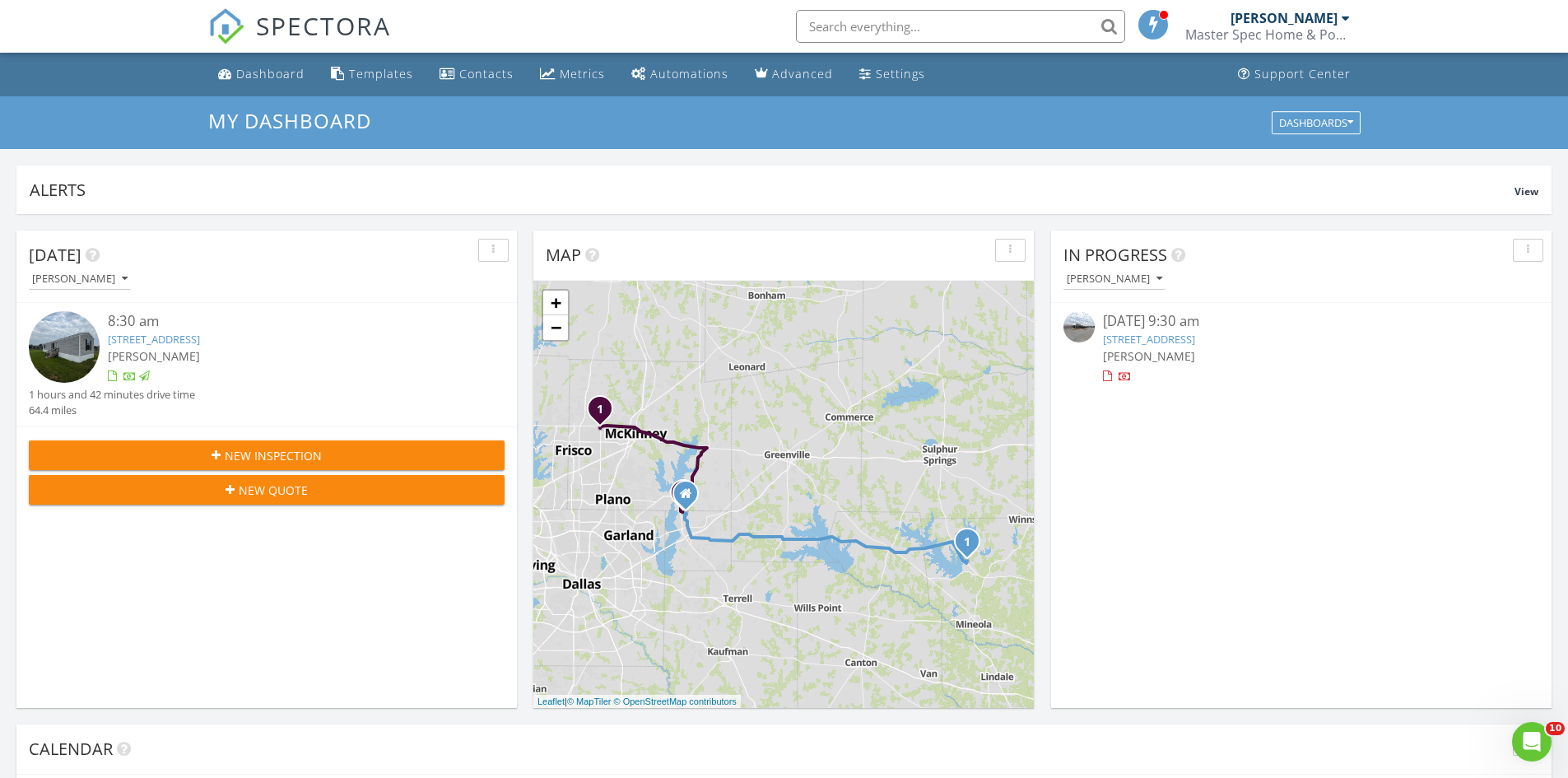
scroll to position [411, 0]
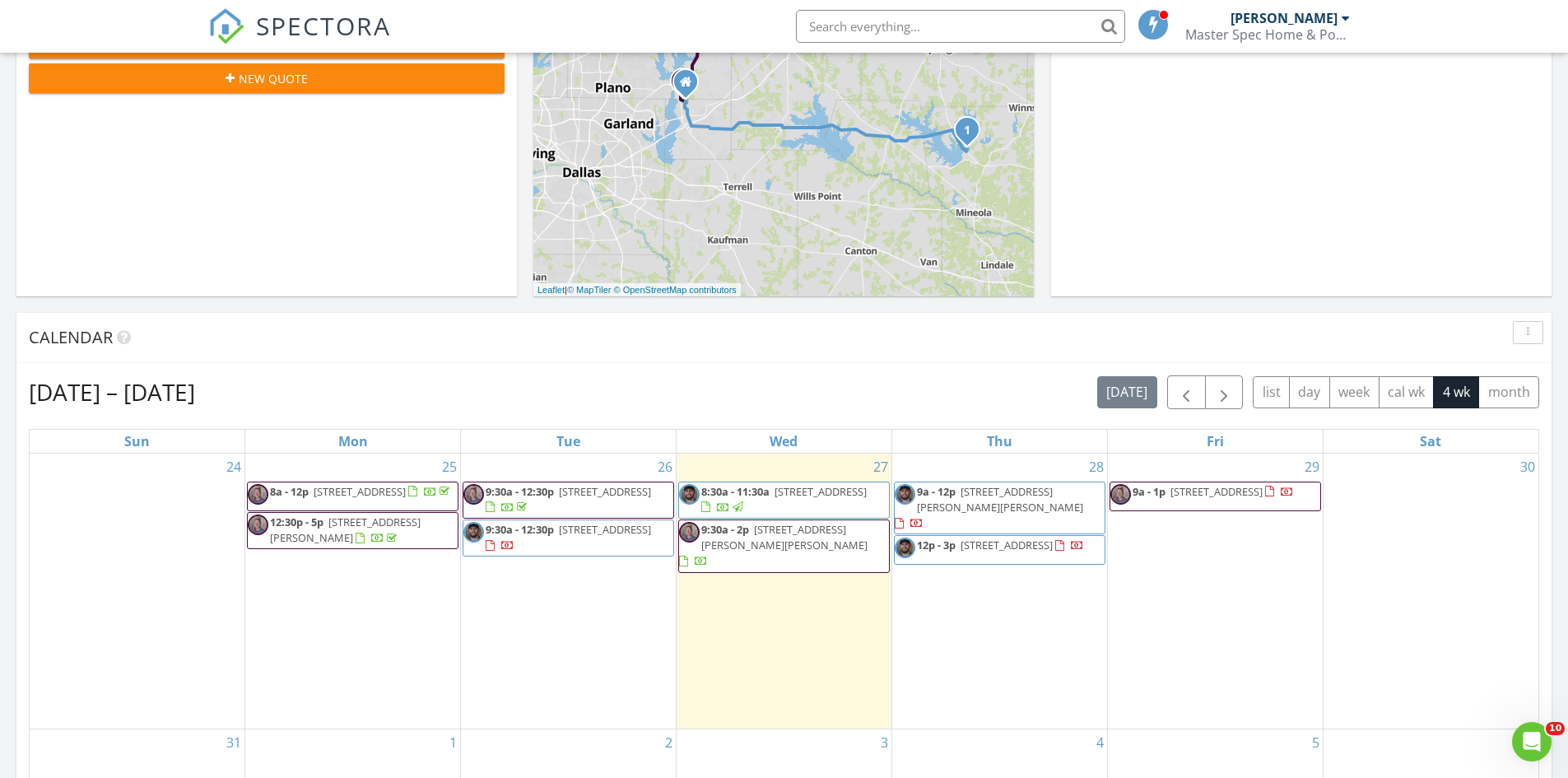
click at [1044, 538] on span "[STREET_ADDRESS]" at bounding box center [1006, 546] width 92 height 15
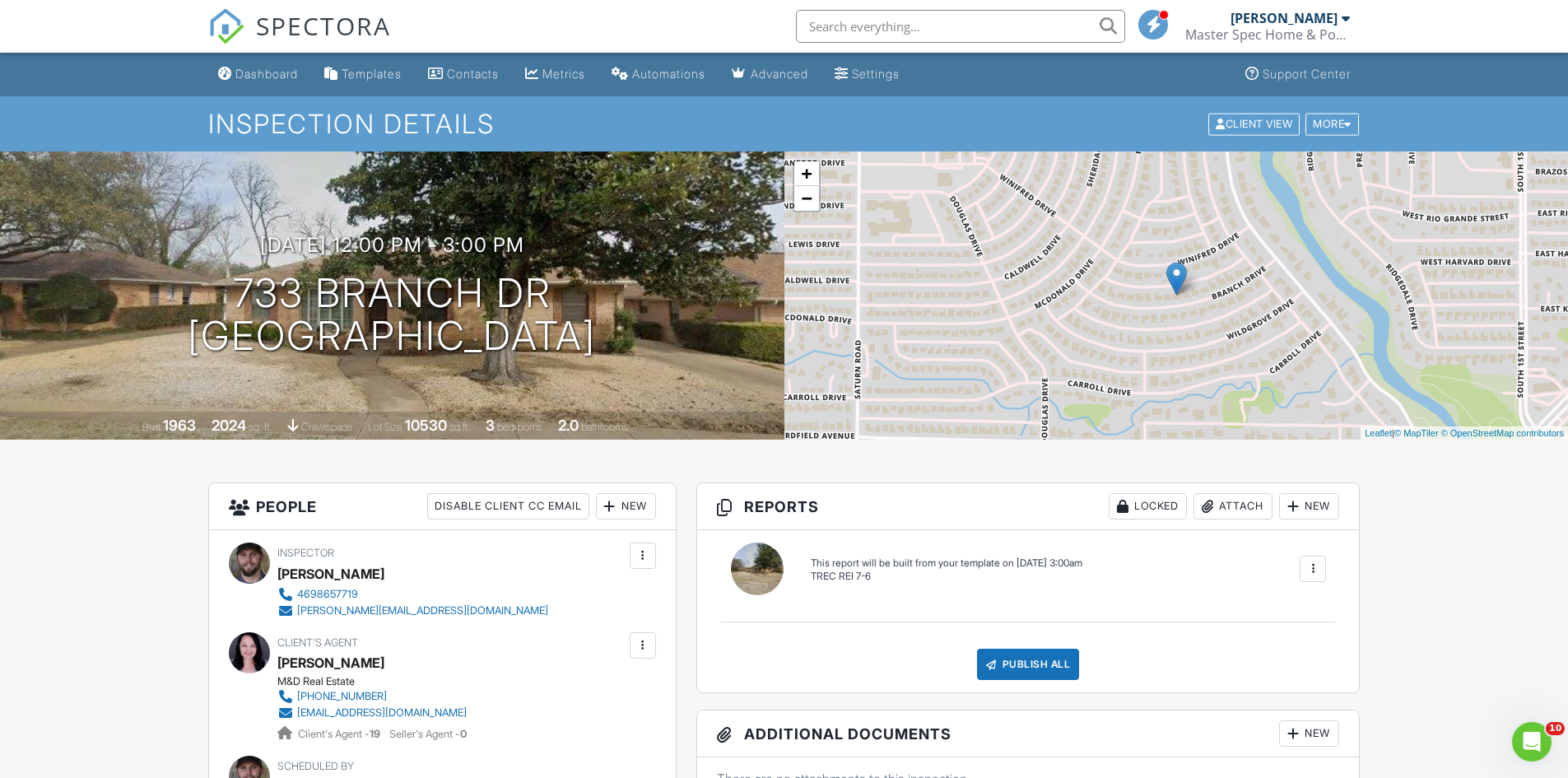
click at [632, 509] on div "New" at bounding box center [625, 507] width 60 height 27
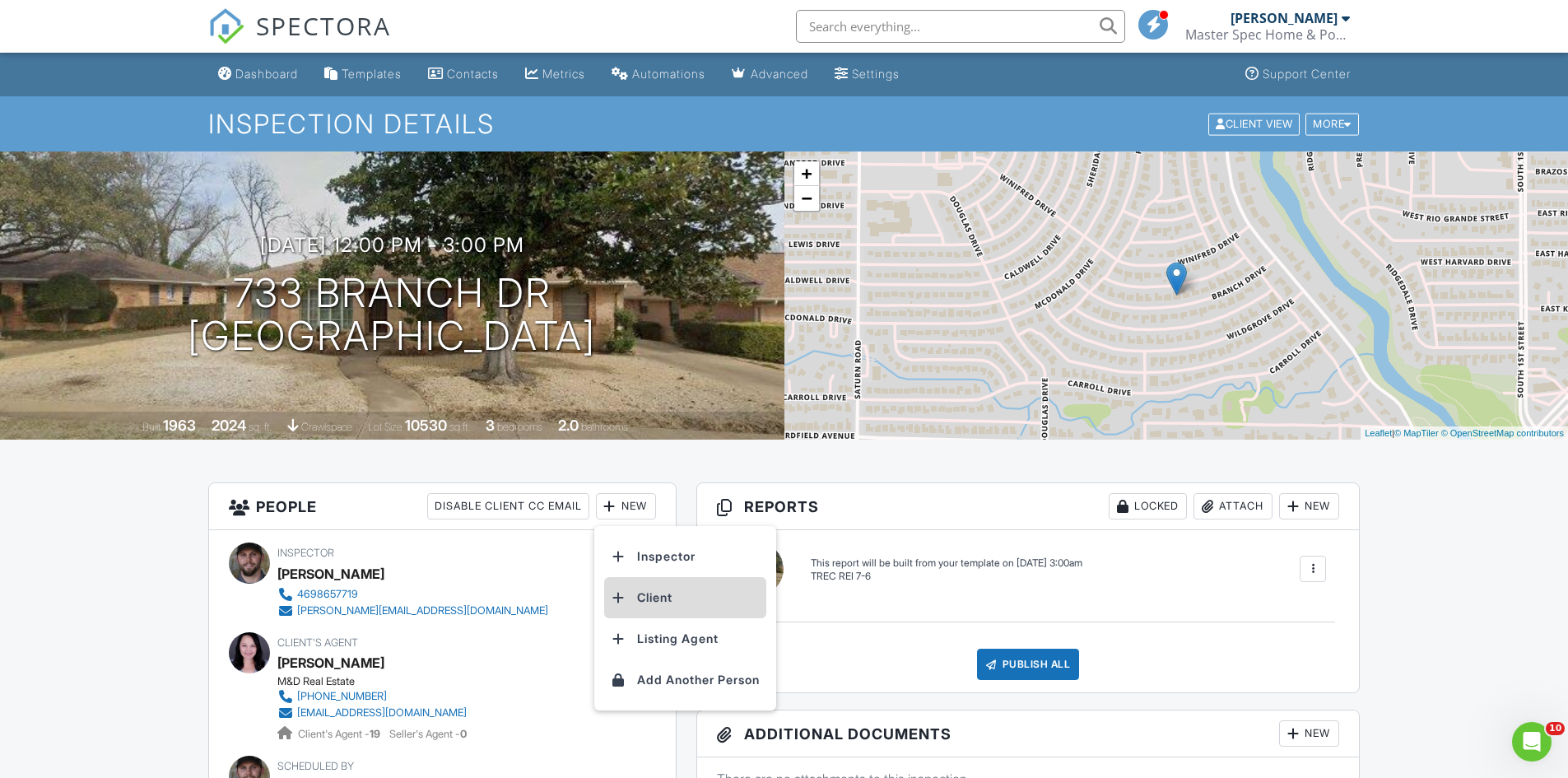
click at [665, 602] on li "Client" at bounding box center [685, 597] width 162 height 41
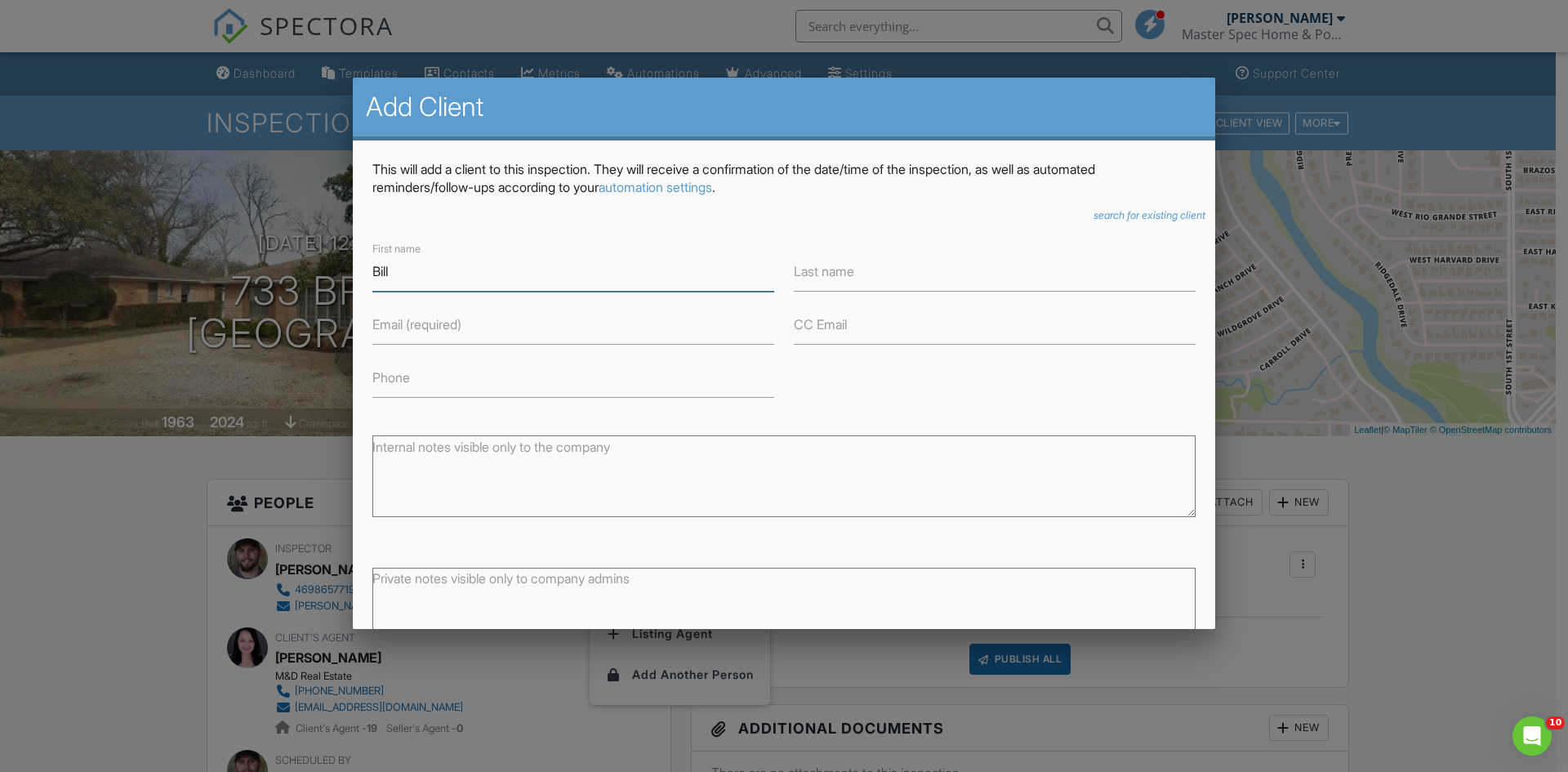
type input "Bill"
type input "[PERSON_NAME]"
click at [531, 312] on input "Email (required)" at bounding box center [572, 325] width 401 height 40
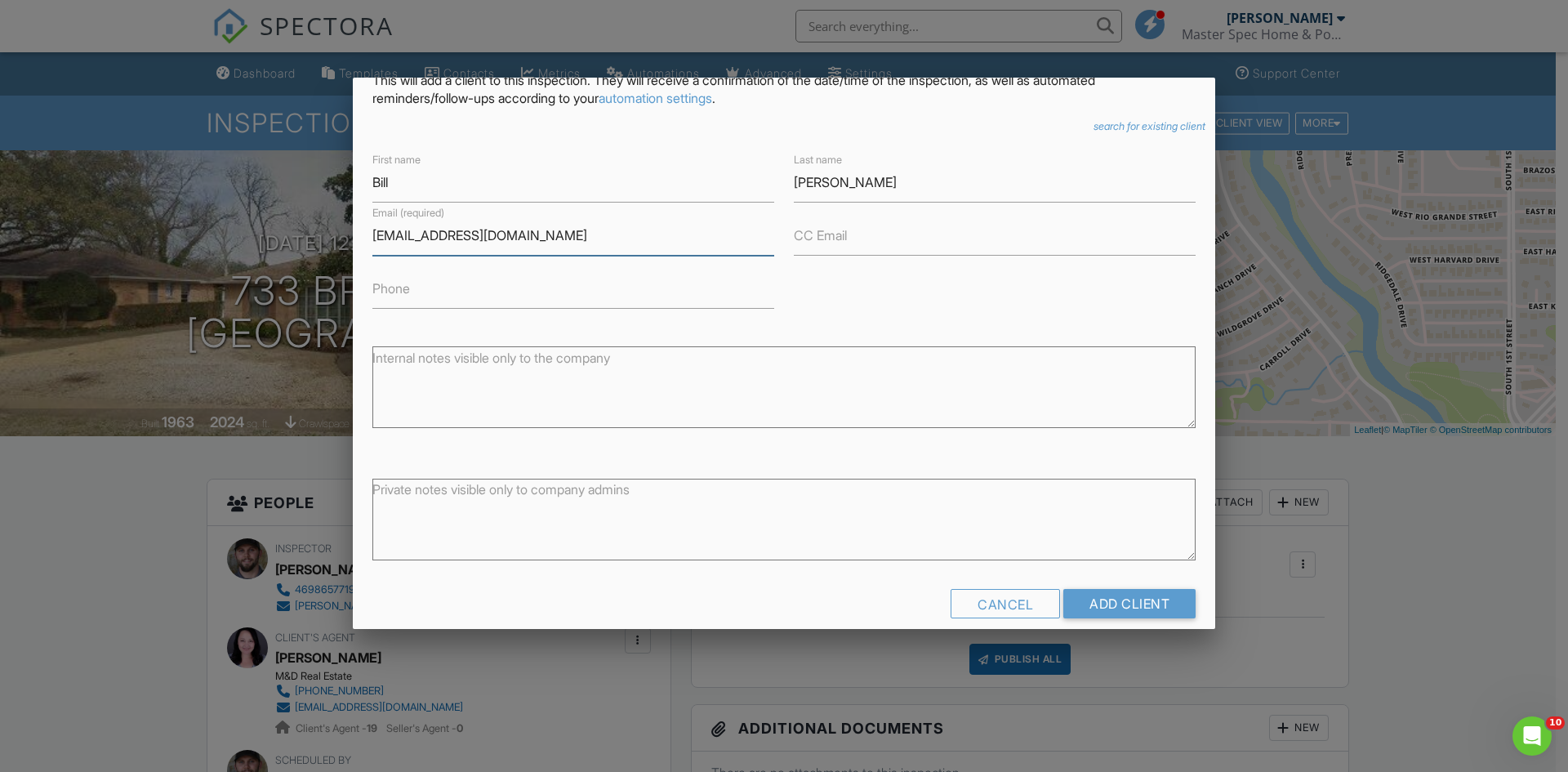
scroll to position [111, 0]
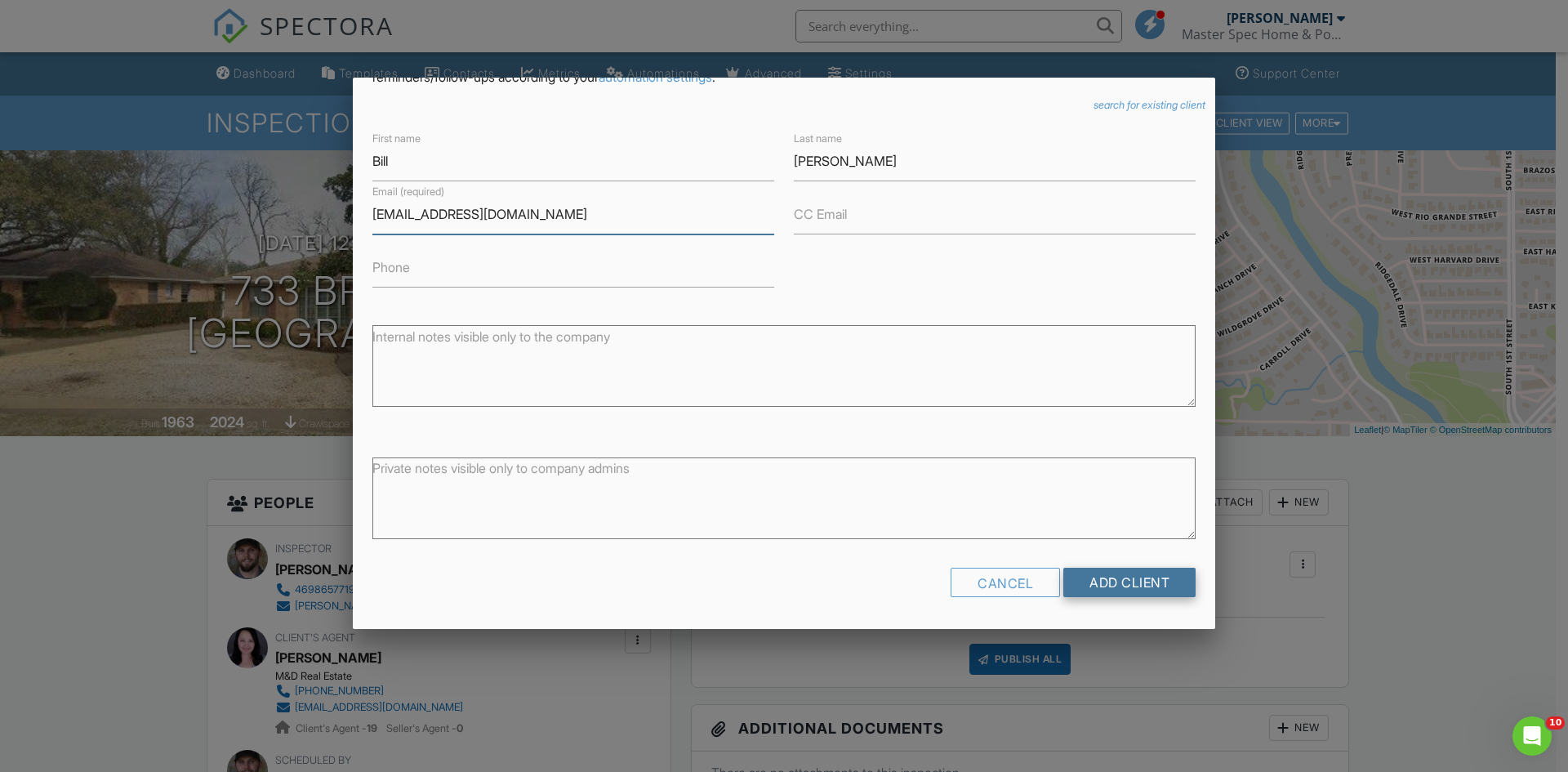
type input "[EMAIL_ADDRESS][DOMAIN_NAME]"
click at [1162, 586] on input "Add Client" at bounding box center [1130, 582] width 132 height 29
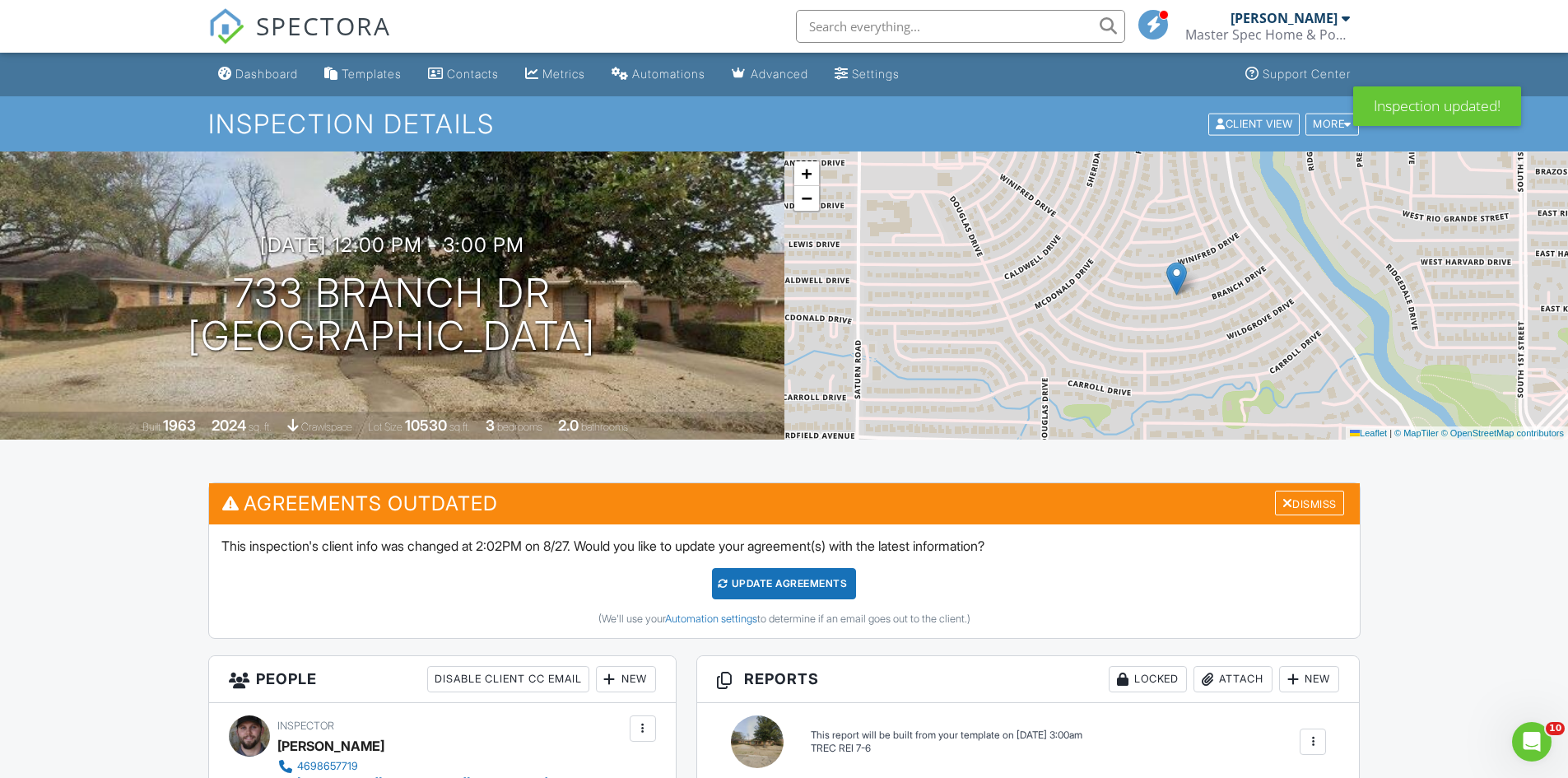
click at [791, 587] on div "Update Agreements" at bounding box center [784, 584] width 144 height 31
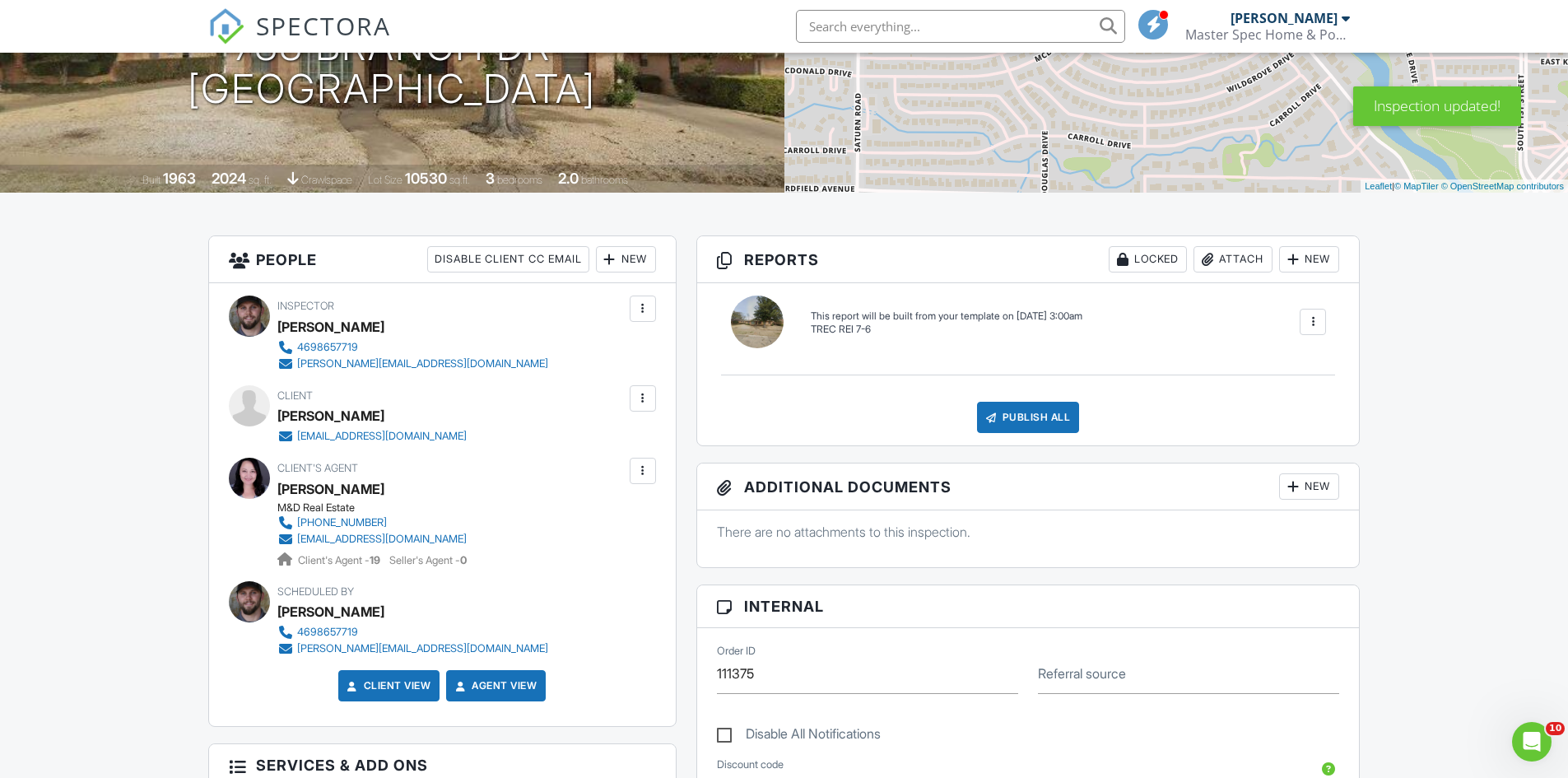
click at [645, 403] on div at bounding box center [643, 398] width 16 height 16
drag, startPoint x: 80, startPoint y: 488, endPoint x: 313, endPoint y: 525, distance: 235.9
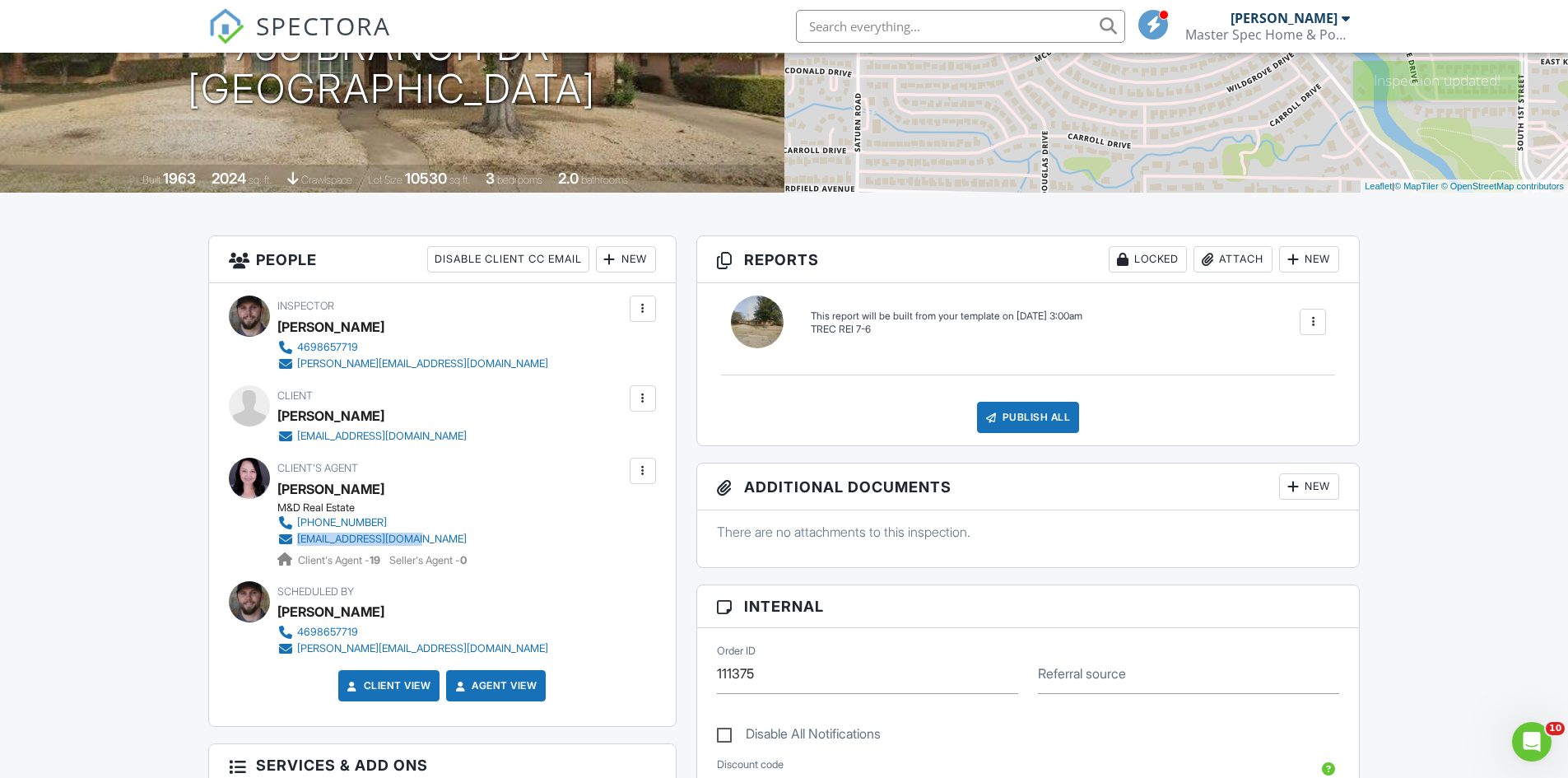
drag, startPoint x: 545, startPoint y: 539, endPoint x: 315, endPoint y: 536, distance: 230.0
click at [298, 539] on div "Client's Agent Aimee Thibodeaux M&D Real Estate (469) 338-1488 aimeetsells@gmai…" at bounding box center [411, 513] width 268 height 110
copy div "[EMAIL_ADDRESS][DOMAIN_NAME]"
click at [654, 402] on div at bounding box center [644, 399] width 27 height 27
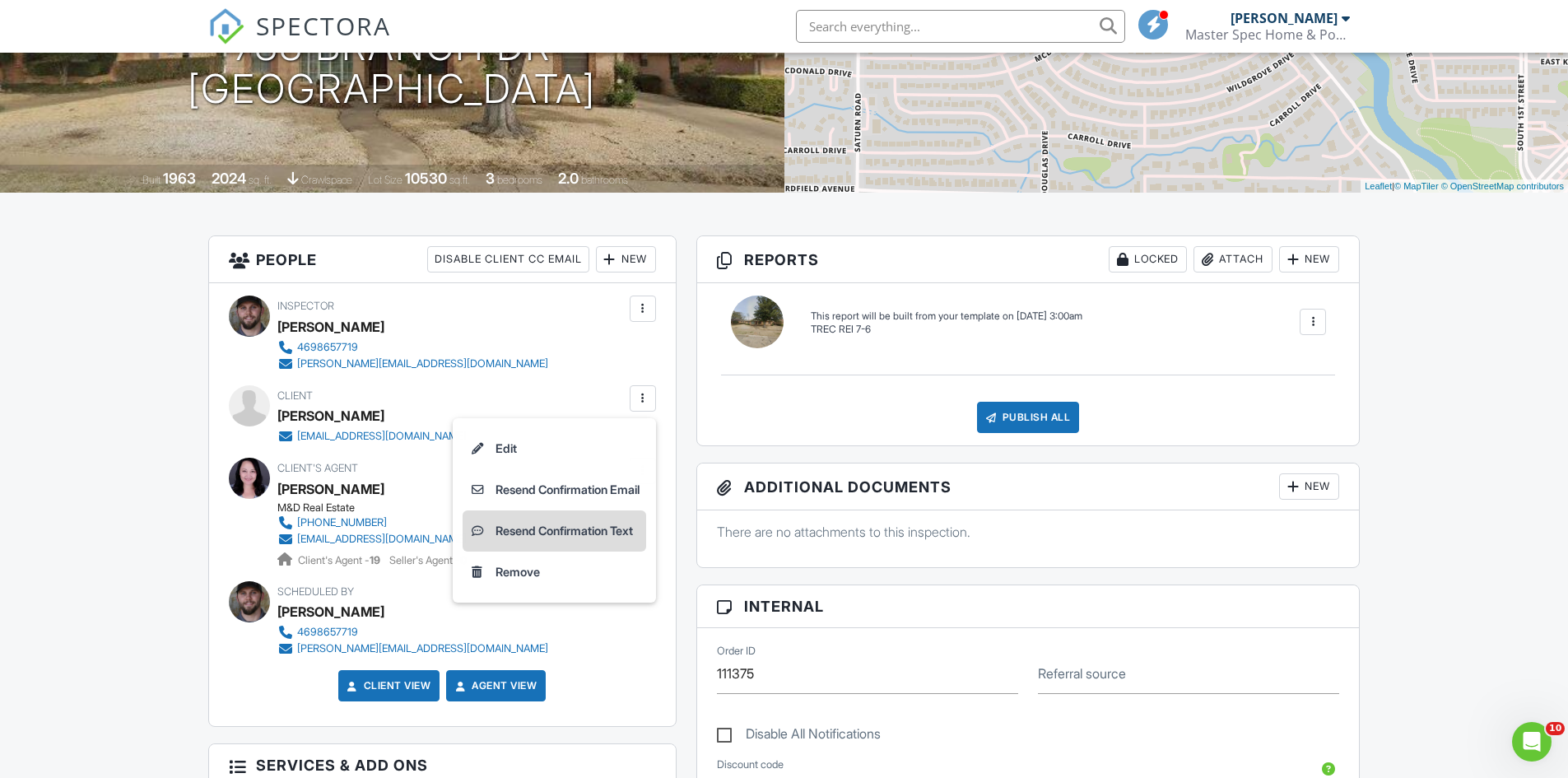
click at [571, 517] on li "Resend Confirmation Text" at bounding box center [554, 530] width 184 height 41
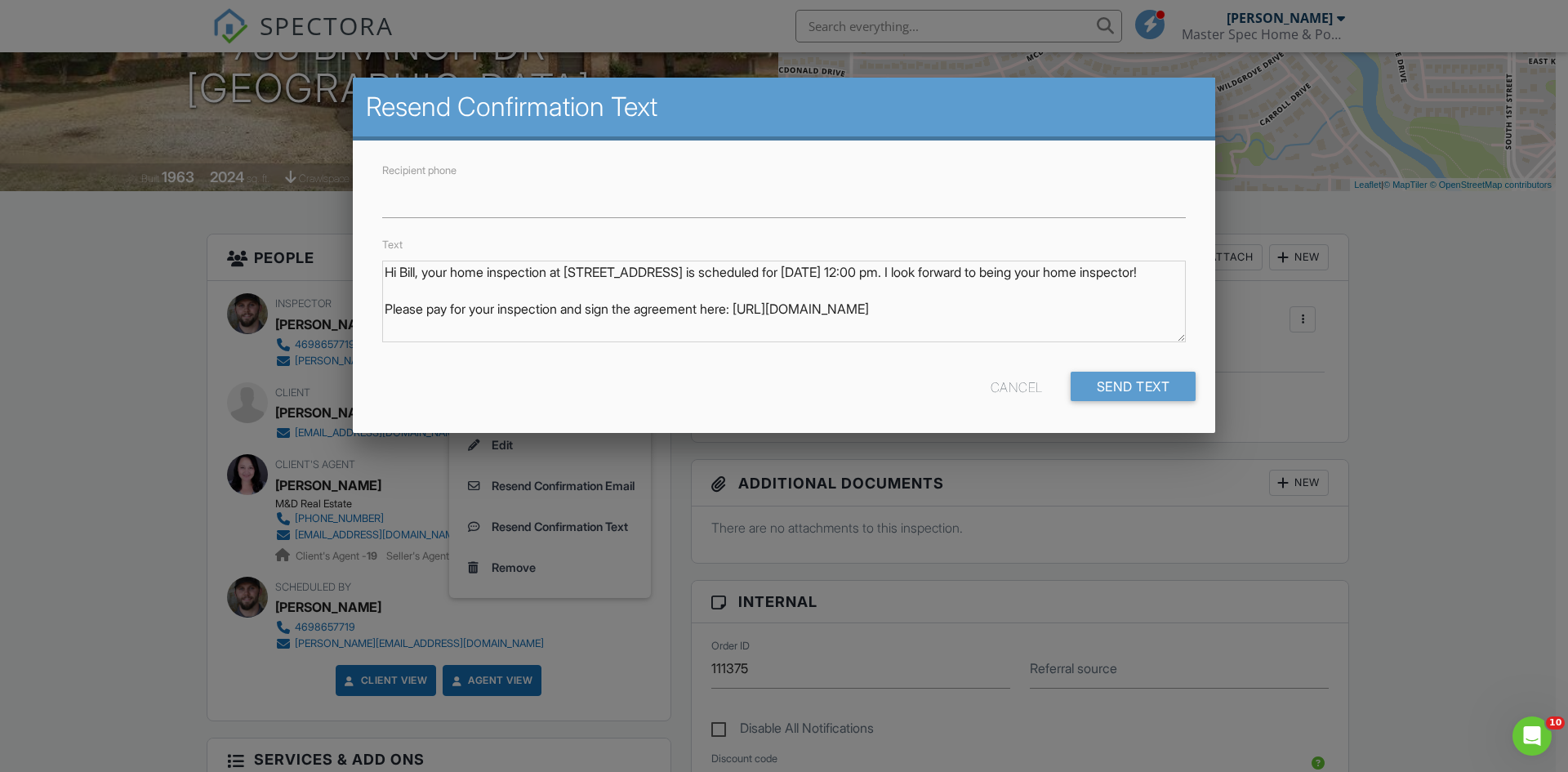
click at [179, 350] on div at bounding box center [784, 401] width 1568 height 965
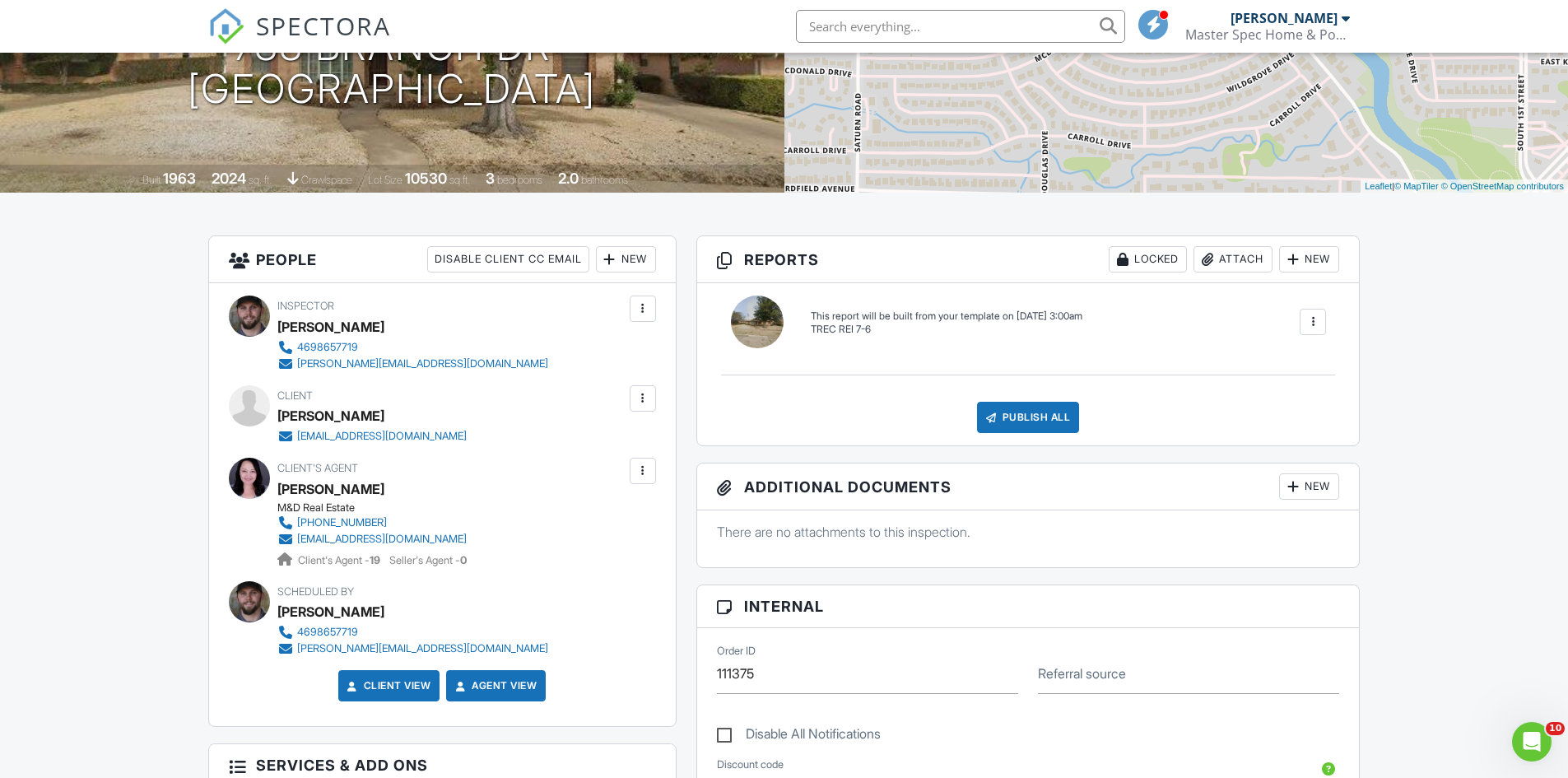
click at [651, 406] on div at bounding box center [644, 399] width 27 height 27
click at [624, 475] on li "Resend Confirmation Email" at bounding box center [554, 489] width 184 height 41
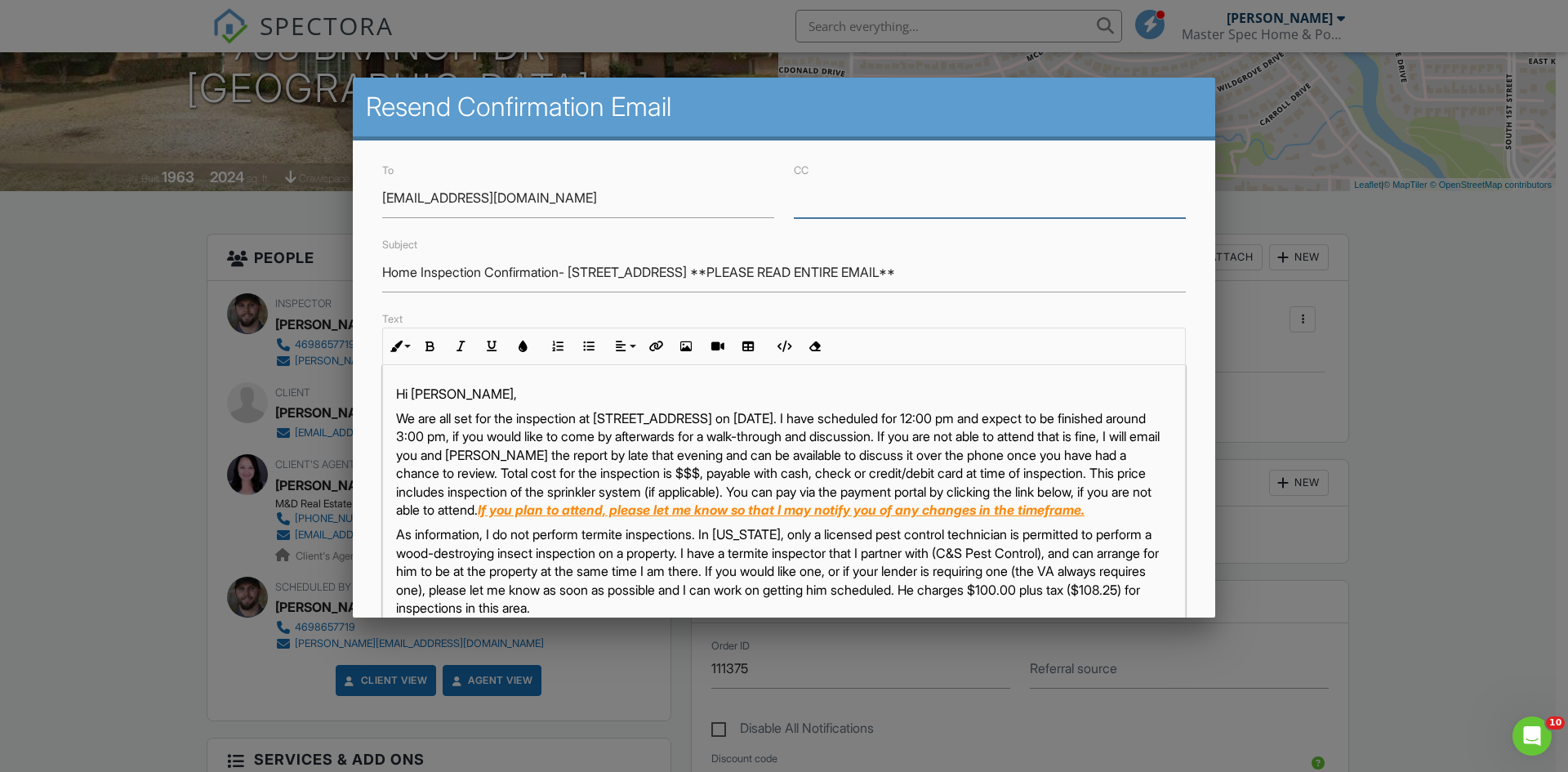
click at [848, 201] on input "CC" at bounding box center [990, 198] width 392 height 40
paste input "aimeetsells@gmail.com"
type input "aimeetsells@gmail.com"
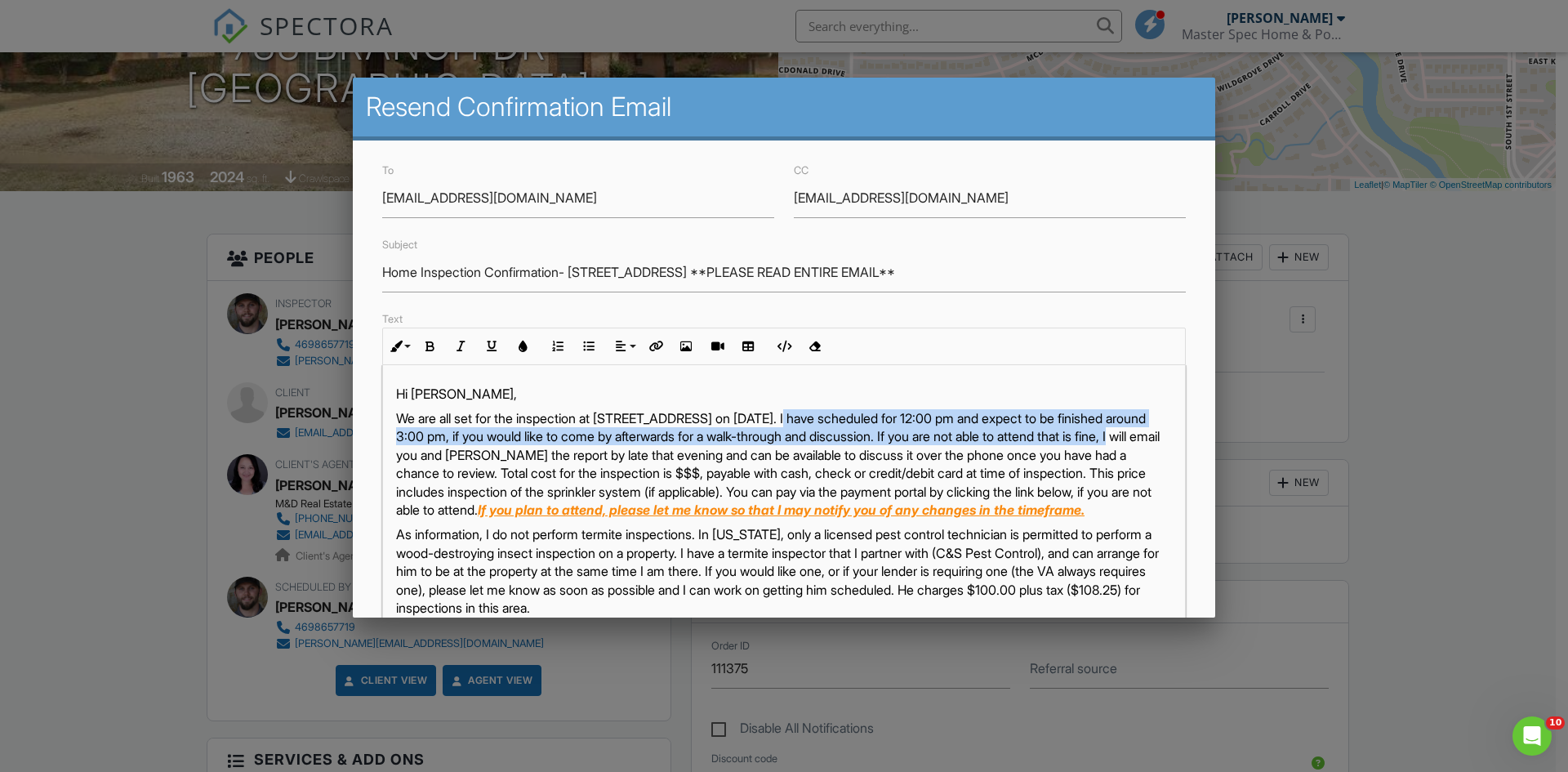
drag, startPoint x: 469, startPoint y: 456, endPoint x: 799, endPoint y: 420, distance: 332.0
click at [799, 420] on p "We are all set for the inspection at 733 Branch Dr on 08/28/2025. I have schedu…" at bounding box center [783, 464] width 775 height 110
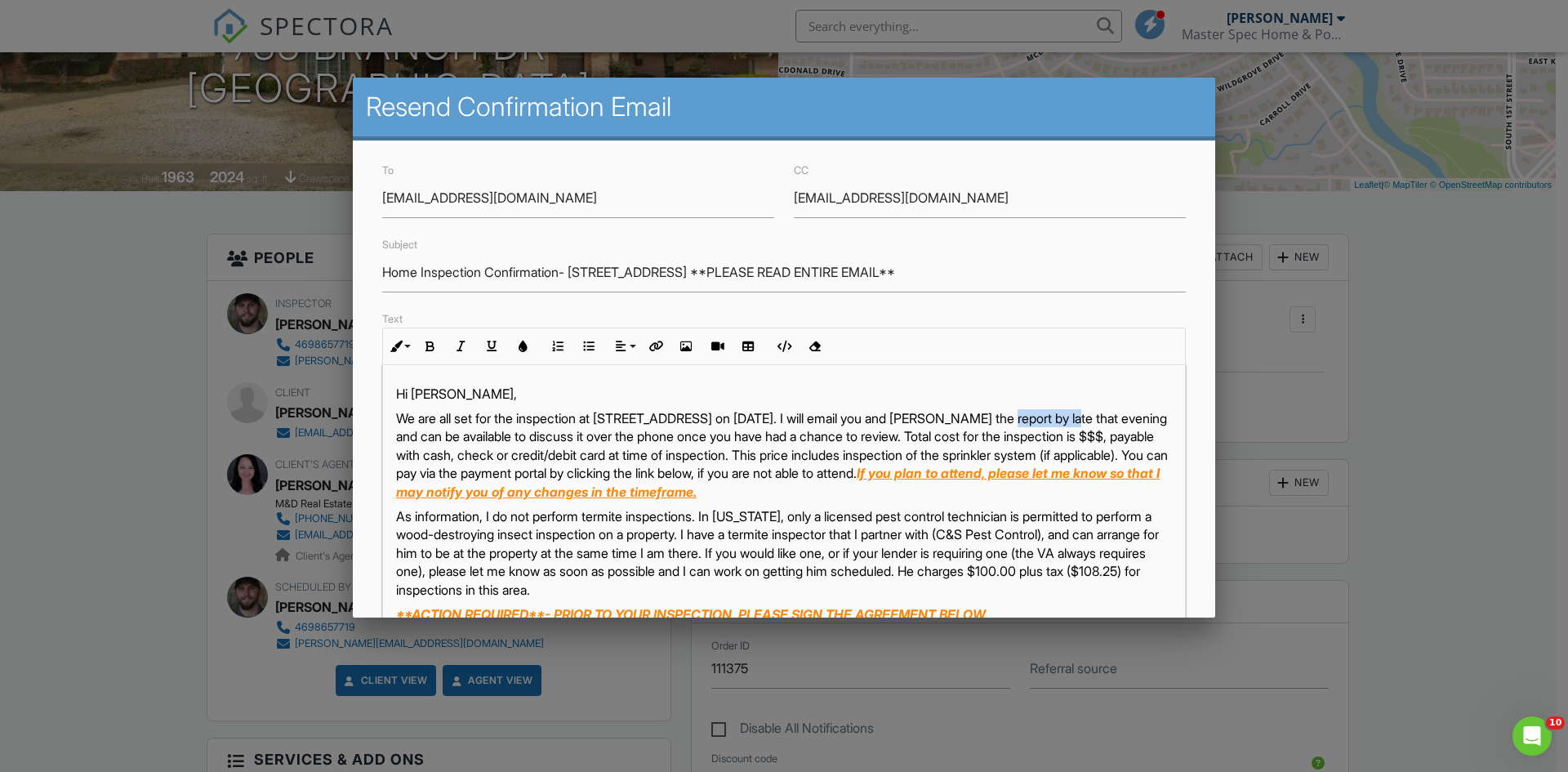
drag, startPoint x: 1091, startPoint y: 420, endPoint x: 1027, endPoint y: 421, distance: 64.0
click at [1027, 421] on p "We are all set for the inspection at 733 Branch Dr on 08/28/2025. I will email …" at bounding box center [783, 455] width 775 height 92
click at [133, 623] on div at bounding box center [784, 401] width 1568 height 965
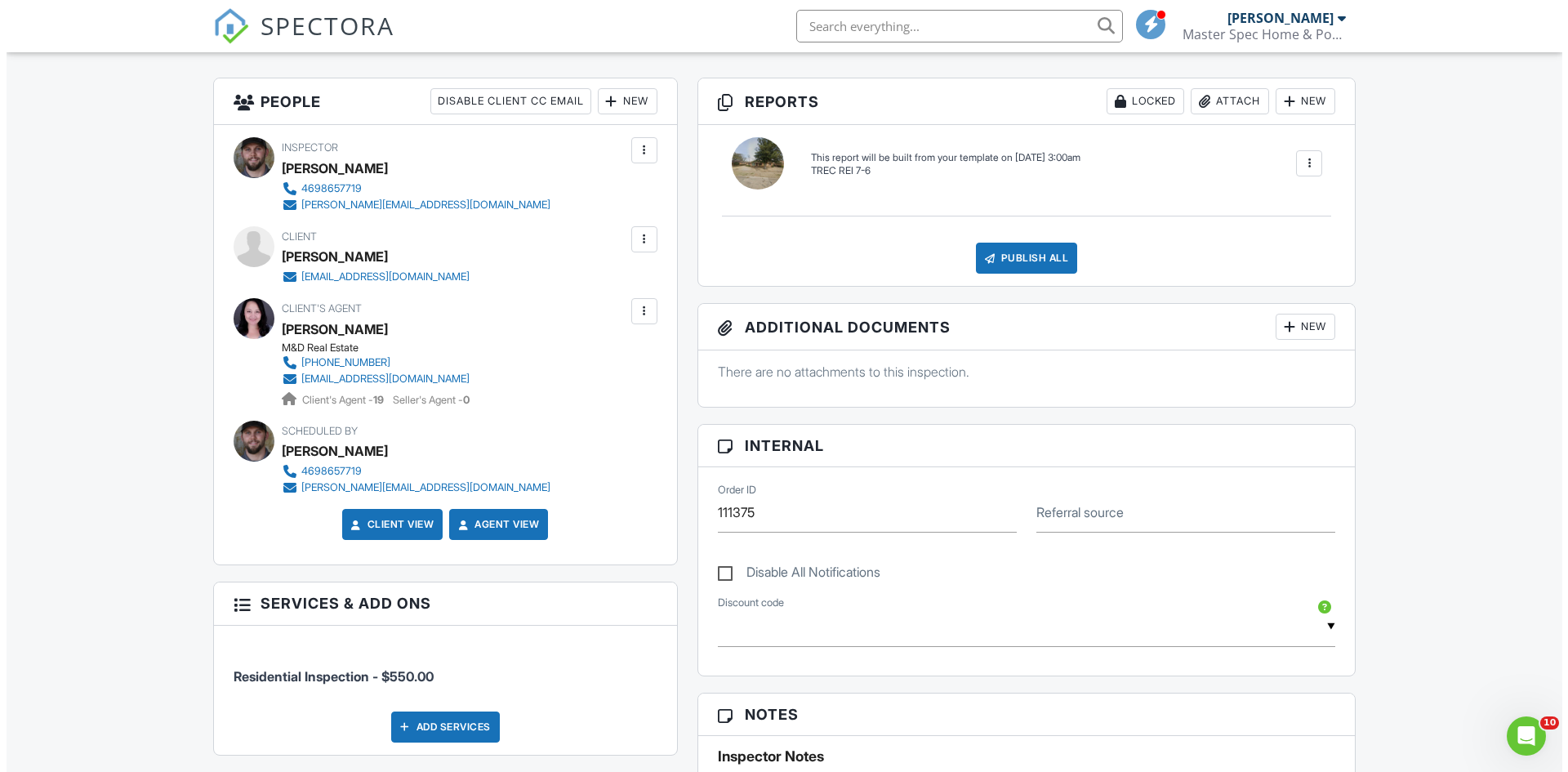
scroll to position [408, 0]
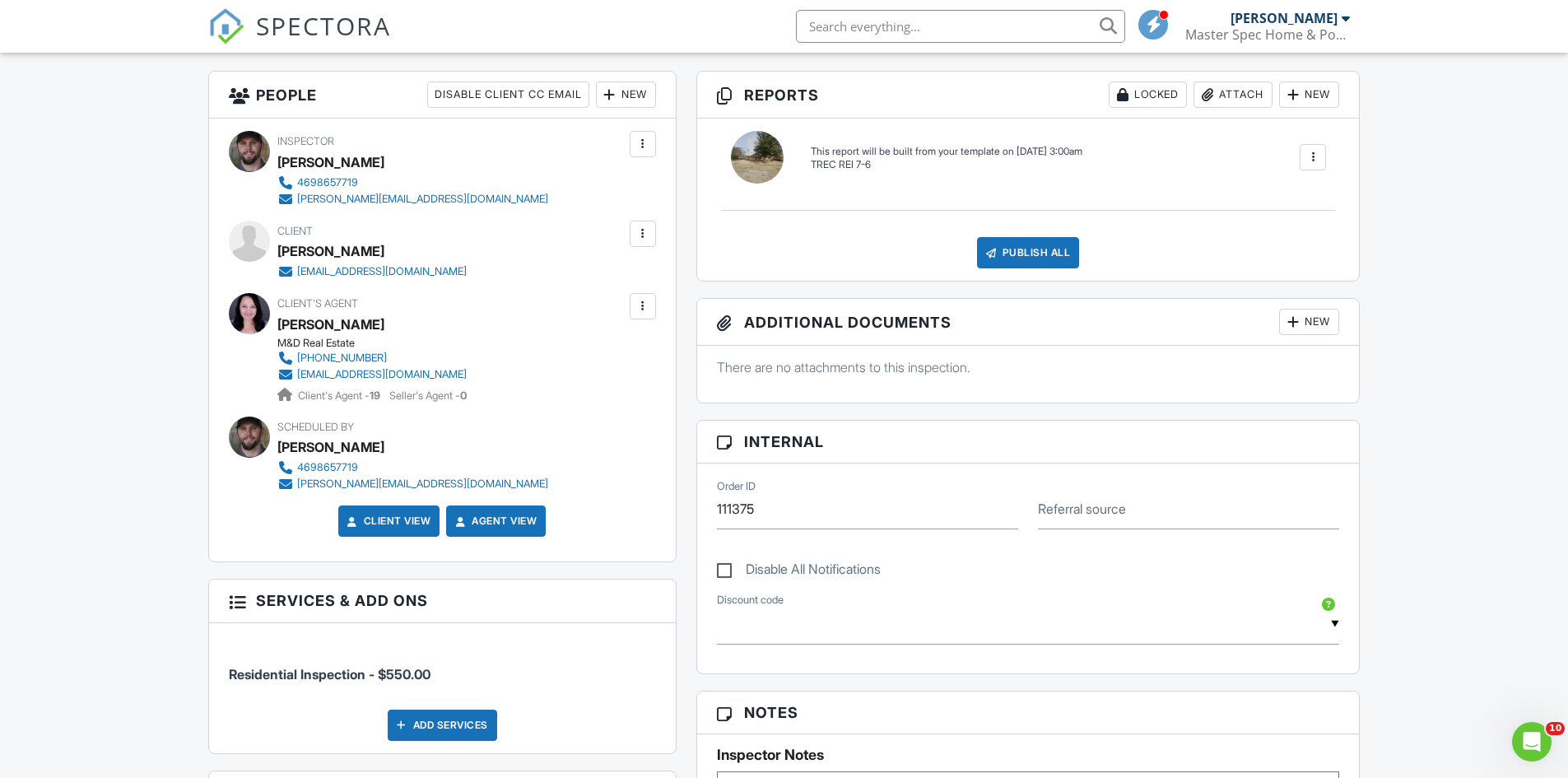
click at [640, 234] on div at bounding box center [643, 233] width 16 height 16
click at [622, 320] on li "Resend Confirmation Email" at bounding box center [554, 325] width 184 height 41
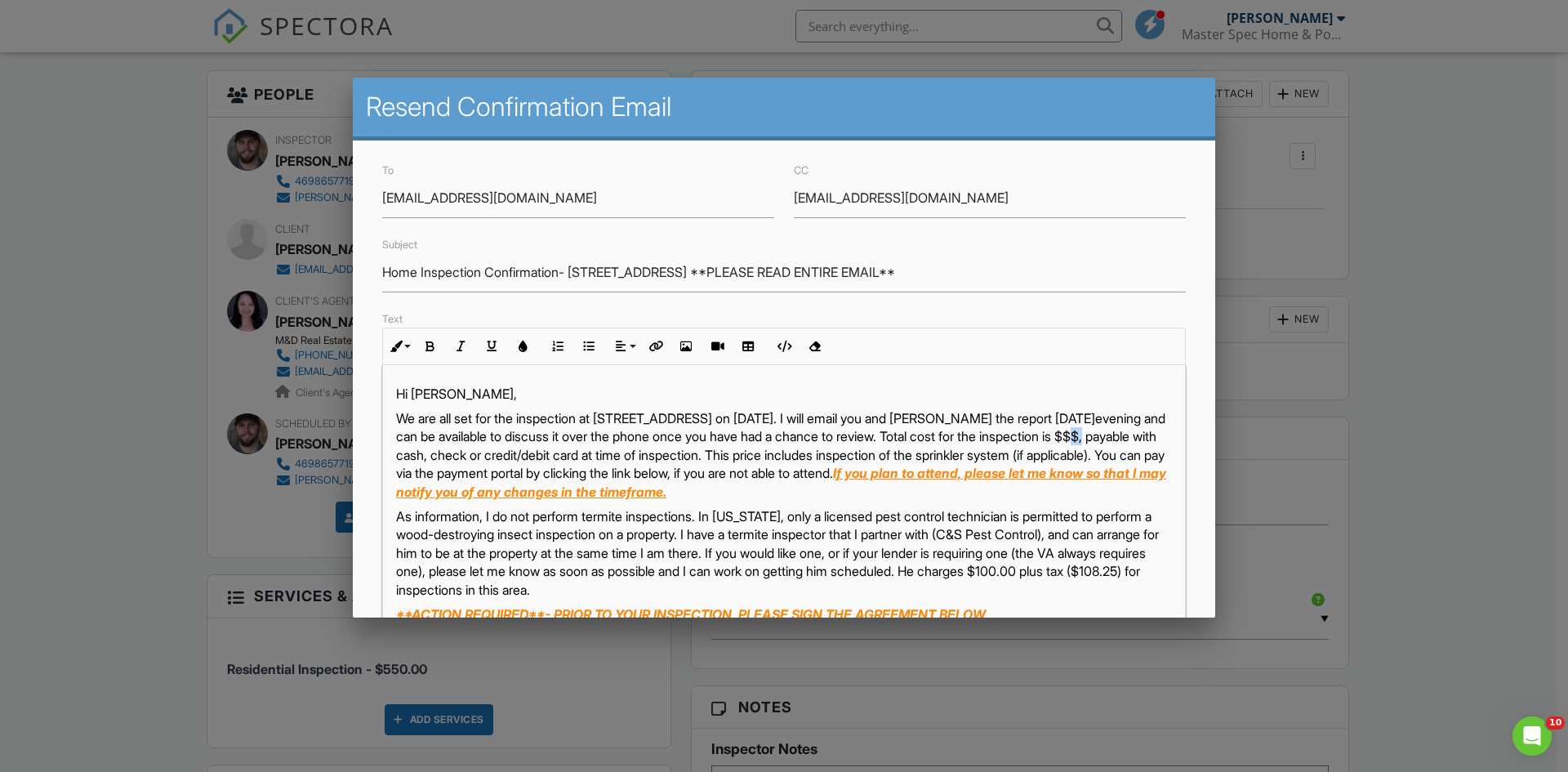
drag, startPoint x: 419, startPoint y: 456, endPoint x: 407, endPoint y: 456, distance: 12.0
click at [407, 456] on p "We are all set for the inspection at 733 Branch Dr on 08/28/2025. I will email …" at bounding box center [783, 455] width 775 height 92
drag, startPoint x: 875, startPoint y: 455, endPoint x: 861, endPoint y: 456, distance: 14.0
click at [861, 456] on p "We are all set for the inspection at 733 Branch Dr on 08/28/2025. I will email …" at bounding box center [783, 455] width 775 height 92
drag, startPoint x: 908, startPoint y: 455, endPoint x: 429, endPoint y: 457, distance: 479.0
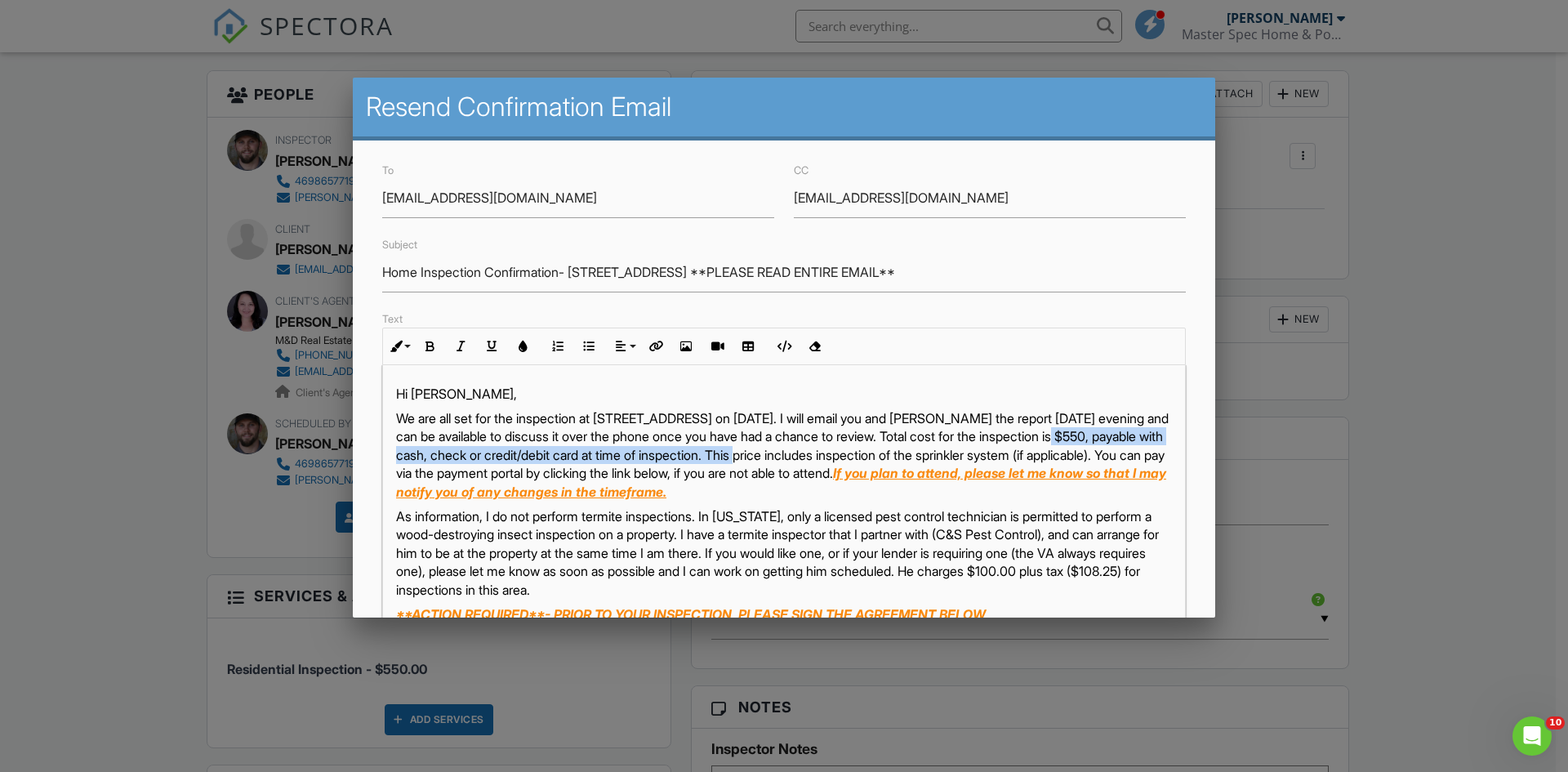
click at [429, 457] on p "We are all set for the inspection at 733 Branch Dr on 08/28/2025. I will email …" at bounding box center [783, 455] width 775 height 92
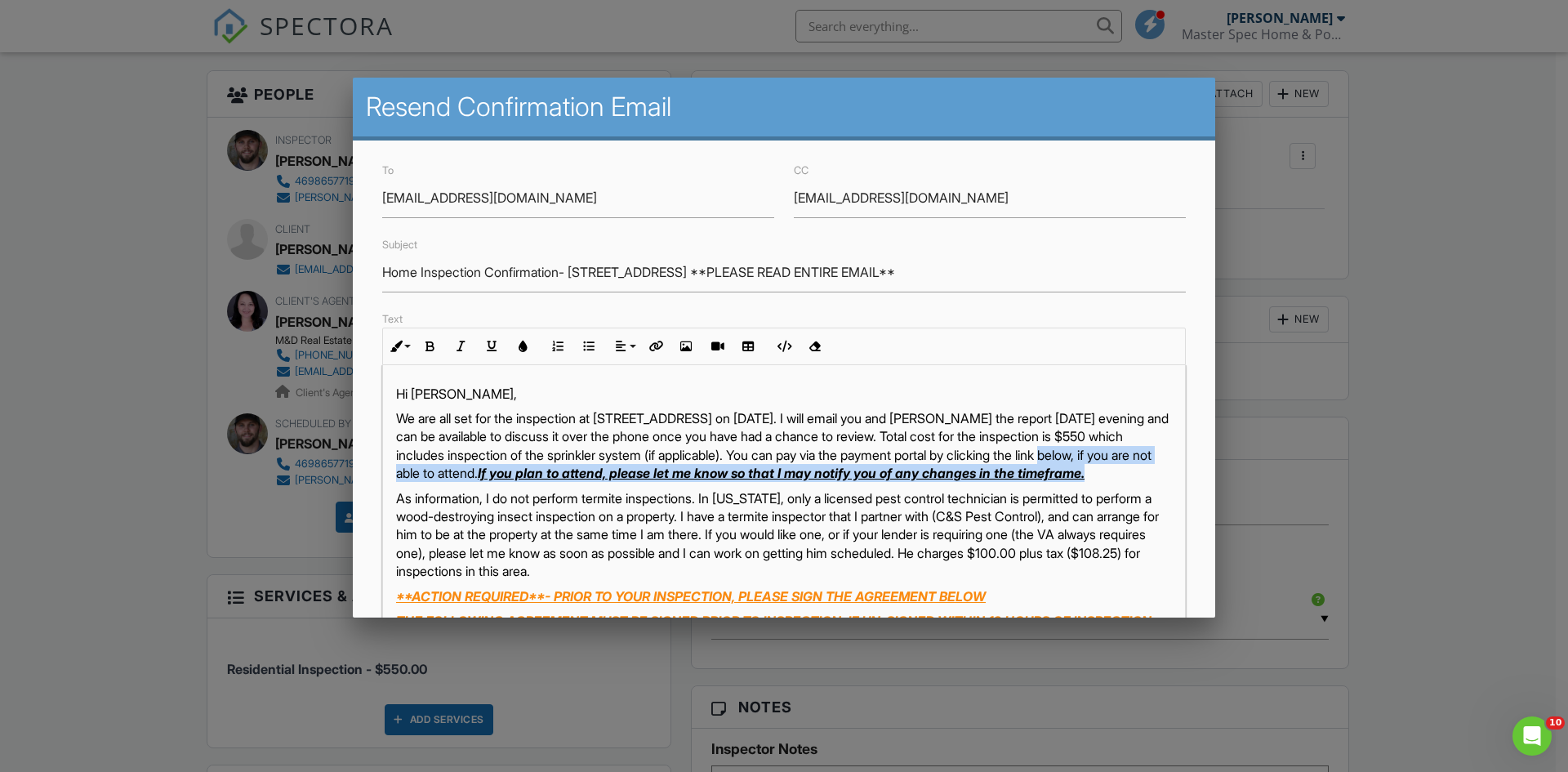
drag, startPoint x: 455, startPoint y: 476, endPoint x: 511, endPoint y: 494, distance: 58.8
click at [511, 483] on p "We are all set for the inspection at 733 Branch Dr on 08/28/2025. I will email …" at bounding box center [783, 446] width 775 height 74
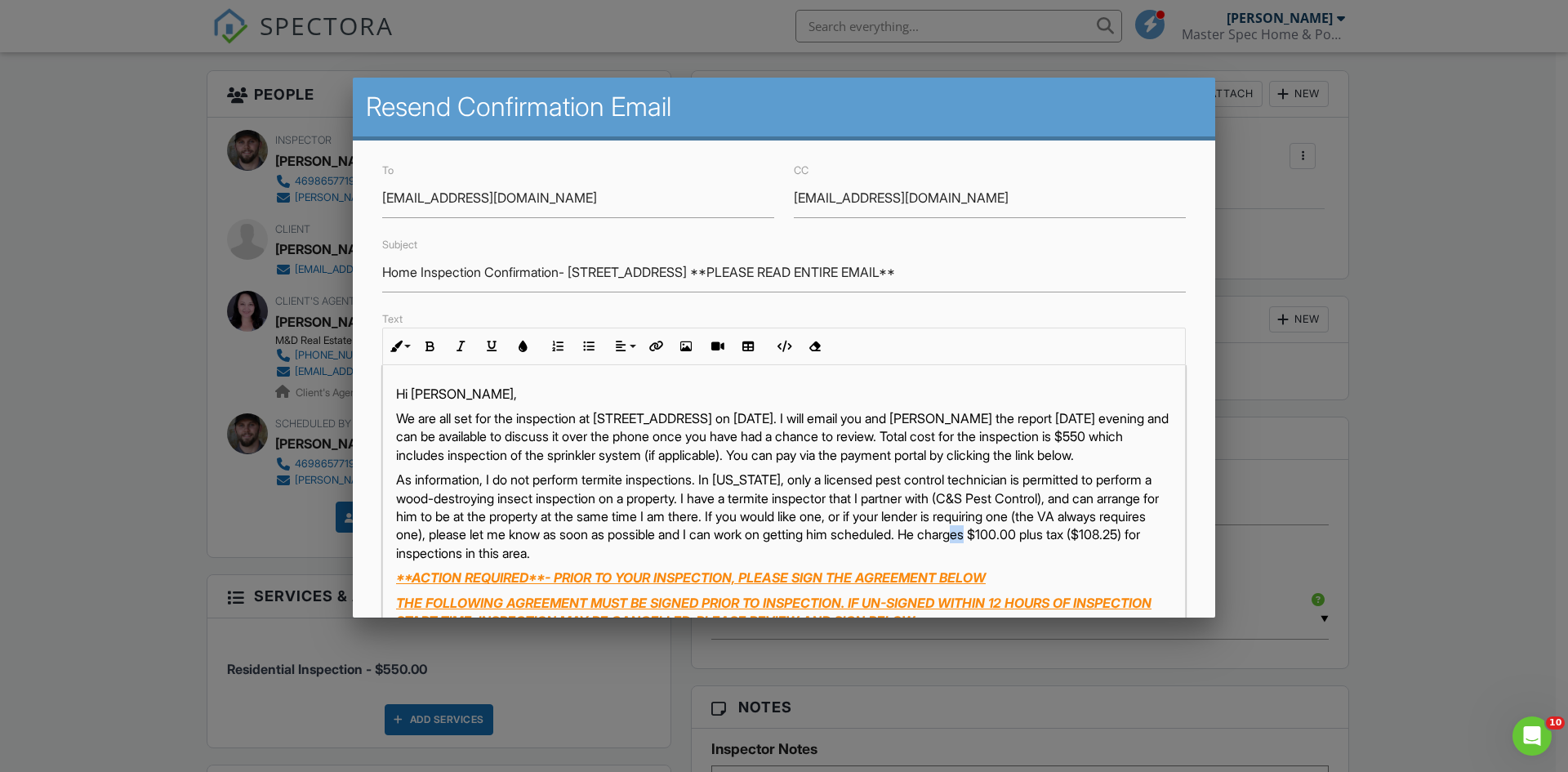
drag, startPoint x: 571, startPoint y: 574, endPoint x: 557, endPoint y: 574, distance: 14.0
click at [557, 562] on p "As information, I do not perform termite inspections. In Texas, only a licensed…" at bounding box center [783, 516] width 775 height 92
drag, startPoint x: 705, startPoint y: 571, endPoint x: 645, endPoint y: 571, distance: 60.0
click at [645, 562] on p "As information, I do not perform termite inspections. In Texas, only a licensed…" at bounding box center [783, 516] width 775 height 92
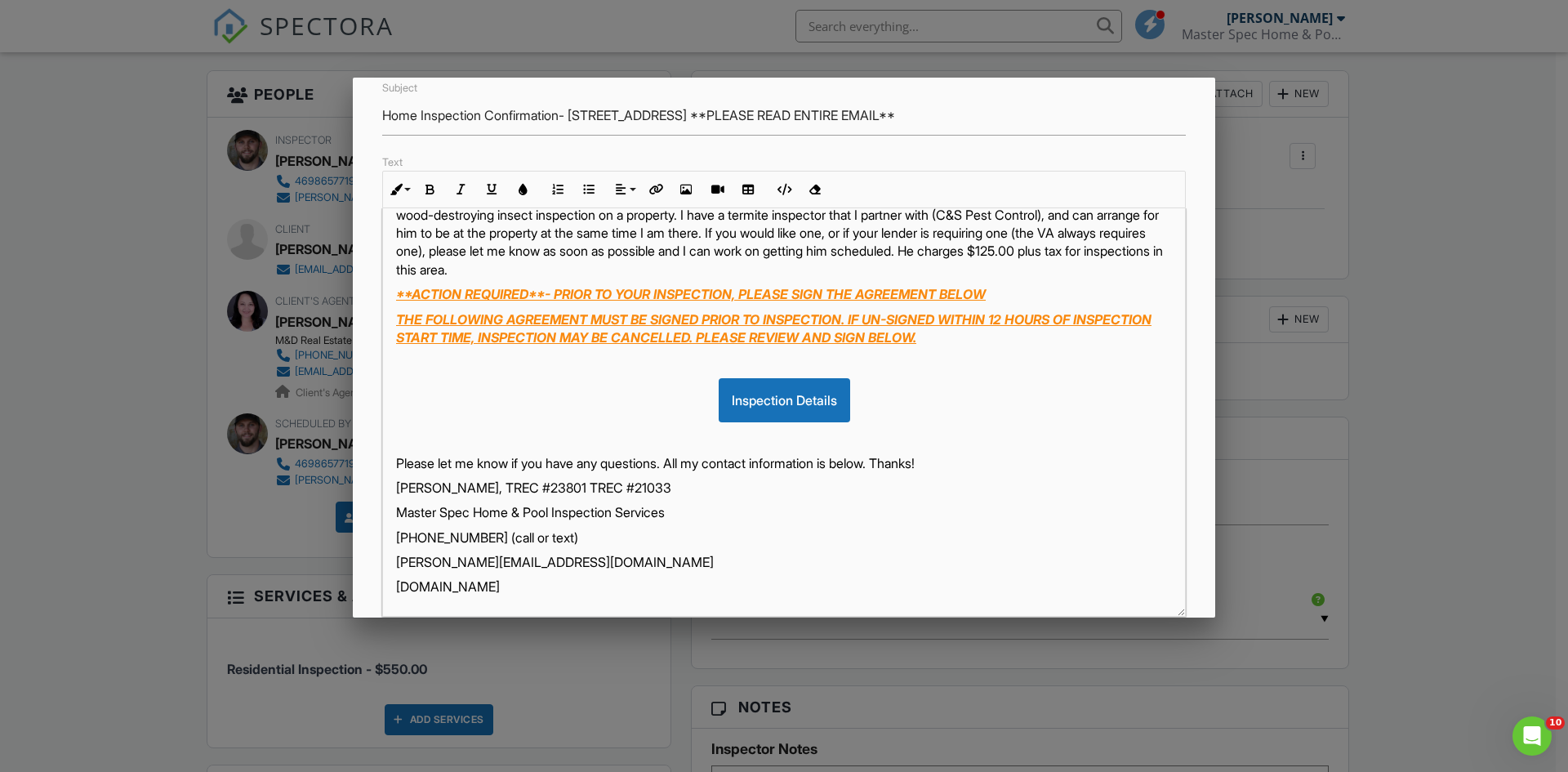
scroll to position [163, 0]
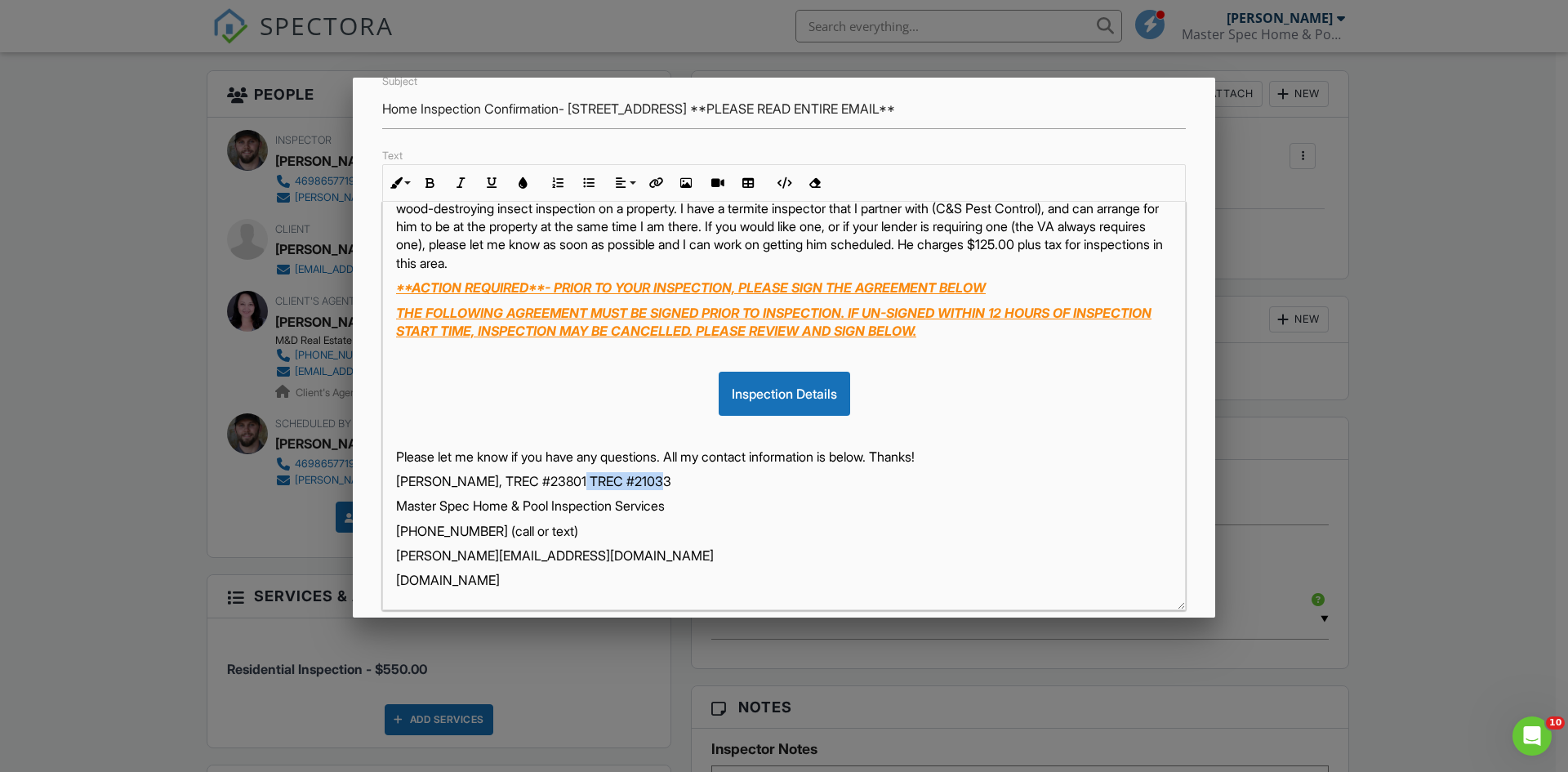
drag, startPoint x: 671, startPoint y: 483, endPoint x: 571, endPoint y: 486, distance: 100.0
click at [571, 486] on p "Blake Dudley, TREC #23801 TREC #21033" at bounding box center [783, 481] width 775 height 18
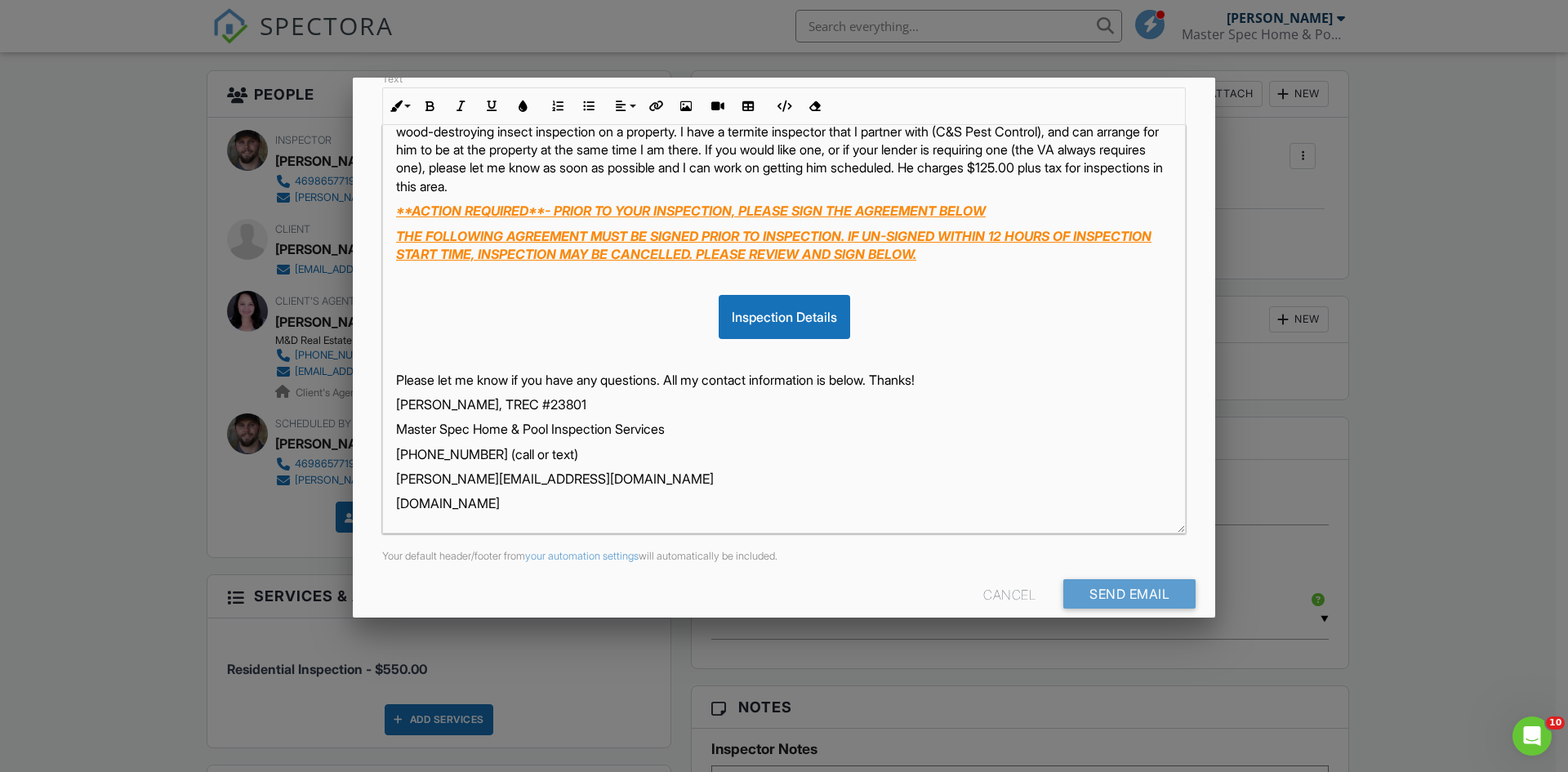
scroll to position [263, 0]
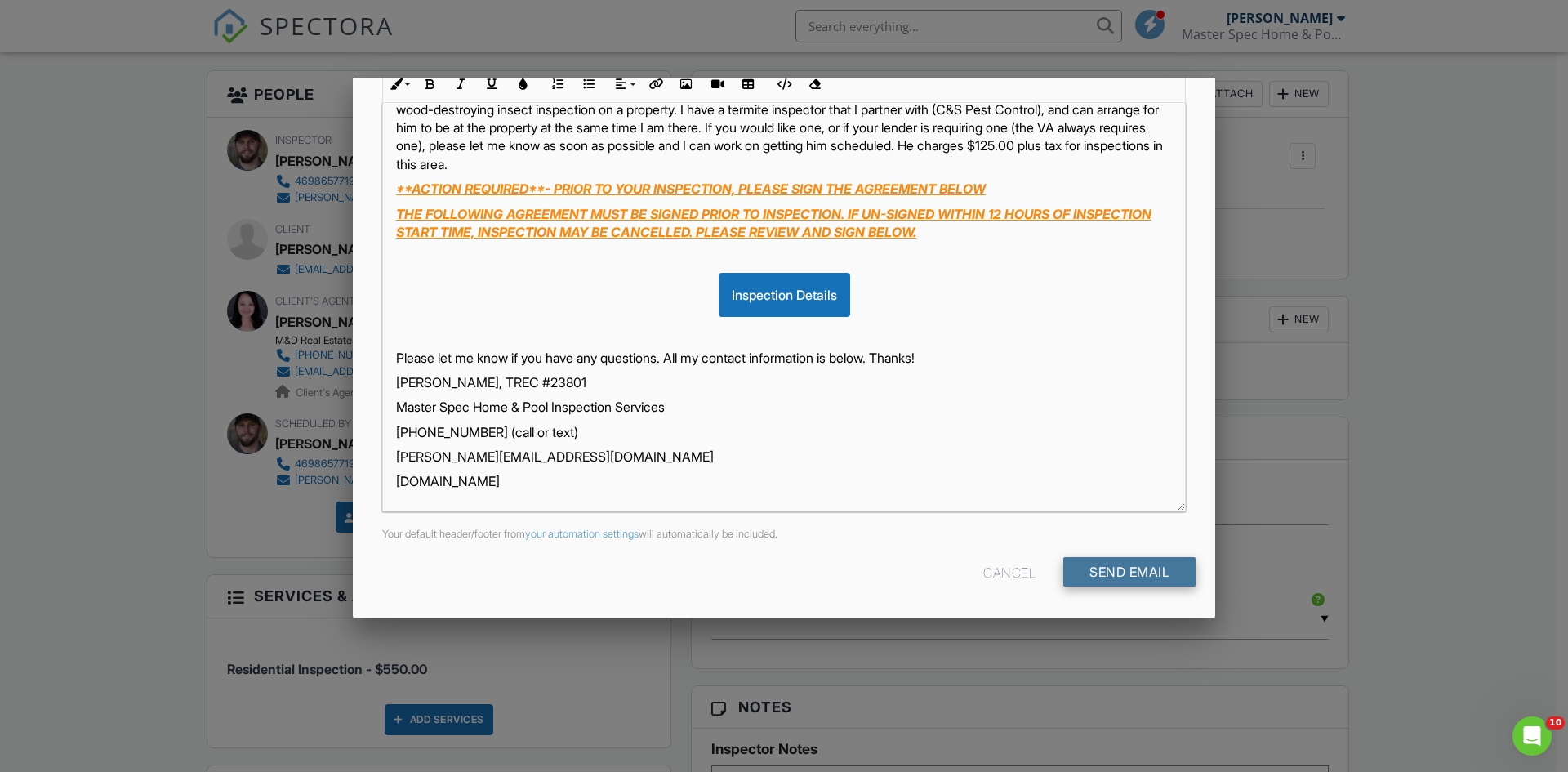
click at [1124, 571] on input "Send Email" at bounding box center [1130, 572] width 132 height 29
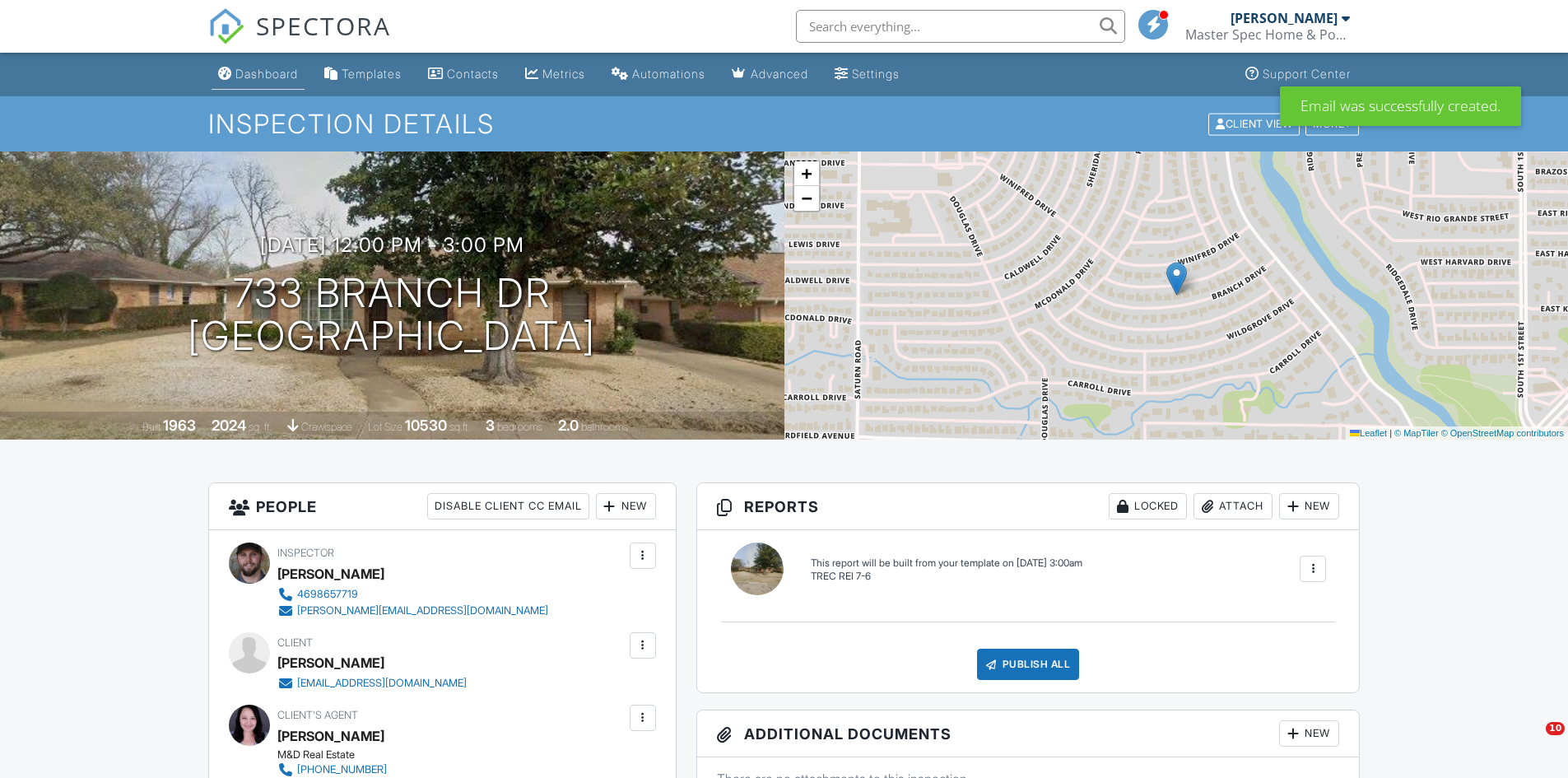
click at [270, 73] on div "Dashboard" at bounding box center [267, 73] width 63 height 14
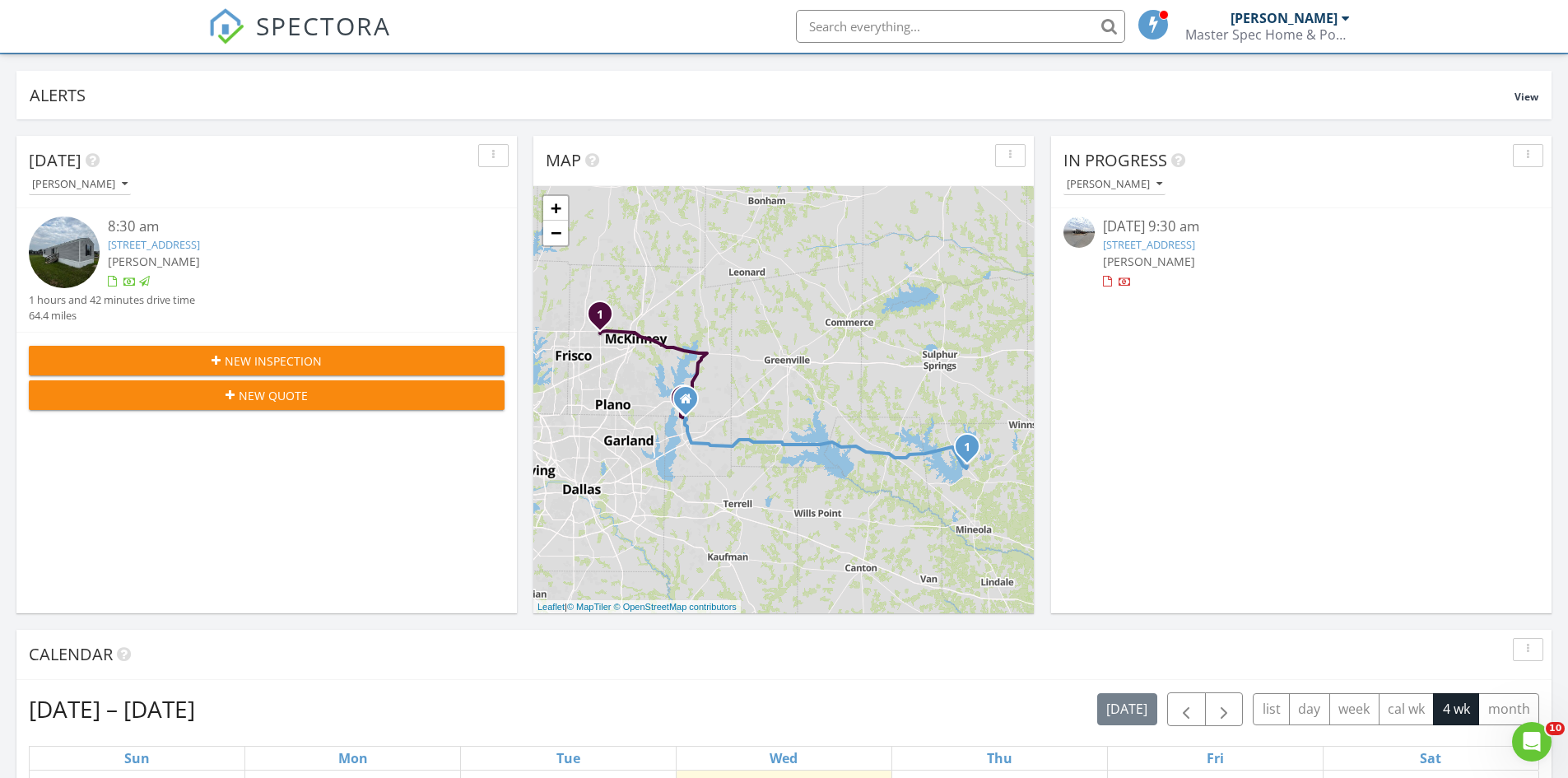
scroll to position [82, 0]
